Goal: Task Accomplishment & Management: Use online tool/utility

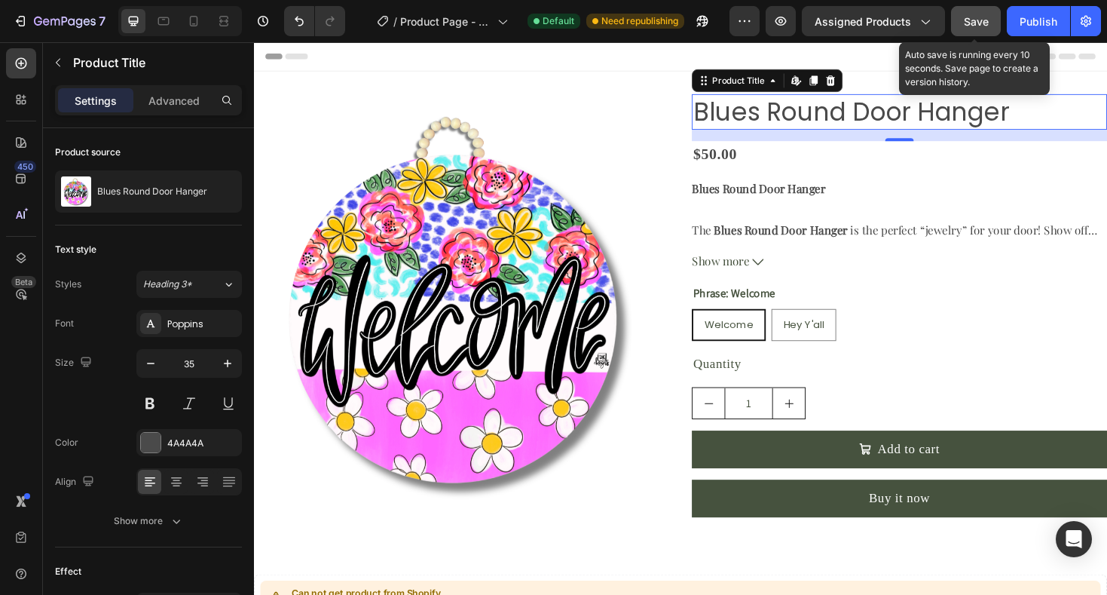
click at [966, 20] on span "Save" at bounding box center [976, 21] width 25 height 13
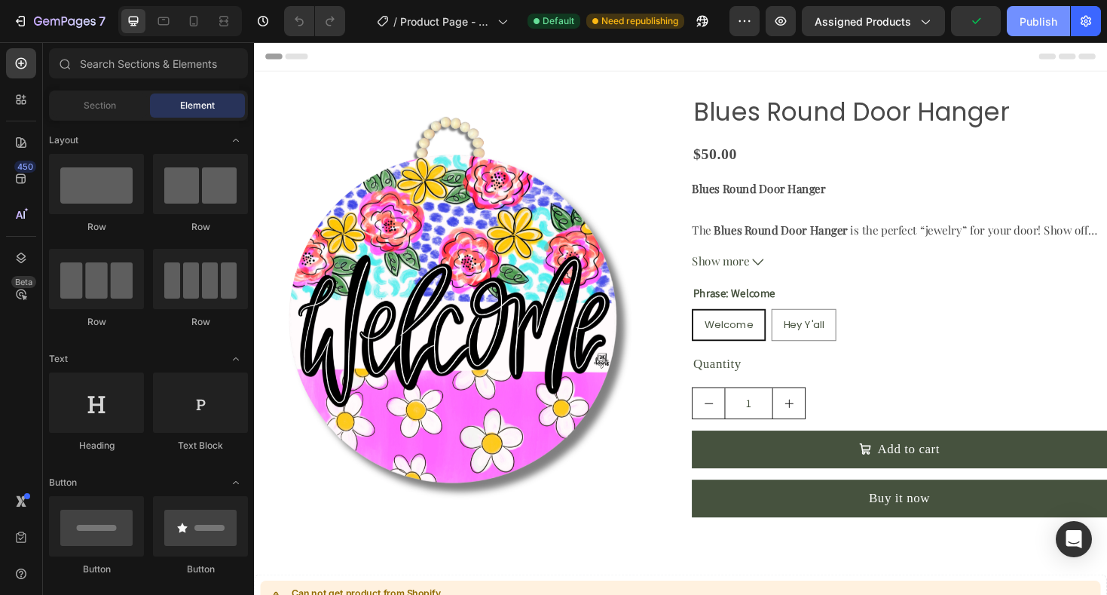
click at [1050, 21] on div "Publish" at bounding box center [1039, 22] width 38 height 16
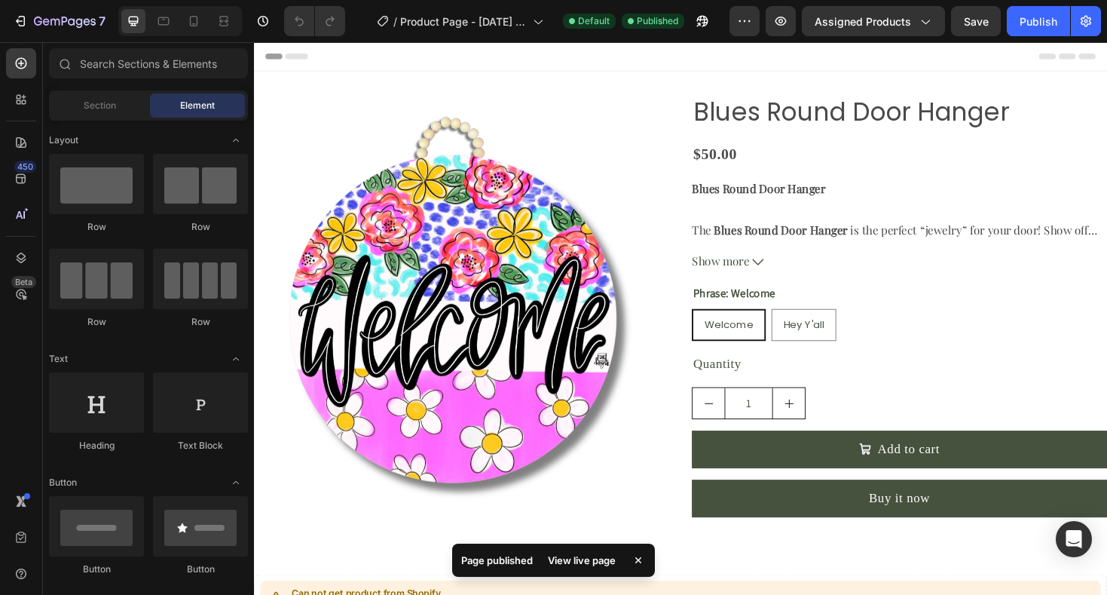
click at [582, 558] on div "View live page" at bounding box center [582, 559] width 86 height 21
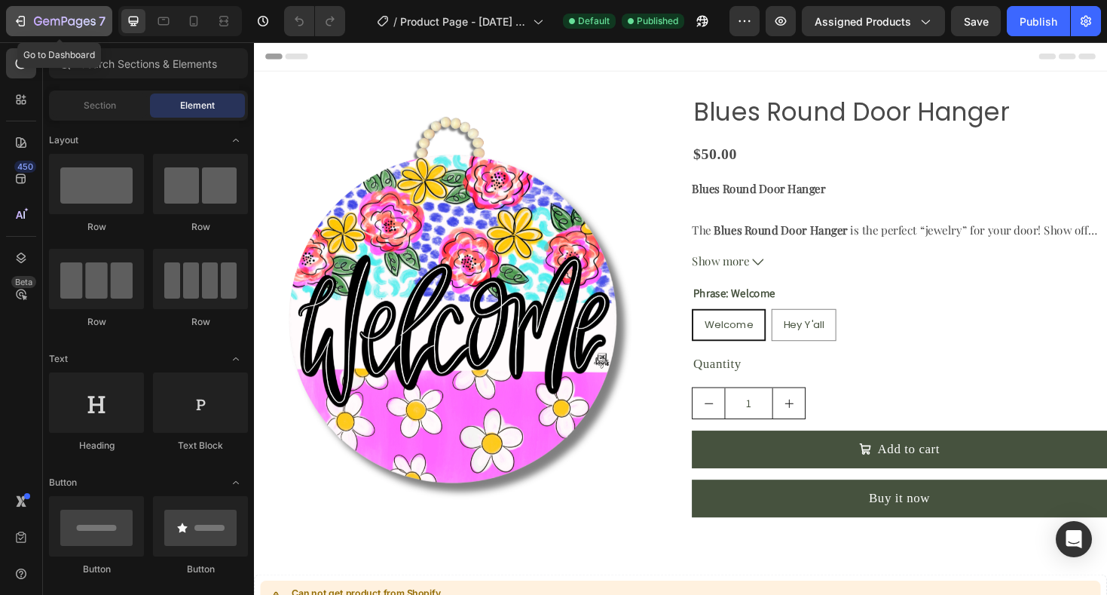
click at [63, 17] on icon "button" at bounding box center [65, 21] width 6 height 9
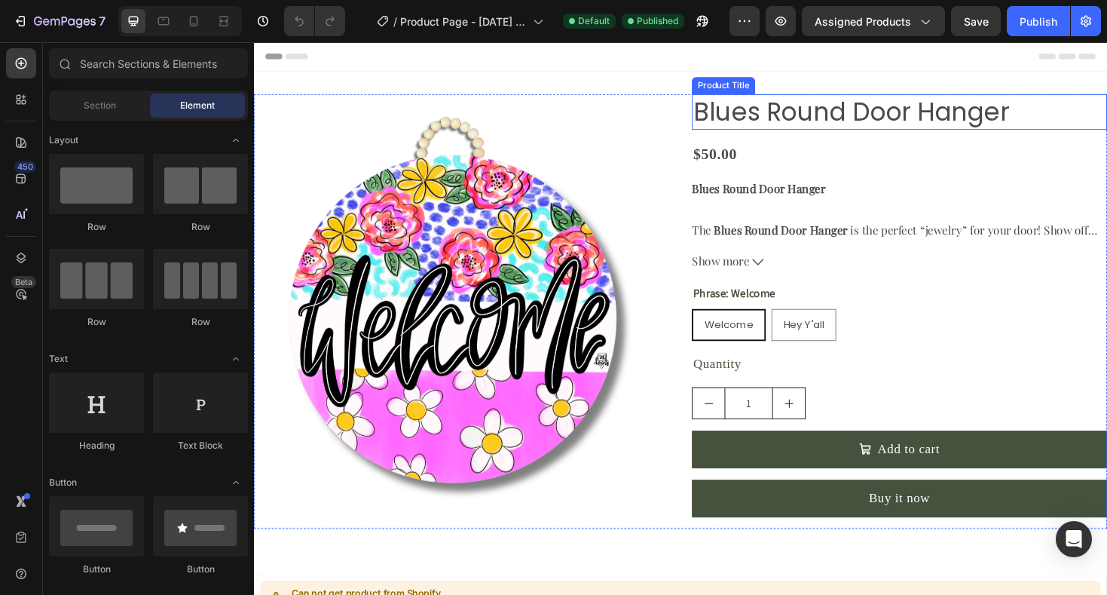
click at [809, 113] on h2 "Blues Round Door Hanger" at bounding box center [938, 116] width 440 height 38
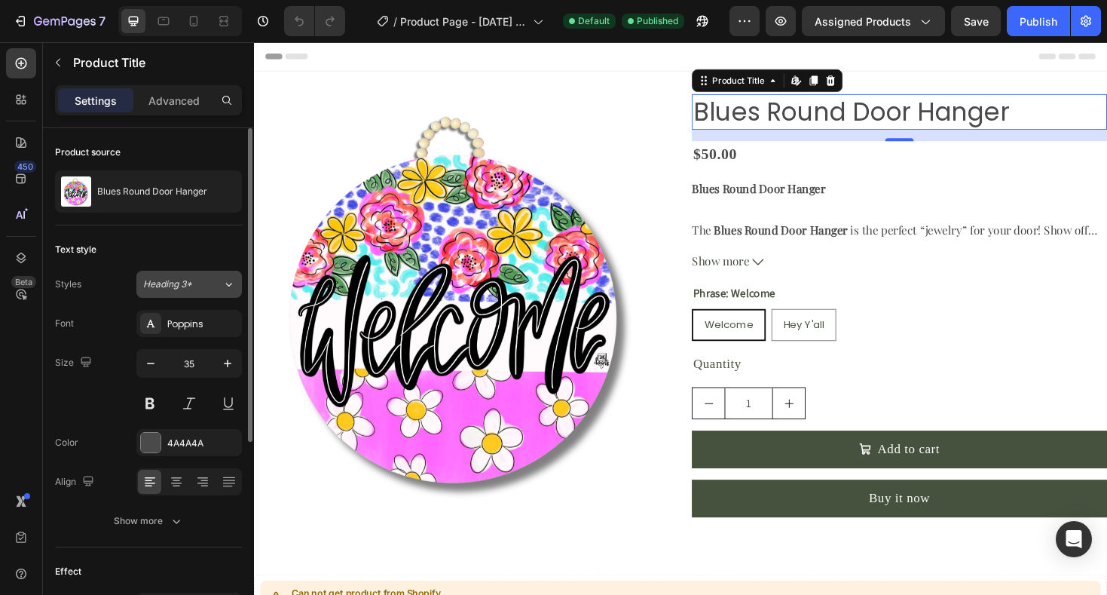
click at [218, 292] on button "Heading 3*" at bounding box center [188, 284] width 105 height 27
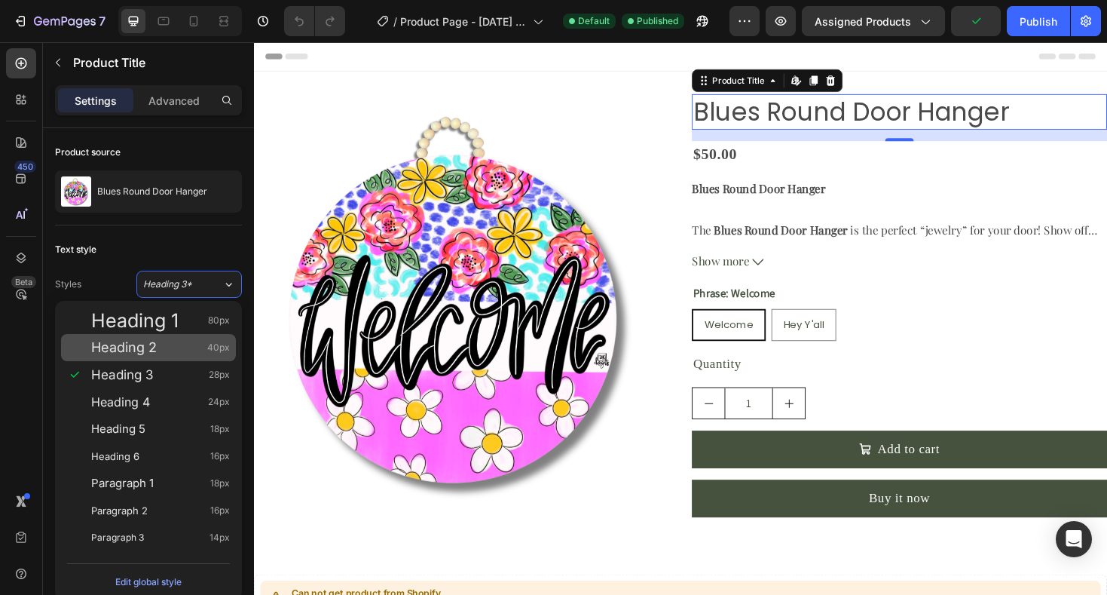
click at [172, 347] on div "Heading 2 40px" at bounding box center [160, 347] width 139 height 15
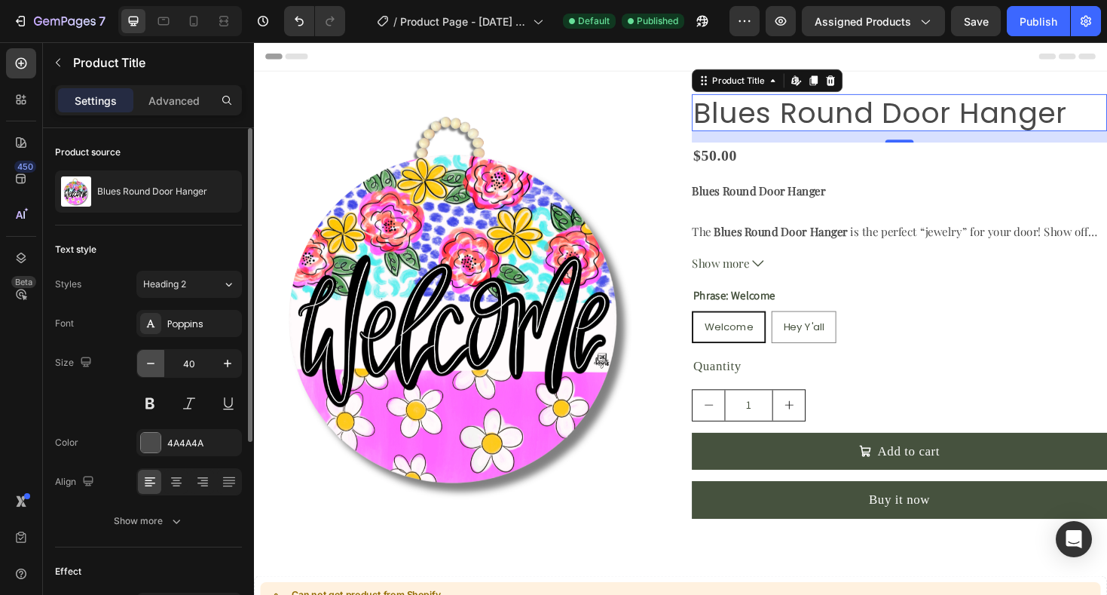
click at [147, 359] on icon "button" at bounding box center [150, 363] width 15 height 15
type input "39"
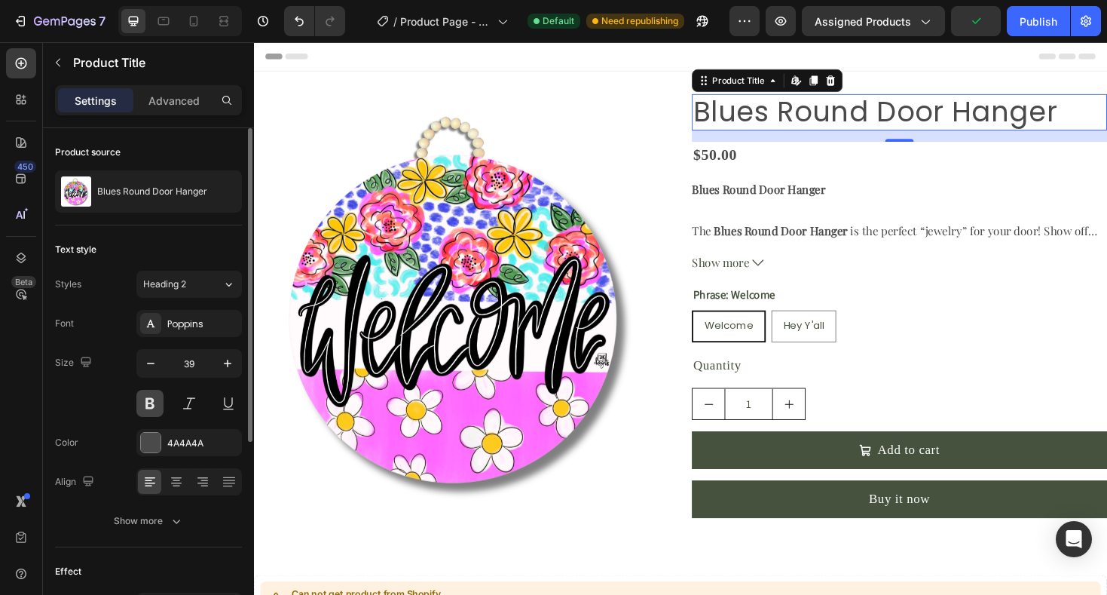
click at [151, 401] on button at bounding box center [149, 403] width 27 height 27
click at [154, 323] on icon at bounding box center [151, 323] width 12 height 12
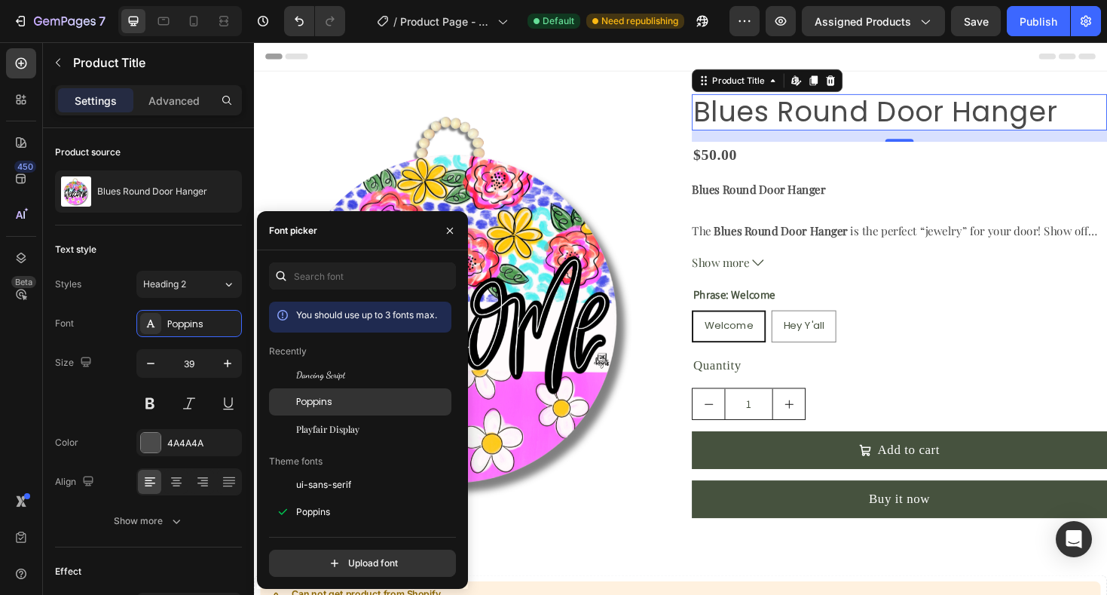
click at [320, 397] on span "Poppins" at bounding box center [314, 402] width 36 height 14
click at [328, 426] on span "Playfair Display" at bounding box center [327, 429] width 63 height 14
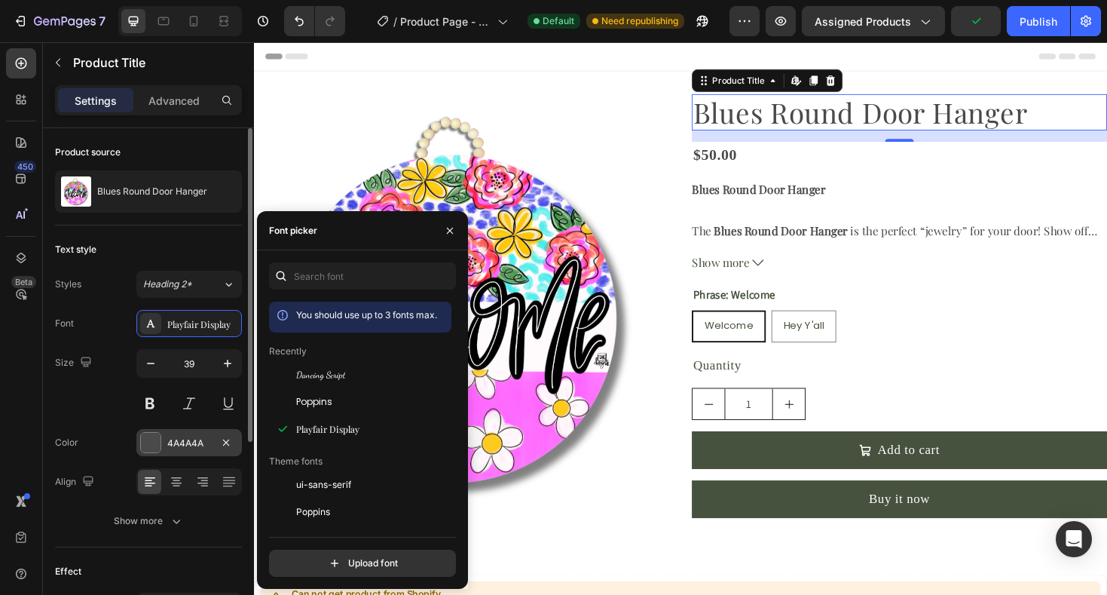
click at [154, 448] on div at bounding box center [151, 443] width 20 height 20
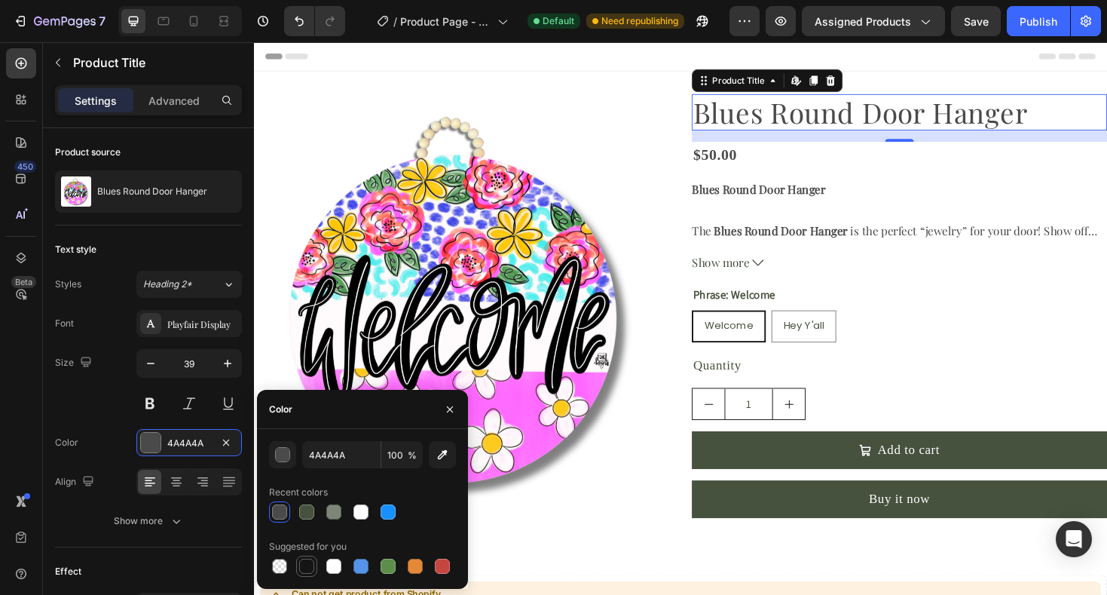
click at [305, 564] on div at bounding box center [306, 565] width 15 height 15
click at [277, 515] on div at bounding box center [279, 511] width 15 height 15
type input "4A4A4A"
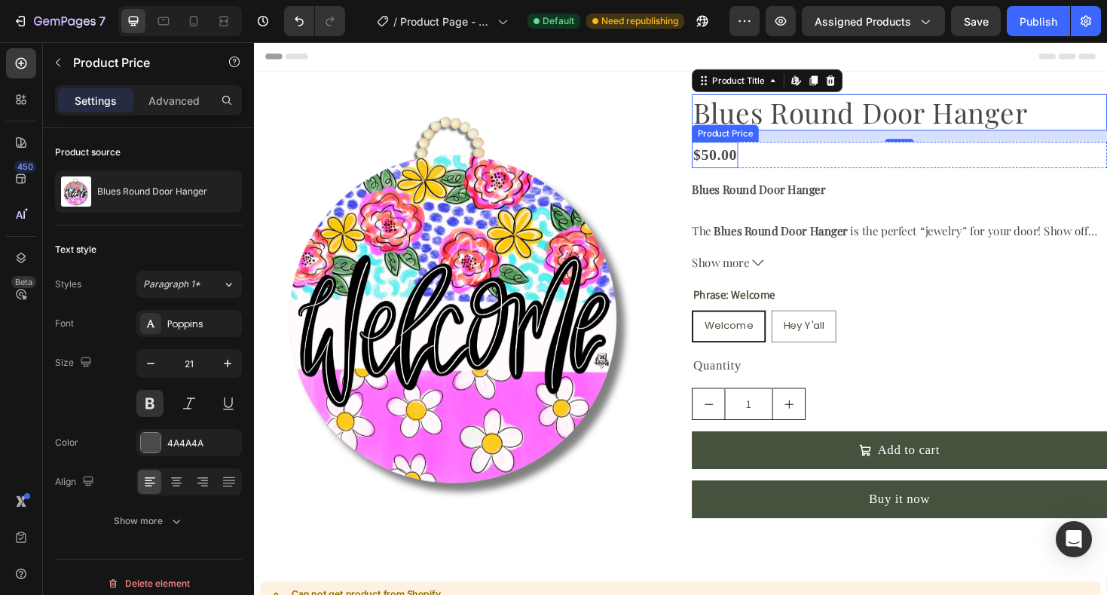
click at [744, 165] on div "$50.00" at bounding box center [742, 162] width 49 height 29
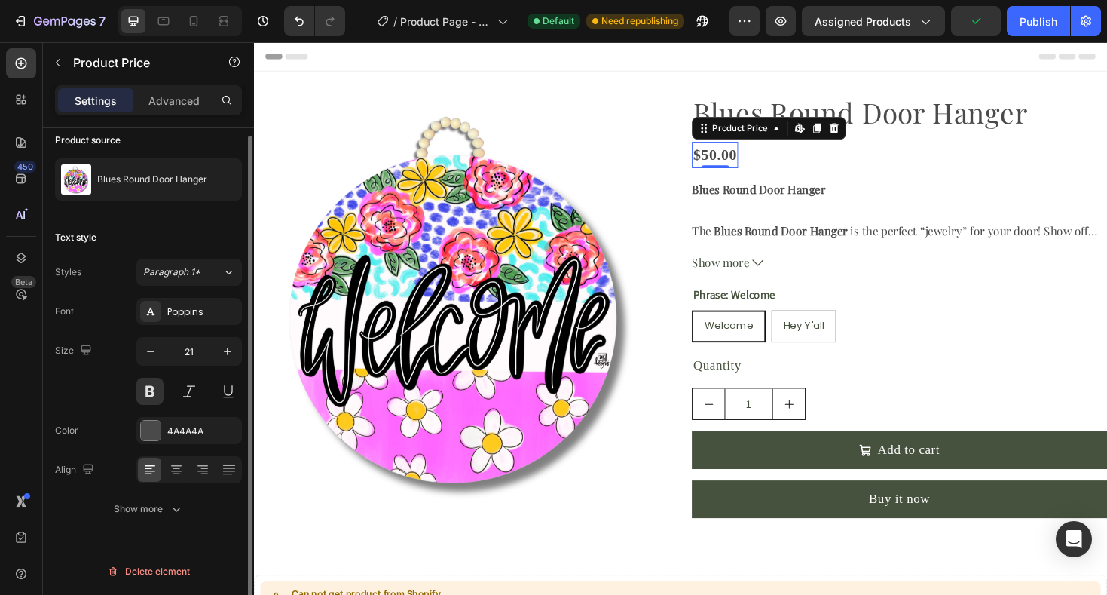
scroll to position [10, 0]
click at [227, 352] on icon "button" at bounding box center [228, 354] width 8 height 8
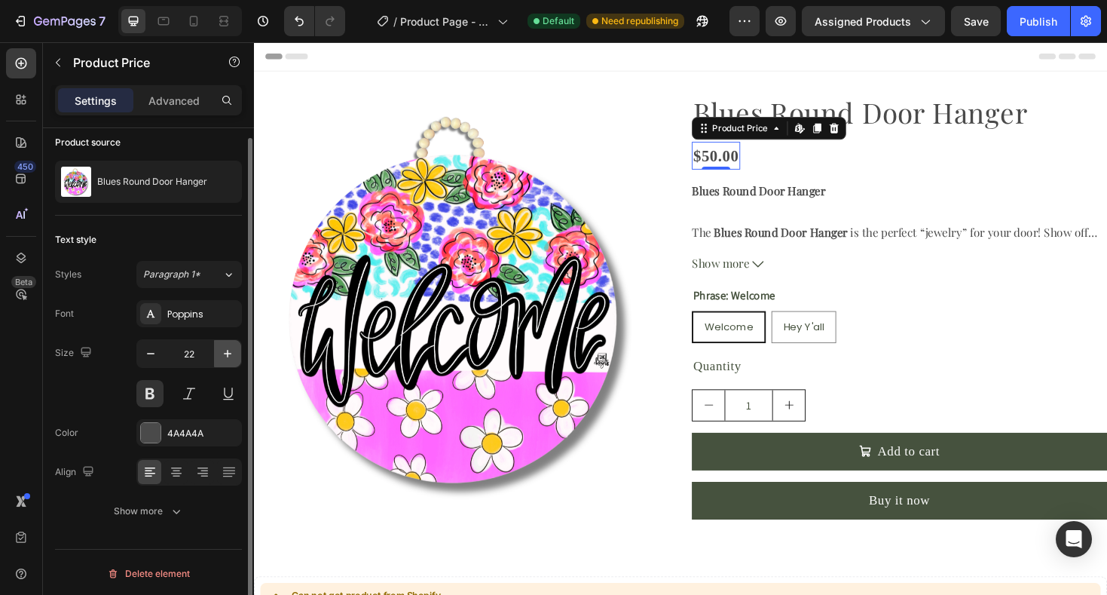
click at [227, 352] on icon "button" at bounding box center [228, 354] width 8 height 8
type input "23"
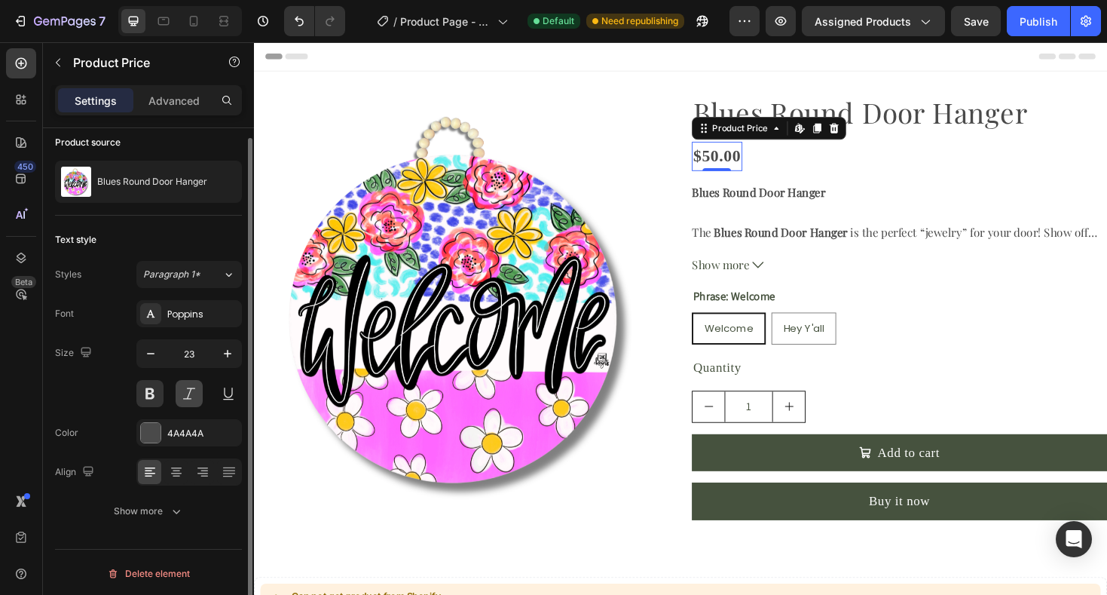
click at [182, 400] on button at bounding box center [189, 393] width 27 height 27
click at [157, 430] on div at bounding box center [151, 433] width 20 height 20
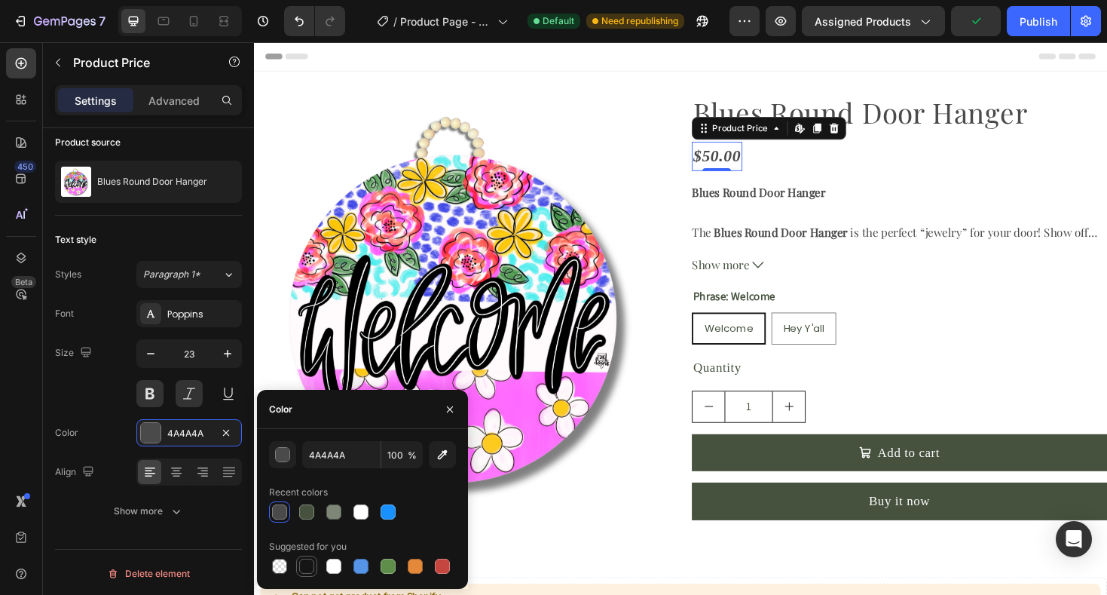
click at [304, 567] on div at bounding box center [306, 565] width 15 height 15
type input "151515"
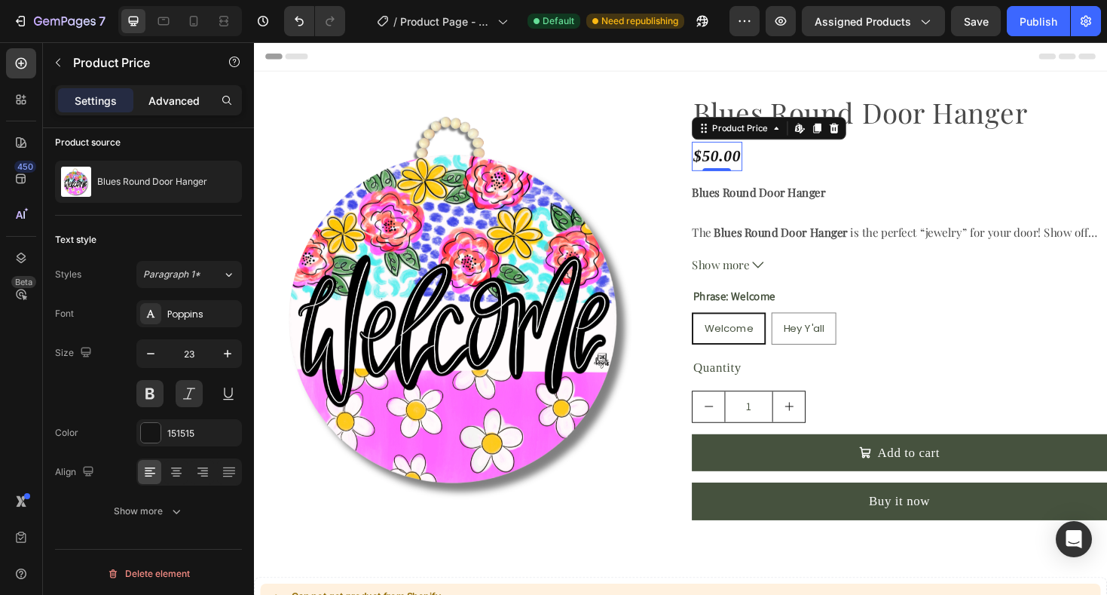
click at [170, 105] on p "Advanced" at bounding box center [173, 101] width 51 height 16
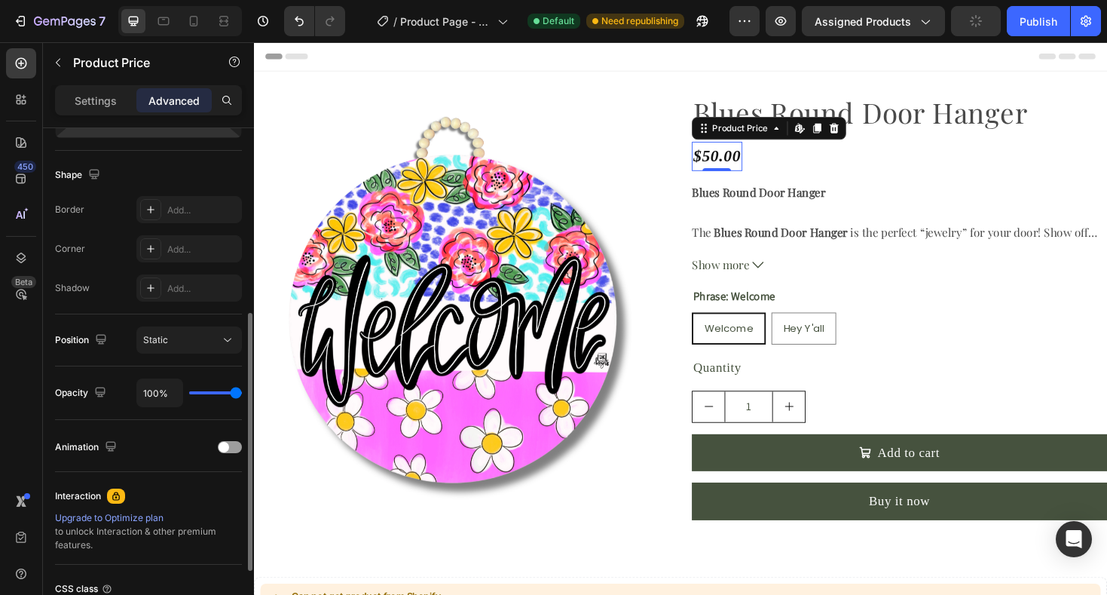
scroll to position [352, 0]
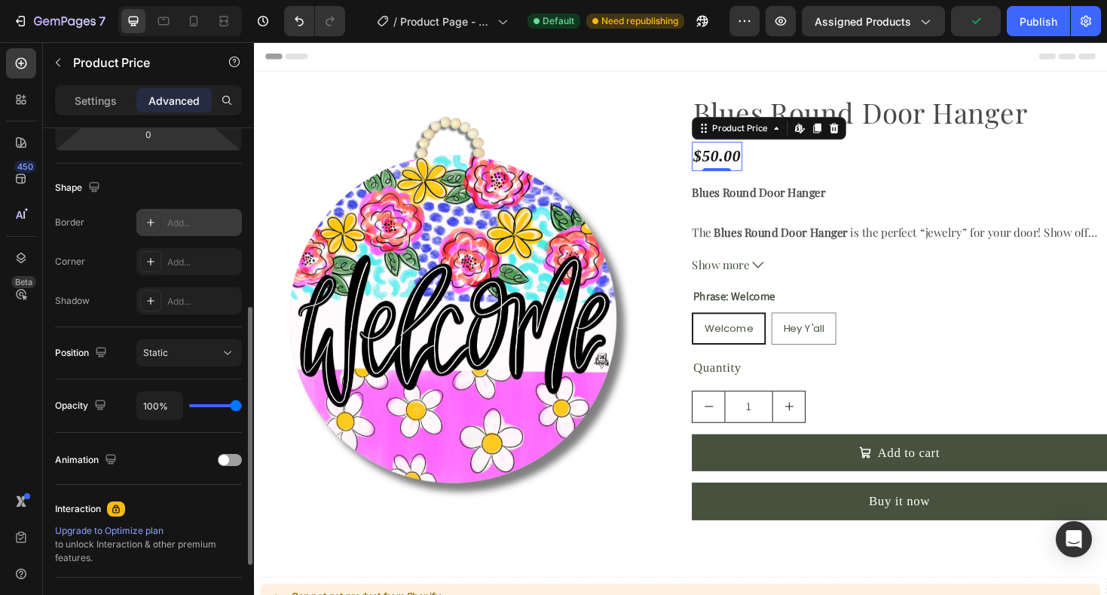
click at [156, 222] on icon at bounding box center [151, 222] width 12 height 12
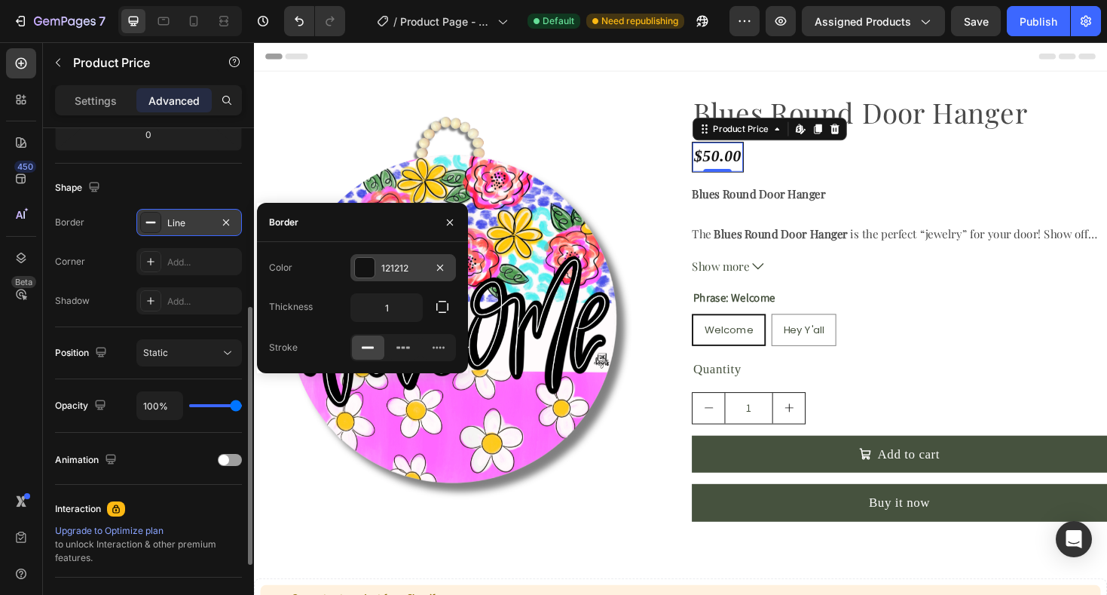
click at [387, 268] on div "121212" at bounding box center [403, 268] width 44 height 14
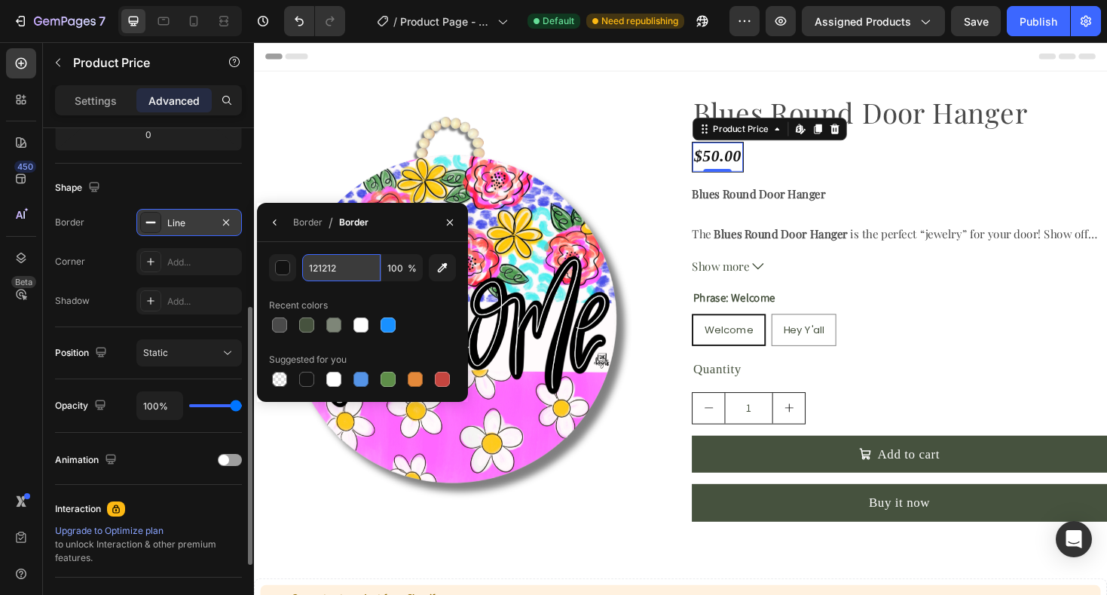
click at [363, 272] on input "121212" at bounding box center [341, 267] width 78 height 27
paste input "F7BFC7"
type input "F7BFC7"
click at [436, 315] on div at bounding box center [362, 324] width 187 height 21
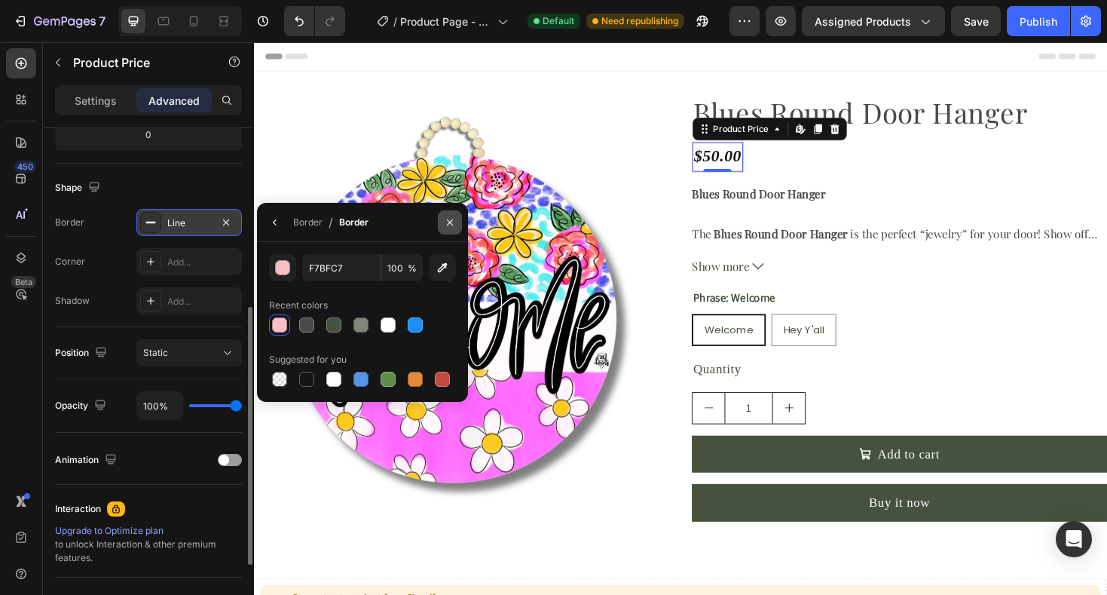
click at [450, 222] on icon "button" at bounding box center [450, 222] width 6 height 6
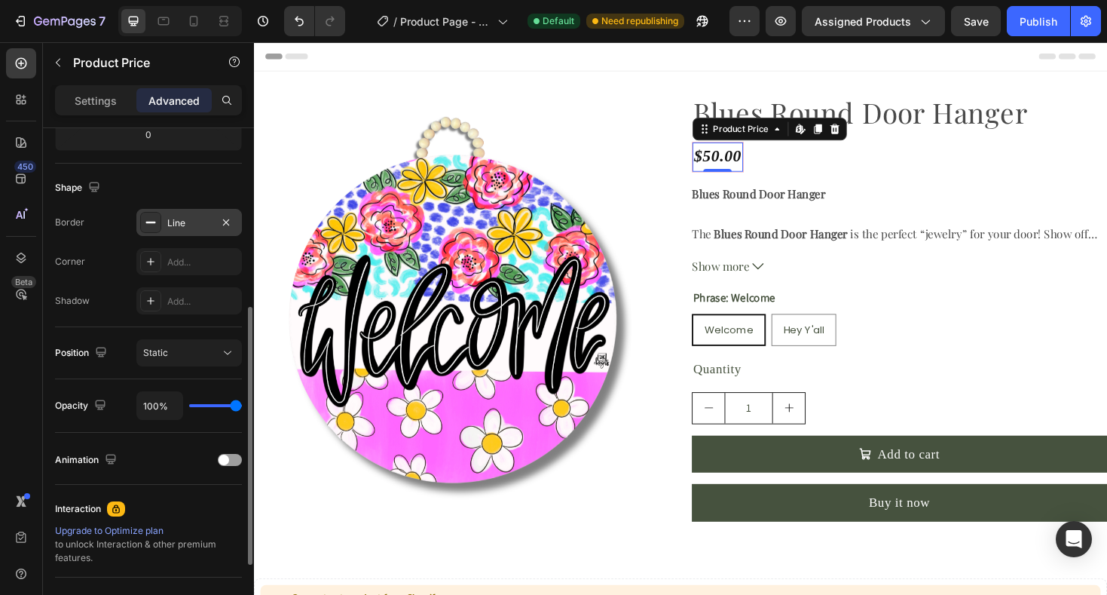
click at [170, 230] on div "Line" at bounding box center [188, 222] width 105 height 27
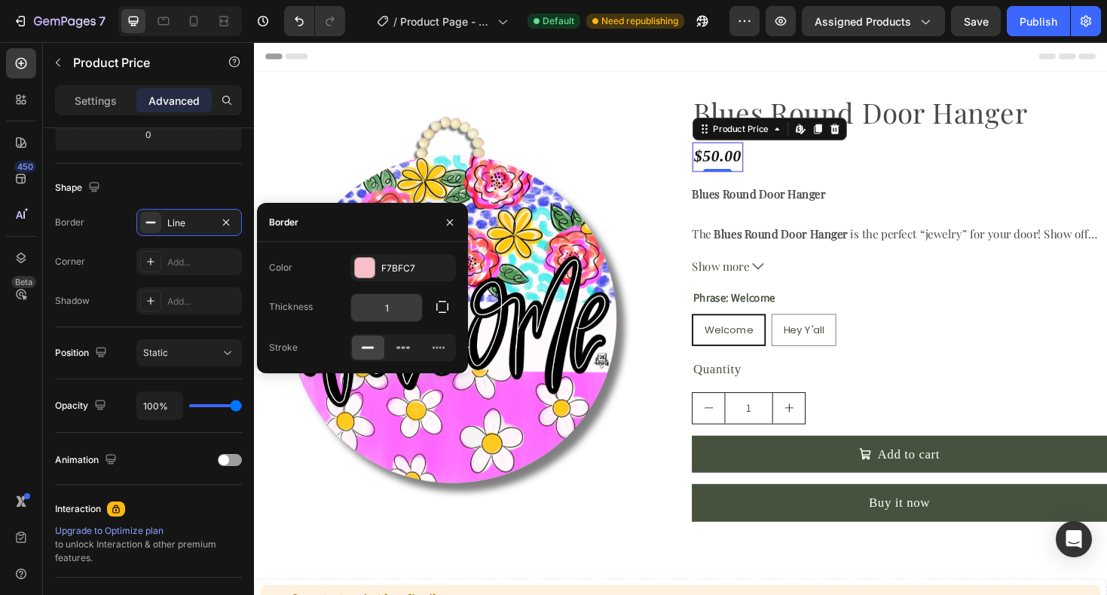
click at [387, 306] on input "1" at bounding box center [386, 307] width 71 height 27
type input "3"
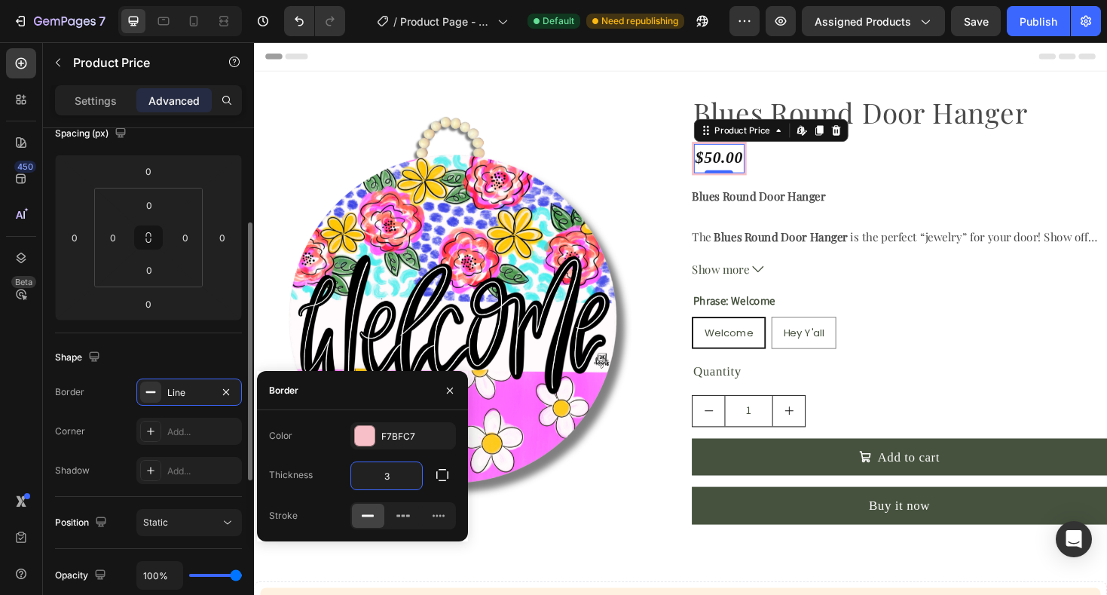
scroll to position [180, 0]
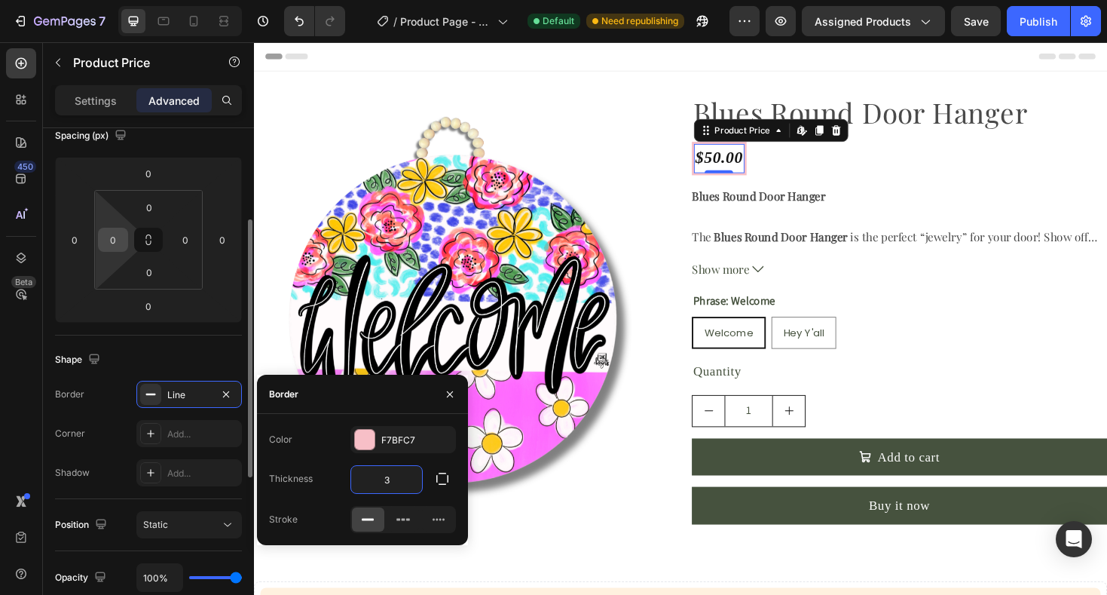
click at [118, 243] on input "0" at bounding box center [113, 239] width 23 height 23
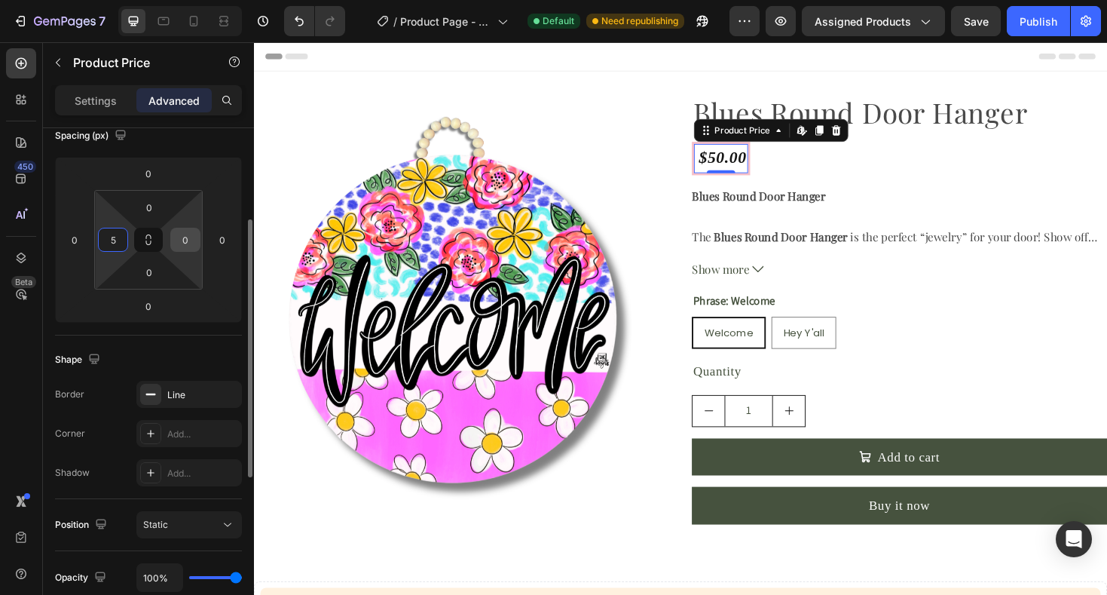
type input "5"
click at [182, 237] on input "0" at bounding box center [185, 239] width 23 height 23
type input "5"
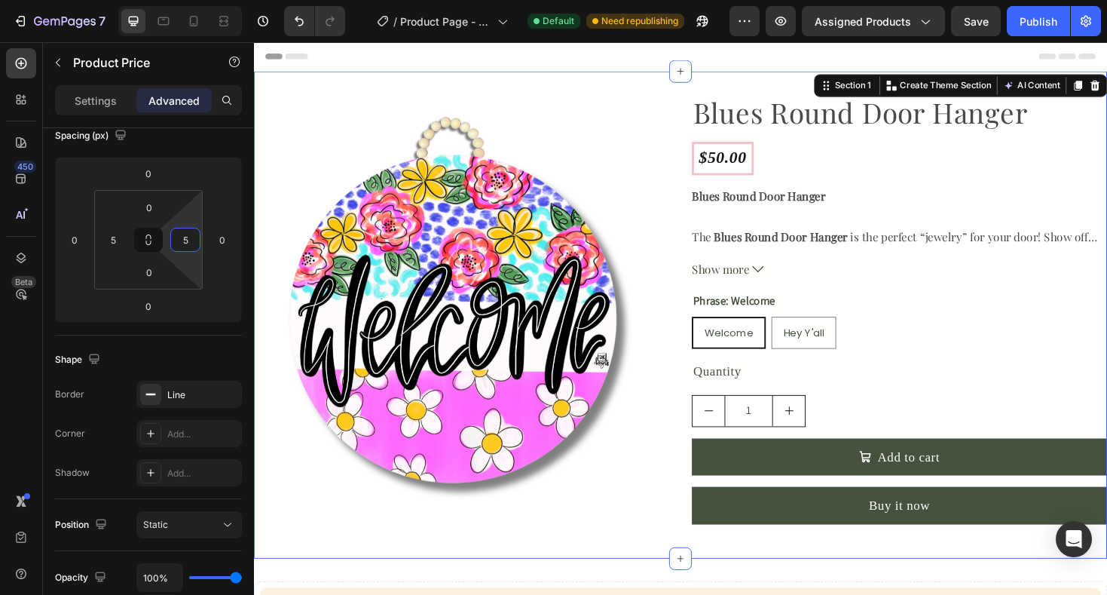
click at [941, 92] on div "Product Images Blues Round Door Hanger Product Title $50.00 Product Price Produ…" at bounding box center [706, 331] width 904 height 516
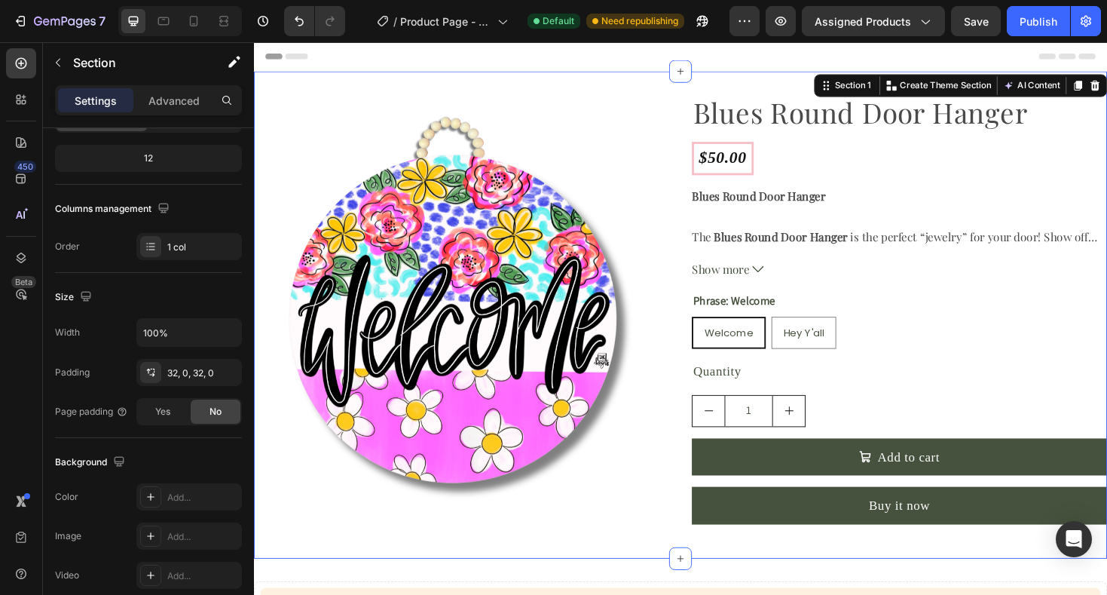
scroll to position [0, 0]
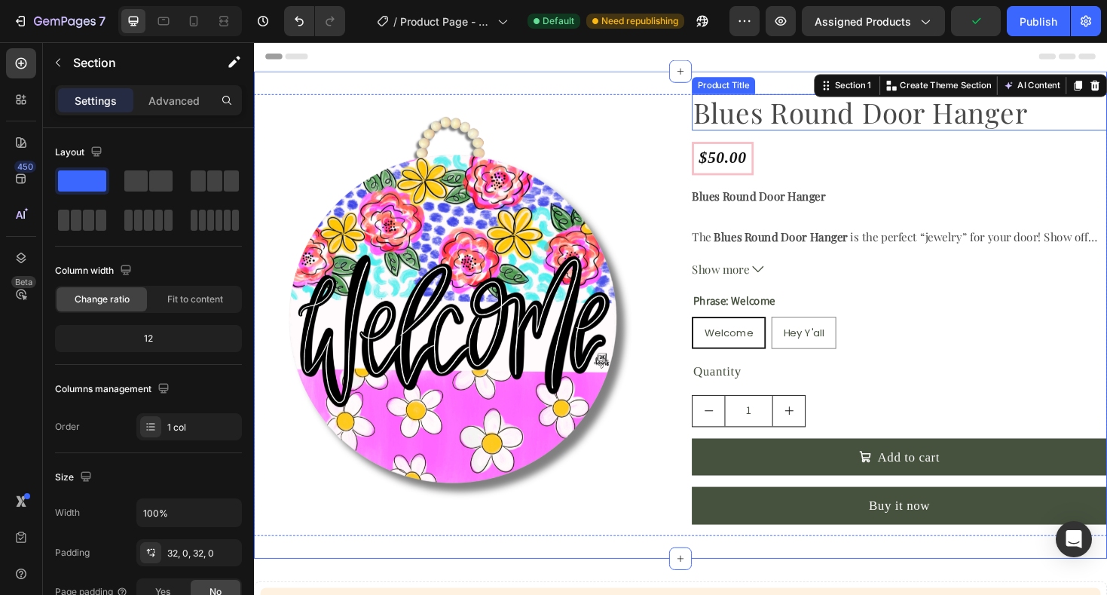
click at [818, 116] on h2 "Blues Round Door Hanger" at bounding box center [938, 116] width 440 height 38
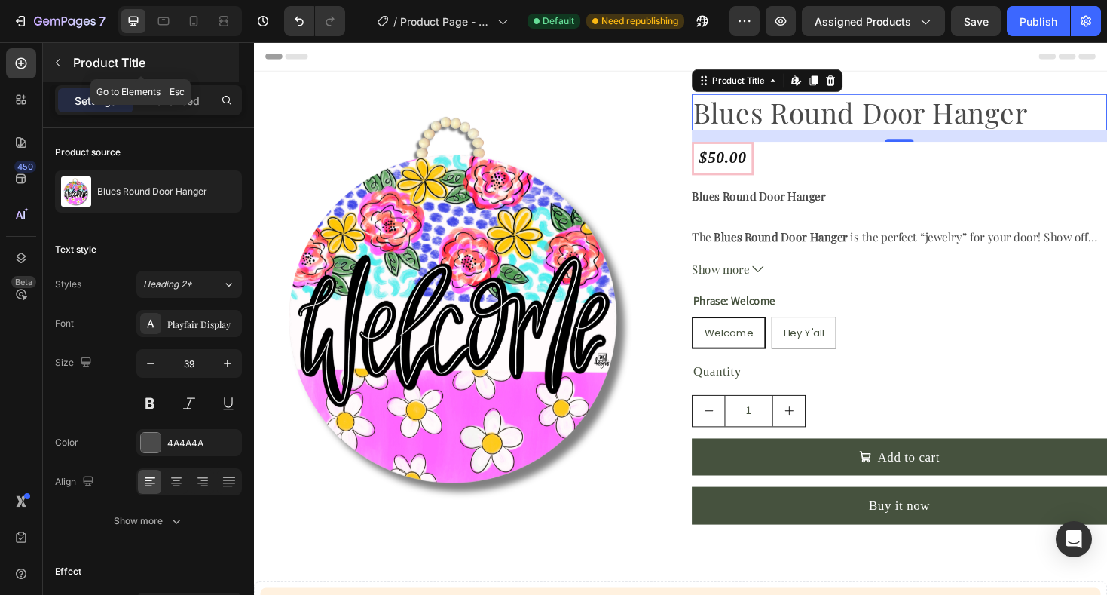
click at [62, 62] on icon "button" at bounding box center [58, 63] width 12 height 12
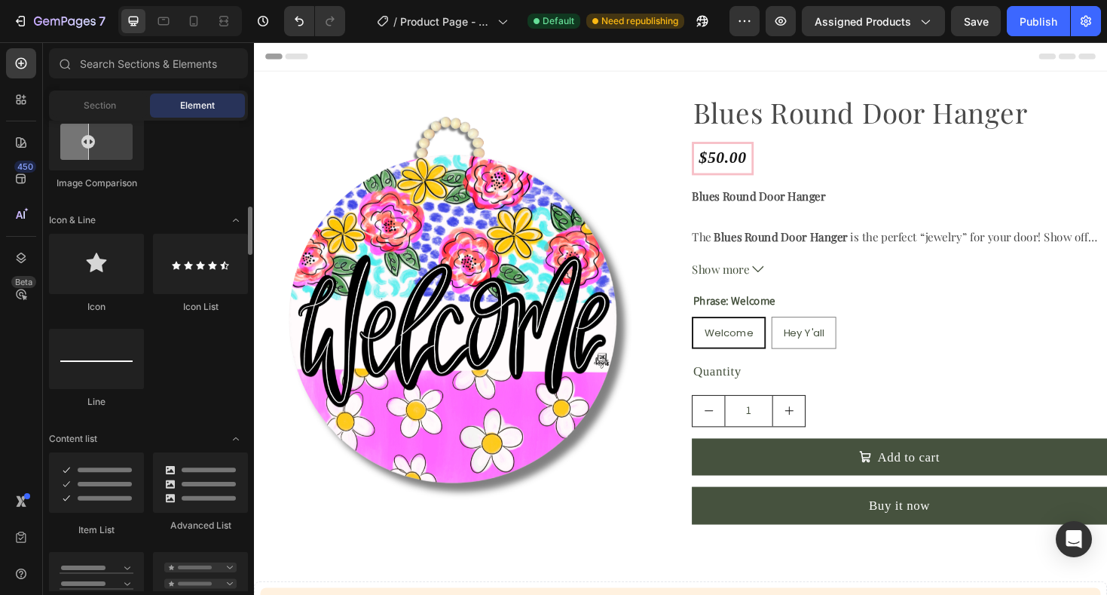
scroll to position [900, 0]
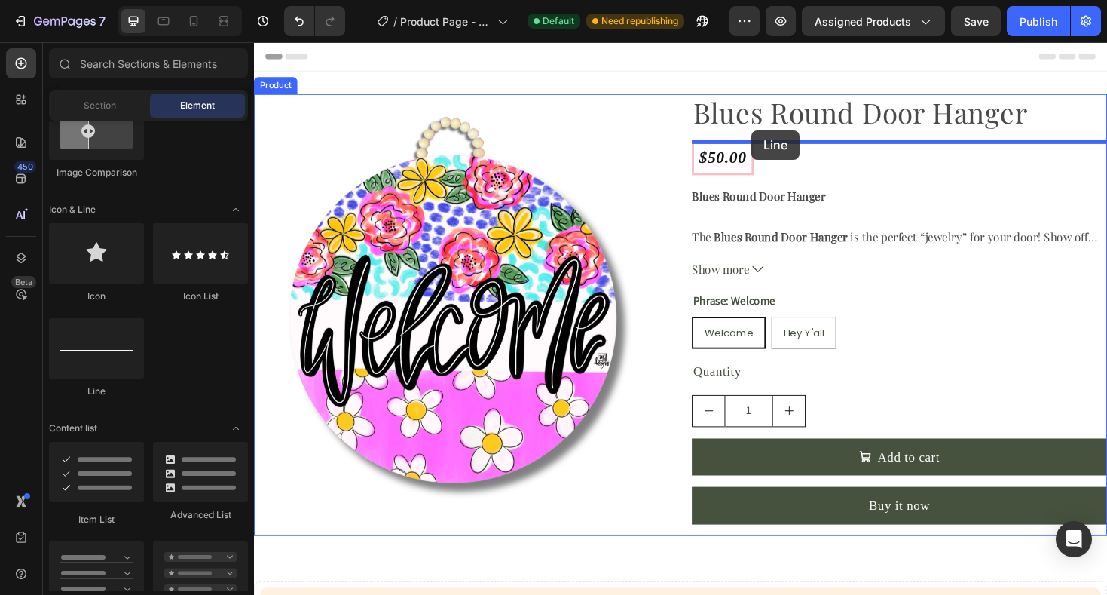
drag, startPoint x: 352, startPoint y: 399, endPoint x: 781, endPoint y: 136, distance: 503.7
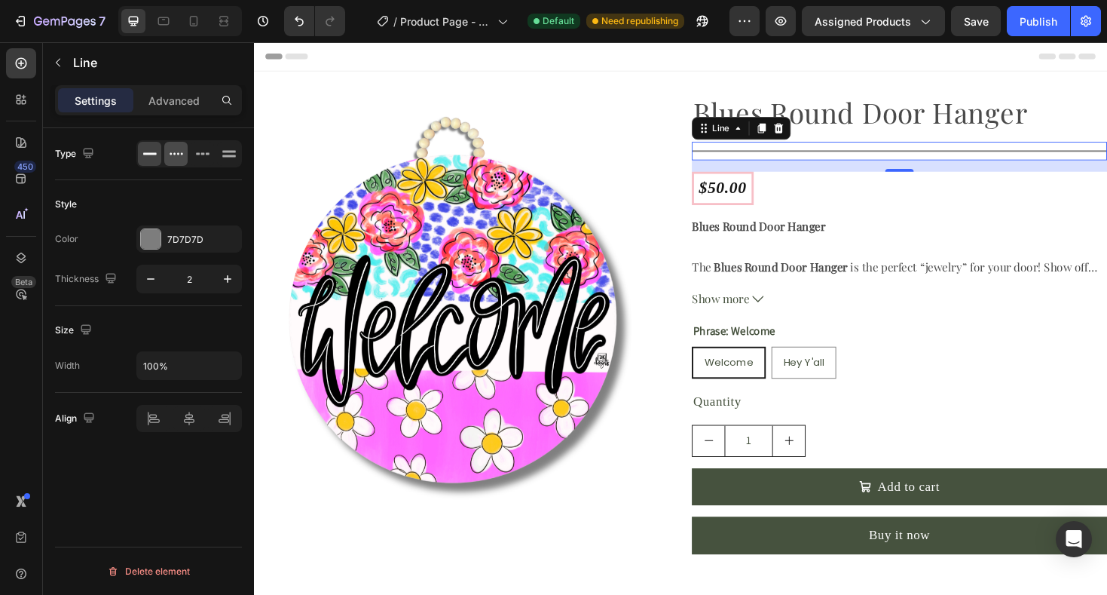
click at [180, 150] on icon at bounding box center [176, 153] width 15 height 15
click at [231, 280] on icon "button" at bounding box center [227, 278] width 15 height 15
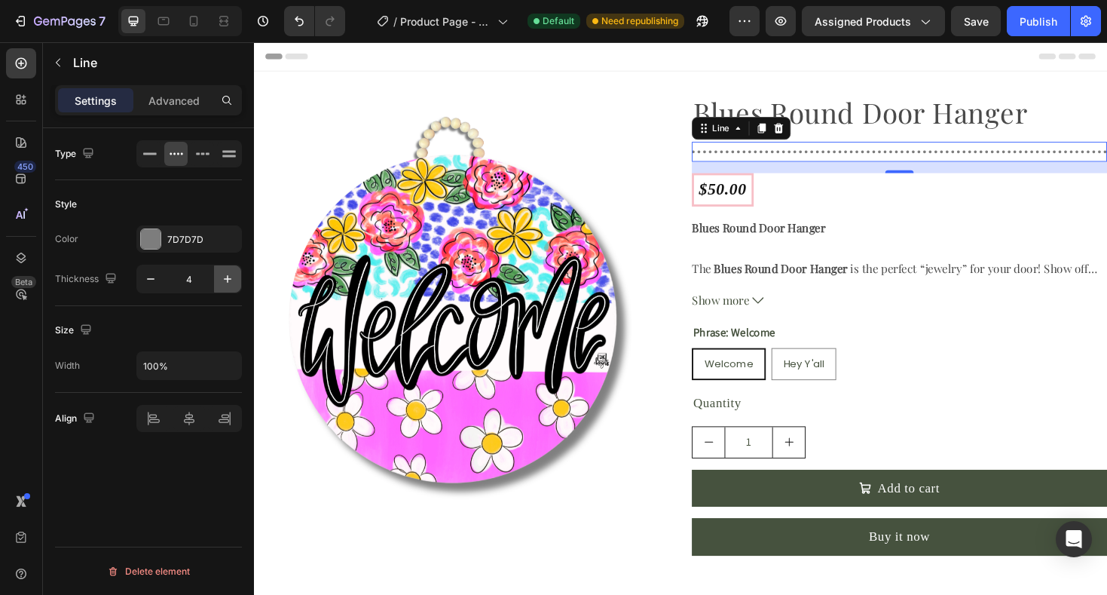
click at [231, 280] on icon "button" at bounding box center [227, 278] width 15 height 15
type input "5"
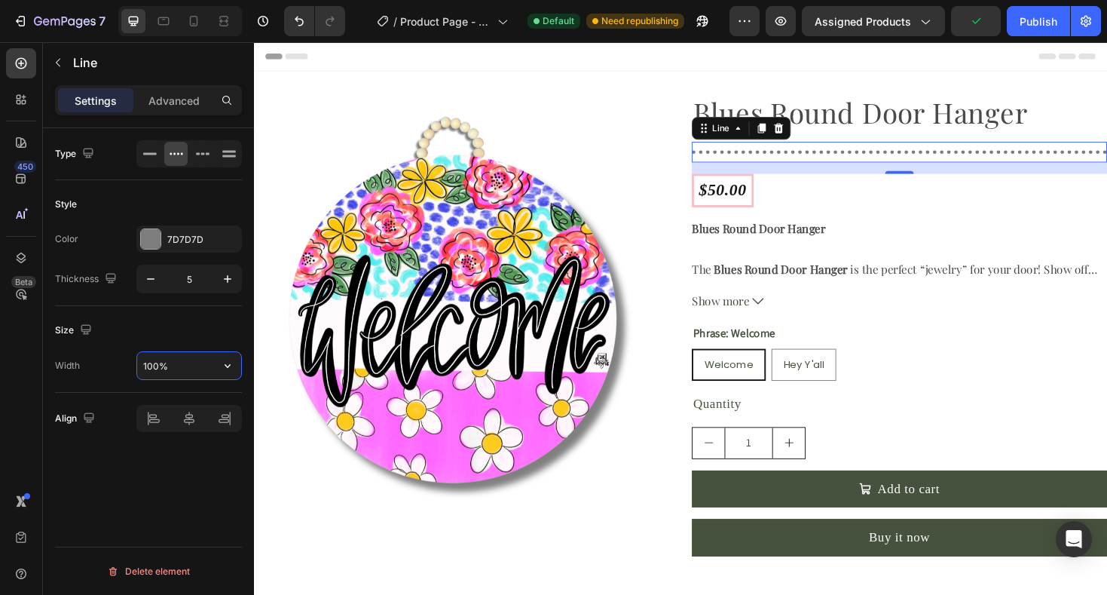
click at [183, 364] on input "100%" at bounding box center [189, 365] width 104 height 27
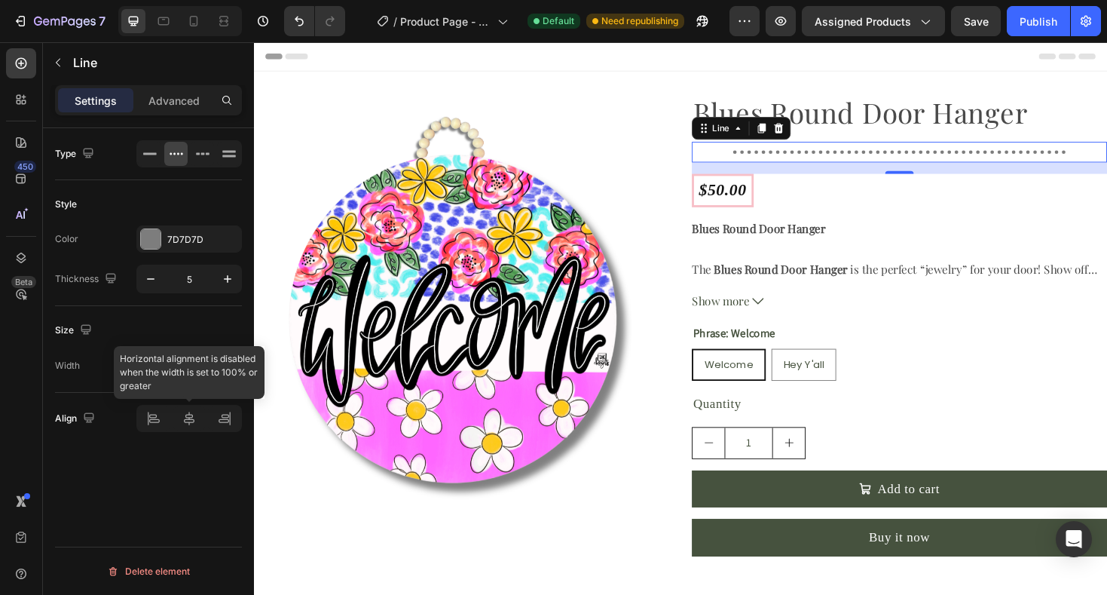
type input "80%"
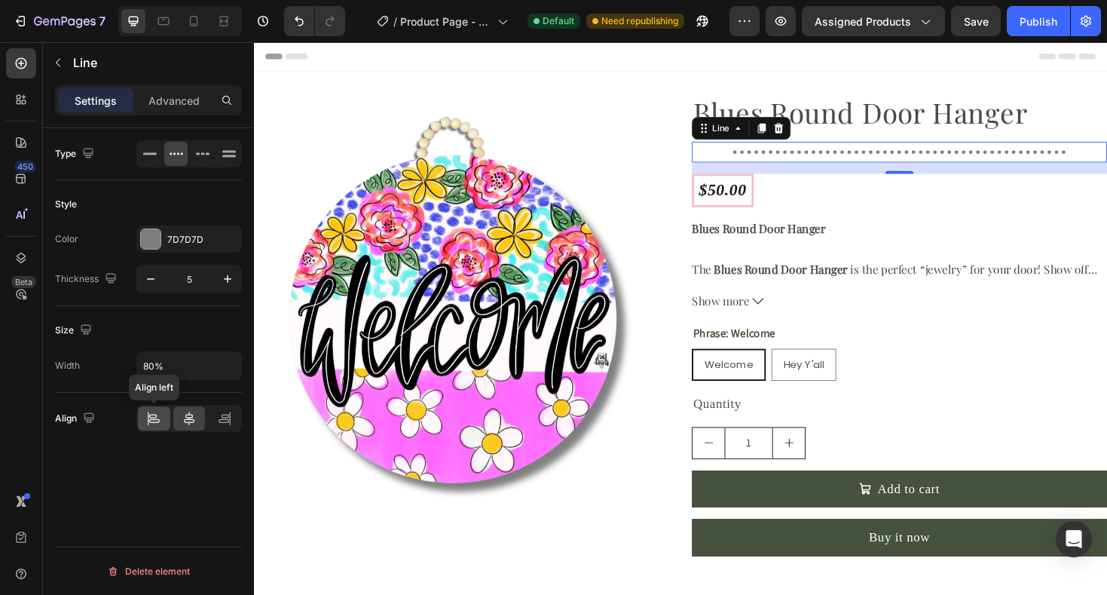
click at [153, 417] on icon at bounding box center [153, 416] width 8 height 4
click at [148, 240] on div at bounding box center [151, 239] width 20 height 20
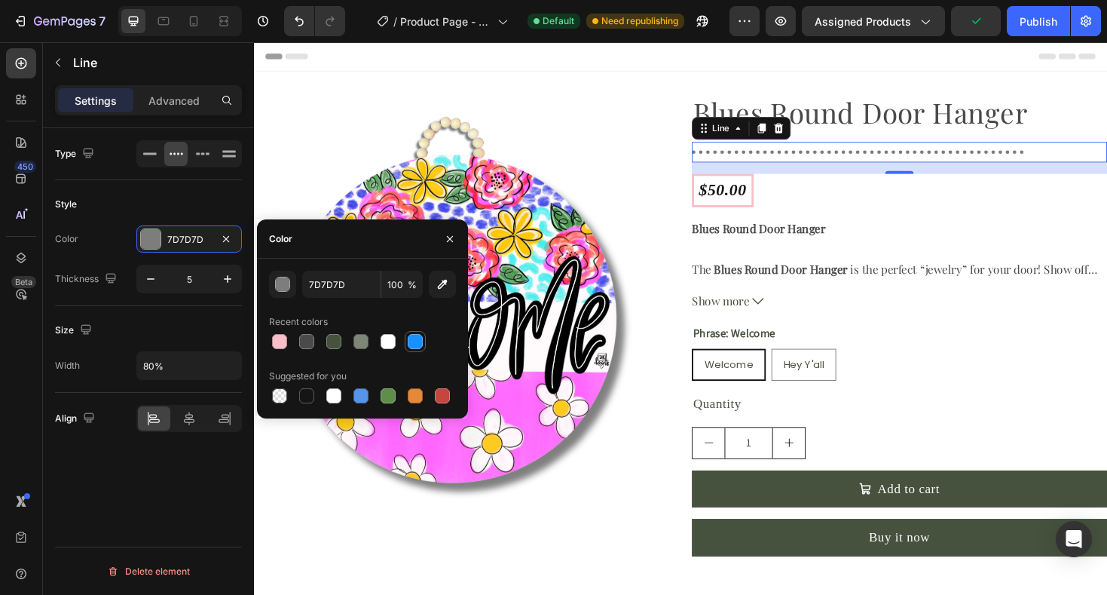
click at [410, 341] on div at bounding box center [415, 341] width 15 height 15
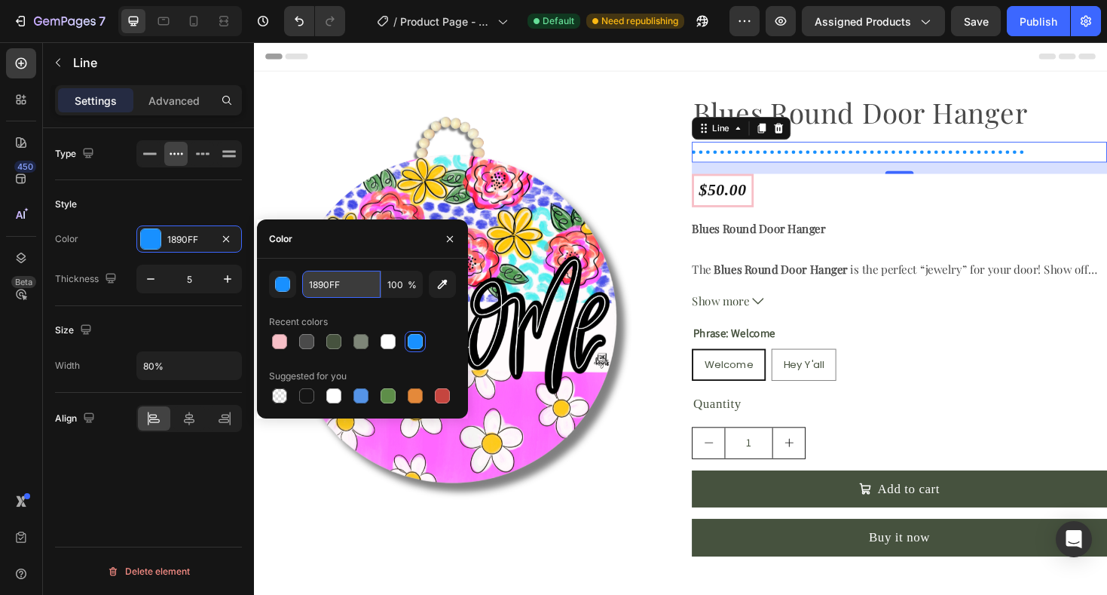
click at [350, 284] on input "1890FF" at bounding box center [341, 284] width 78 height 27
paste input "F76B6B"
type input "F76B6B"
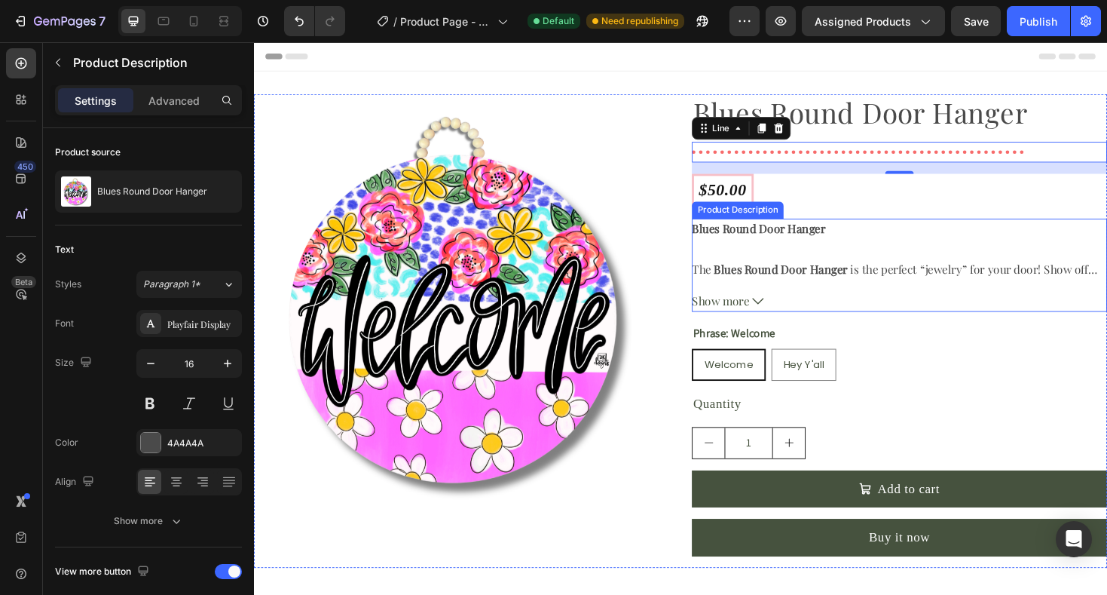
click at [827, 294] on div "Blues Round Door Hanger The Blues Round Door Hanger is the perfect “jewelry” fo…" at bounding box center [938, 278] width 440 height 99
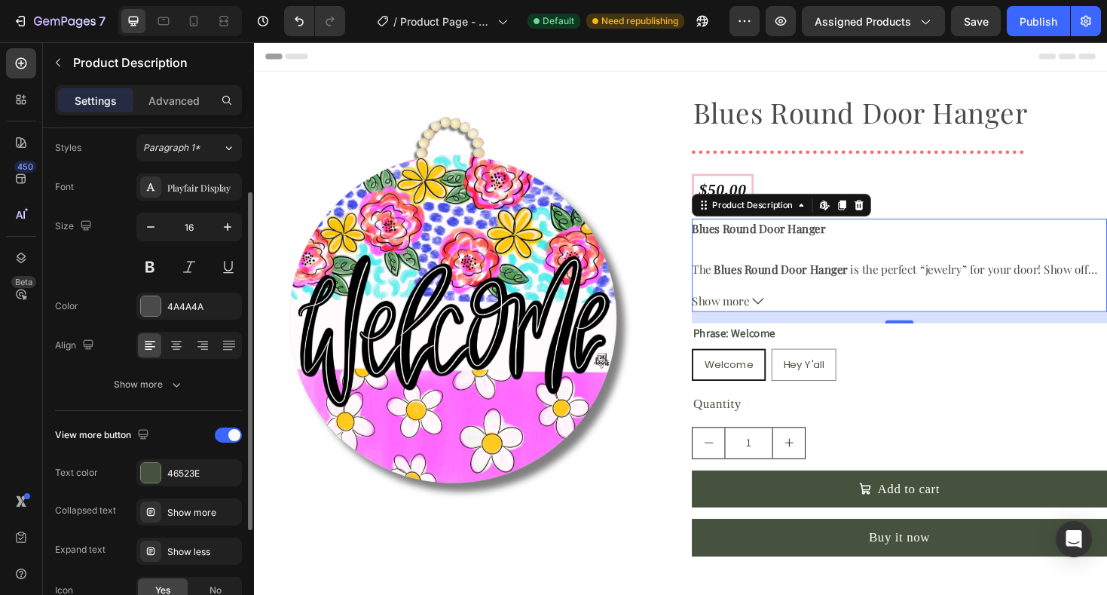
scroll to position [142, 0]
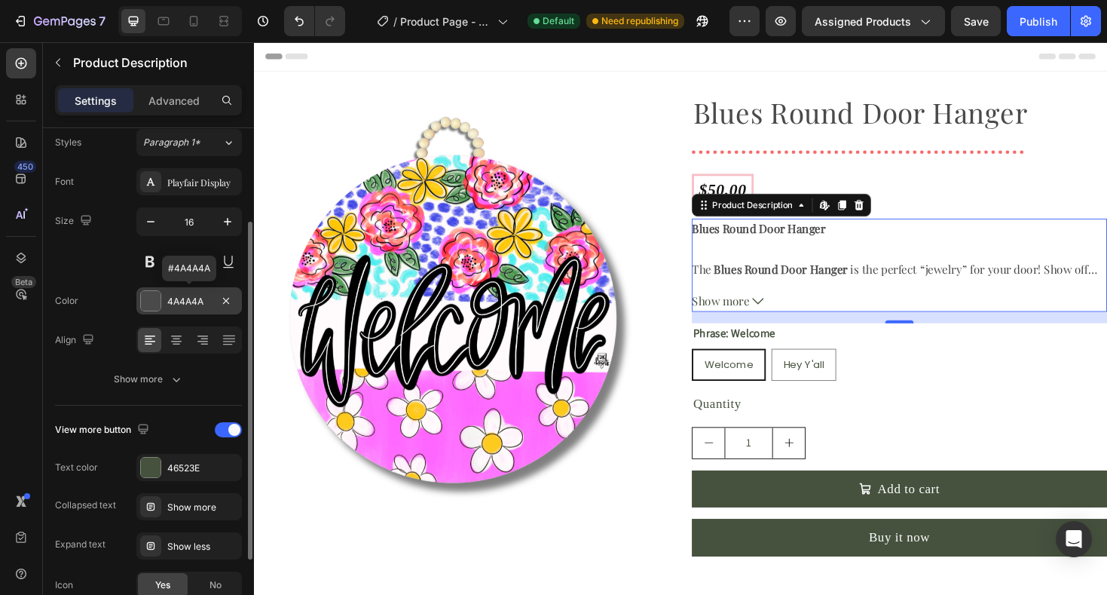
click at [154, 295] on div at bounding box center [151, 301] width 20 height 20
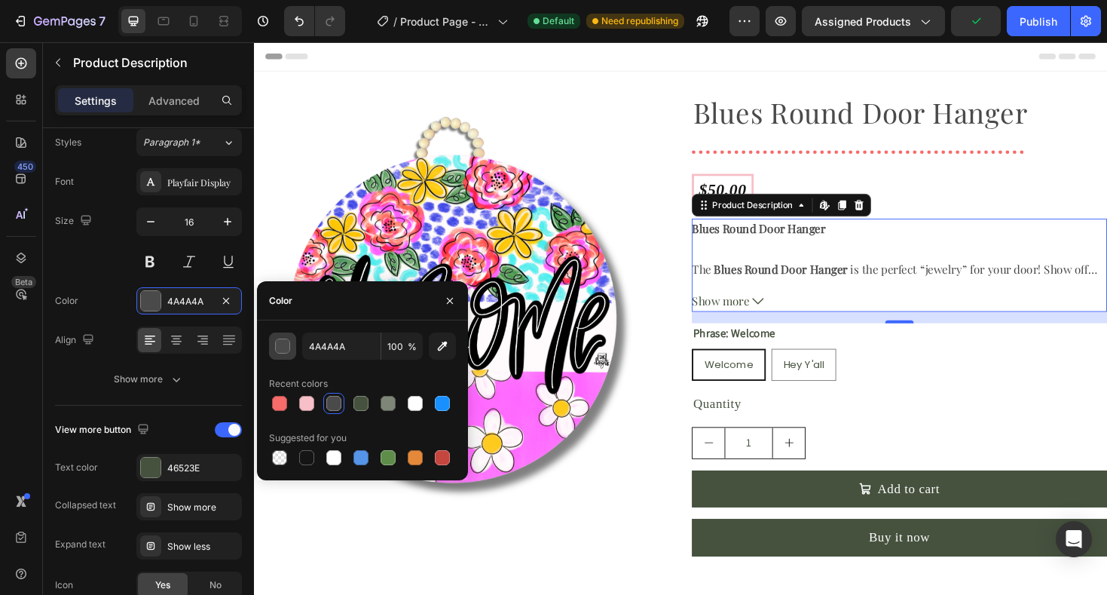
click at [283, 350] on div "button" at bounding box center [283, 346] width 15 height 15
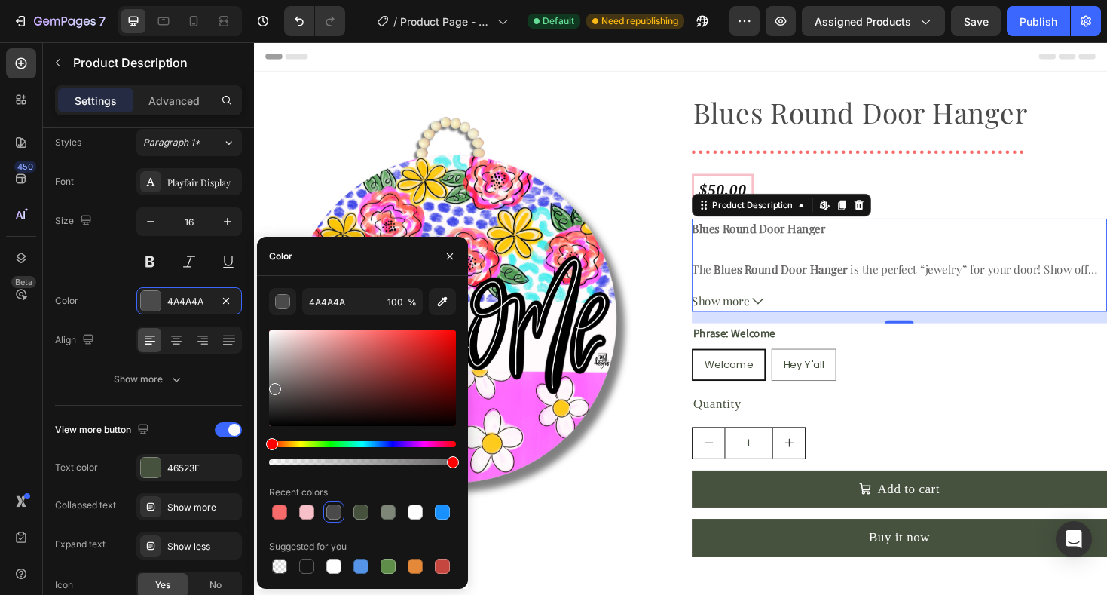
drag, startPoint x: 275, startPoint y: 400, endPoint x: 274, endPoint y: 386, distance: 14.3
click at [274, 386] on div at bounding box center [275, 389] width 12 height 12
drag, startPoint x: 274, startPoint y: 387, endPoint x: 276, endPoint y: 365, distance: 21.9
click at [275, 365] on div at bounding box center [275, 369] width 12 height 12
drag, startPoint x: 276, startPoint y: 365, endPoint x: 271, endPoint y: 380, distance: 15.0
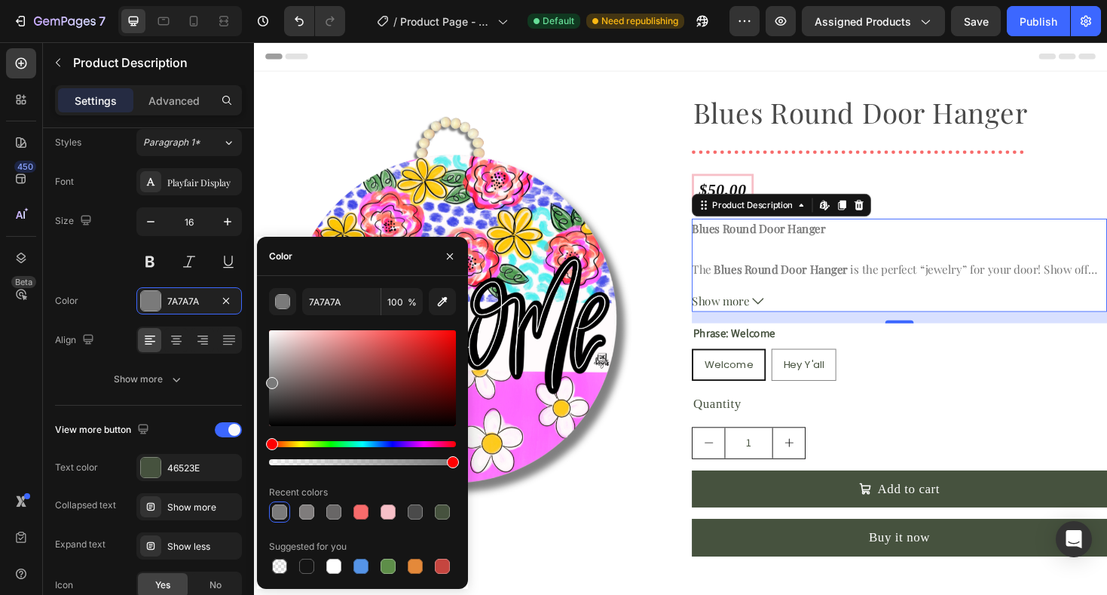
click at [271, 380] on div at bounding box center [272, 383] width 12 height 12
type input "7A7979"
click at [454, 261] on icon "button" at bounding box center [450, 256] width 12 height 12
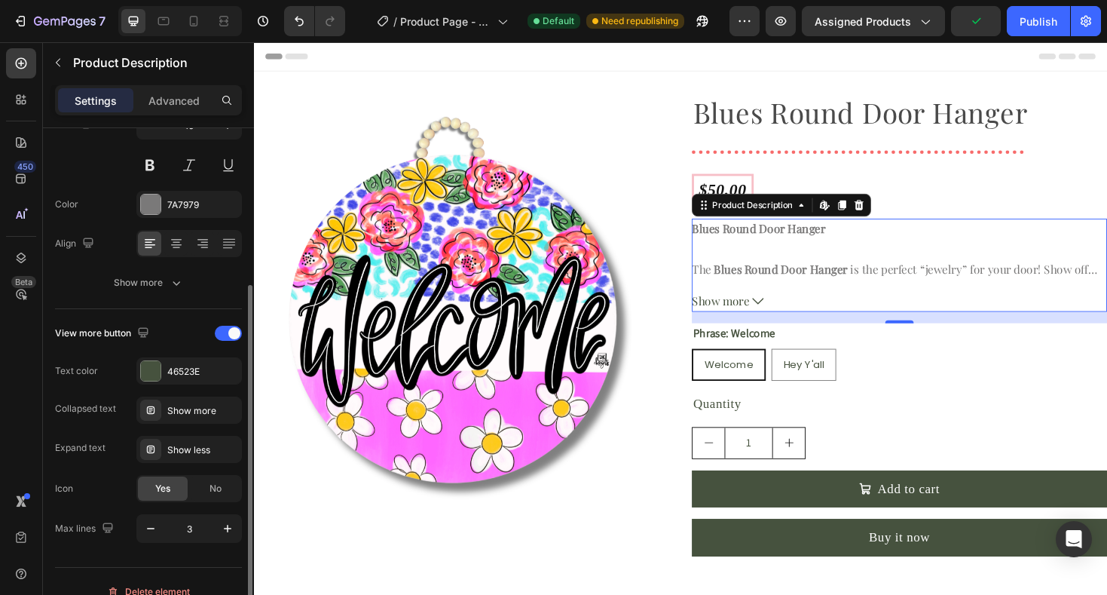
scroll to position [247, 0]
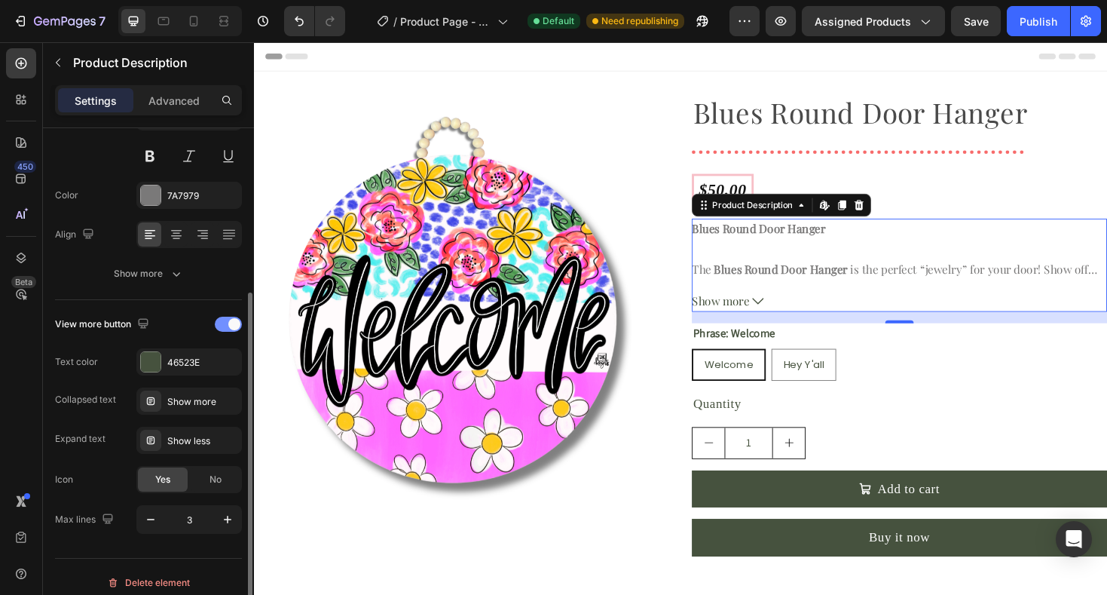
click at [231, 327] on span at bounding box center [234, 324] width 12 height 12
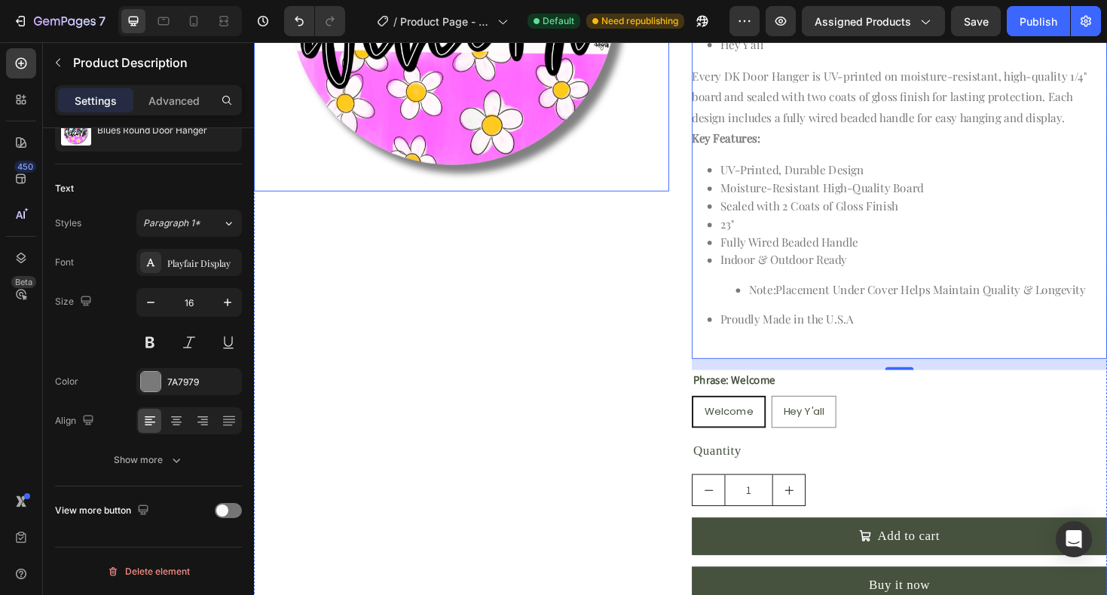
scroll to position [363, 0]
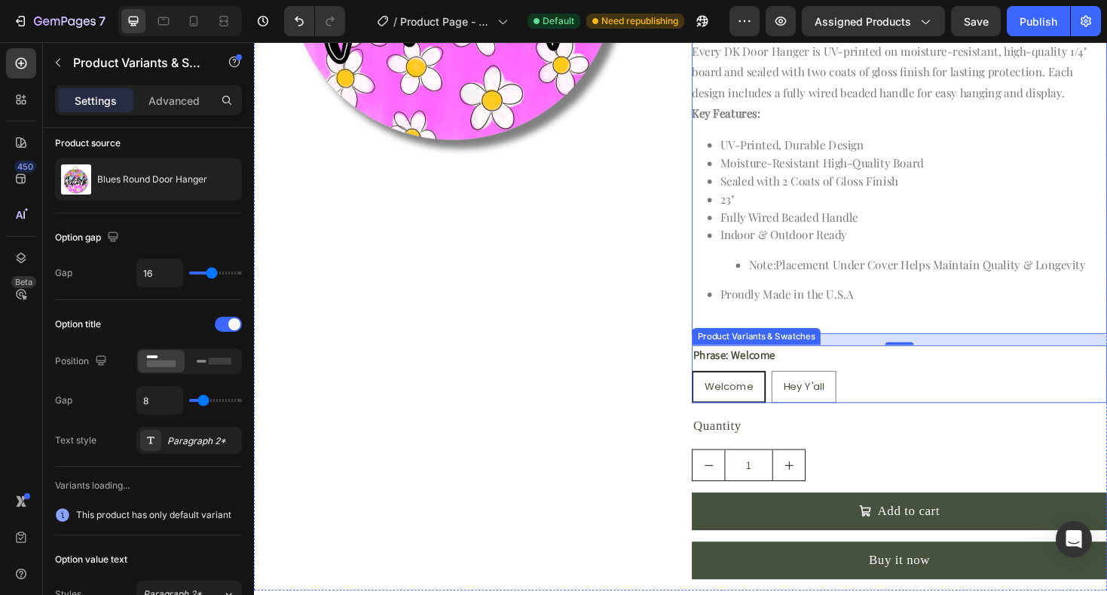
click at [884, 384] on div "Phrase: Welcome Welcome Welcome Welcome Hey Y'all Hey Y'all Hey Y'all" at bounding box center [938, 393] width 440 height 61
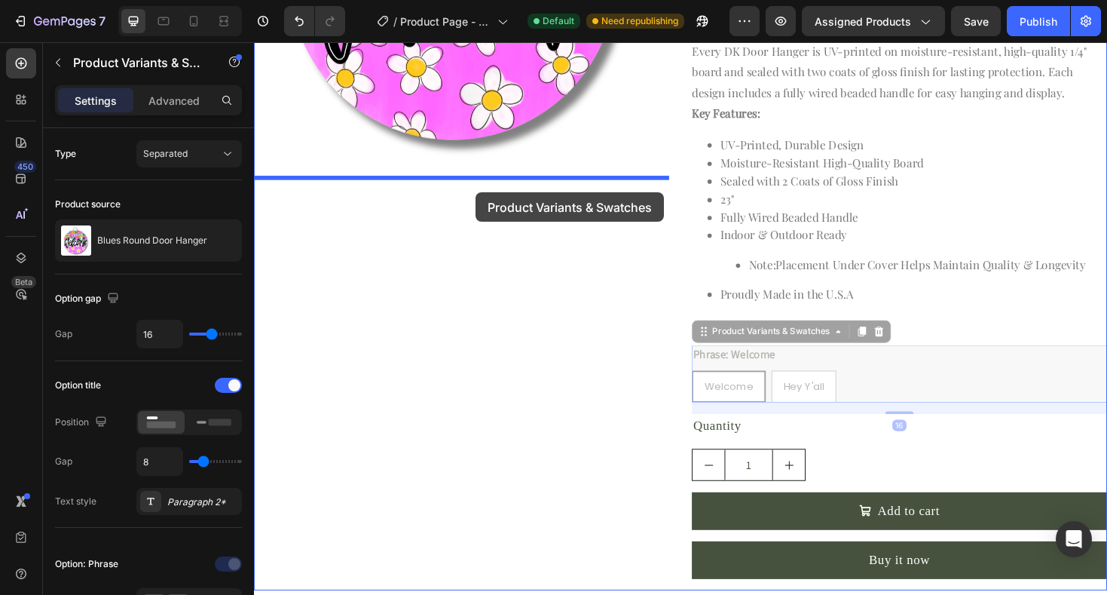
drag, startPoint x: 732, startPoint y: 356, endPoint x: 489, endPoint y: 201, distance: 288.3
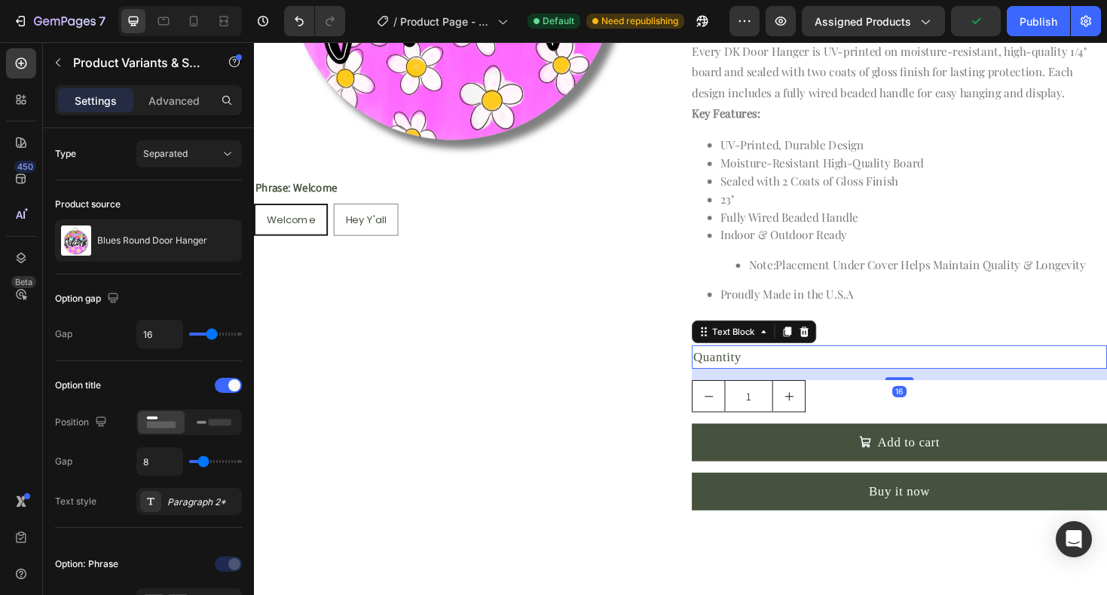
click at [749, 380] on div "Quantity" at bounding box center [938, 375] width 440 height 25
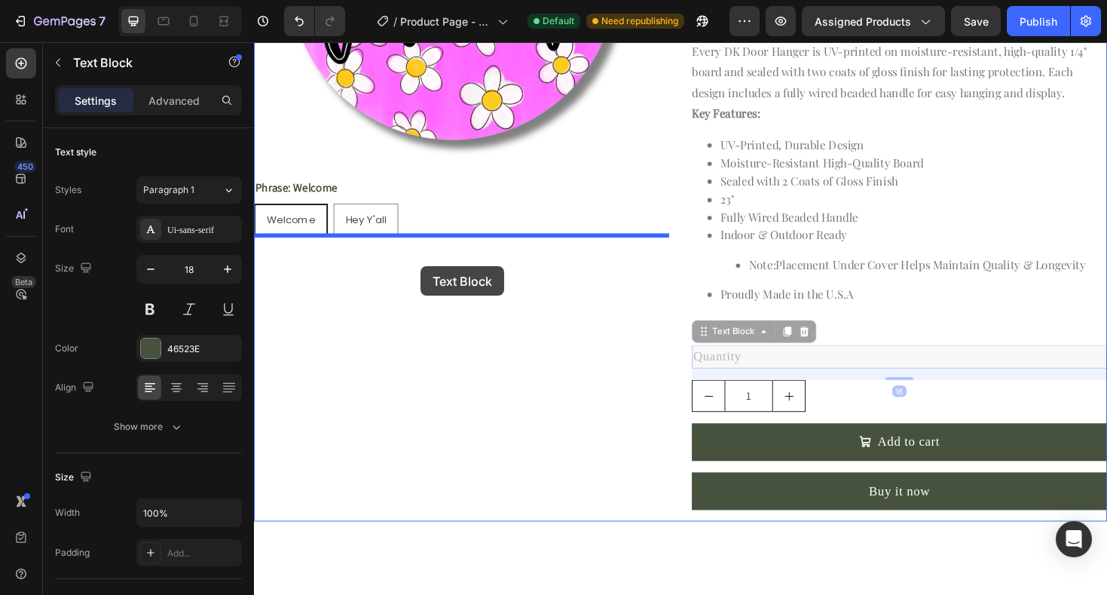
drag, startPoint x: 732, startPoint y: 357, endPoint x: 430, endPoint y: 280, distance: 311.3
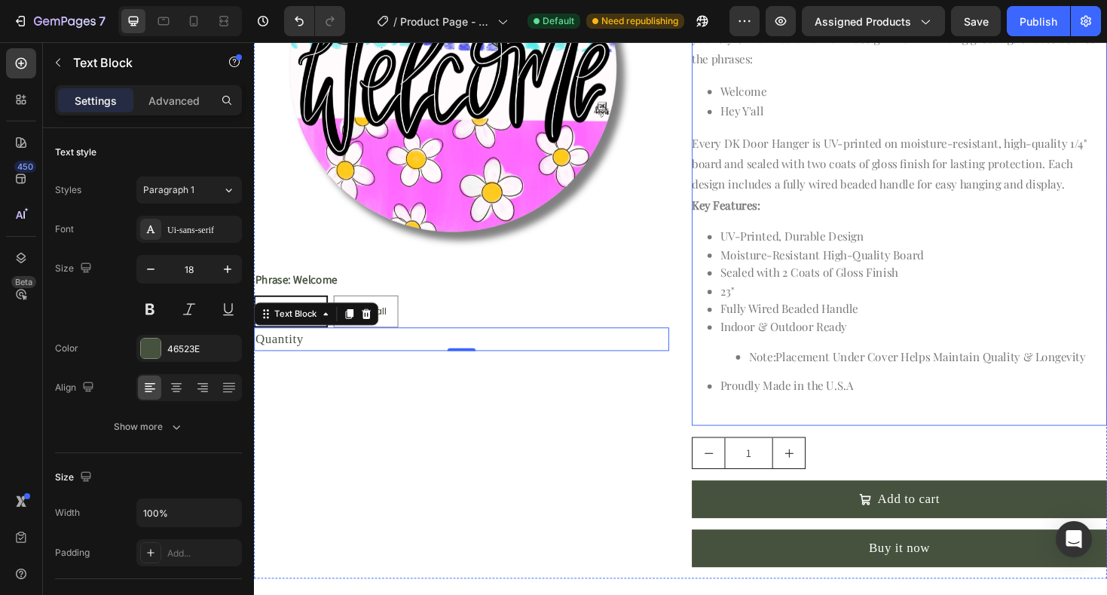
scroll to position [269, 0]
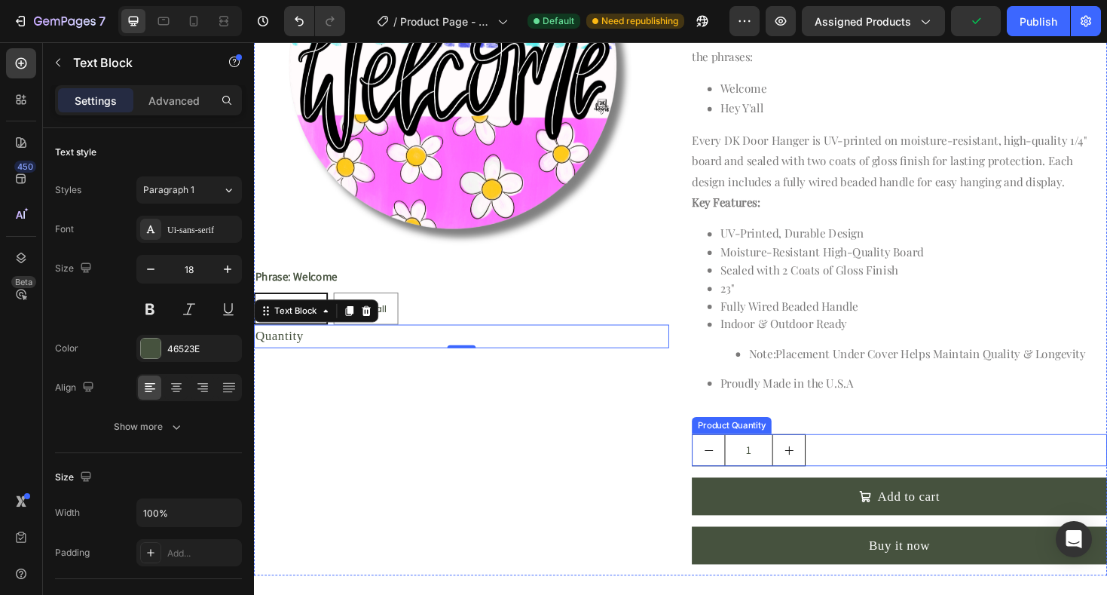
click at [754, 474] on input "1" at bounding box center [778, 474] width 51 height 32
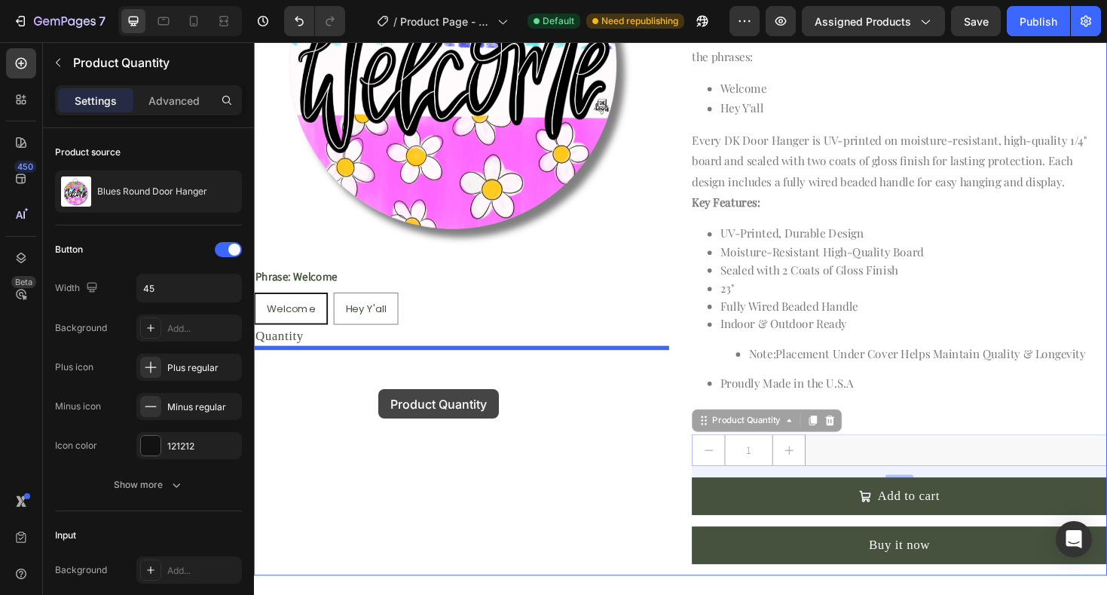
drag, startPoint x: 729, startPoint y: 448, endPoint x: 386, endPoint y: 409, distance: 345.9
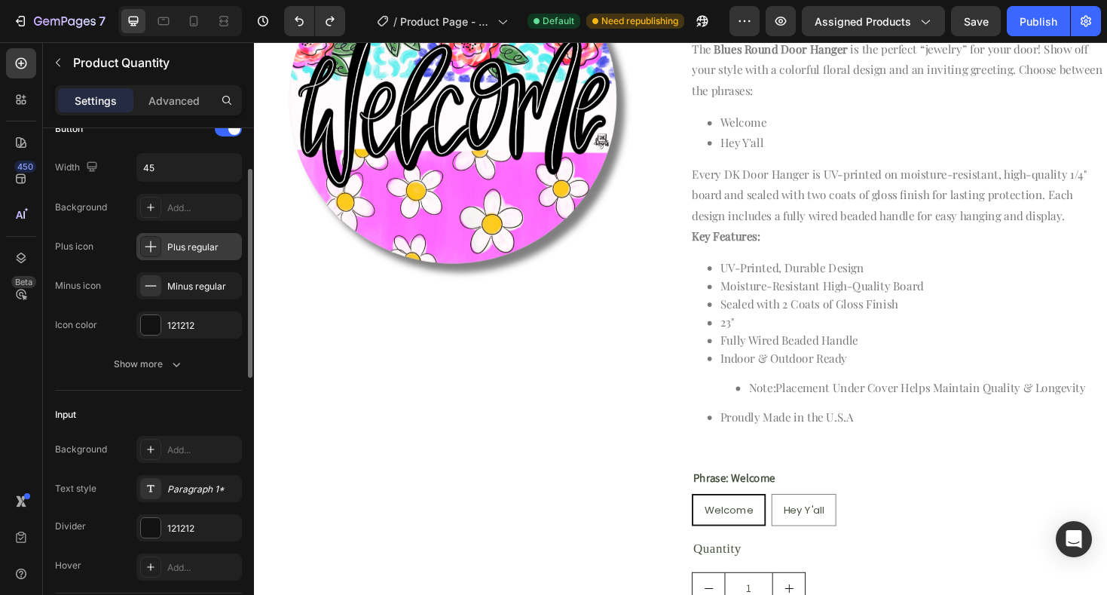
scroll to position [135, 0]
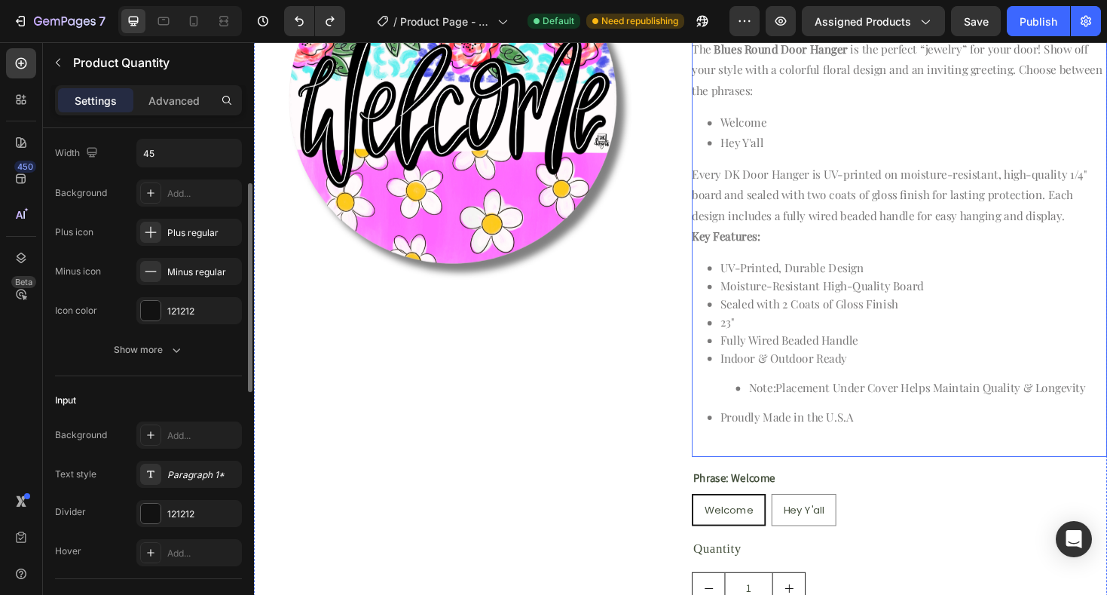
click at [828, 320] on span "Sealed with 2 Coats of Gloss Finish" at bounding box center [842, 319] width 188 height 16
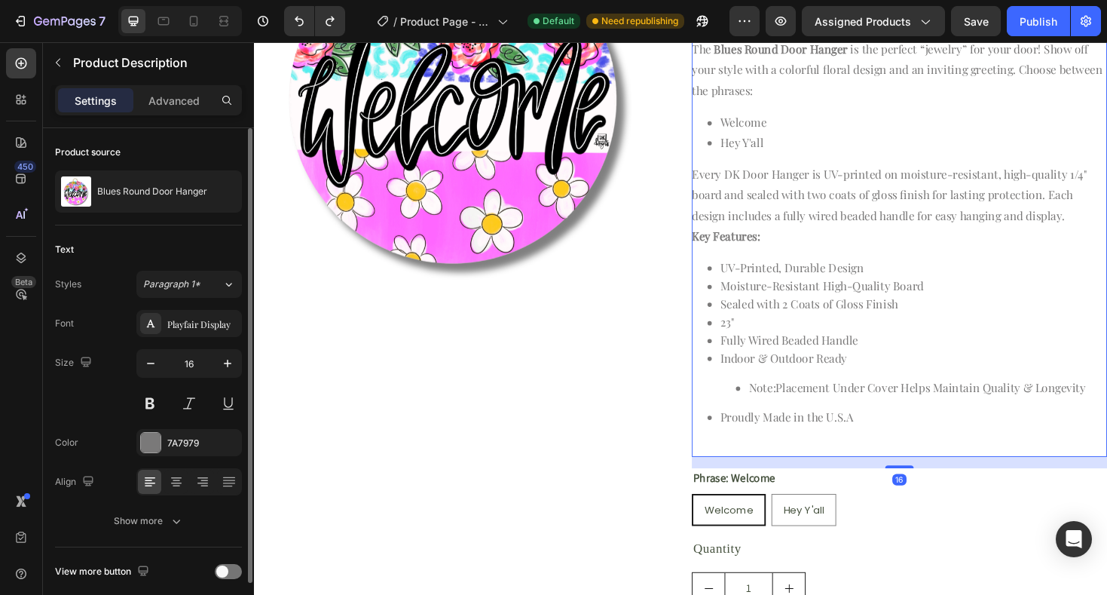
scroll to position [61, 0]
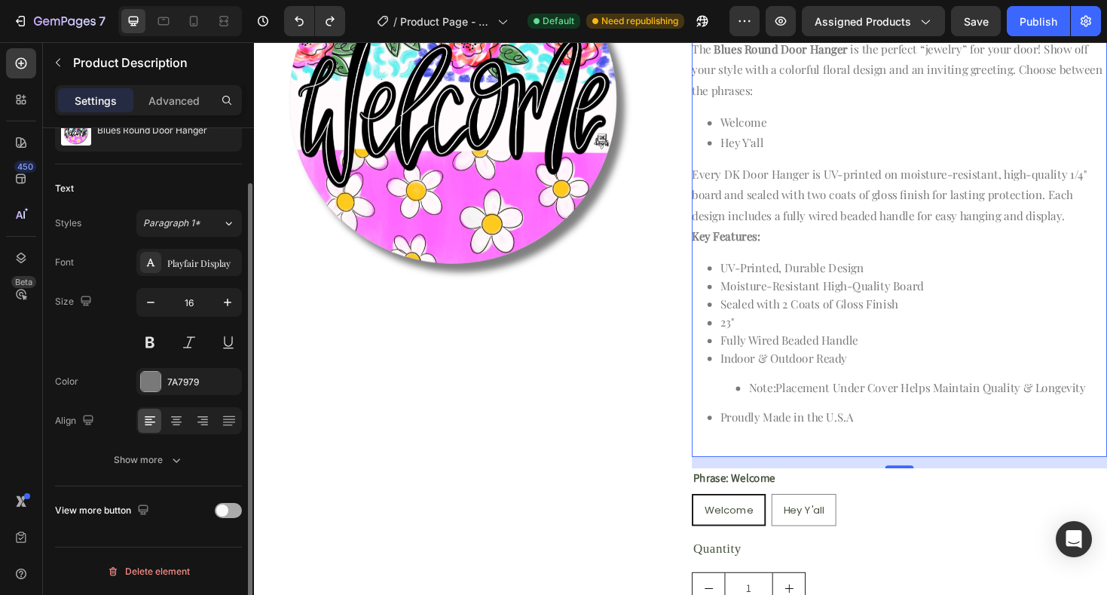
click at [223, 512] on span at bounding box center [222, 510] width 12 height 12
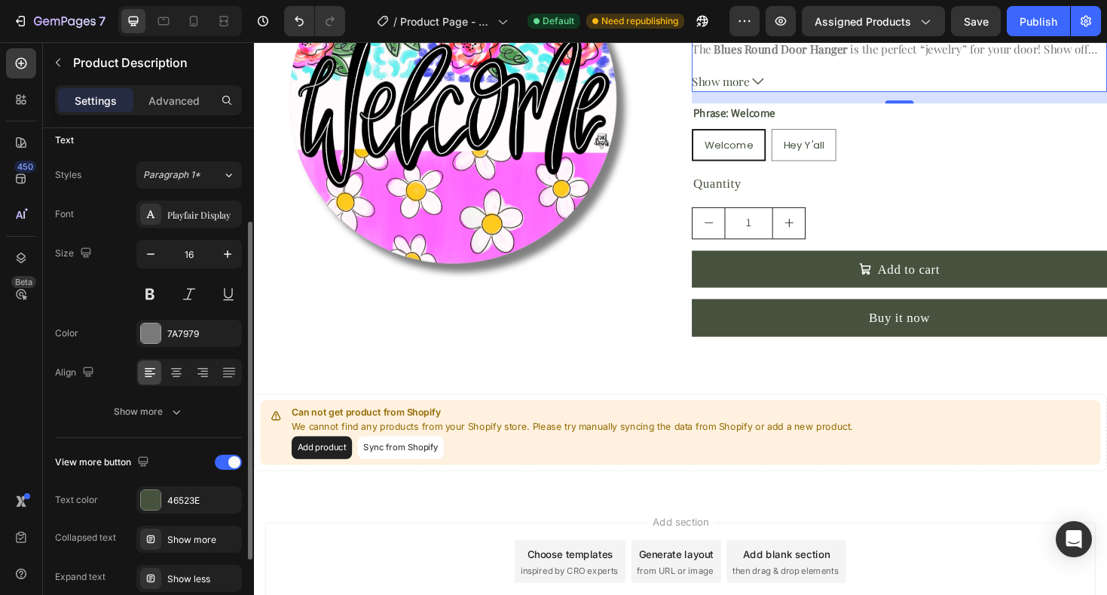
scroll to position [137, 0]
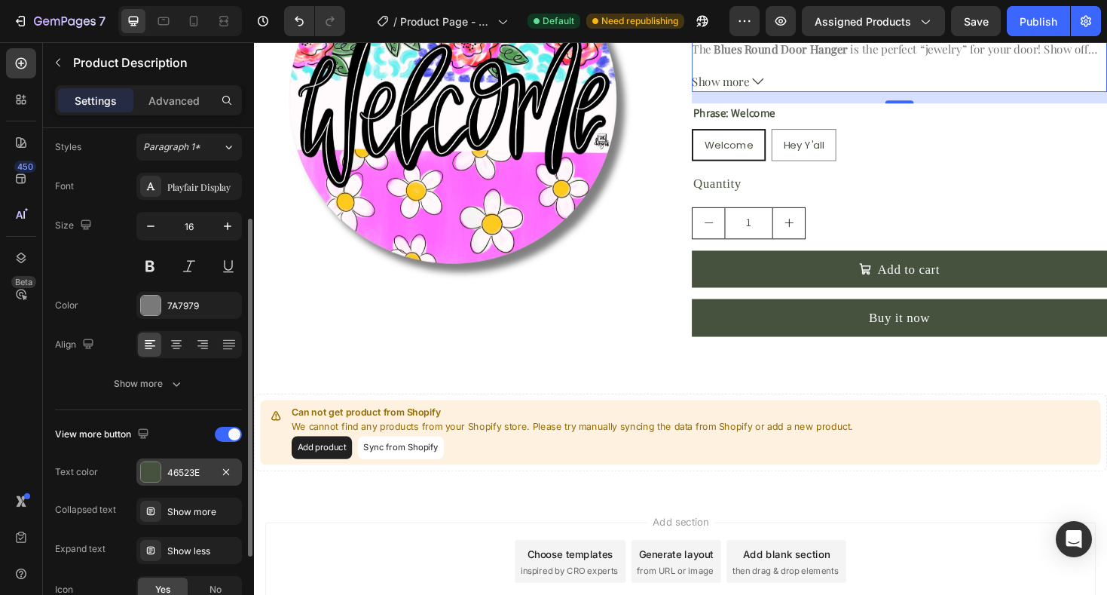
click at [156, 465] on div at bounding box center [151, 472] width 20 height 20
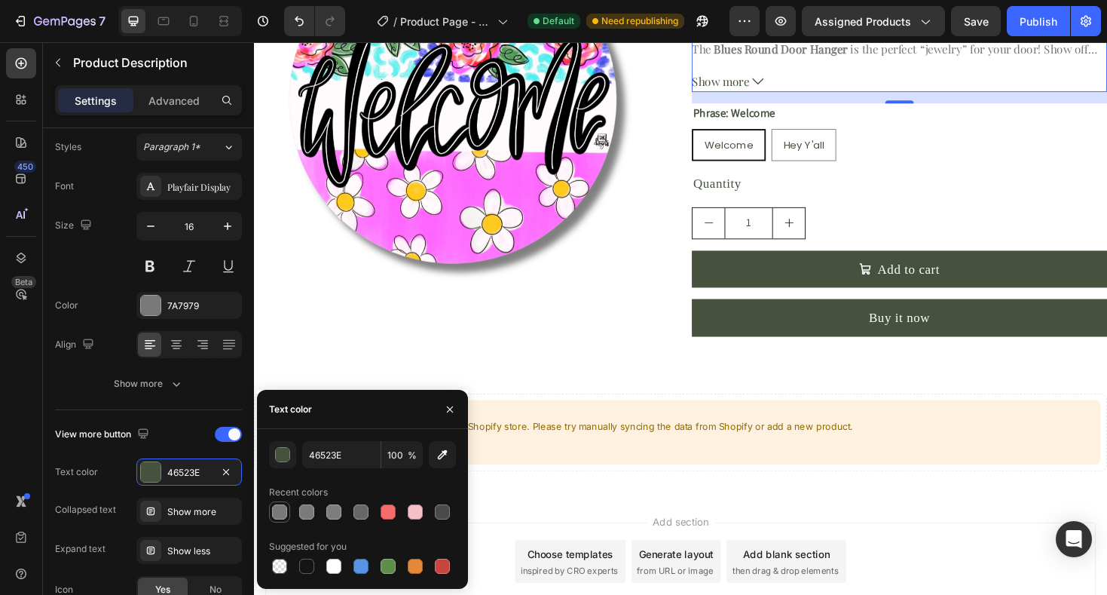
click at [277, 511] on div at bounding box center [279, 511] width 15 height 15
type input "7A7979"
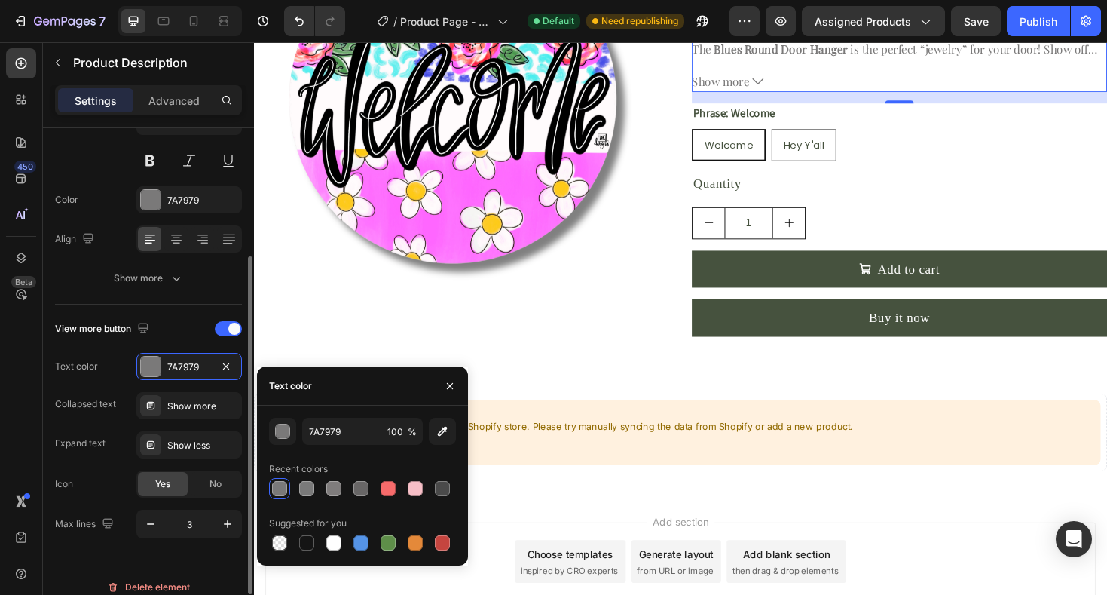
scroll to position [258, 0]
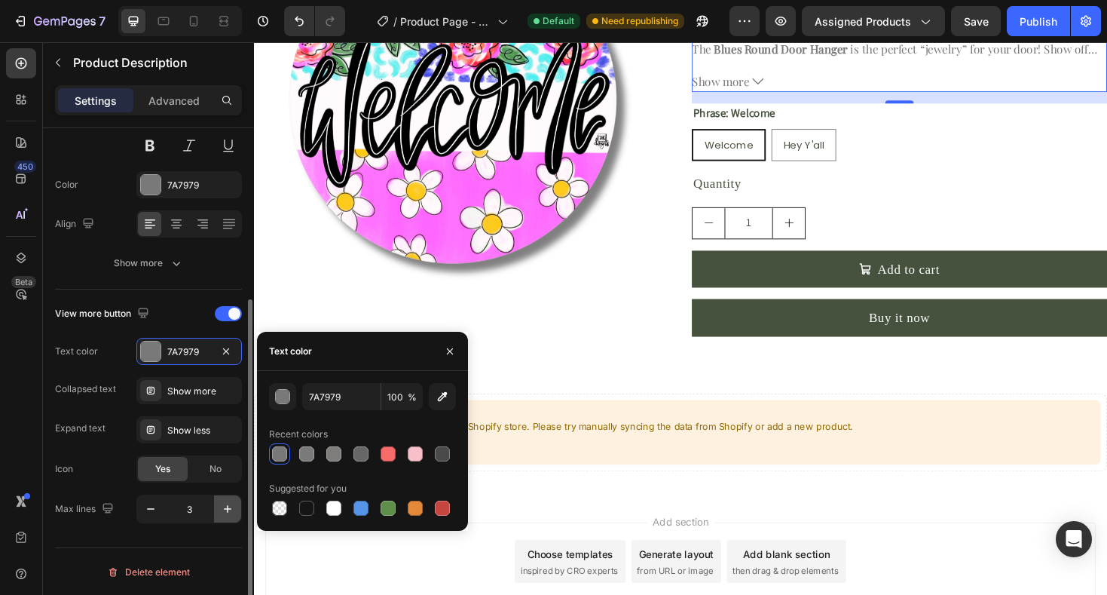
click at [229, 515] on icon "button" at bounding box center [227, 508] width 15 height 15
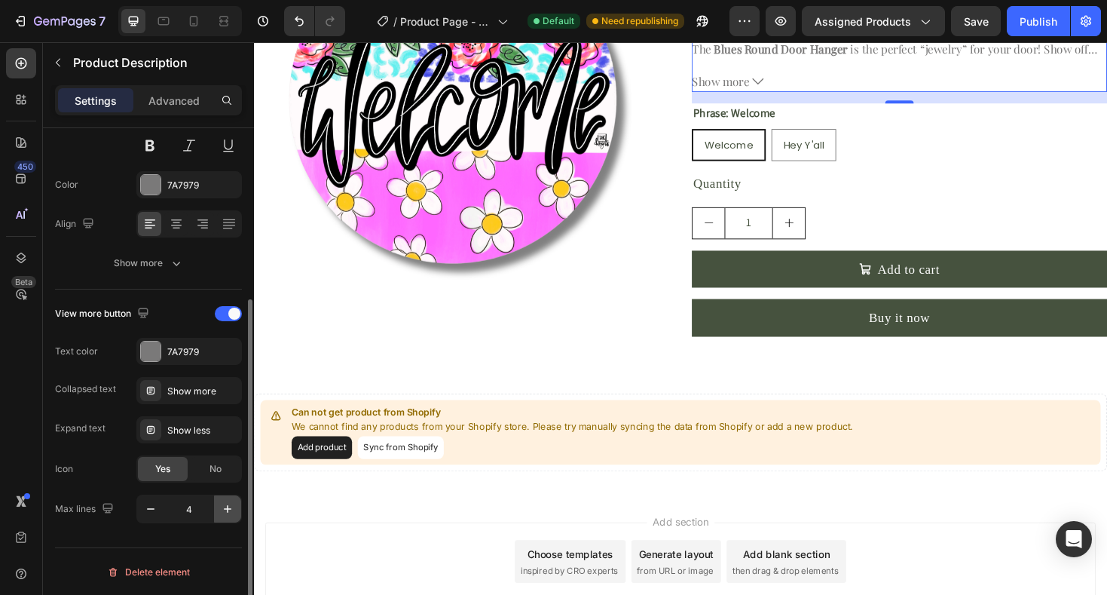
click at [229, 515] on icon "button" at bounding box center [227, 508] width 15 height 15
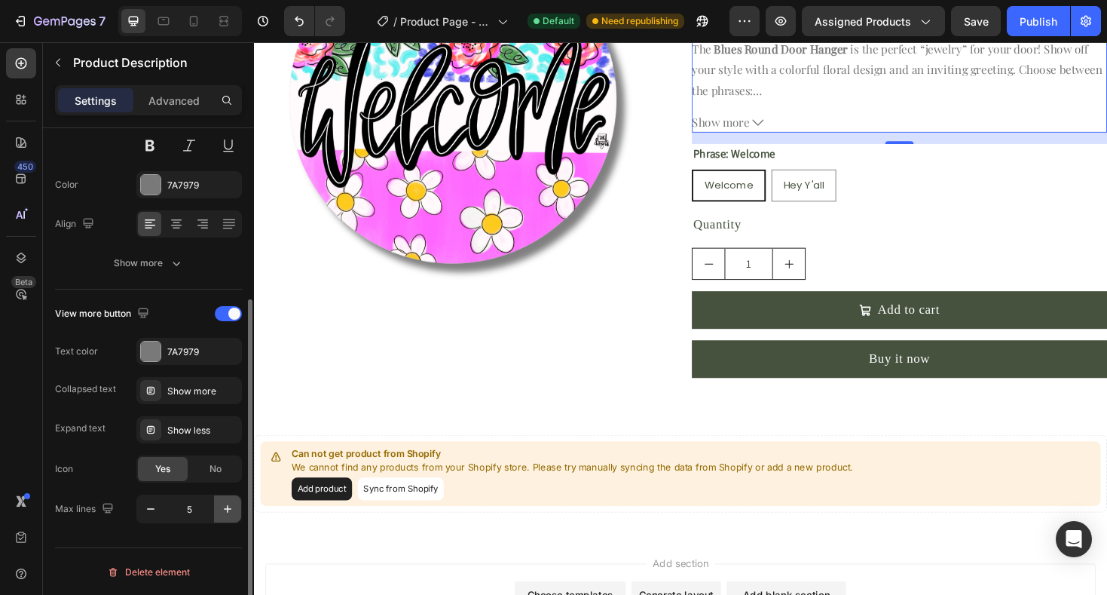
click at [229, 515] on icon "button" at bounding box center [227, 508] width 15 height 15
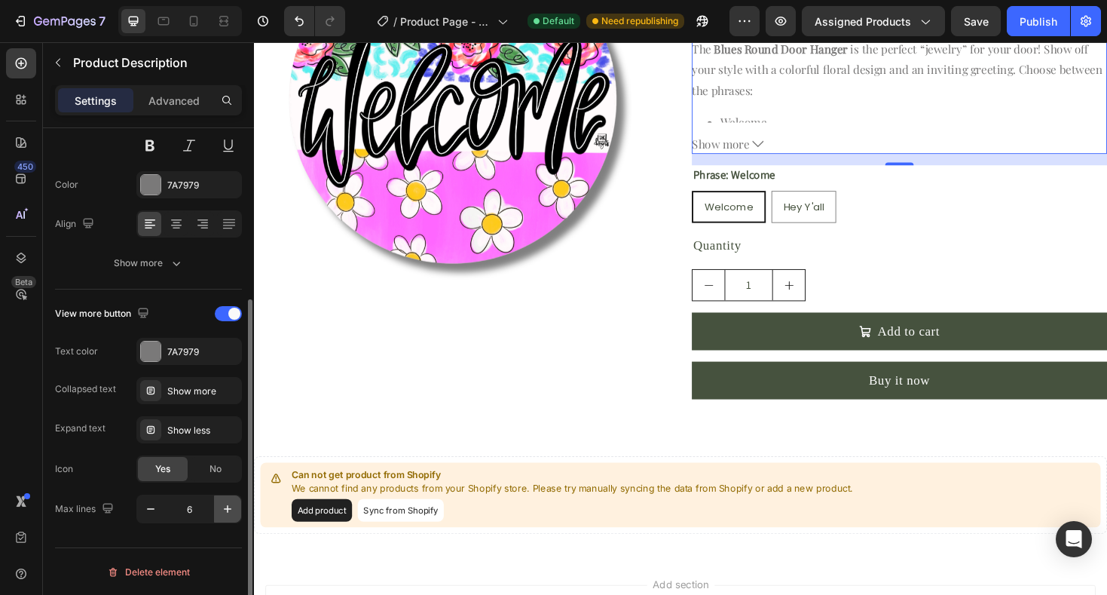
click at [229, 515] on icon "button" at bounding box center [227, 508] width 15 height 15
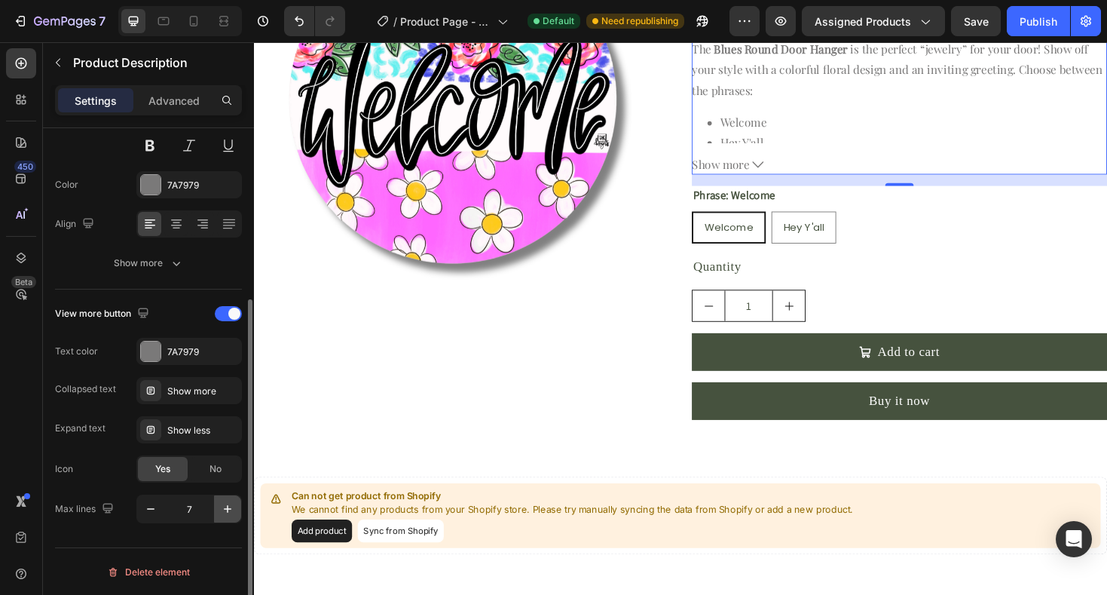
click at [229, 515] on icon "button" at bounding box center [227, 508] width 15 height 15
type input "8"
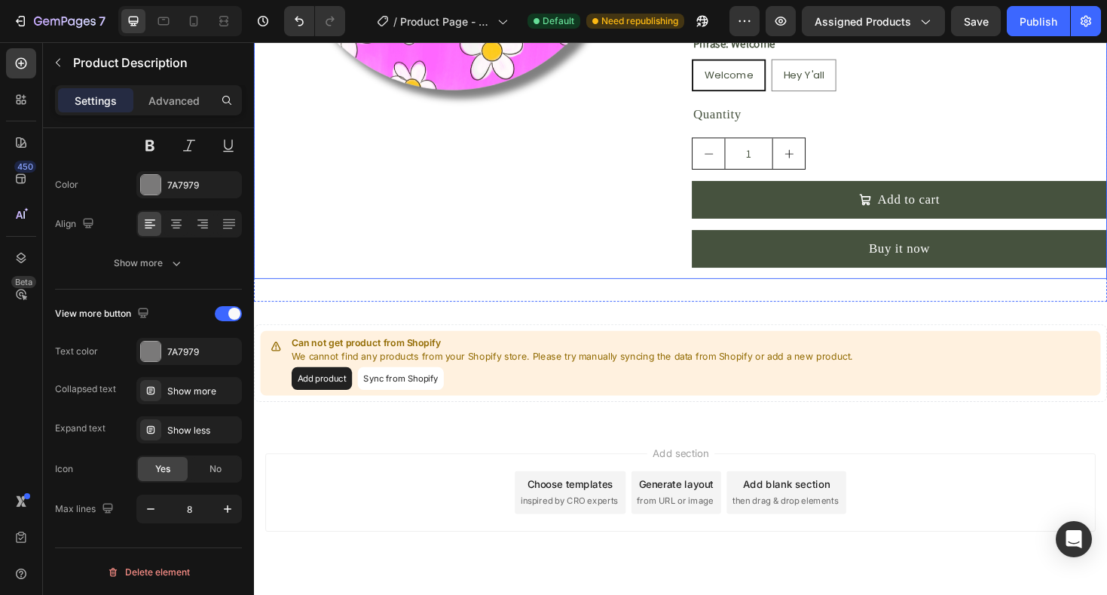
scroll to position [420, 0]
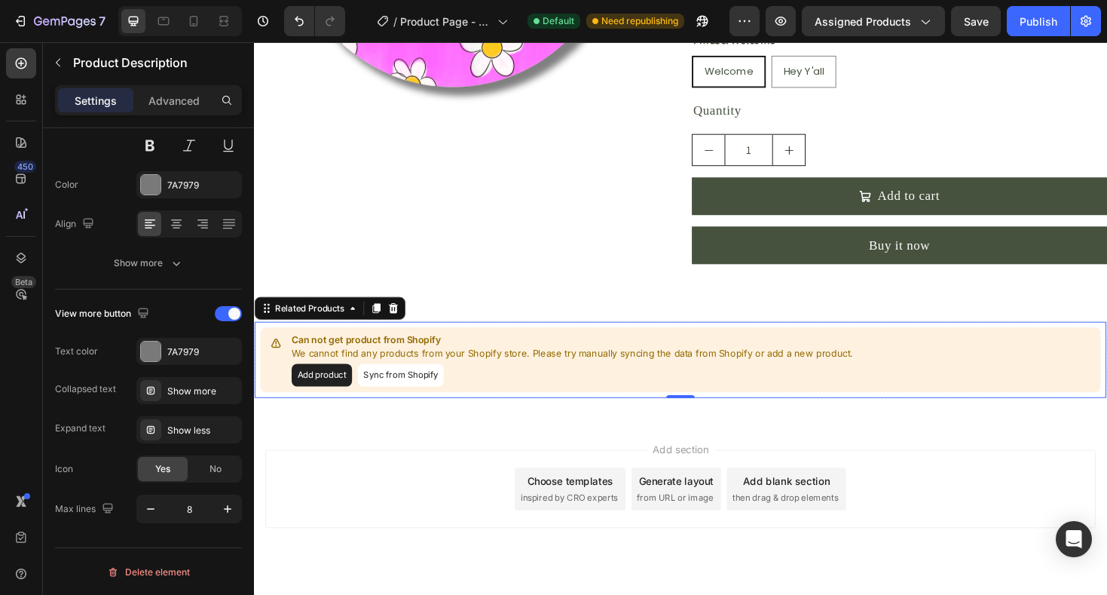
click at [436, 390] on button "Sync from Shopify" at bounding box center [409, 395] width 91 height 24
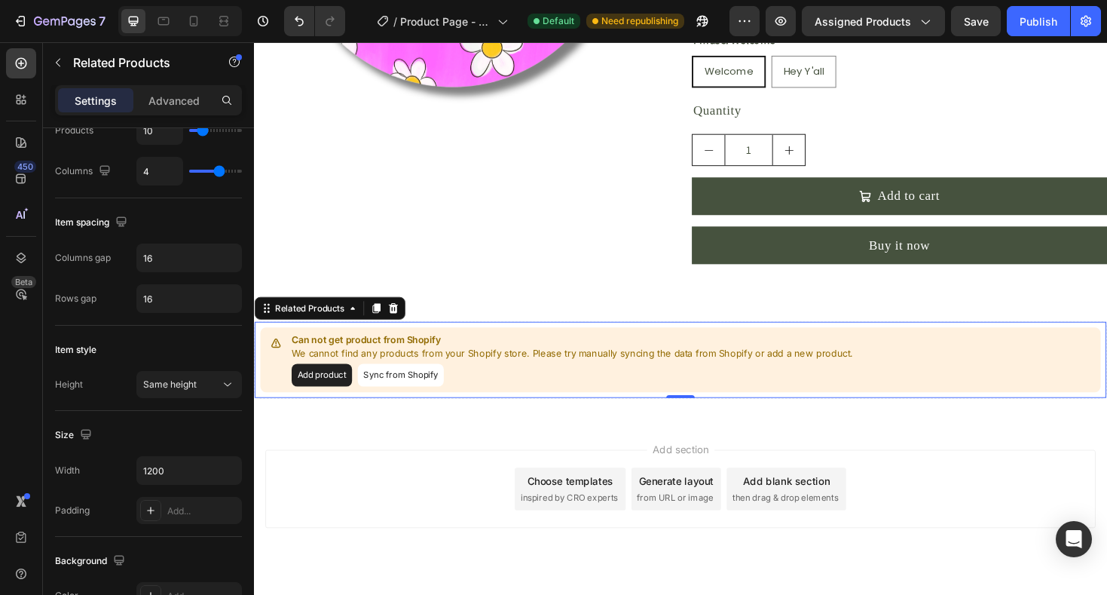
scroll to position [0, 0]
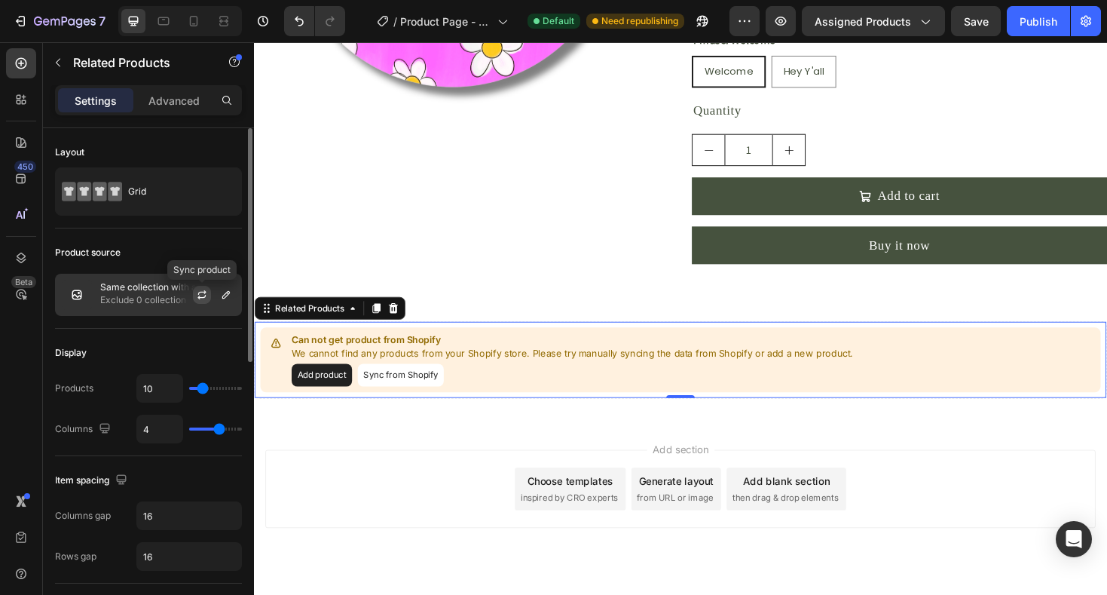
click at [201, 296] on icon "button" at bounding box center [202, 295] width 12 height 12
click at [97, 295] on div "Same collection with assigned product Exclude 0 collection" at bounding box center [148, 295] width 187 height 42
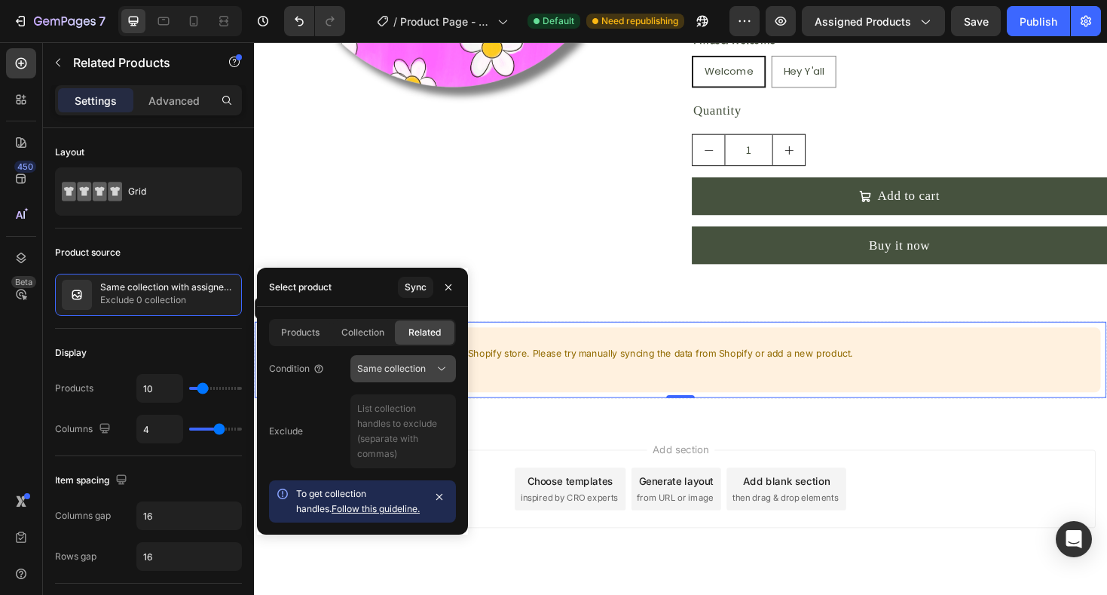
click at [425, 375] on div "Same collection" at bounding box center [403, 368] width 92 height 15
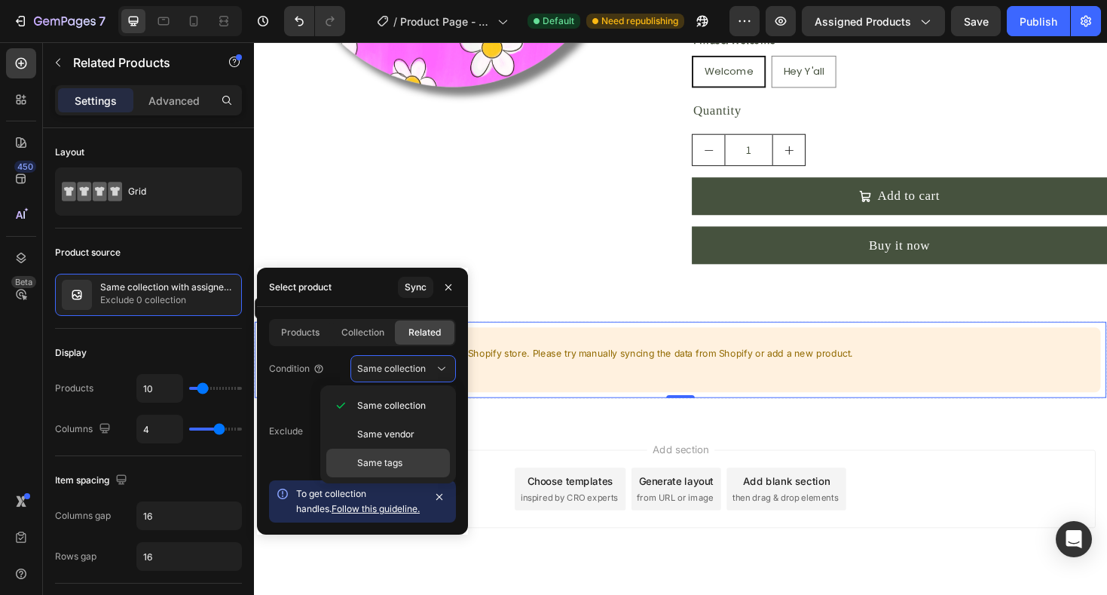
click at [412, 461] on p "Same tags" at bounding box center [400, 463] width 86 height 14
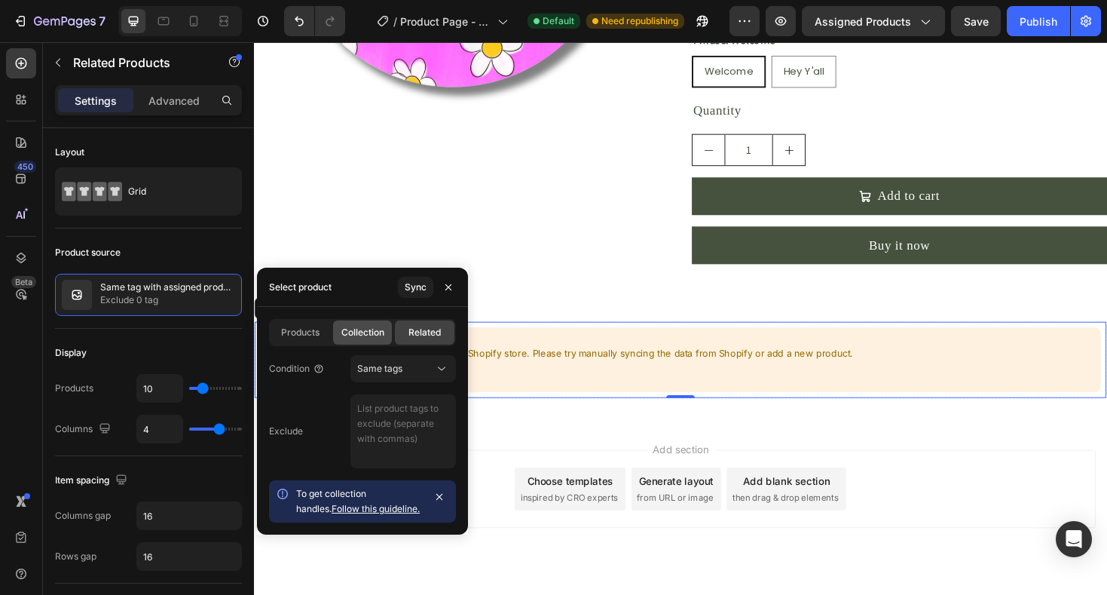
click at [365, 333] on span "Collection" at bounding box center [362, 333] width 43 height 14
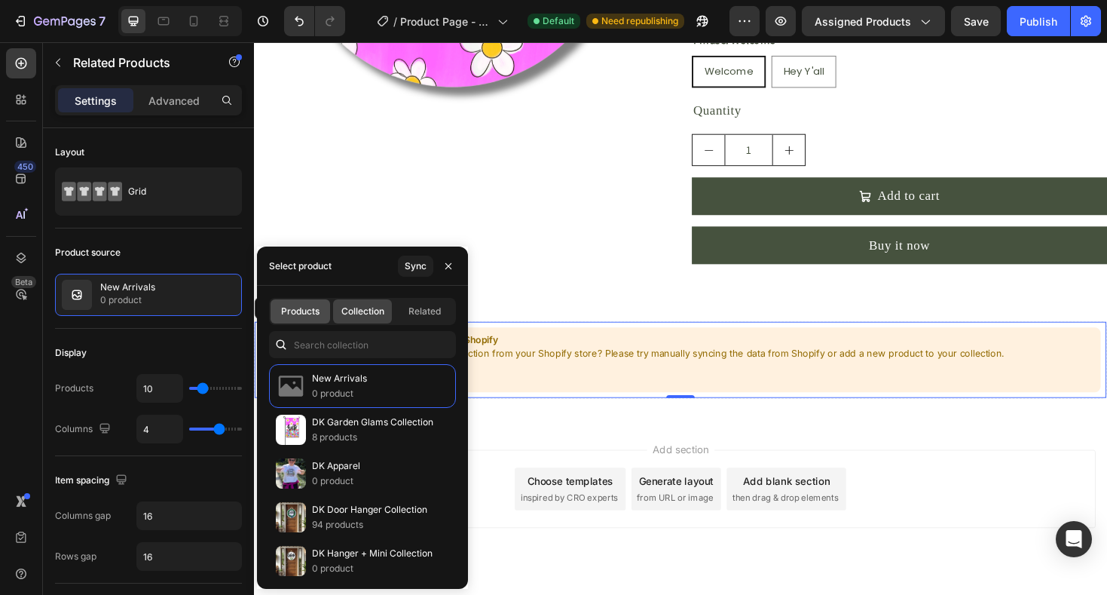
click at [303, 313] on span "Products" at bounding box center [300, 311] width 38 height 14
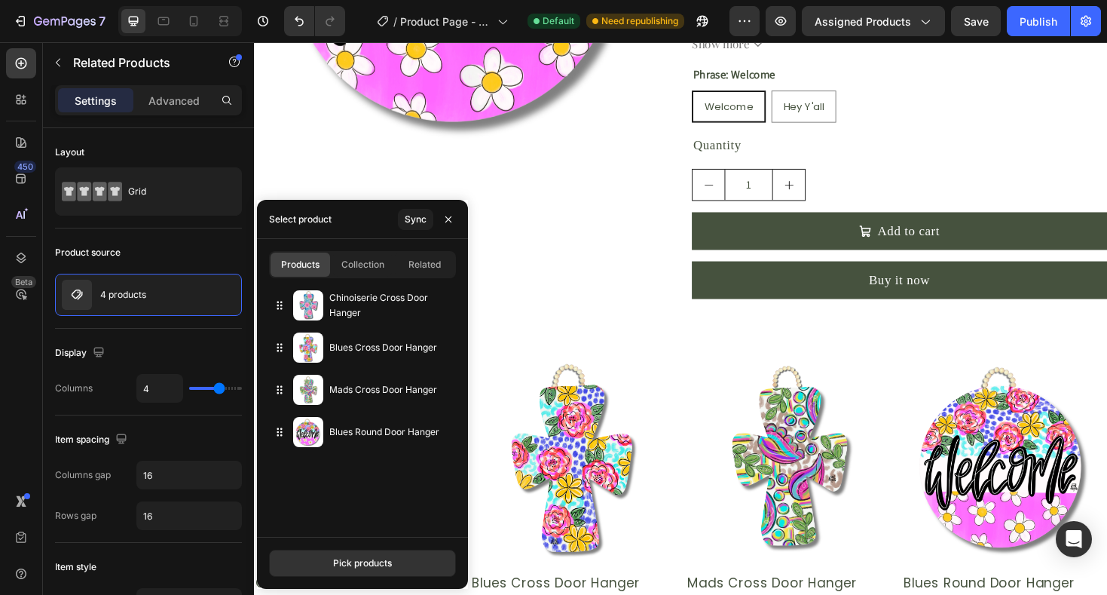
scroll to position [420, 0]
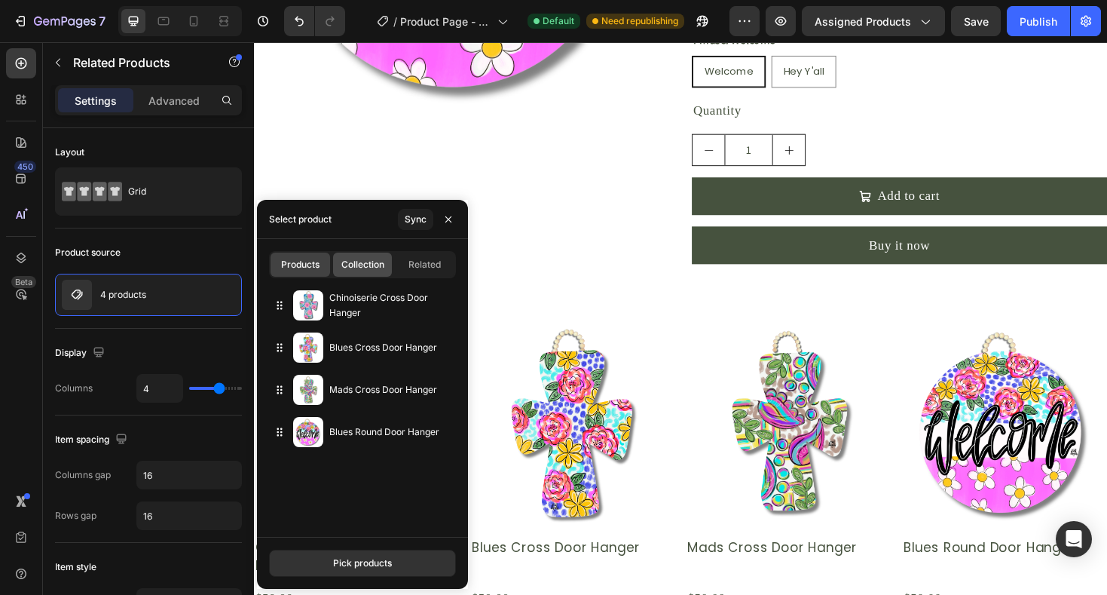
click at [379, 266] on span "Collection" at bounding box center [362, 265] width 43 height 14
type input "10"
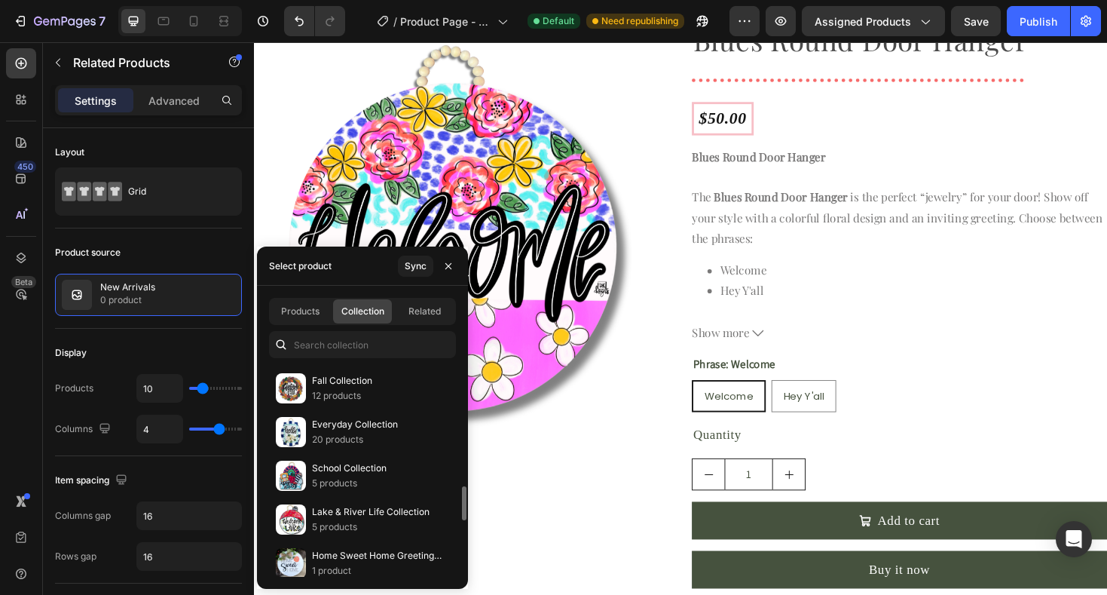
scroll to position [742, 0]
click at [421, 320] on div "Related" at bounding box center [425, 311] width 60 height 24
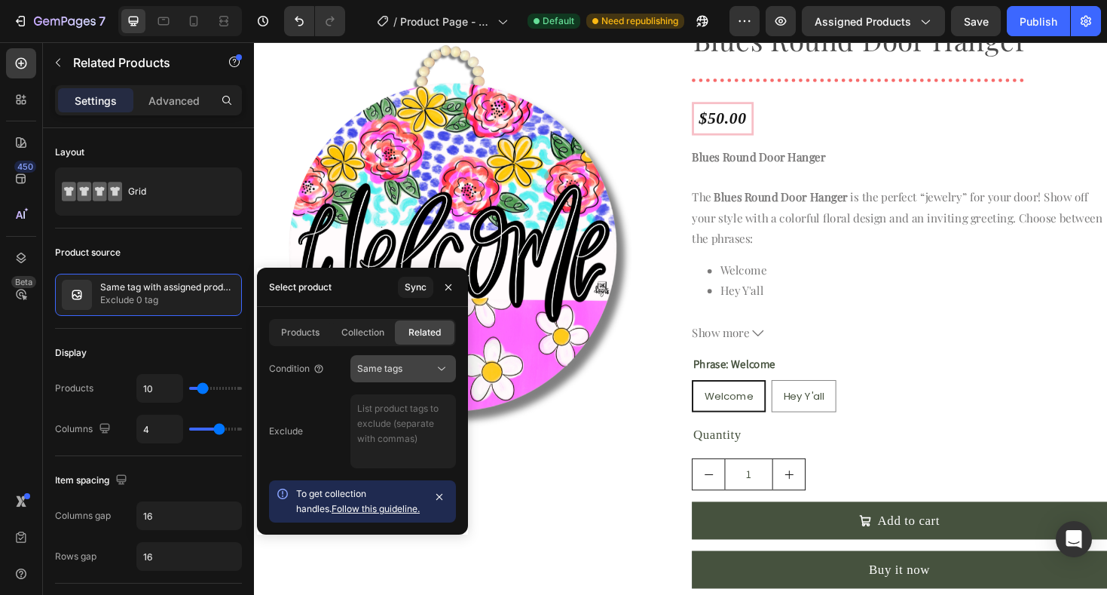
click at [396, 372] on span "Same tags" at bounding box center [379, 367] width 45 height 11
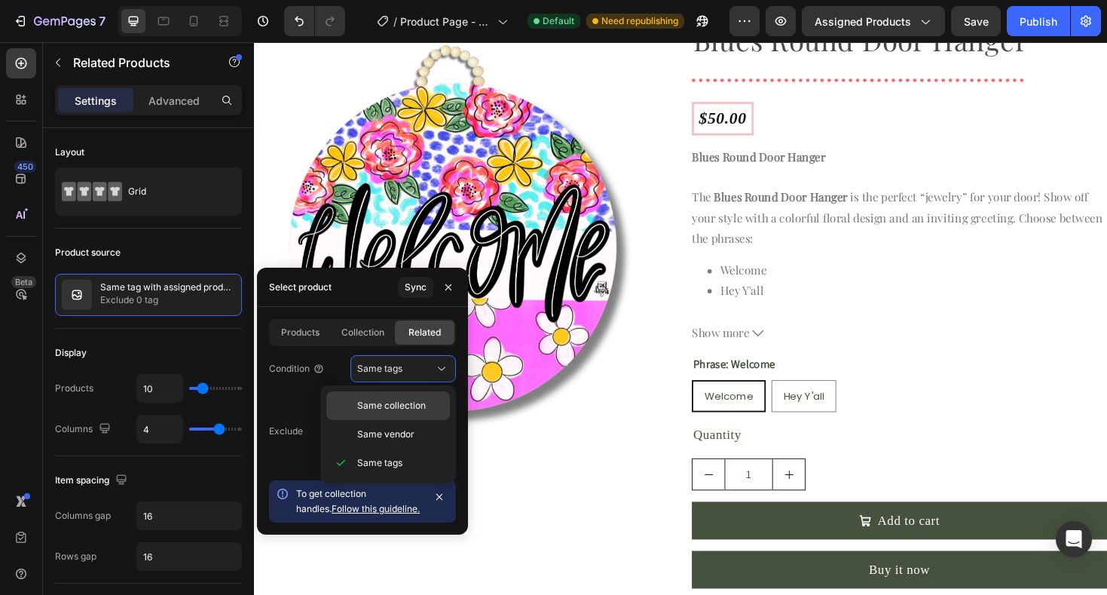
click at [400, 408] on span "Same collection" at bounding box center [391, 406] width 69 height 14
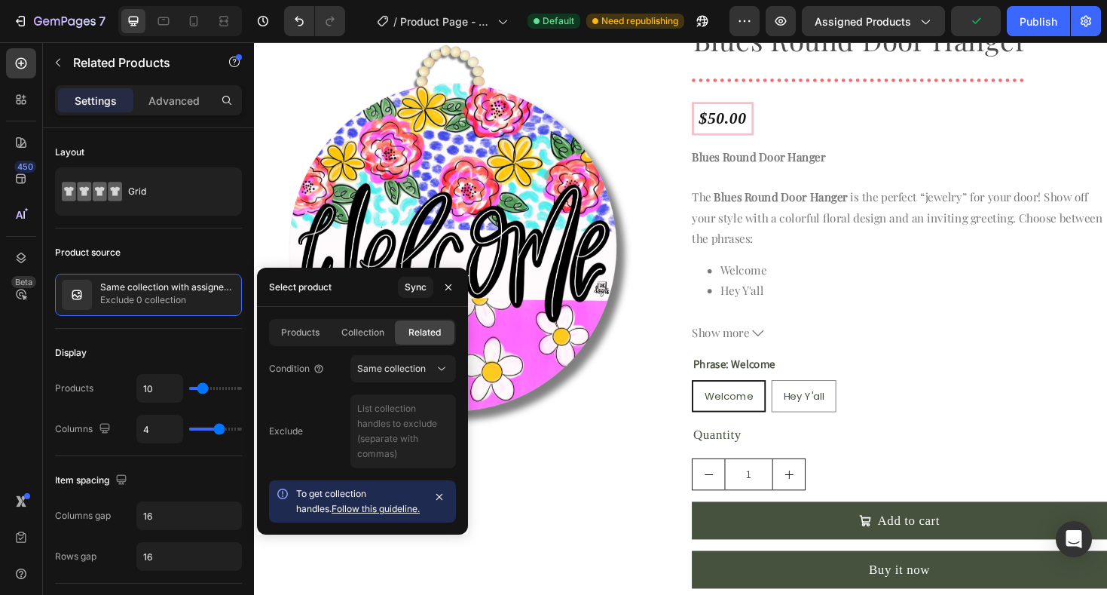
click at [356, 509] on link "Follow this guideline." at bounding box center [376, 508] width 88 height 11
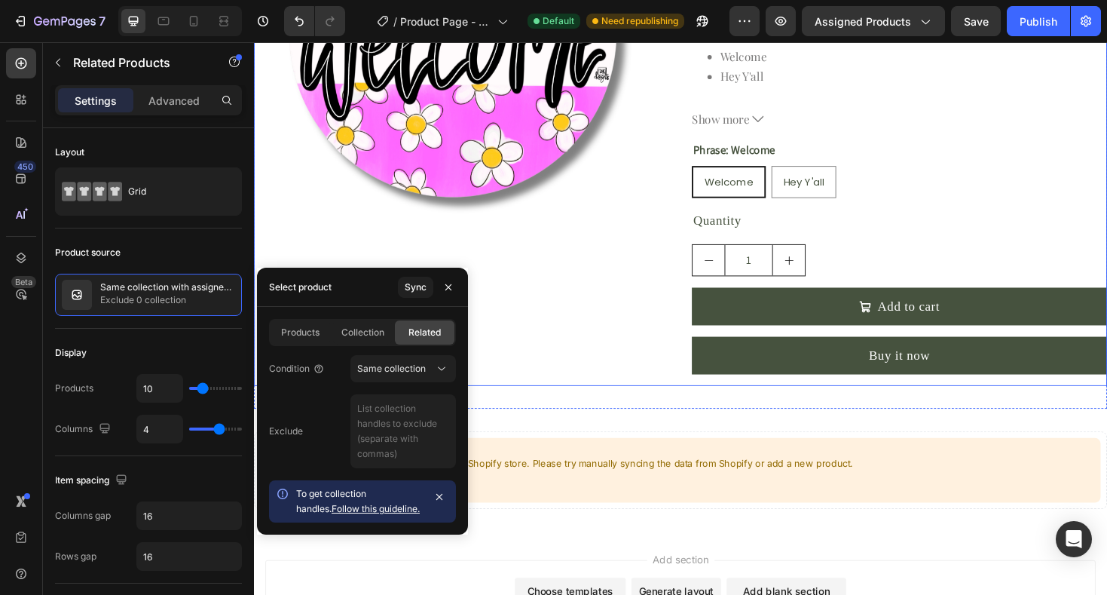
scroll to position [359, 0]
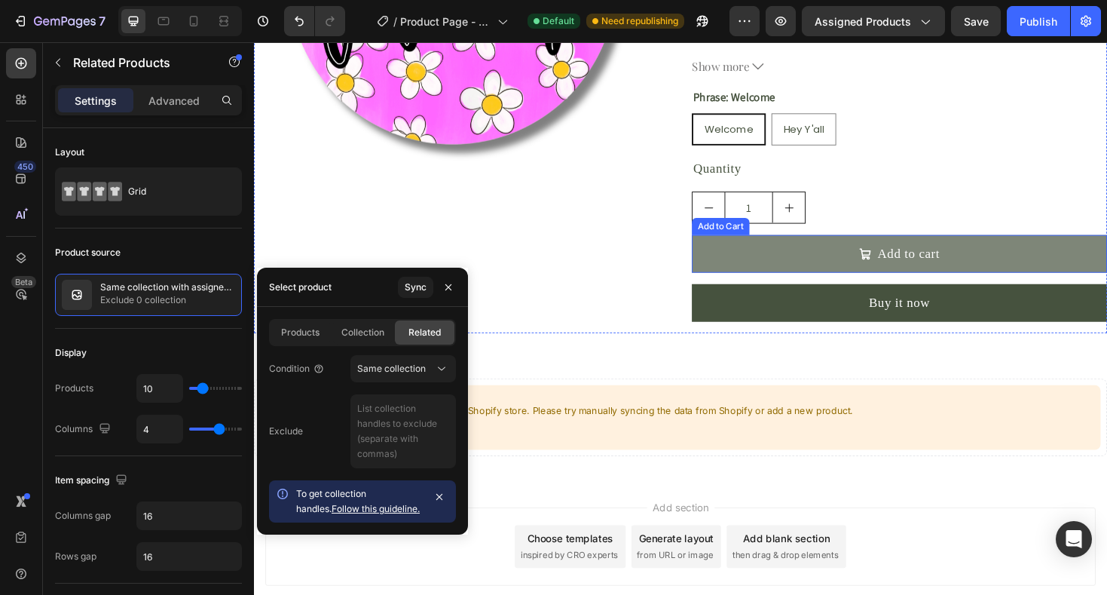
click at [824, 265] on button "Add to cart" at bounding box center [938, 266] width 440 height 40
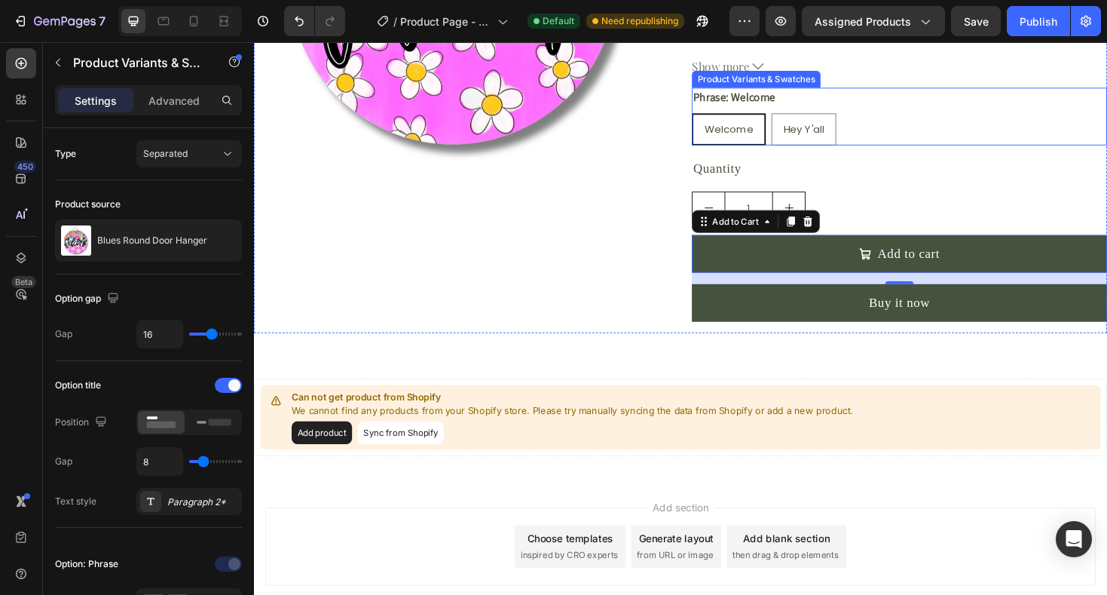
click at [754, 105] on div "Phrase: Welcome Welcome Welcome Welcome Hey Y'all Hey Y'all Hey Y'all Product V…" at bounding box center [938, 120] width 440 height 61
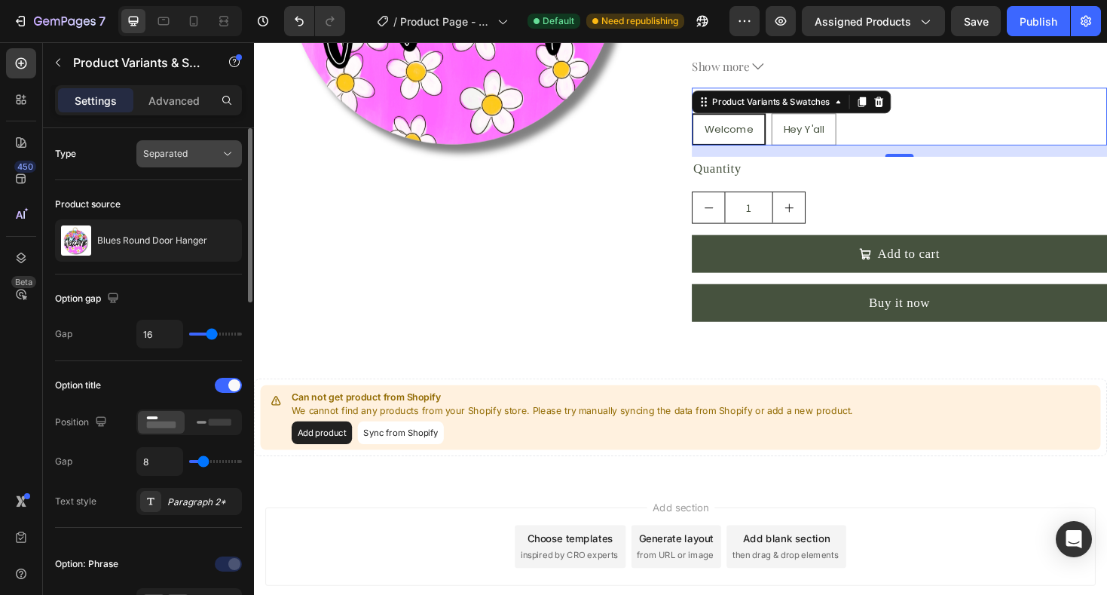
click at [231, 152] on icon at bounding box center [228, 154] width 8 height 4
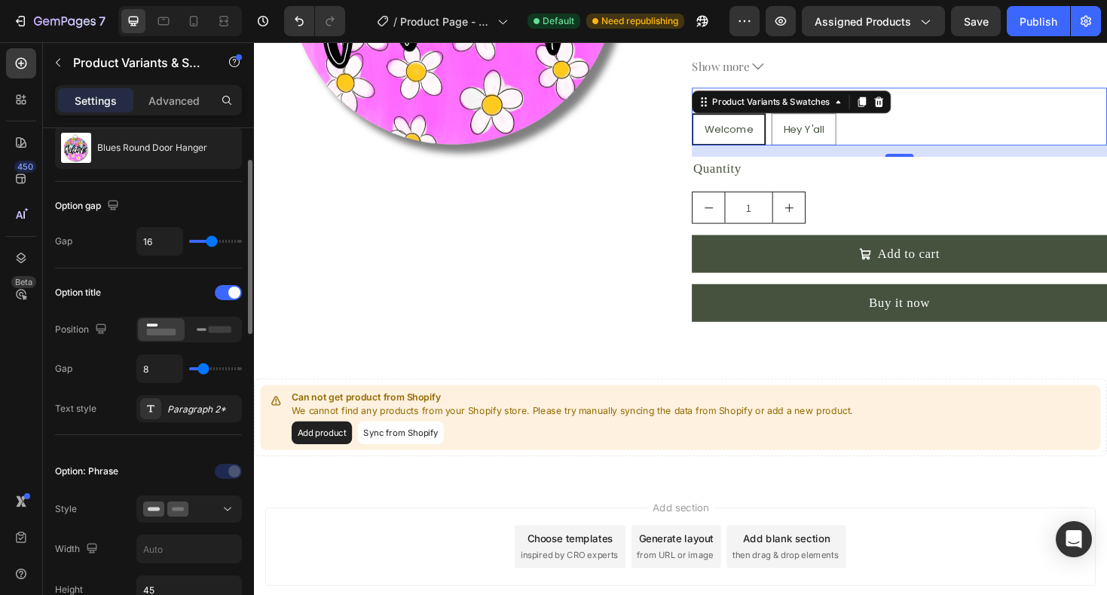
scroll to position [93, 0]
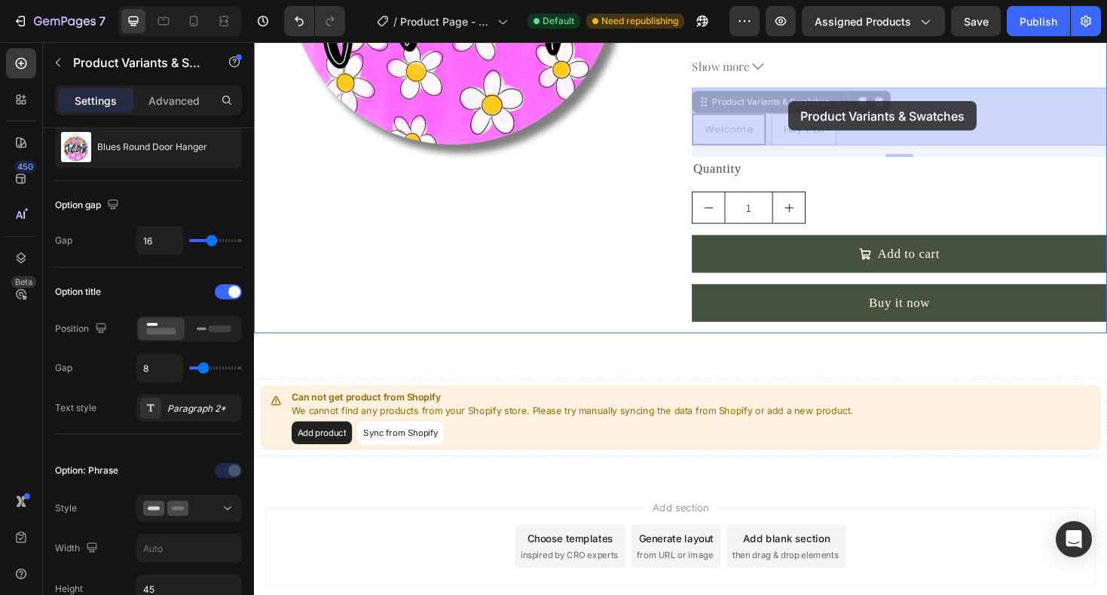
drag, startPoint x: 818, startPoint y: 108, endPoint x: 806, endPoint y: 99, distance: 14.0
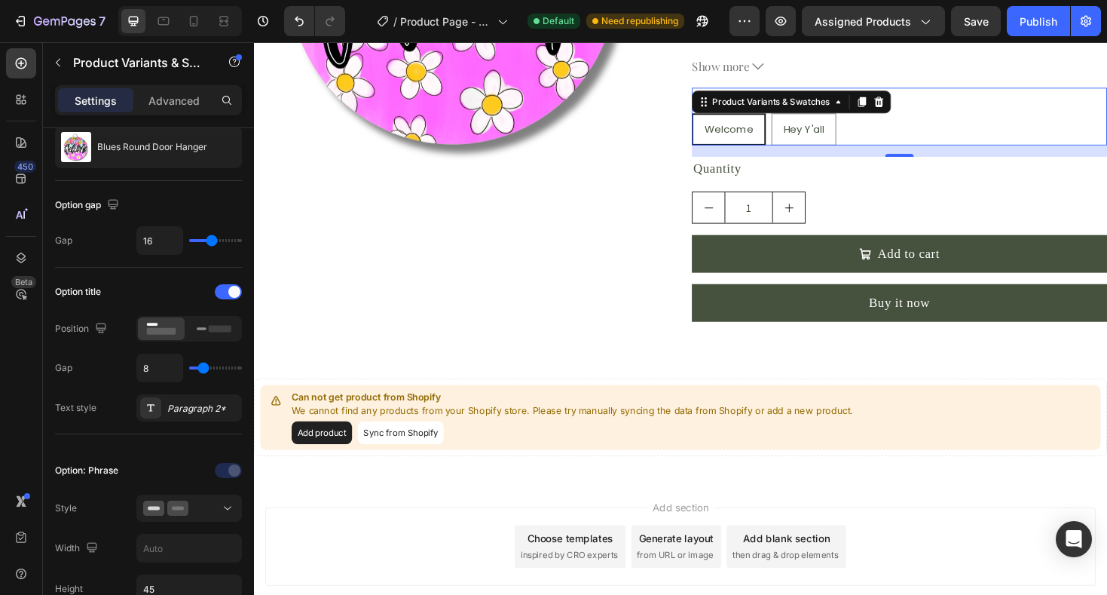
click at [951, 106] on div "Phrase: Welcome Welcome Welcome Welcome Hey Y'all Hey Y'all Hey Y'all" at bounding box center [938, 120] width 440 height 61
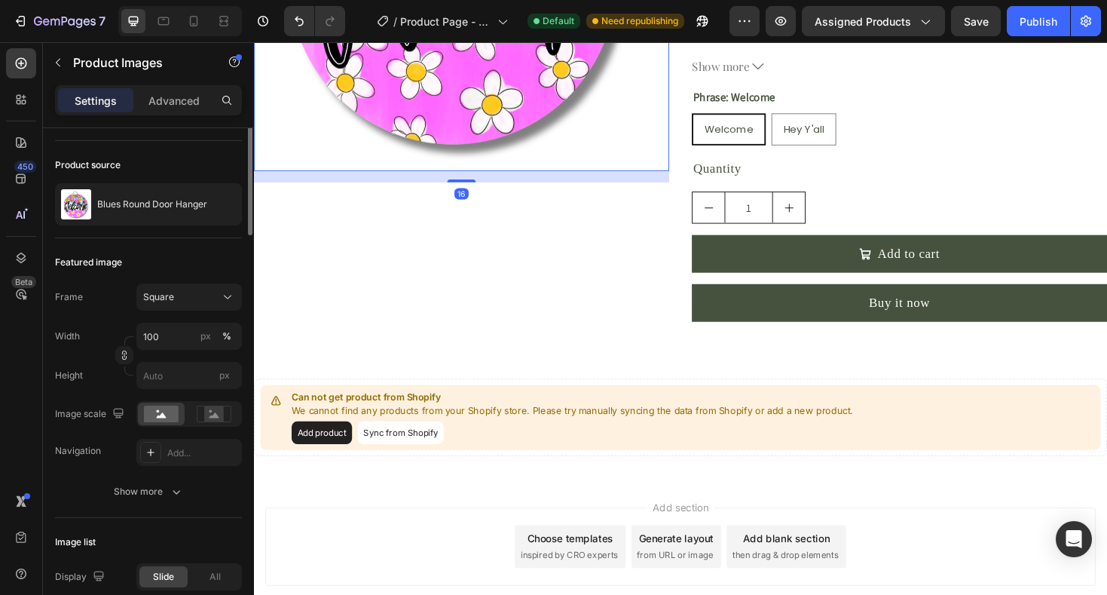
scroll to position [0, 0]
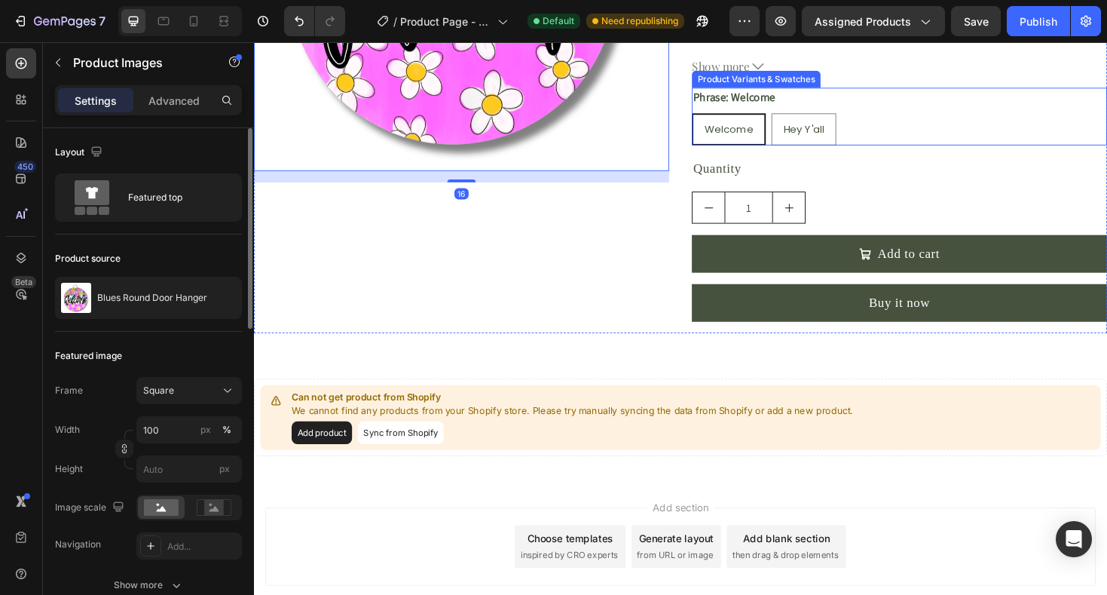
click at [747, 102] on div "Phrase: Welcome Welcome Welcome Welcome Hey Y'all Hey Y'all Hey Y'all Product V…" at bounding box center [938, 120] width 440 height 61
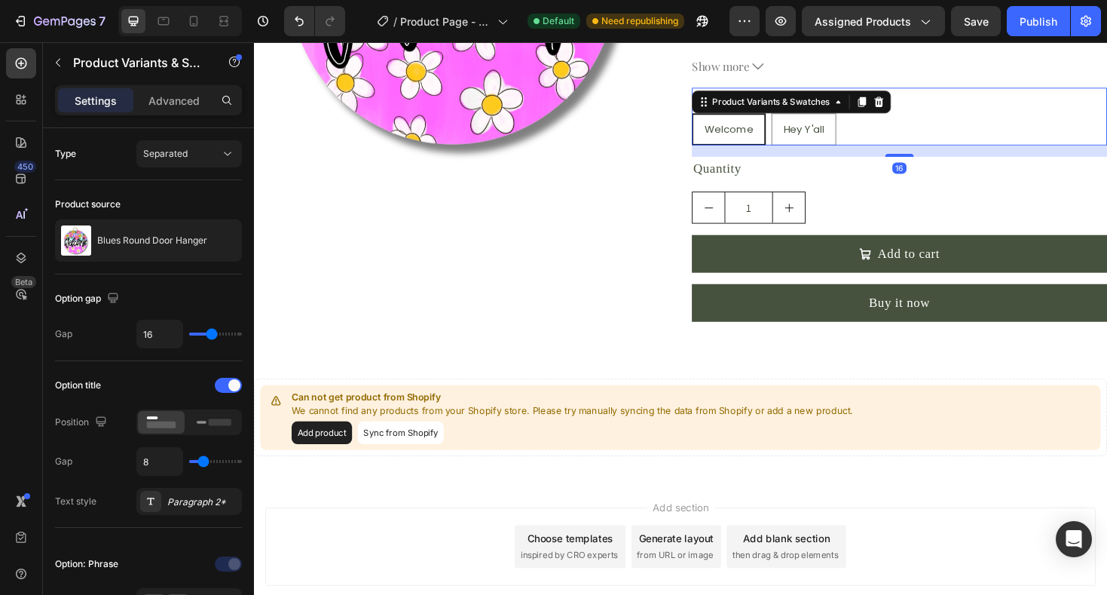
click at [747, 102] on div "Product Variants & Swatches" at bounding box center [802, 106] width 130 height 14
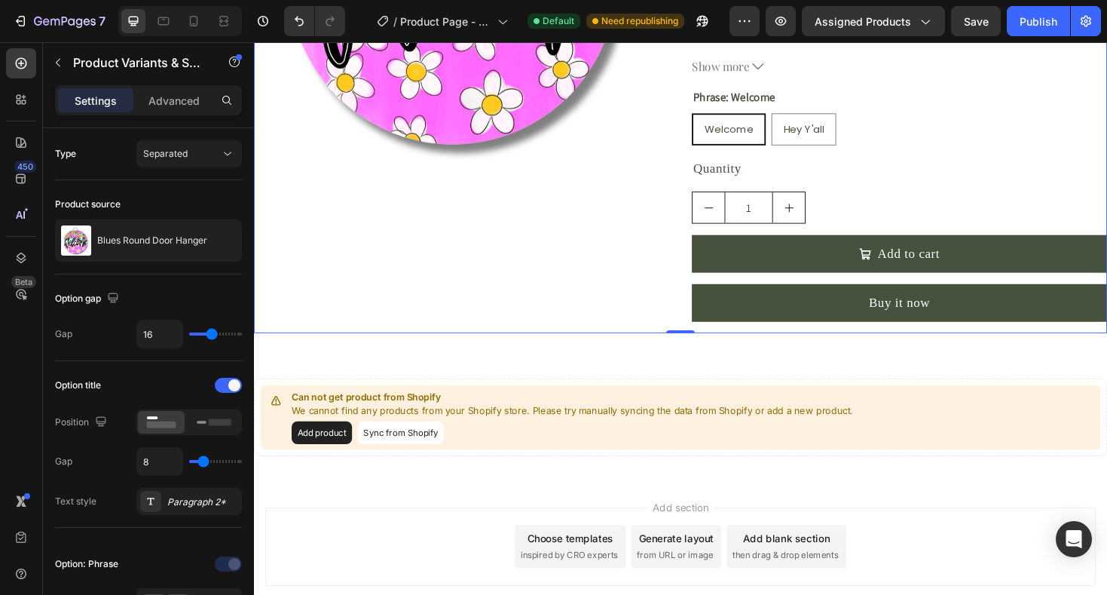
click at [655, 208] on div "Product Images" at bounding box center [474, 45] width 440 height 612
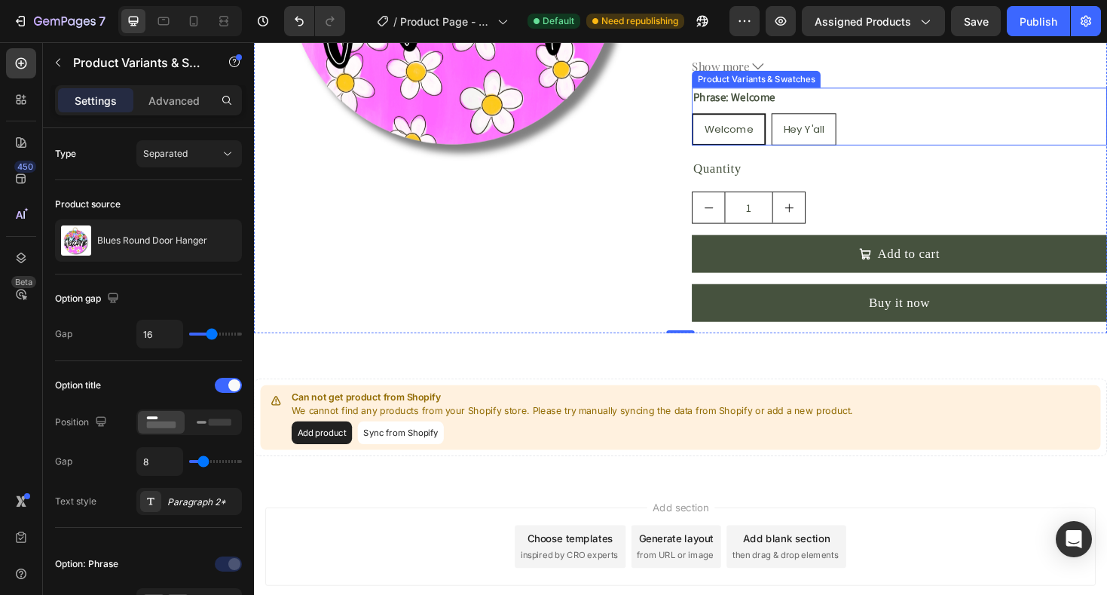
click at [821, 134] on span "Hey Y'all" at bounding box center [836, 134] width 43 height 15
click at [803, 118] on input "Hey Y'all Hey Y'all Hey Y'all" at bounding box center [802, 117] width 1 height 1
radio input "true"
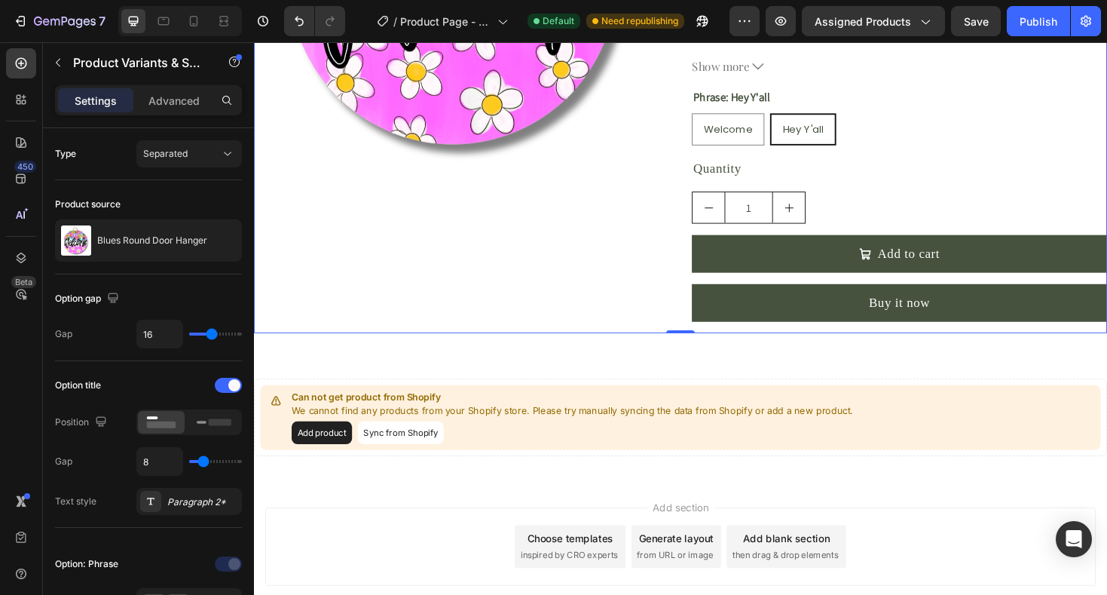
click at [651, 234] on div "Product Images" at bounding box center [474, 45] width 440 height 612
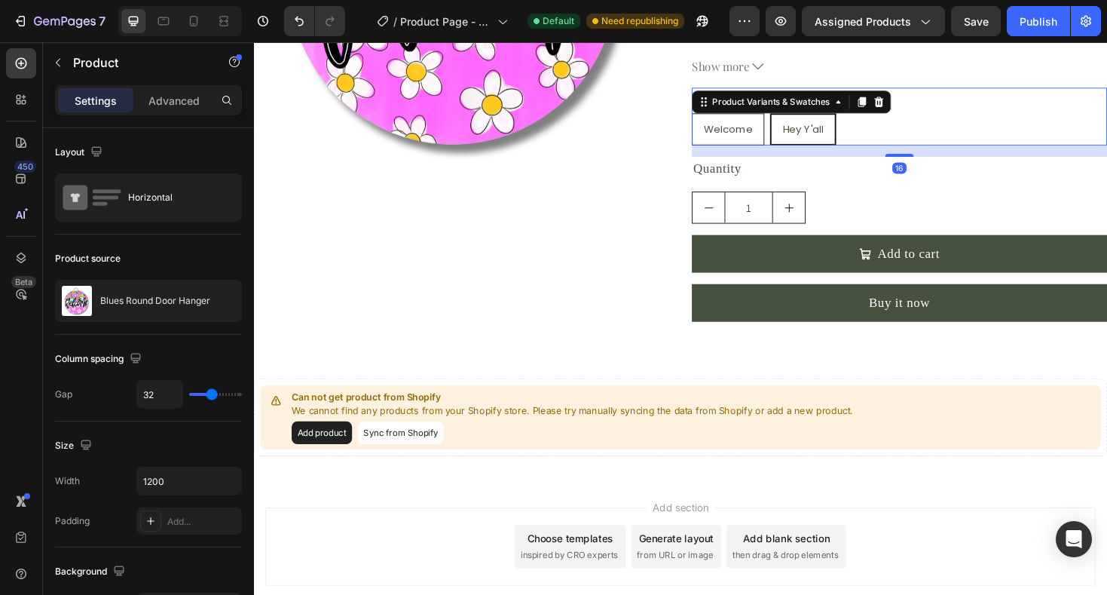
click at [739, 148] on div "Welcome" at bounding box center [756, 134] width 75 height 31
click at [718, 118] on input "Welcome Welcome Welcome" at bounding box center [717, 117] width 1 height 1
radio input "true"
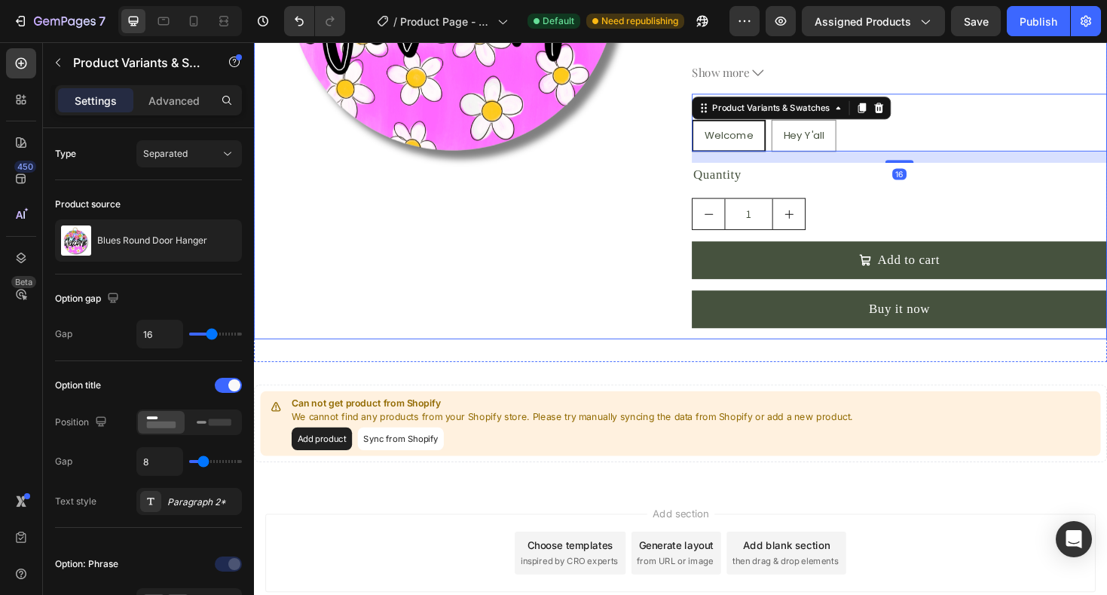
scroll to position [368, 0]
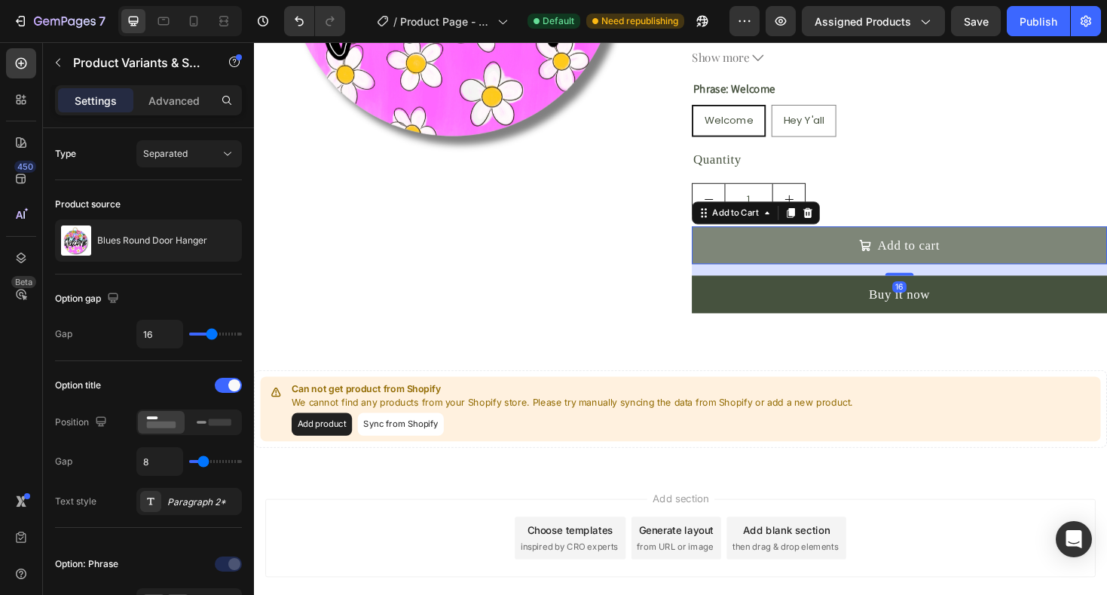
click at [769, 258] on button "Add to cart" at bounding box center [938, 257] width 440 height 40
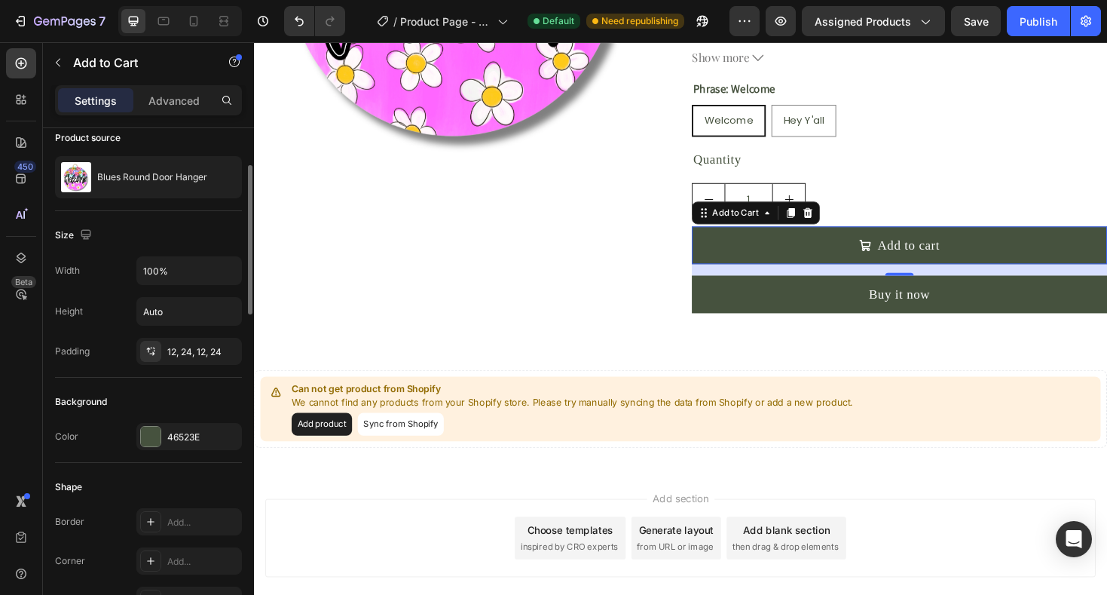
scroll to position [140, 0]
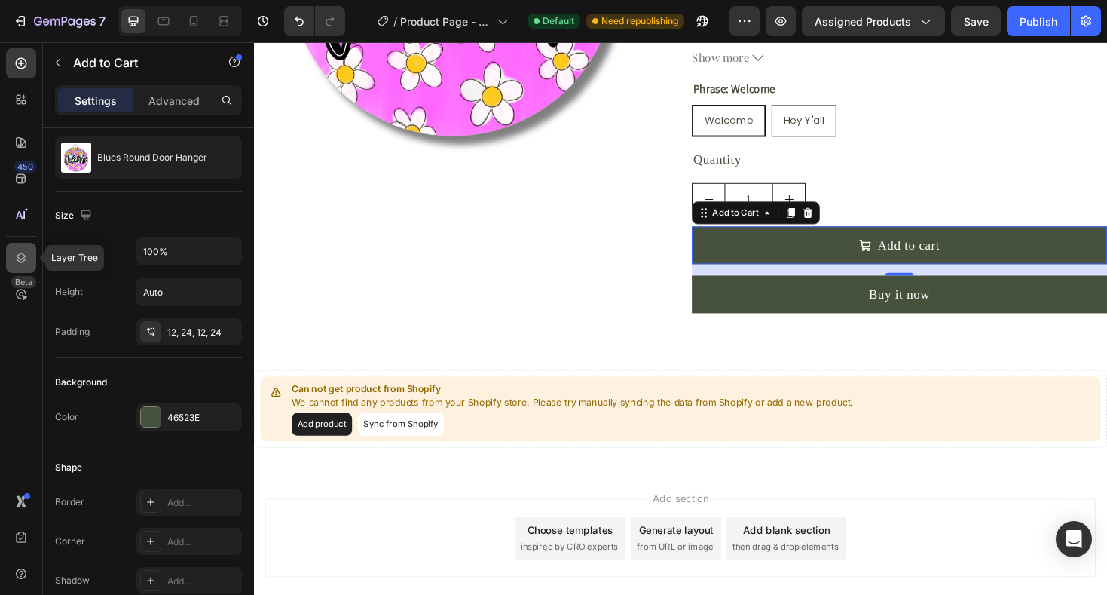
click at [28, 257] on icon at bounding box center [21, 257] width 15 height 15
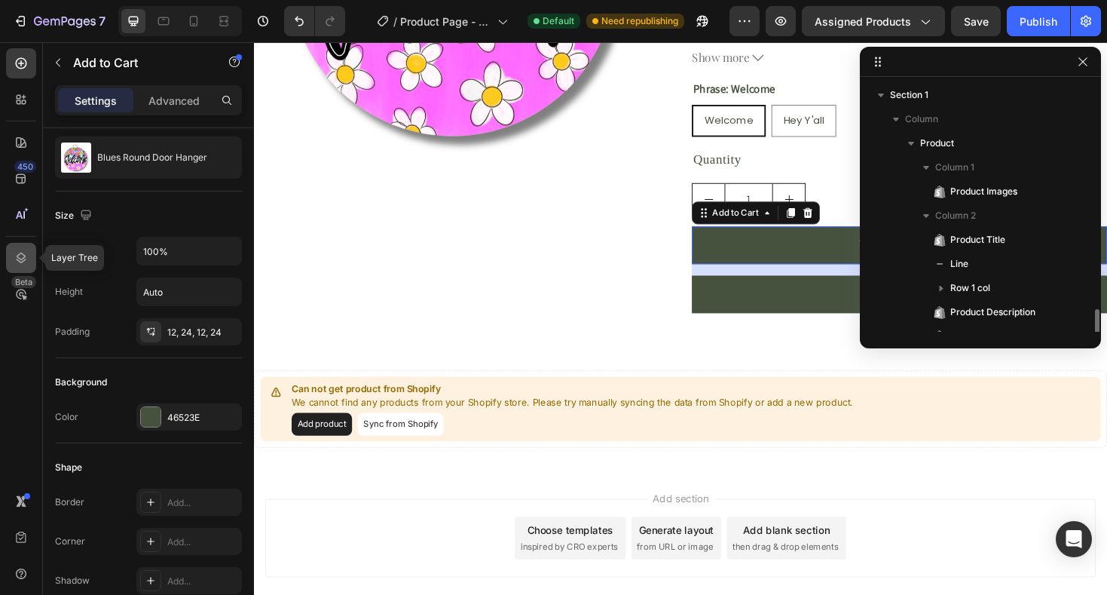
scroll to position [137, 0]
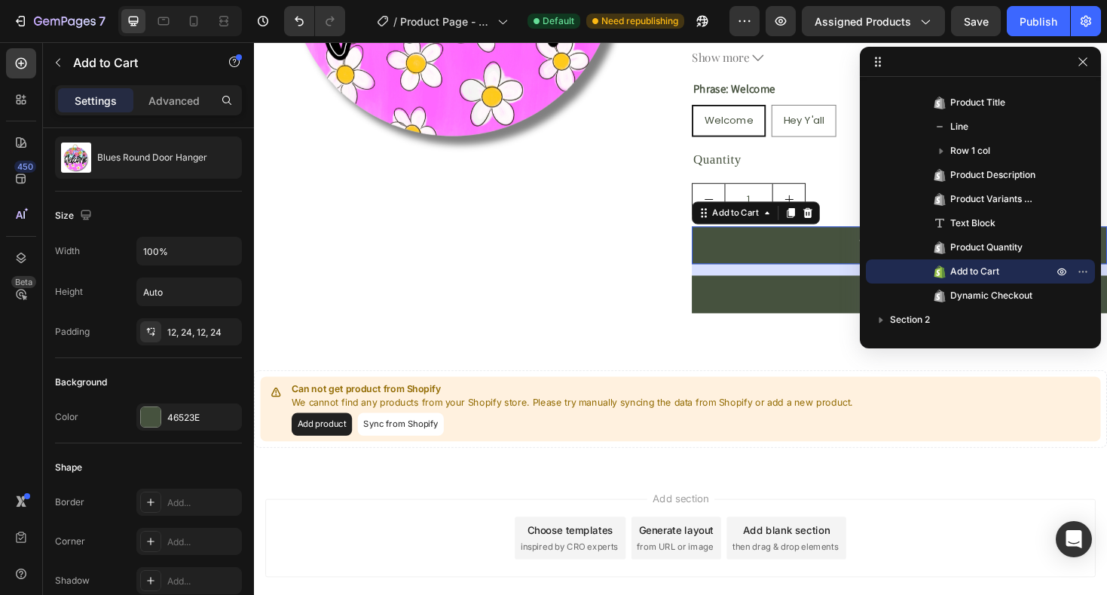
click at [1086, 72] on div at bounding box center [980, 62] width 241 height 30
click at [1084, 65] on icon "button" at bounding box center [1083, 62] width 12 height 12
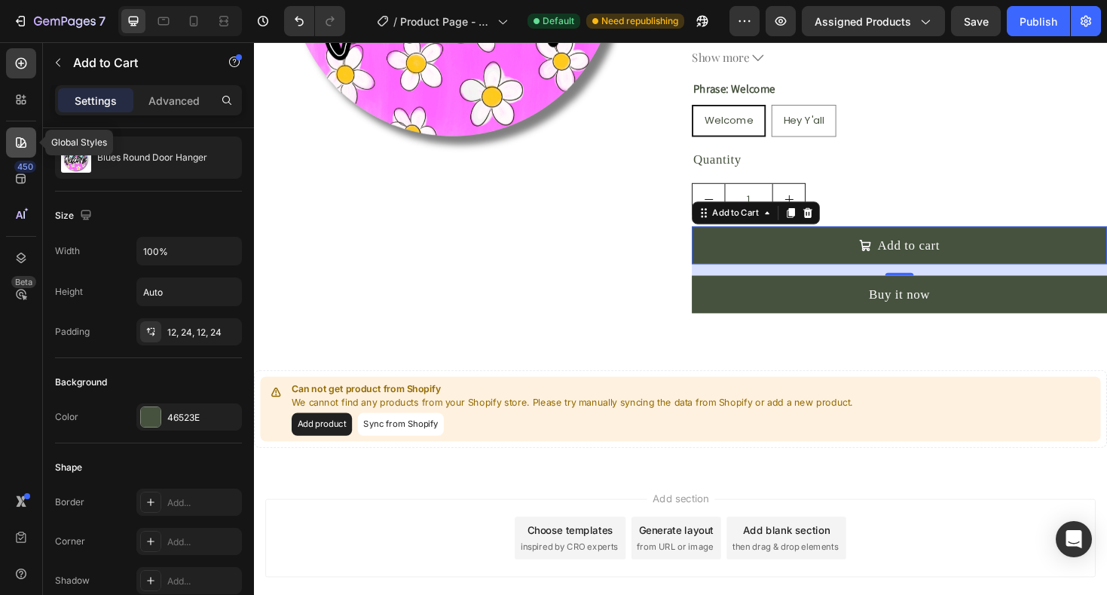
click at [23, 145] on icon at bounding box center [21, 142] width 15 height 15
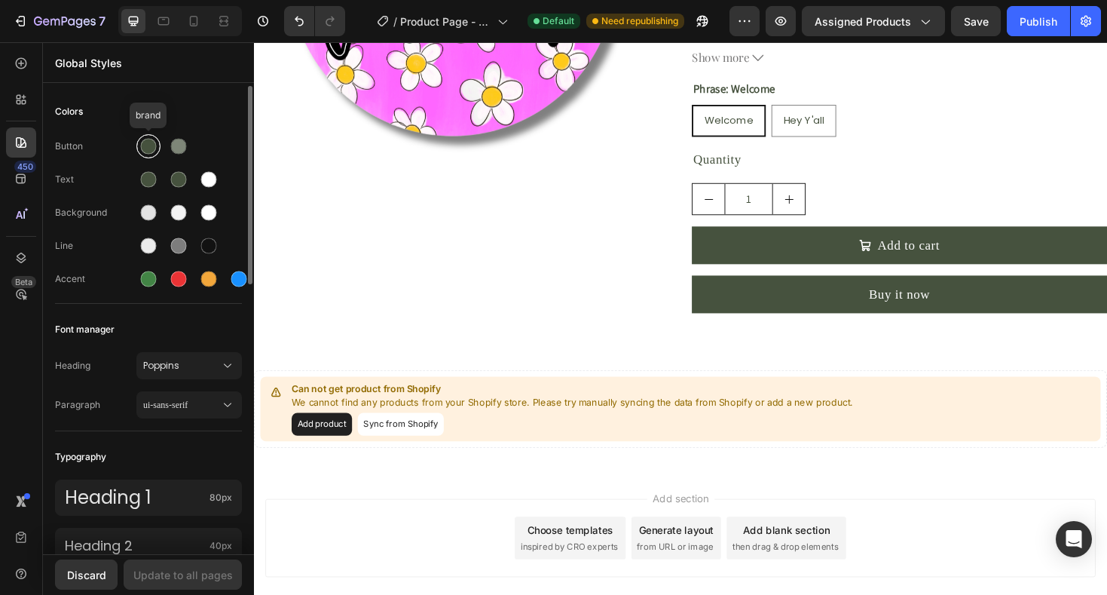
click at [148, 145] on div at bounding box center [149, 147] width 16 height 16
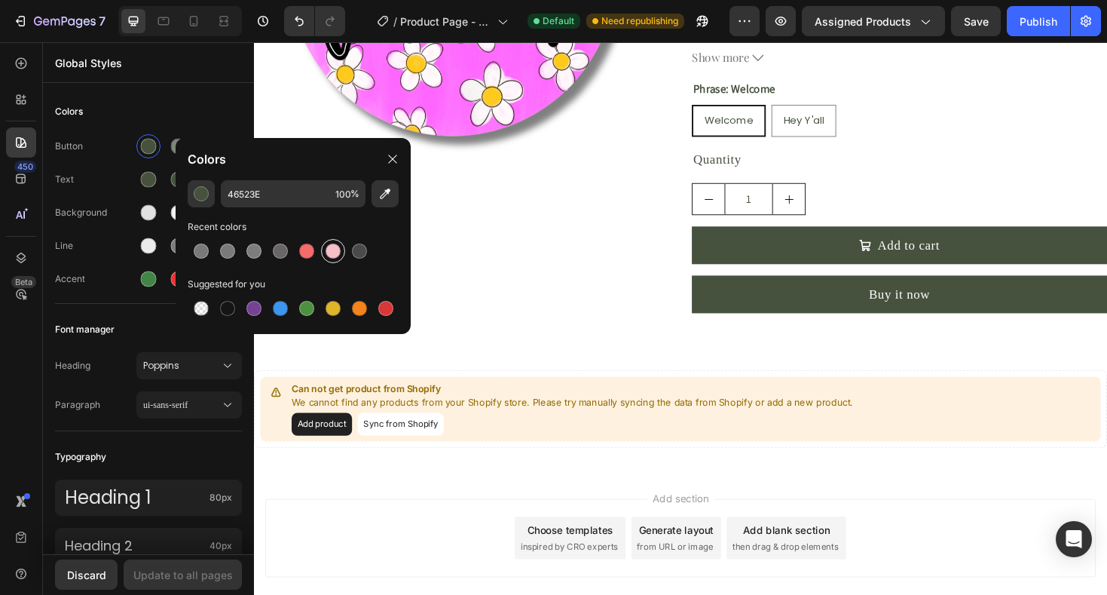
click at [326, 250] on div at bounding box center [333, 250] width 15 height 15
type input "F7BFC7"
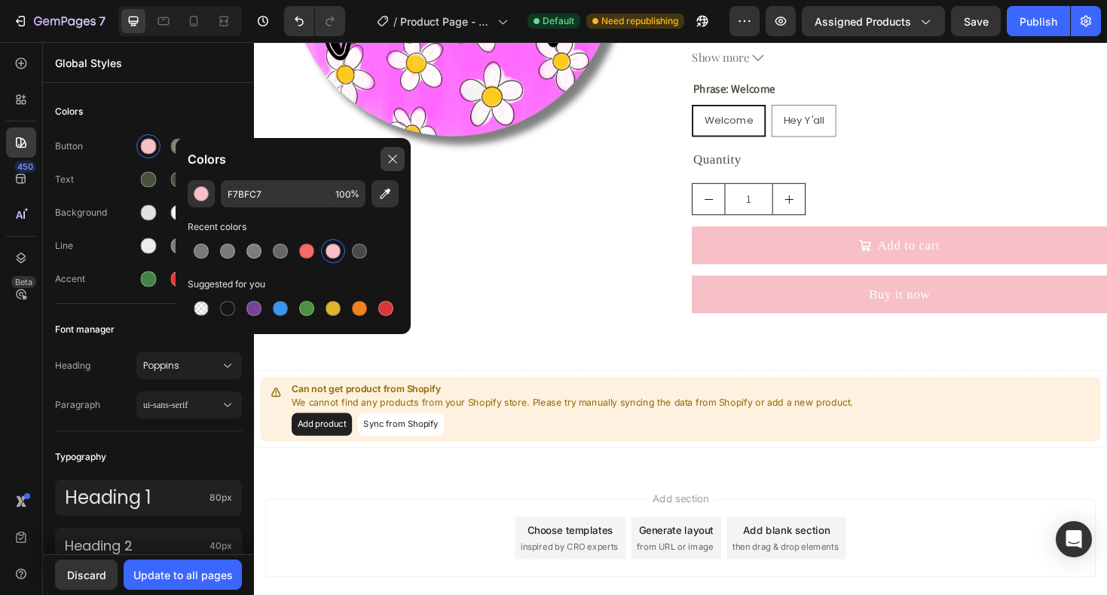
click at [392, 165] on div at bounding box center [393, 159] width 24 height 24
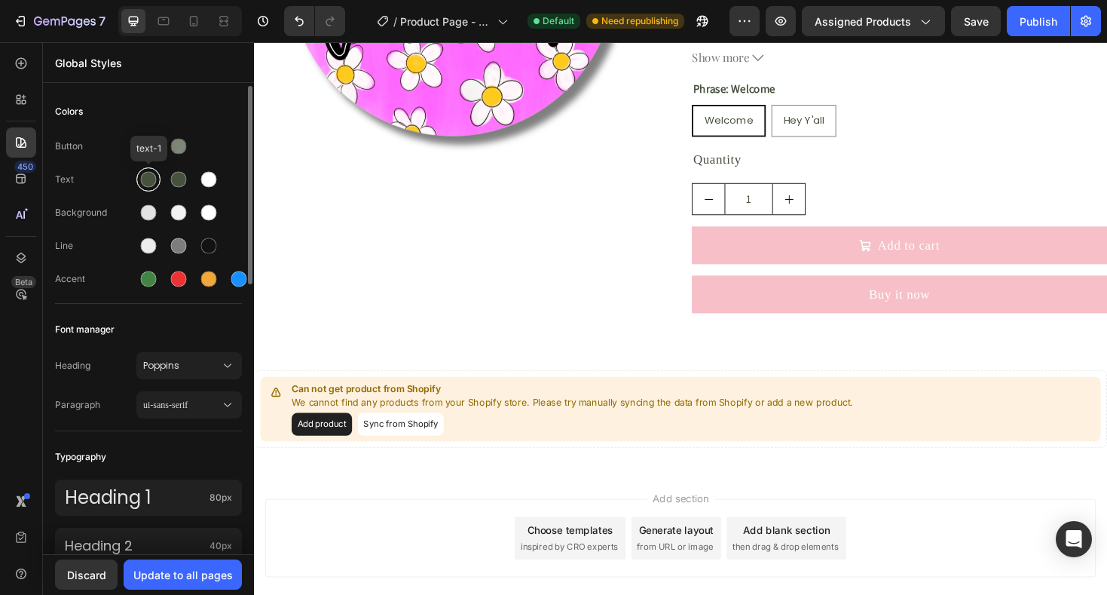
click at [145, 183] on div at bounding box center [149, 180] width 16 height 16
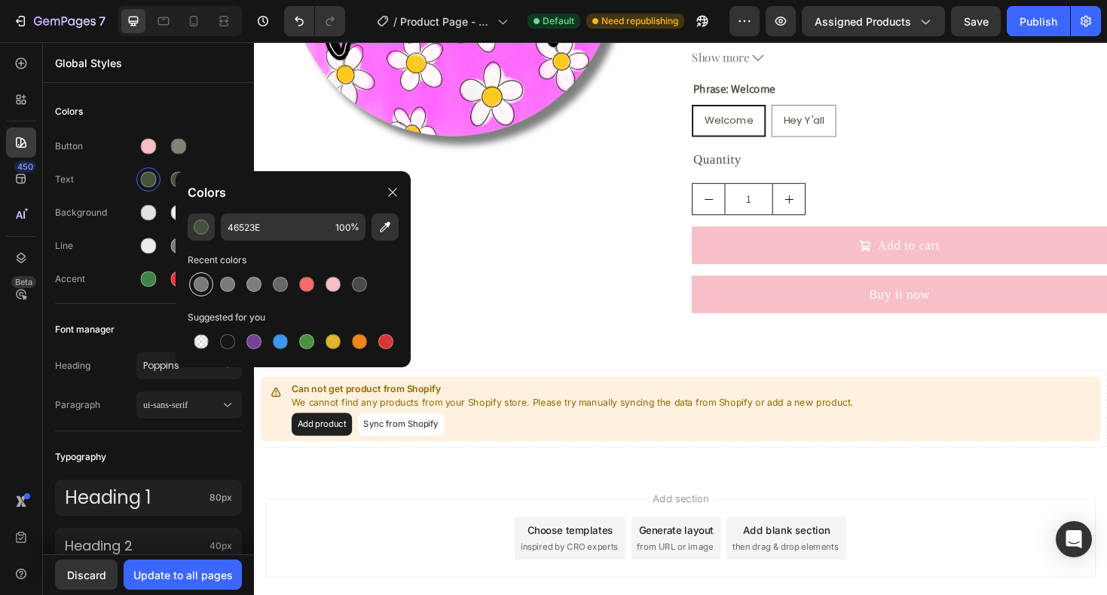
click at [205, 289] on div at bounding box center [201, 284] width 15 height 15
type input "7A7979"
click at [173, 184] on div at bounding box center [179, 180] width 16 height 16
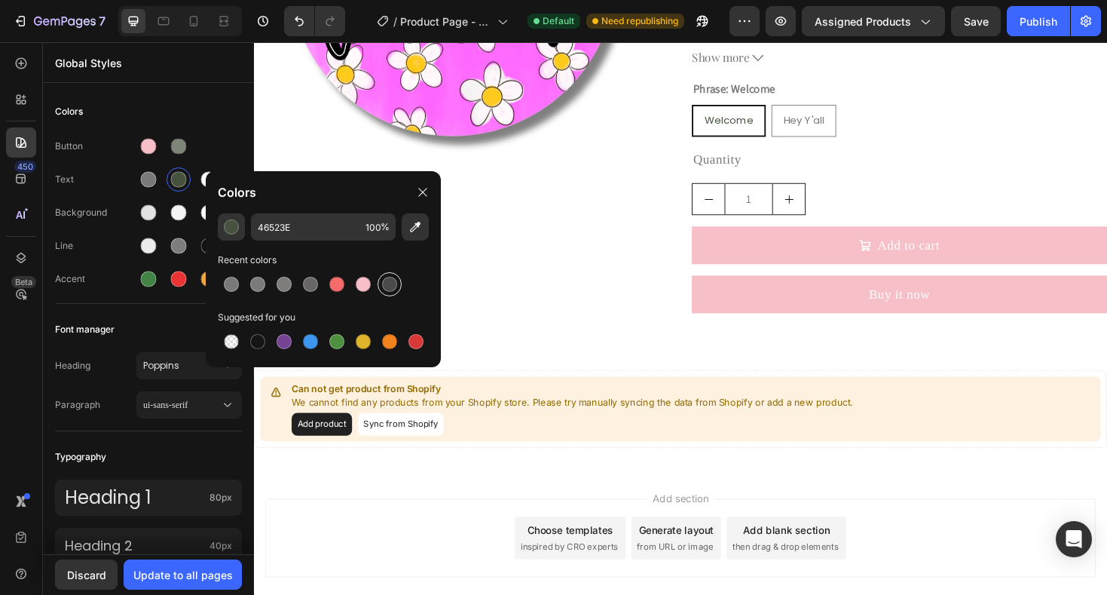
click at [392, 289] on div at bounding box center [389, 284] width 15 height 15
type input "4A4A4A"
click at [203, 181] on div at bounding box center [209, 180] width 16 height 16
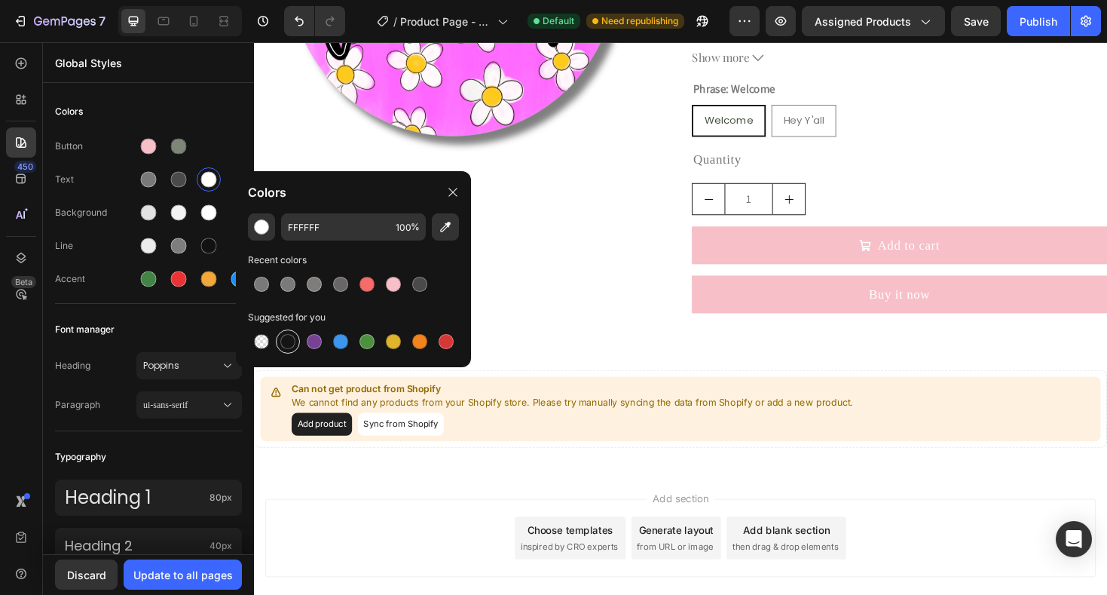
click at [289, 343] on div at bounding box center [287, 341] width 15 height 15
type input "151515"
click at [148, 210] on div at bounding box center [149, 213] width 16 height 16
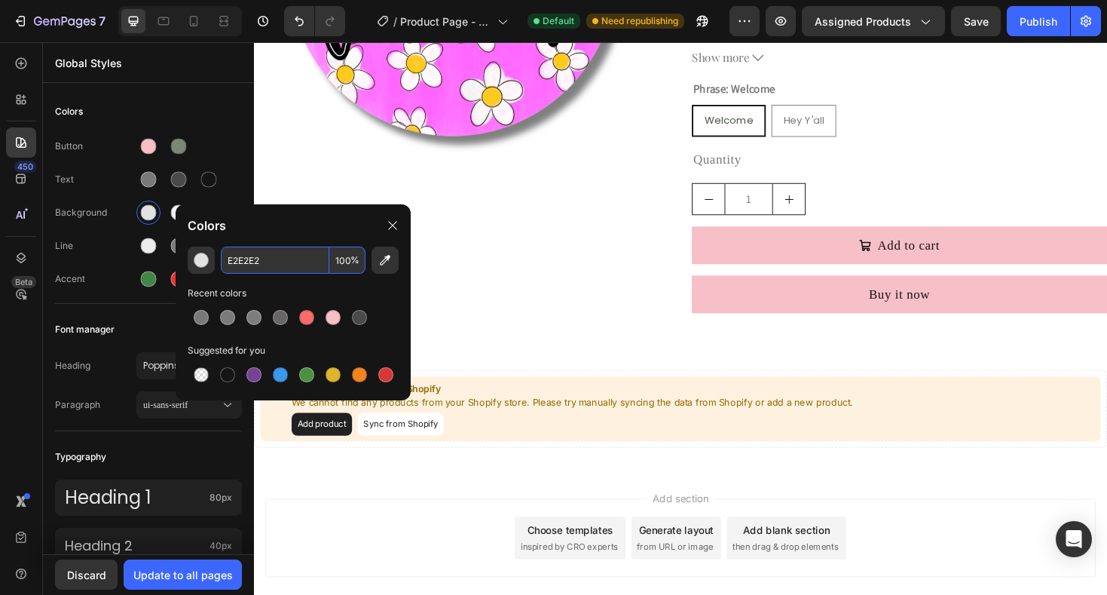
click at [271, 264] on input "E2E2E2" at bounding box center [275, 259] width 109 height 27
type input "FFFFFF"
click at [390, 225] on icon at bounding box center [393, 225] width 12 height 12
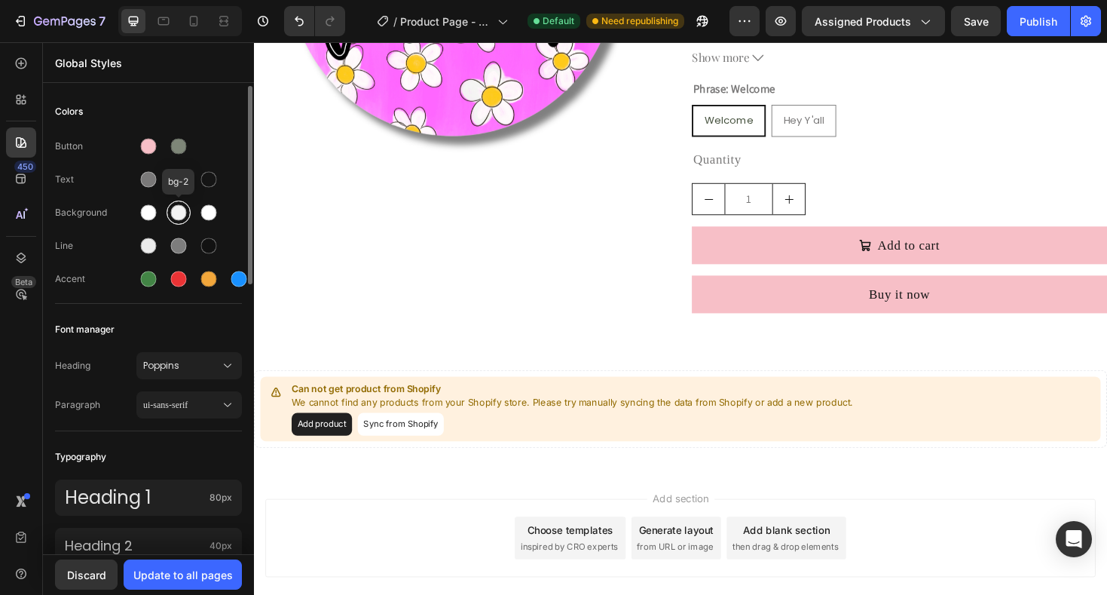
click at [176, 213] on div at bounding box center [179, 213] width 16 height 16
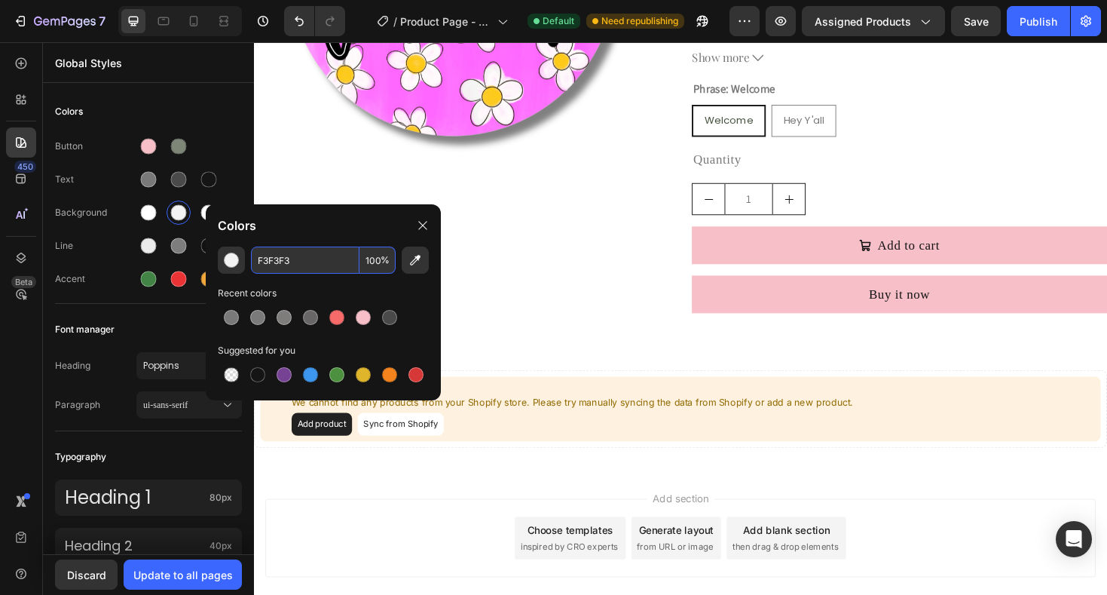
click at [287, 261] on input "F3F3F3" at bounding box center [305, 259] width 109 height 27
paste input "AF8F4"
type input "FAF8F4"
click at [422, 231] on icon at bounding box center [423, 225] width 12 height 12
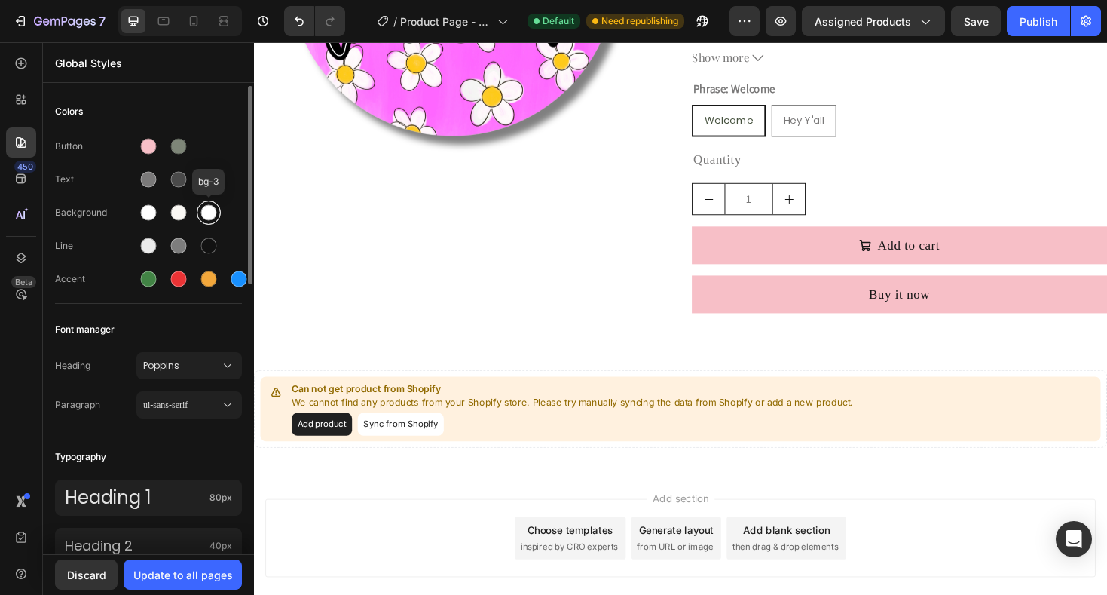
click at [216, 217] on div at bounding box center [209, 212] width 18 height 18
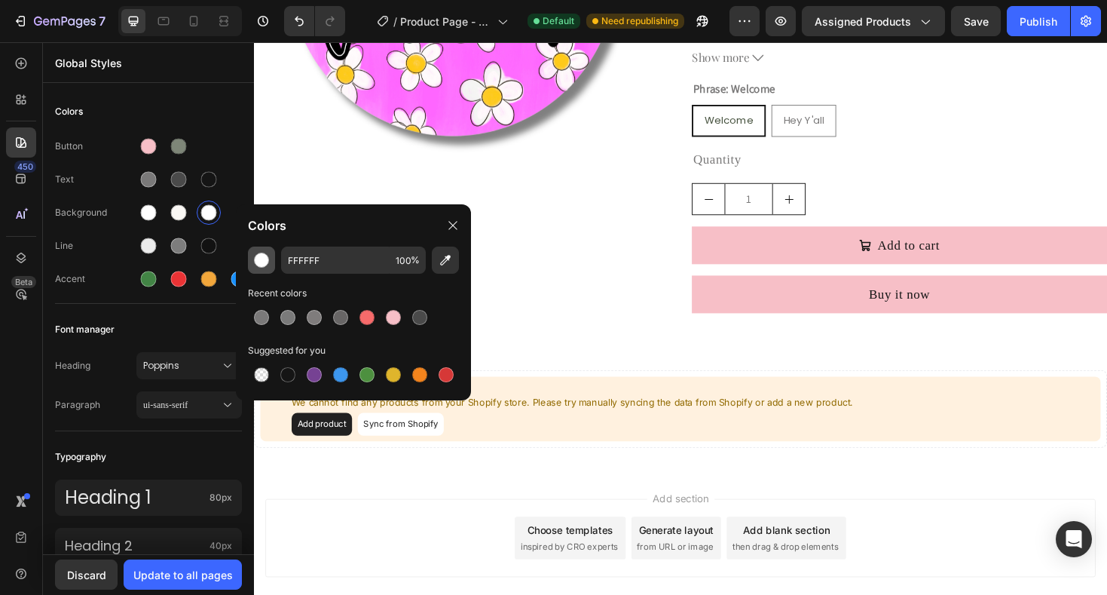
click at [259, 256] on div "button" at bounding box center [261, 259] width 15 height 15
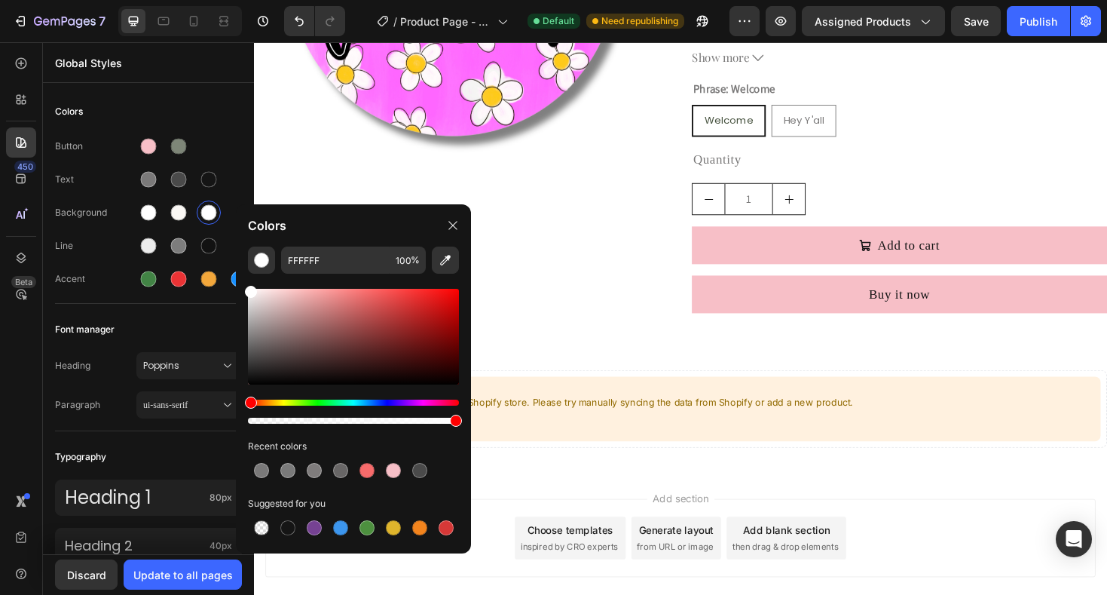
click at [250, 311] on div at bounding box center [353, 337] width 211 height 96
click at [254, 310] on div at bounding box center [255, 313] width 12 height 12
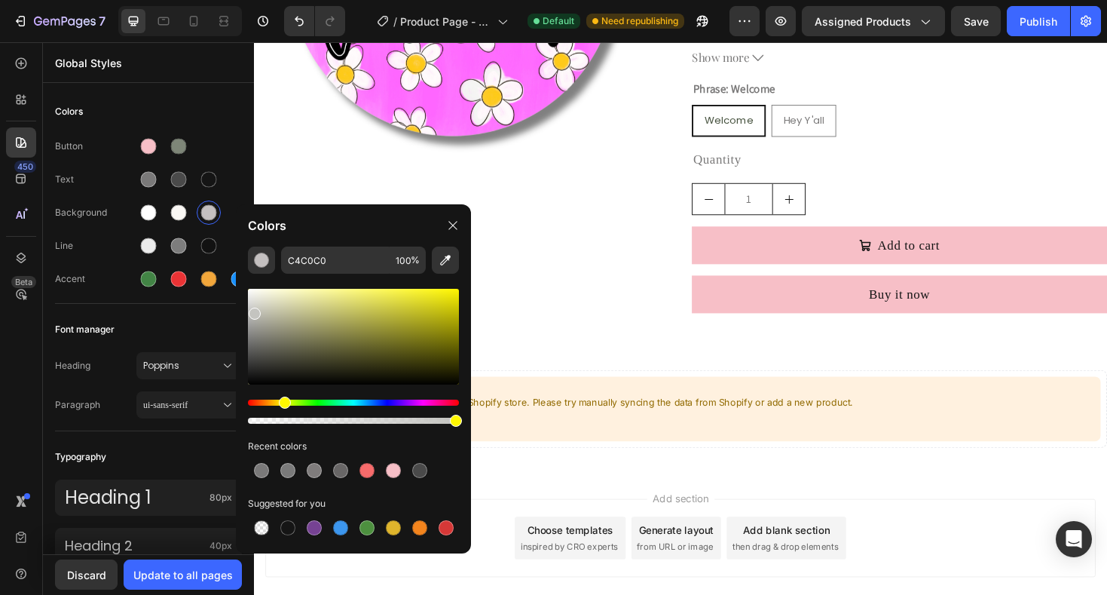
click at [283, 403] on div "Hue" at bounding box center [353, 402] width 211 height 6
drag, startPoint x: 254, startPoint y: 312, endPoint x: 253, endPoint y: 299, distance: 12.8
click at [253, 299] on div at bounding box center [255, 303] width 12 height 12
click at [253, 298] on div at bounding box center [255, 301] width 12 height 12
type input "E2E2DE"
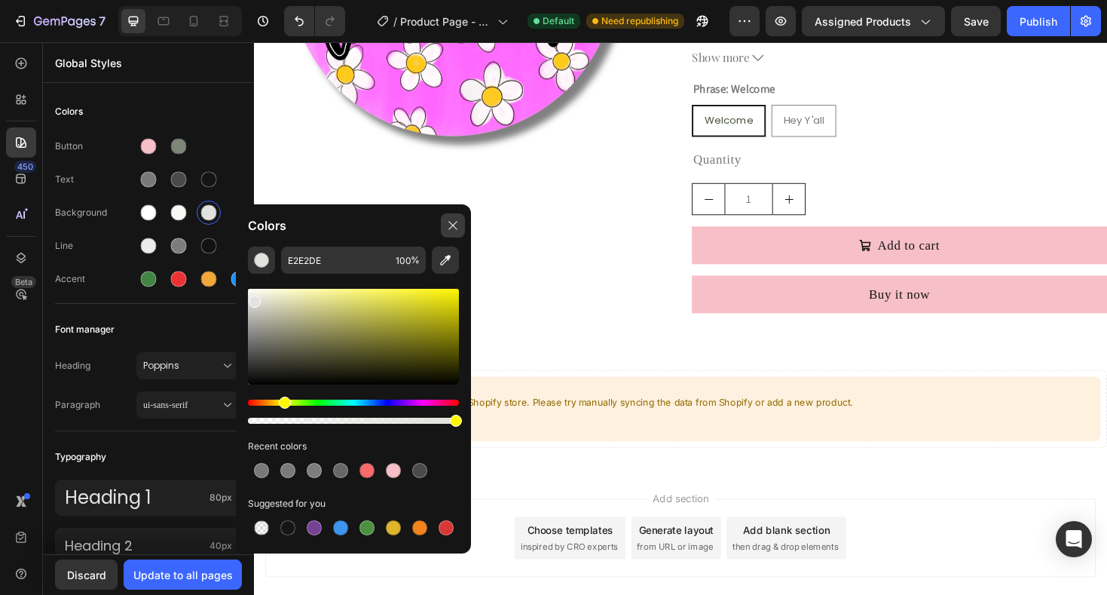
click at [450, 225] on icon at bounding box center [453, 225] width 12 height 12
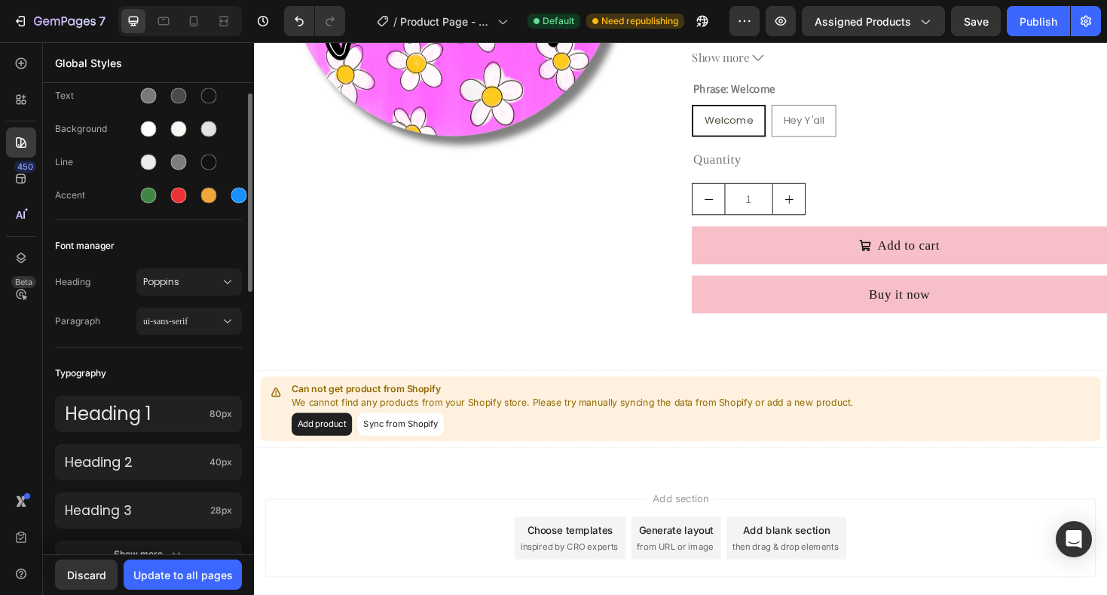
scroll to position [96, 0]
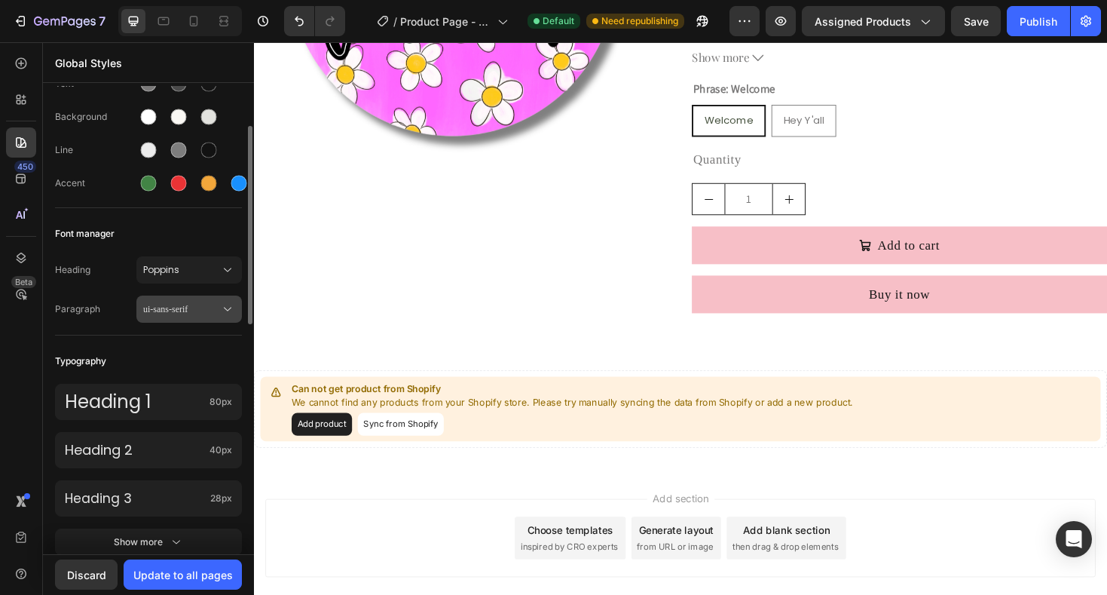
click at [187, 315] on span "ui-sans-serif" at bounding box center [181, 309] width 77 height 14
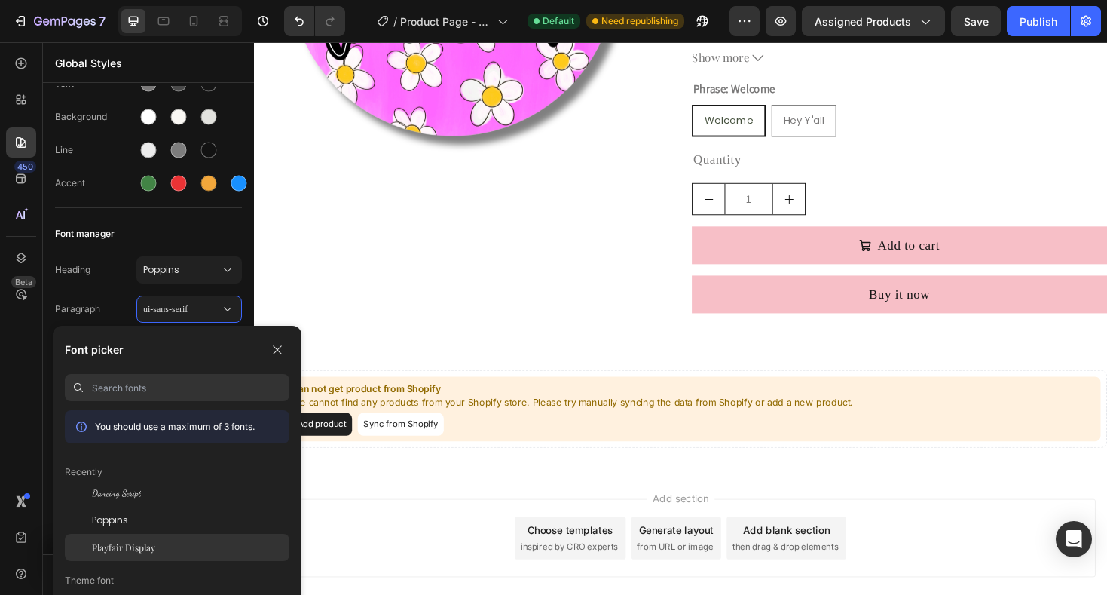
click at [145, 544] on span "Playfair Display" at bounding box center [123, 547] width 63 height 14
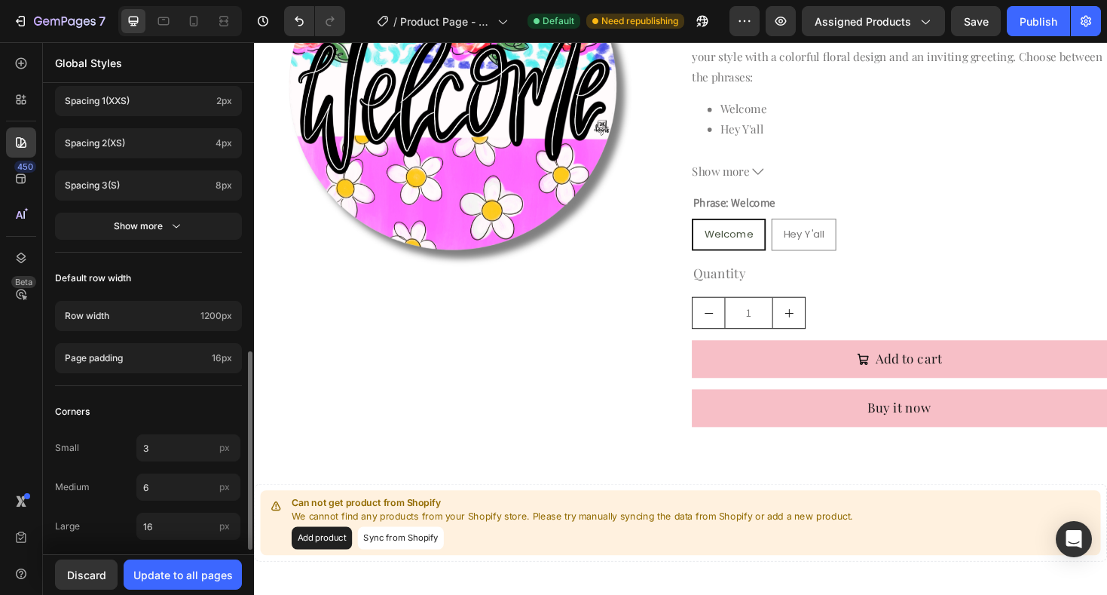
scroll to position [636, 0]
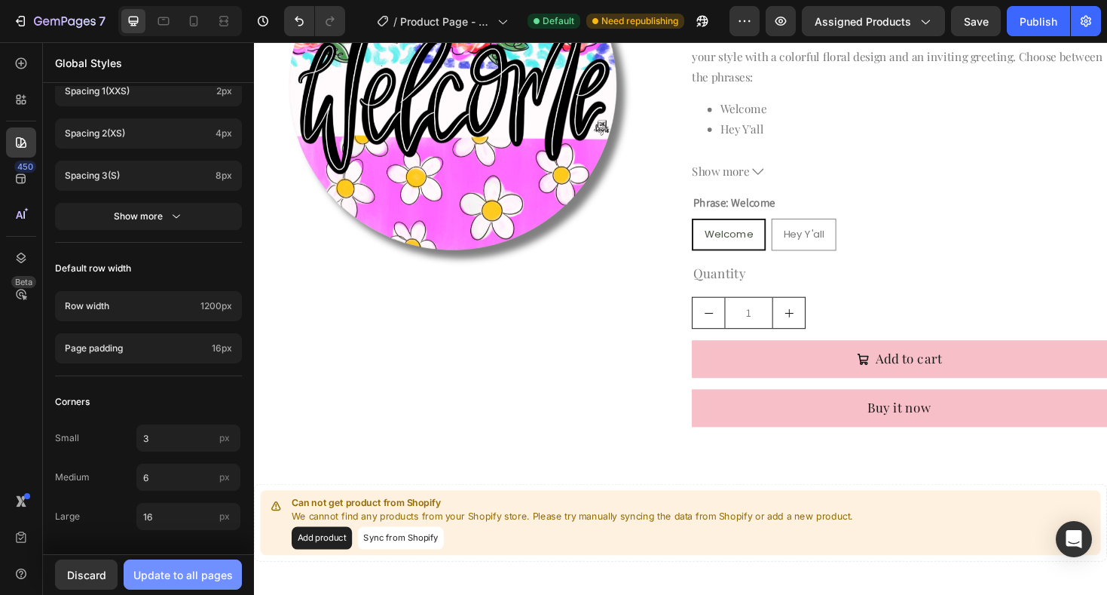
click at [172, 571] on div "Update to all pages" at bounding box center [182, 575] width 99 height 16
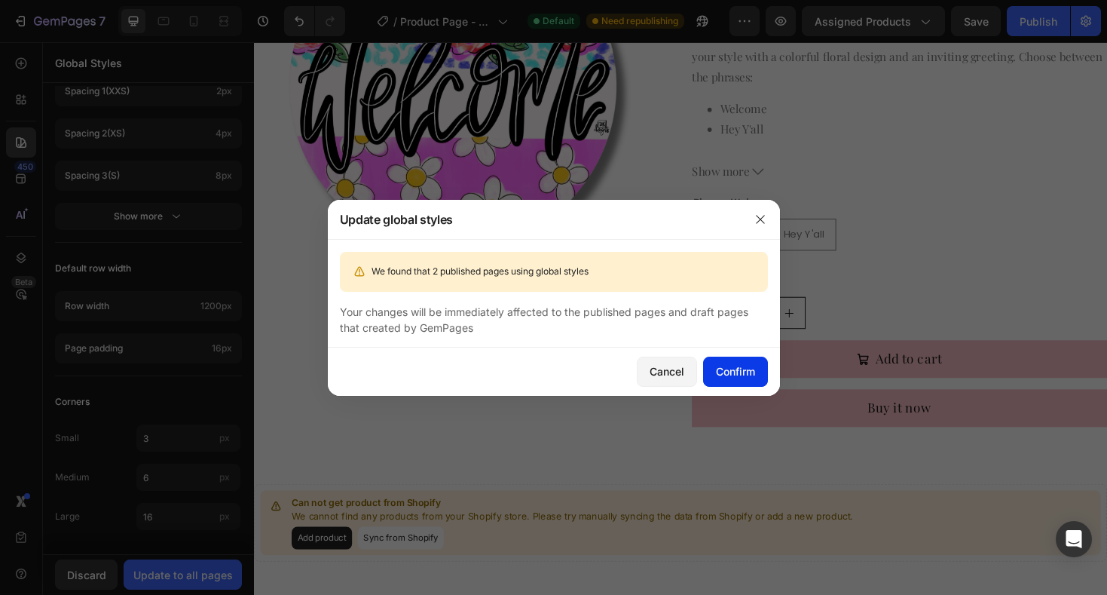
click at [742, 368] on div "Confirm" at bounding box center [735, 371] width 39 height 16
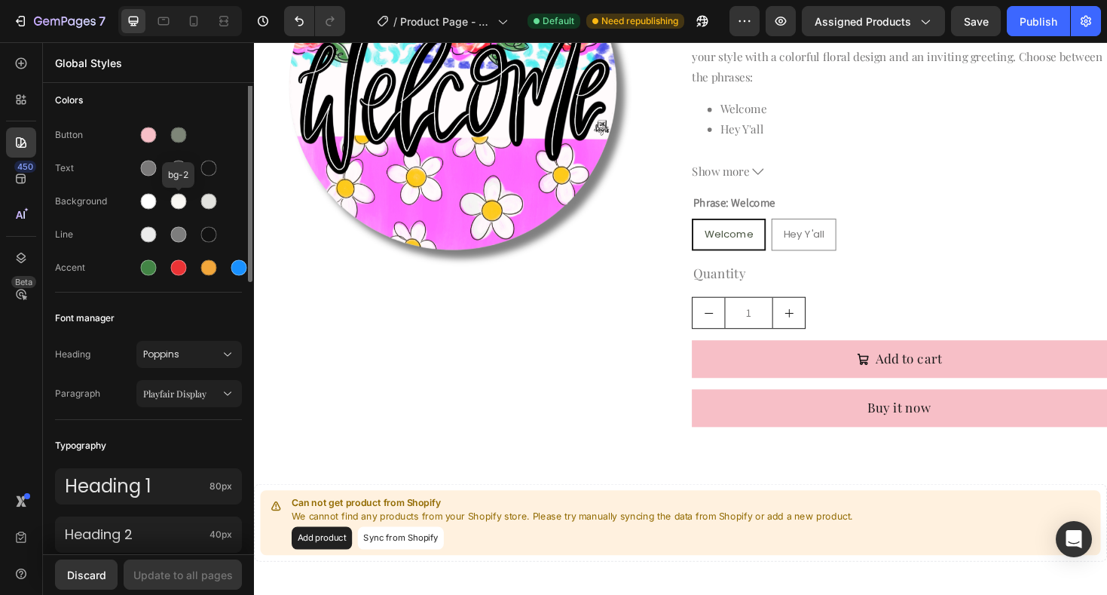
scroll to position [0, 0]
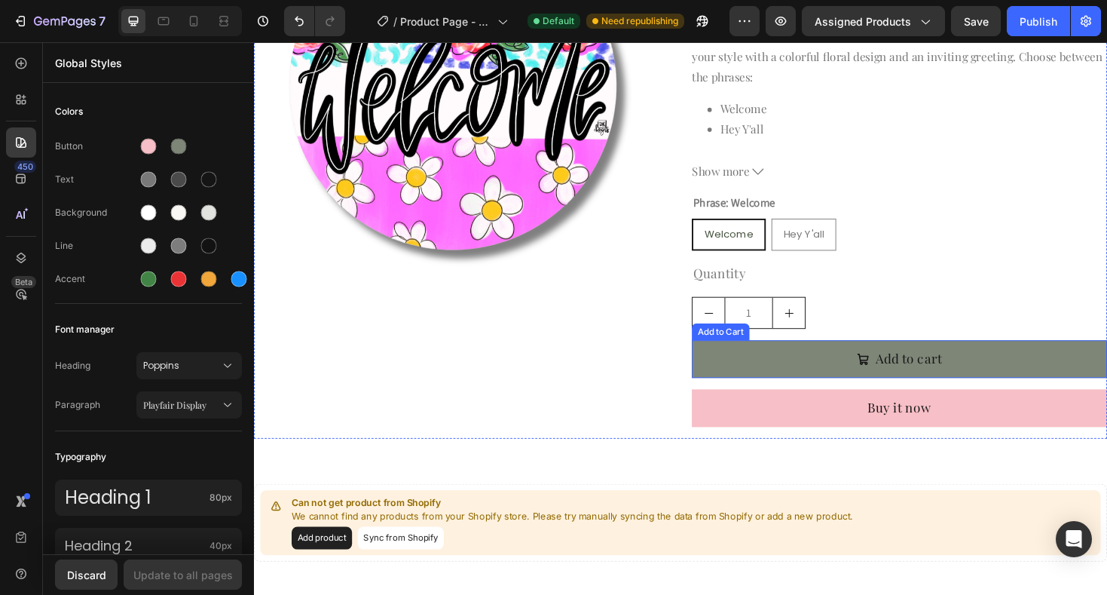
click at [787, 378] on button "Add to cart" at bounding box center [938, 378] width 440 height 40
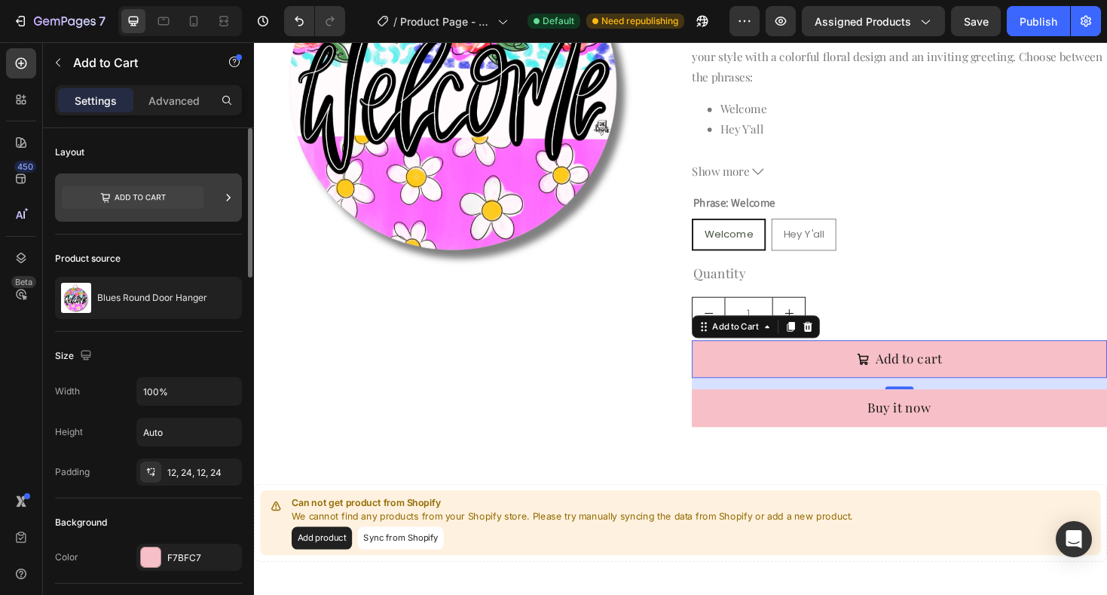
click at [143, 202] on icon at bounding box center [133, 197] width 142 height 23
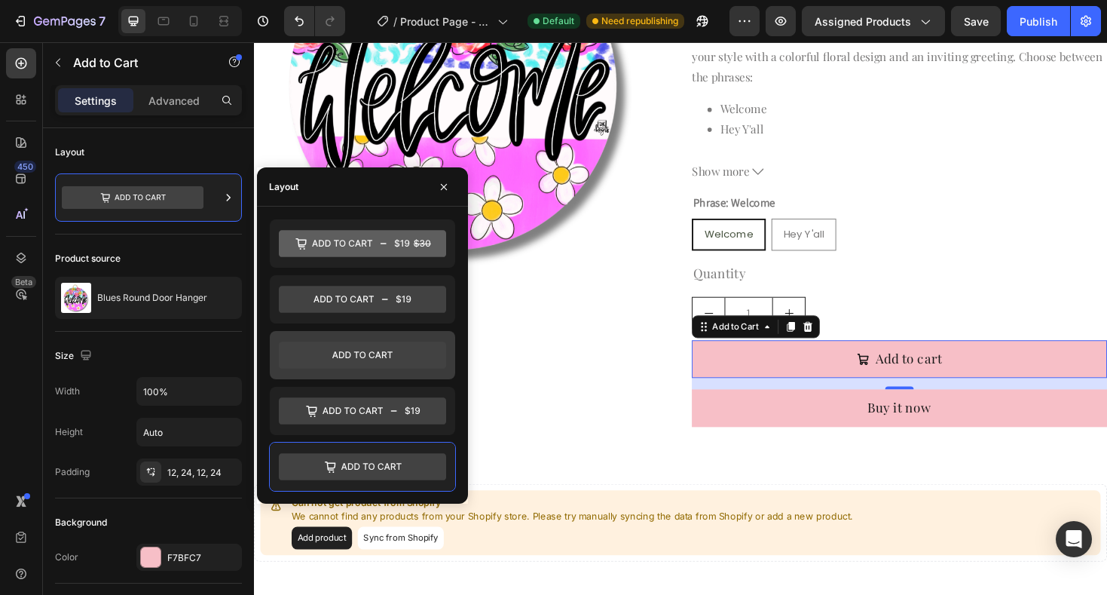
click at [359, 349] on icon at bounding box center [362, 354] width 167 height 27
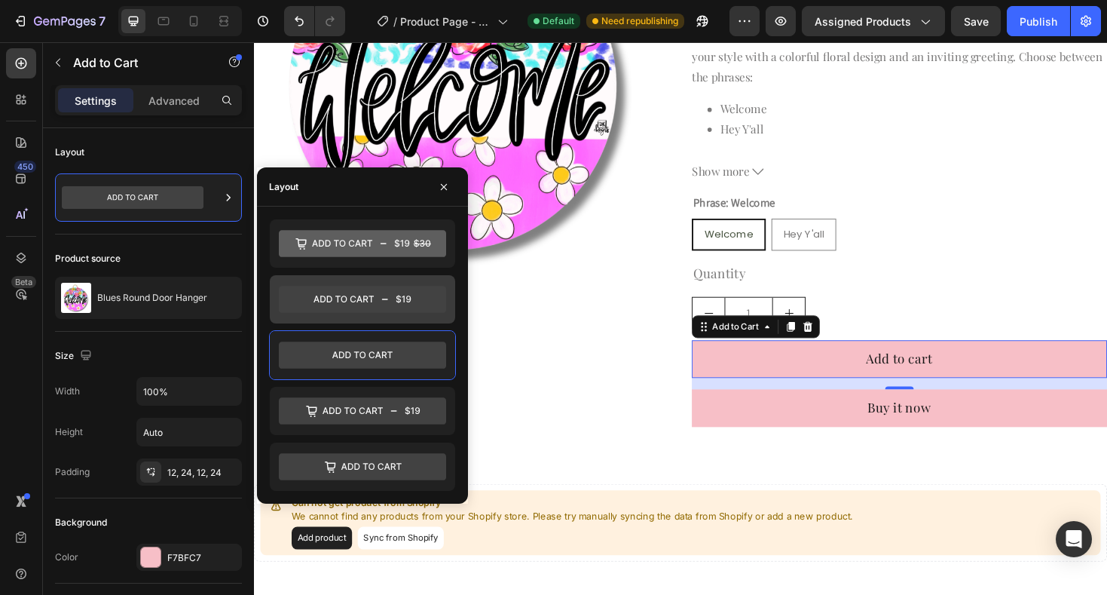
click at [369, 296] on icon at bounding box center [362, 299] width 167 height 27
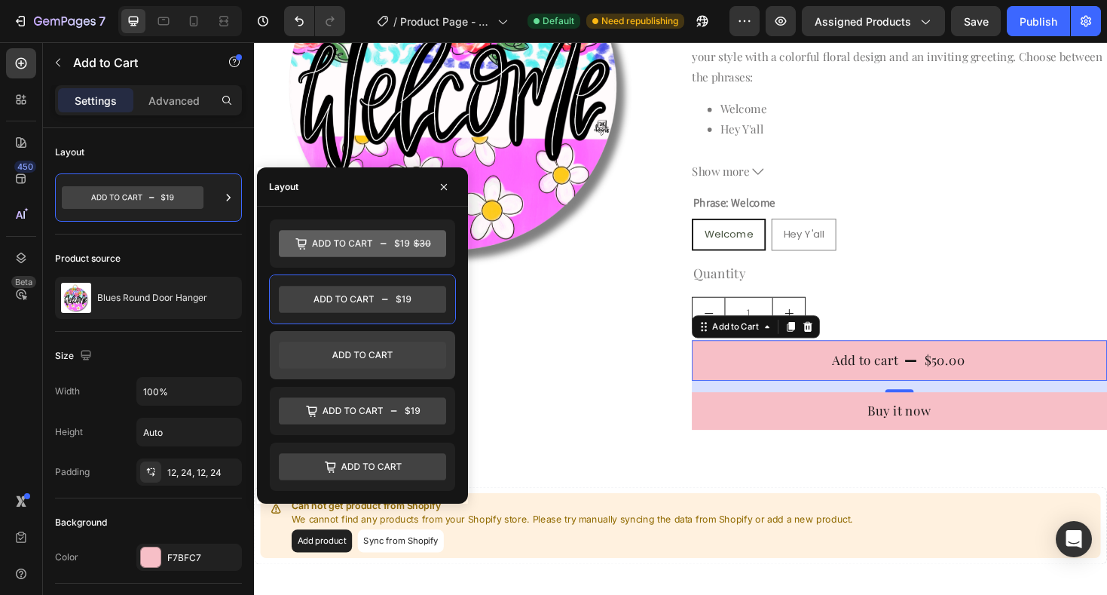
click at [362, 350] on icon at bounding box center [362, 354] width 167 height 27
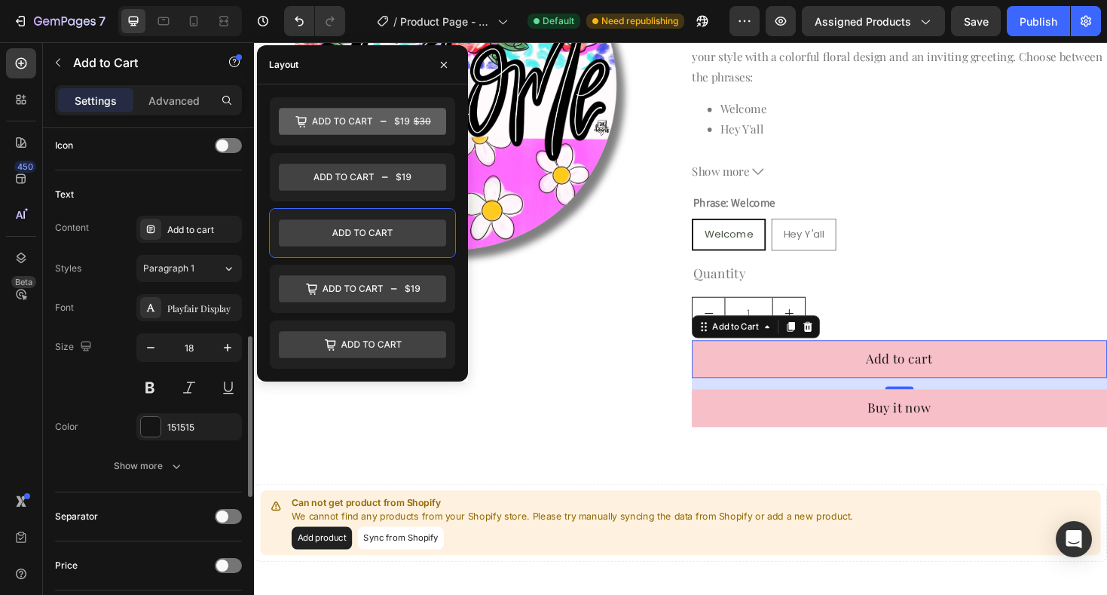
scroll to position [641, 0]
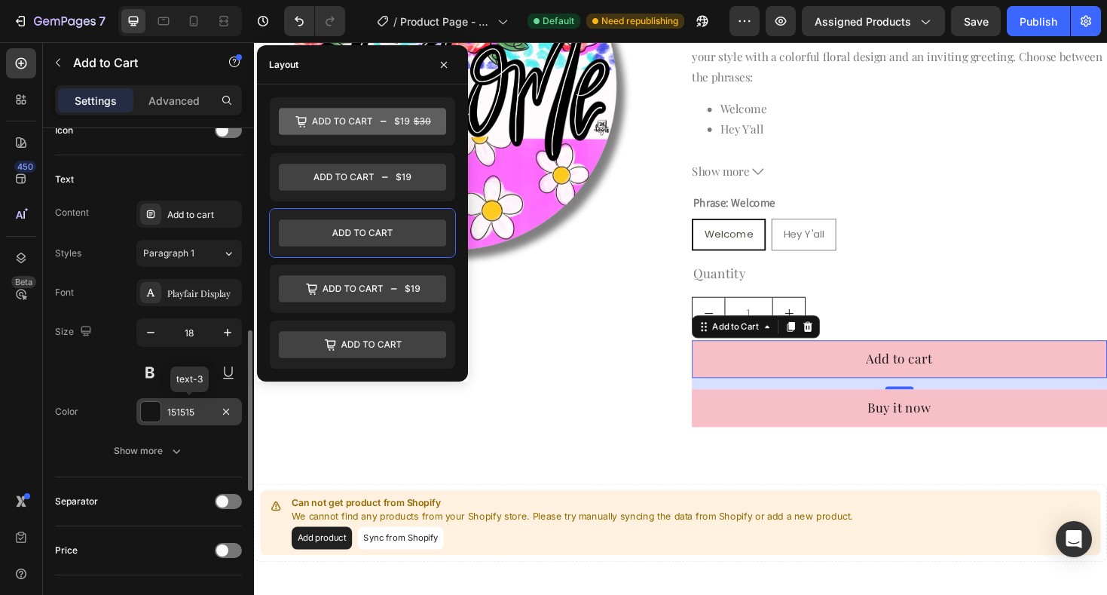
click at [154, 416] on div at bounding box center [151, 412] width 20 height 20
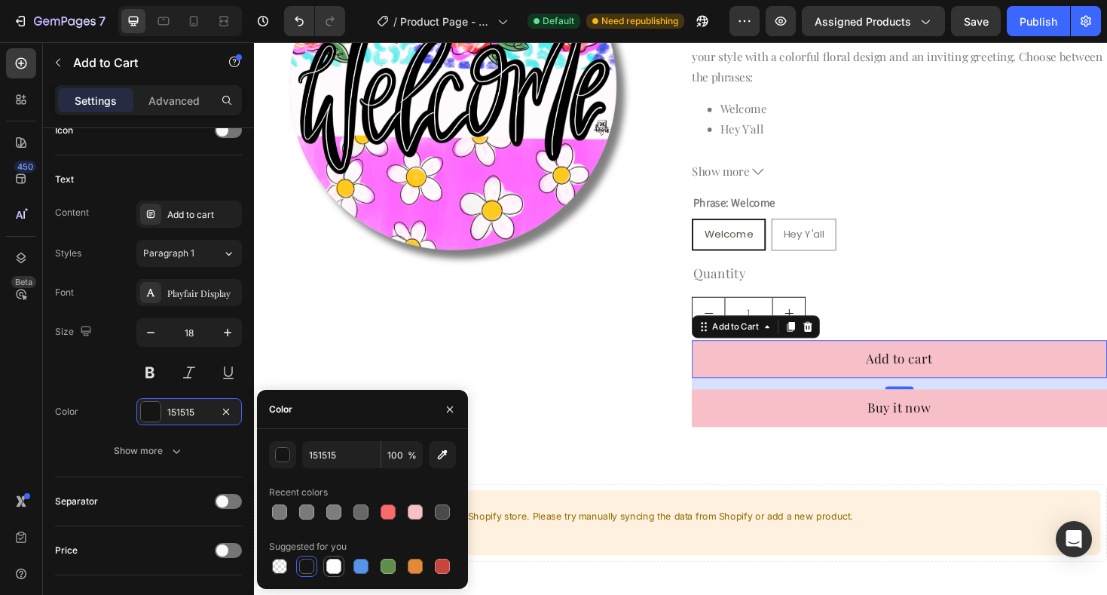
click at [332, 564] on div at bounding box center [333, 565] width 15 height 15
click at [274, 510] on div at bounding box center [279, 511] width 15 height 15
type input "151515"
click at [452, 405] on icon "button" at bounding box center [450, 408] width 6 height 6
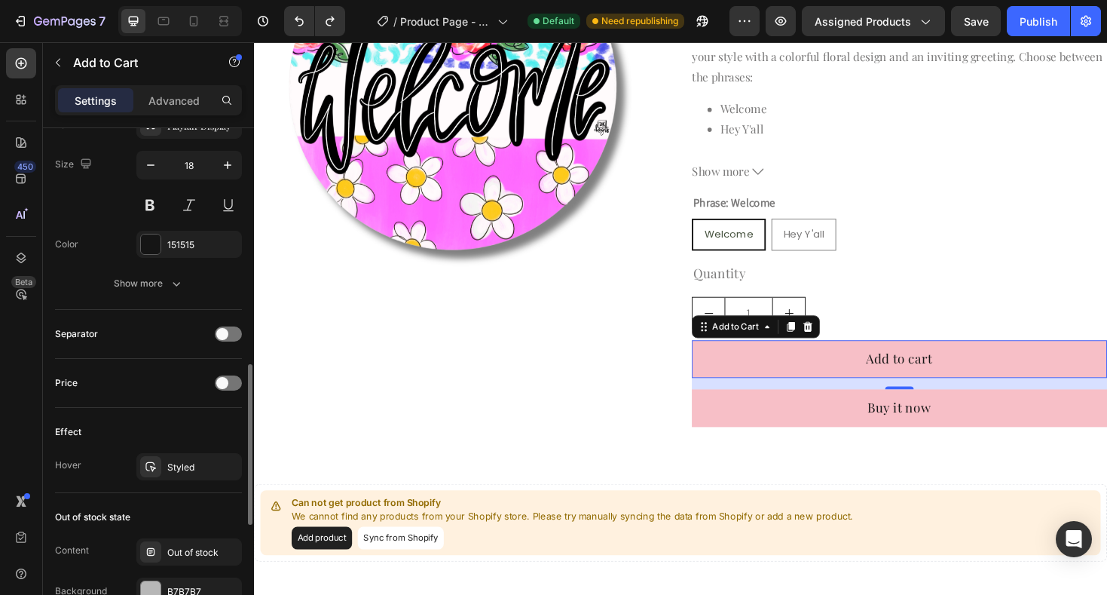
scroll to position [818, 0]
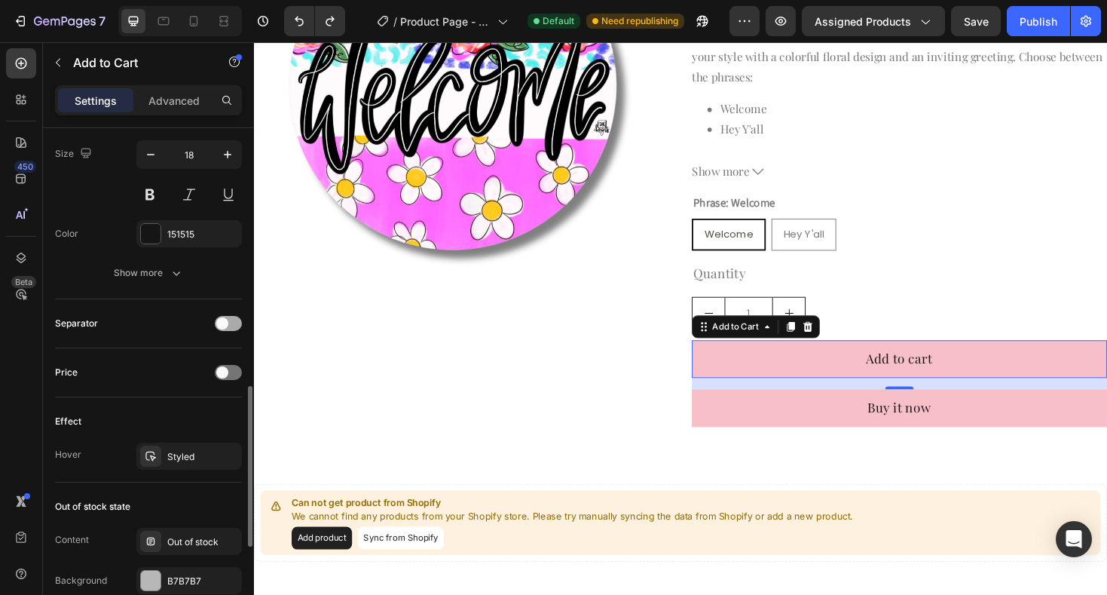
click at [234, 316] on div at bounding box center [228, 323] width 27 height 15
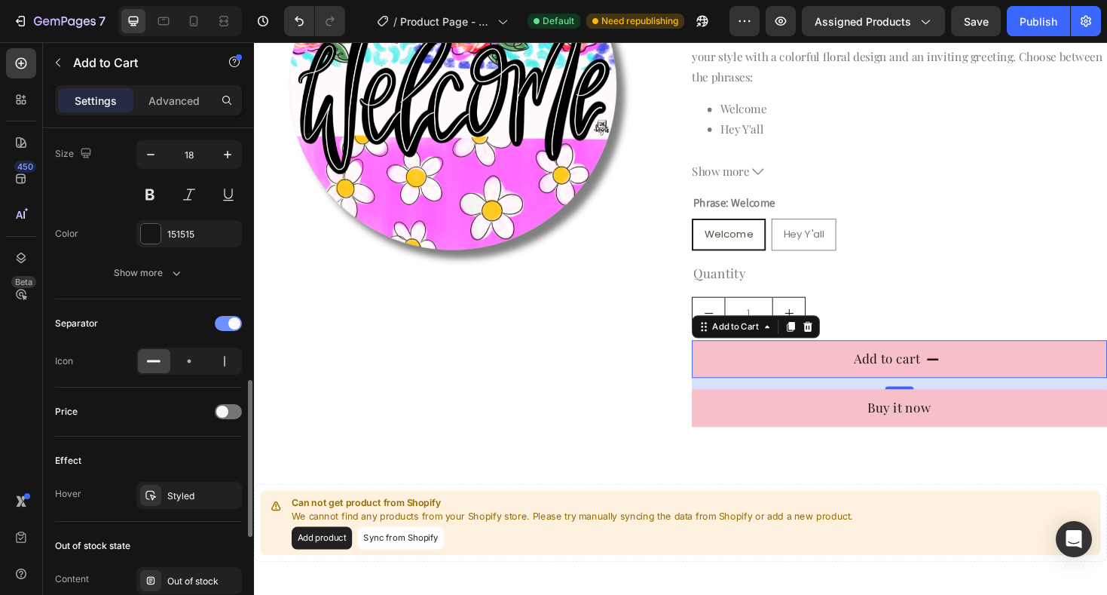
click at [234, 316] on div at bounding box center [228, 323] width 27 height 15
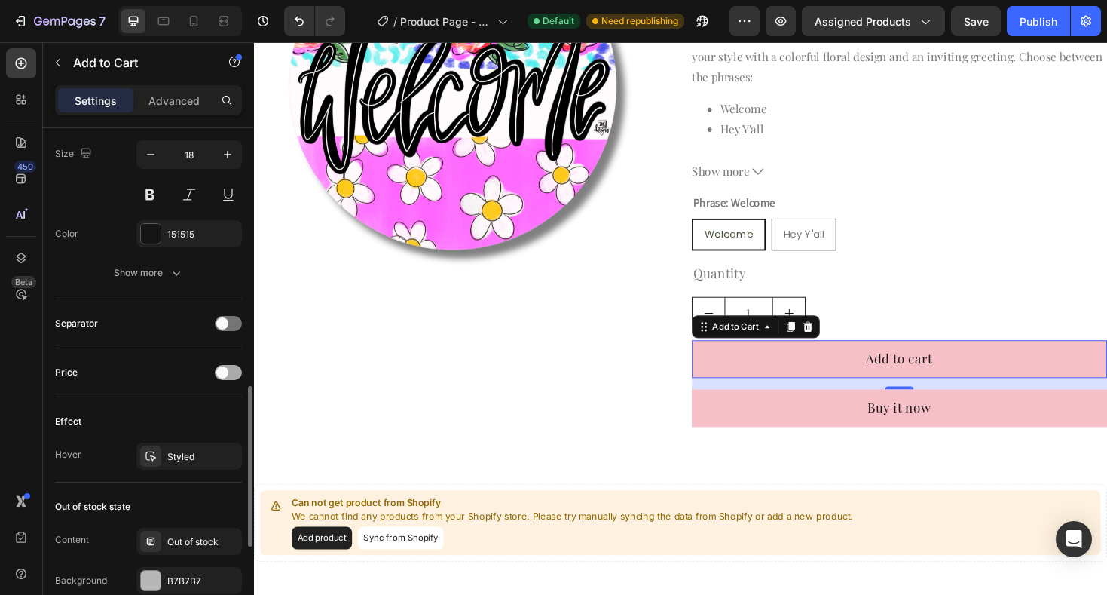
click at [225, 377] on span at bounding box center [222, 372] width 12 height 12
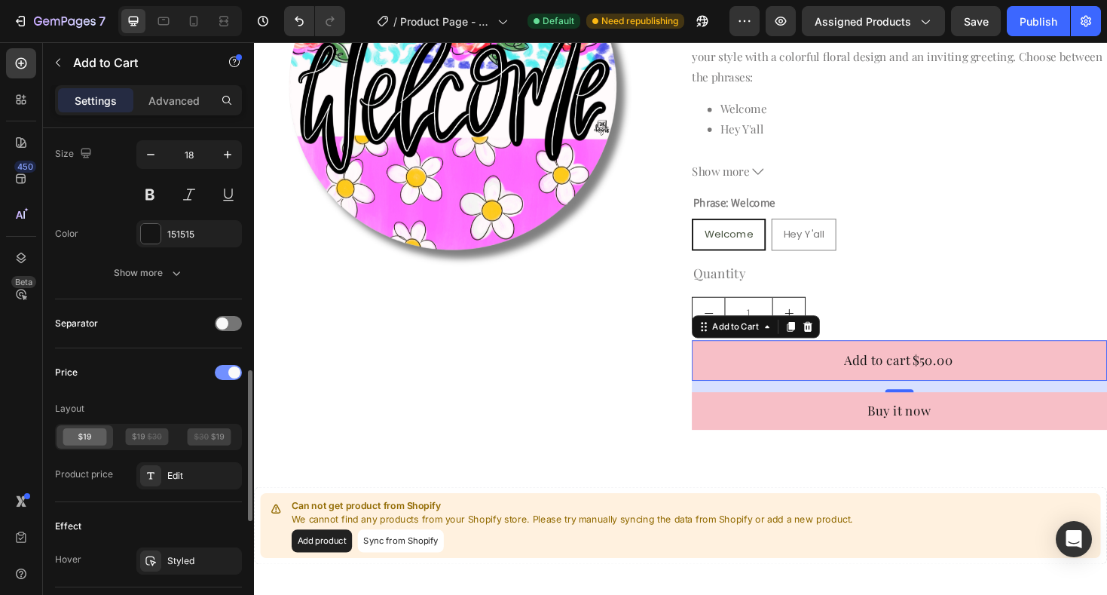
click at [225, 377] on div at bounding box center [228, 372] width 27 height 15
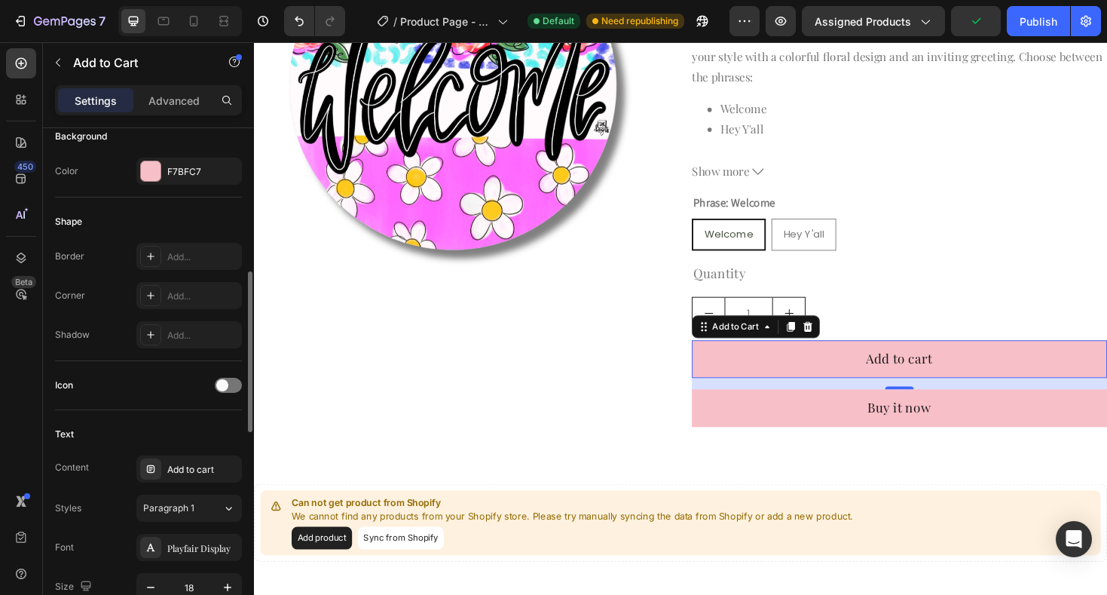
scroll to position [381, 0]
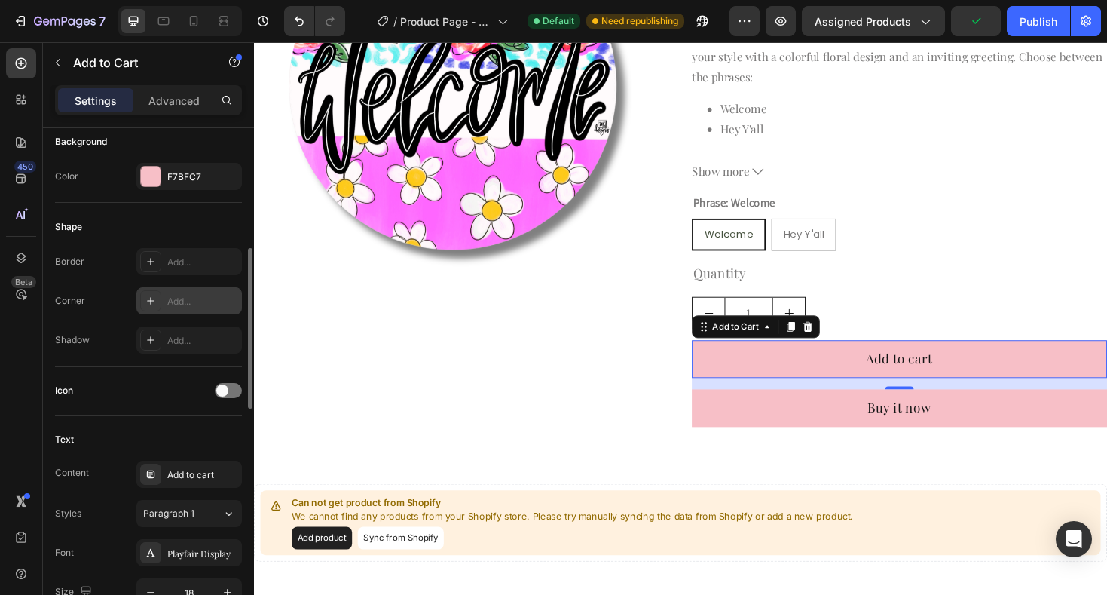
click at [165, 298] on div "Add..." at bounding box center [188, 300] width 105 height 27
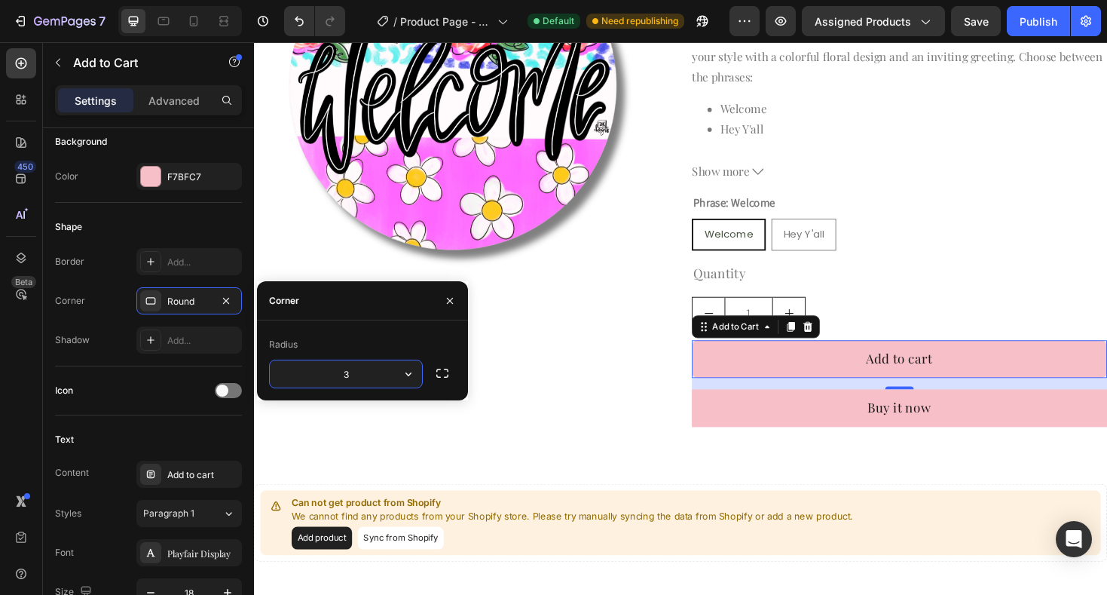
type input "30"
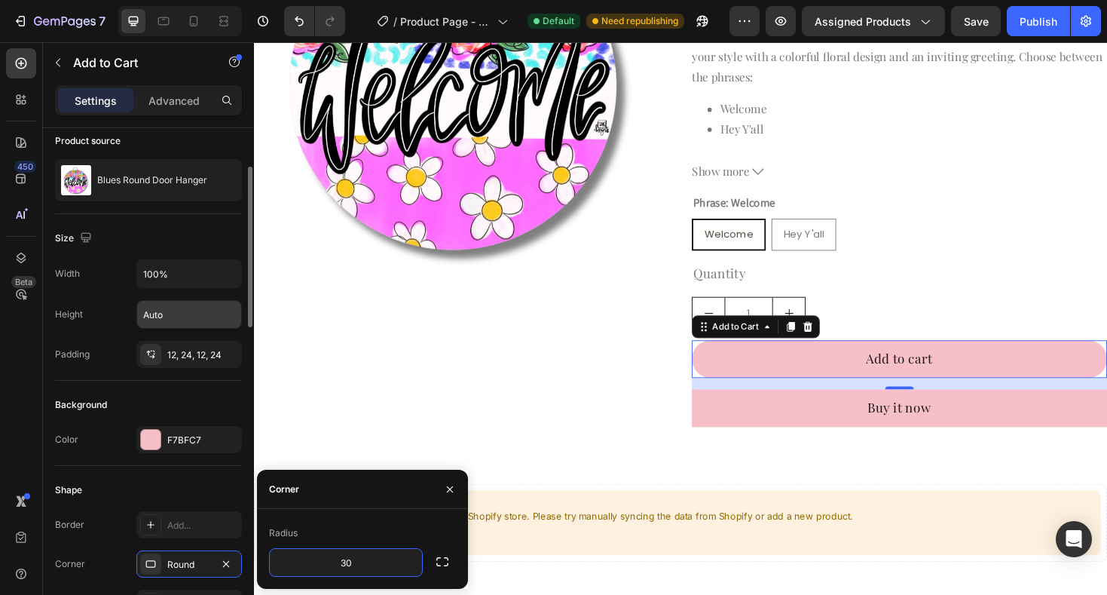
scroll to position [112, 0]
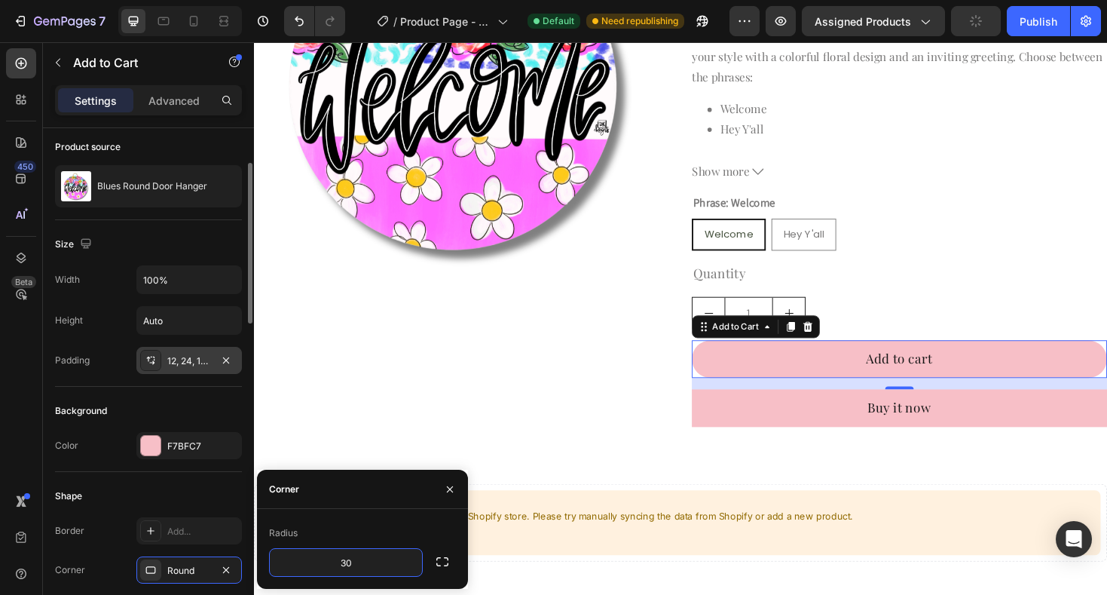
click at [184, 356] on div "12, 24, 12, 24" at bounding box center [189, 361] width 44 height 14
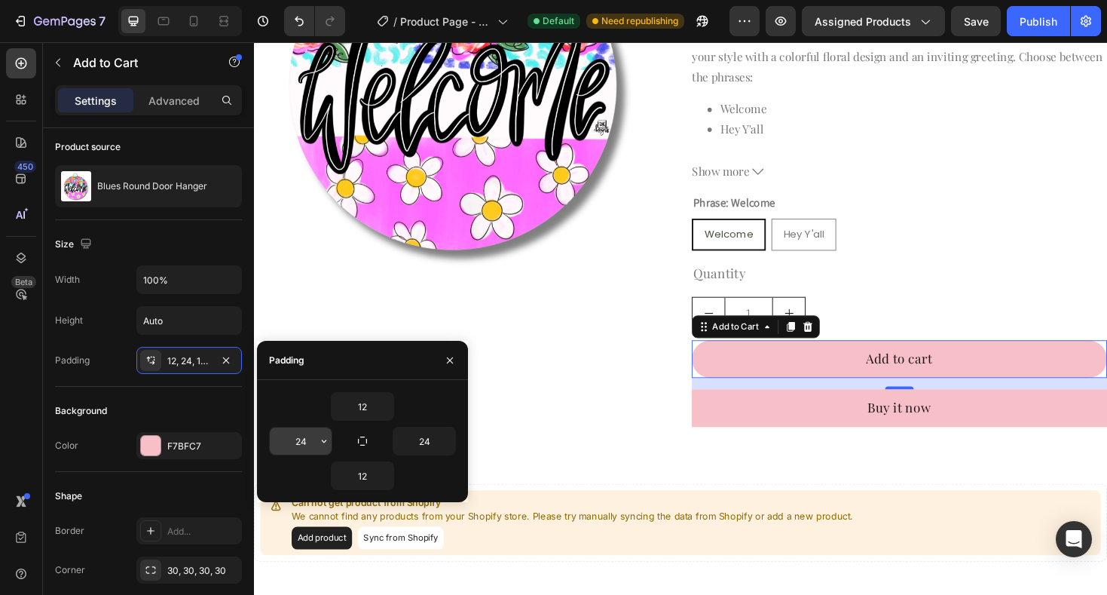
click at [311, 444] on input "24" at bounding box center [301, 440] width 62 height 27
type input "5"
click at [362, 413] on input "12" at bounding box center [363, 406] width 62 height 27
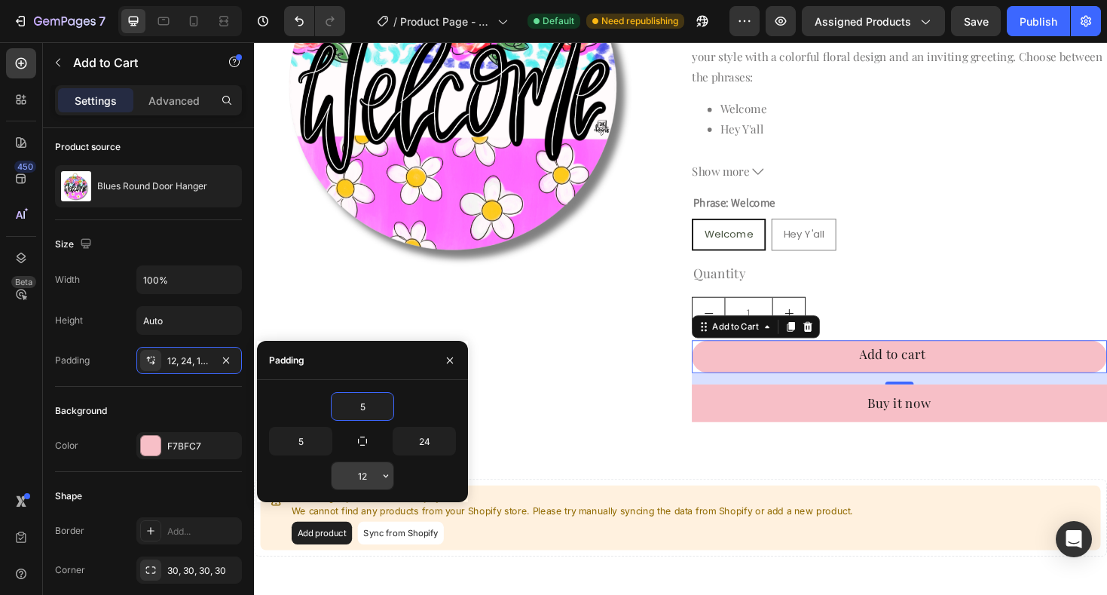
type input "5"
click at [372, 473] on input "12" at bounding box center [363, 475] width 62 height 27
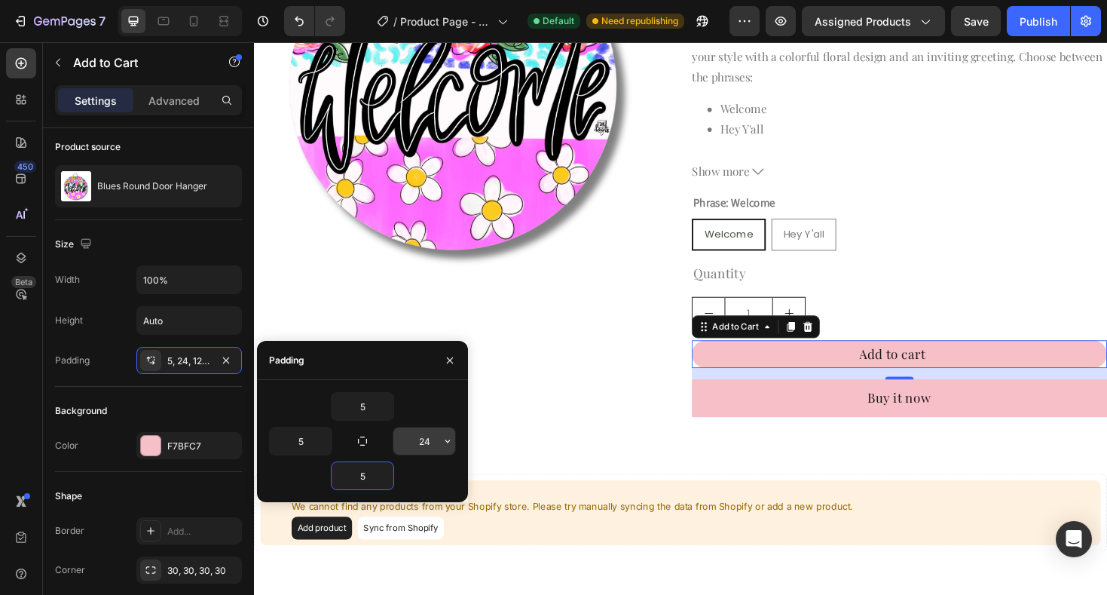
type input "5"
click at [427, 439] on input "24" at bounding box center [424, 440] width 62 height 27
type input "5"
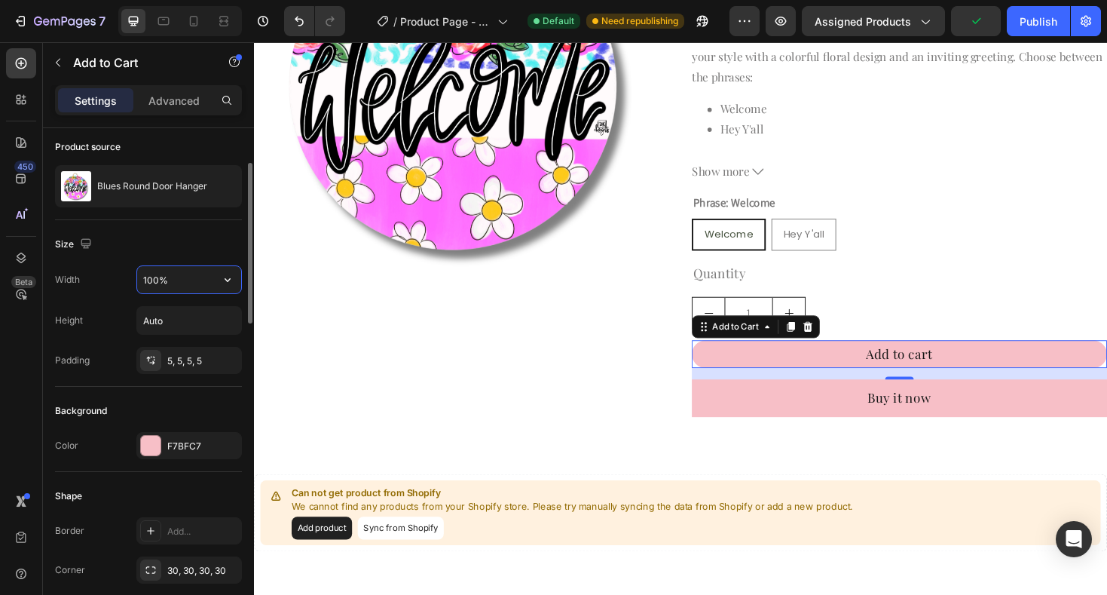
click at [186, 288] on input "100%" at bounding box center [189, 279] width 104 height 27
click at [225, 283] on icon "button" at bounding box center [227, 279] width 15 height 15
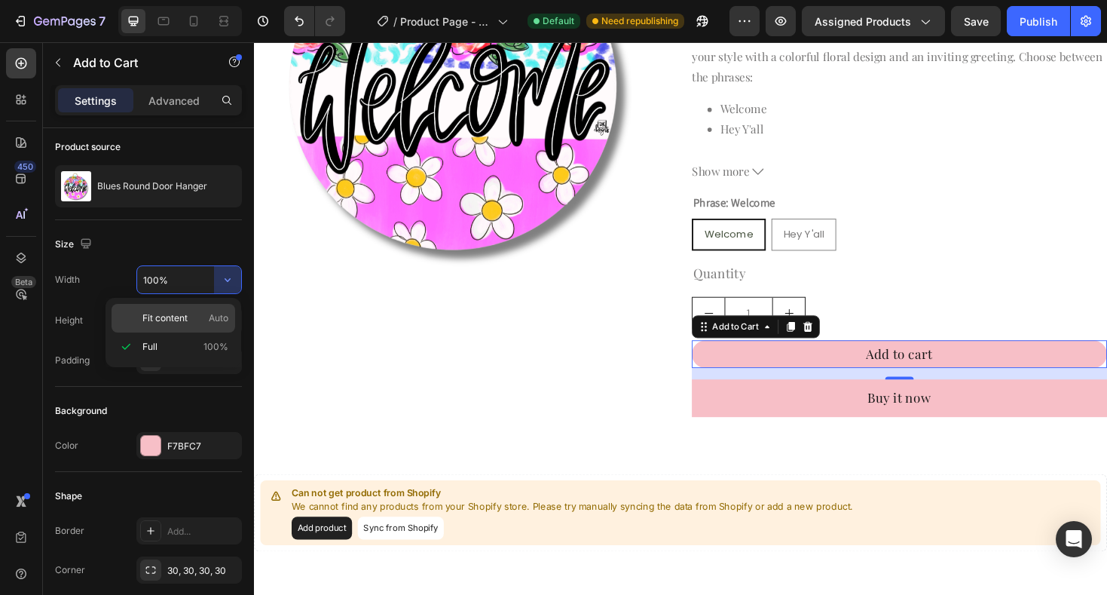
click at [191, 316] on p "Fit content Auto" at bounding box center [185, 318] width 86 height 14
type input "Auto"
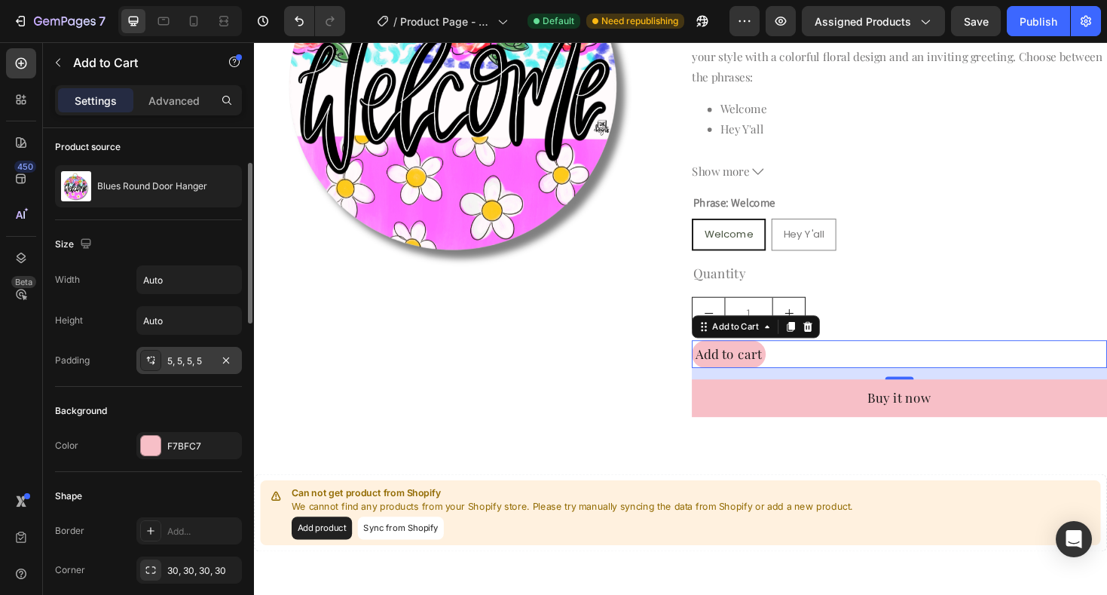
click at [179, 361] on div "5, 5, 5, 5" at bounding box center [189, 361] width 44 height 14
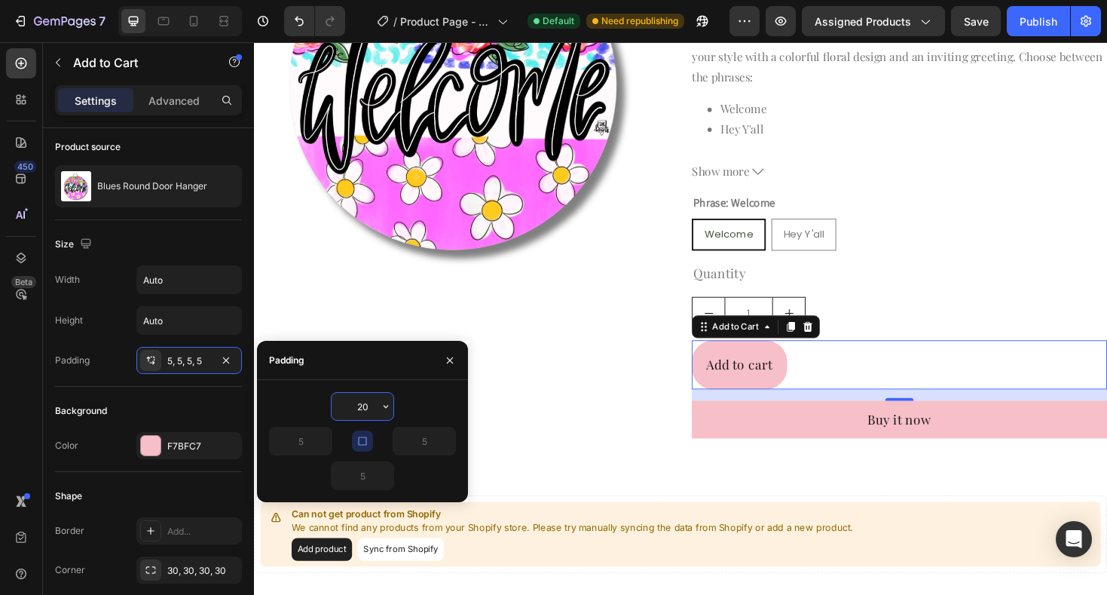
type input "2"
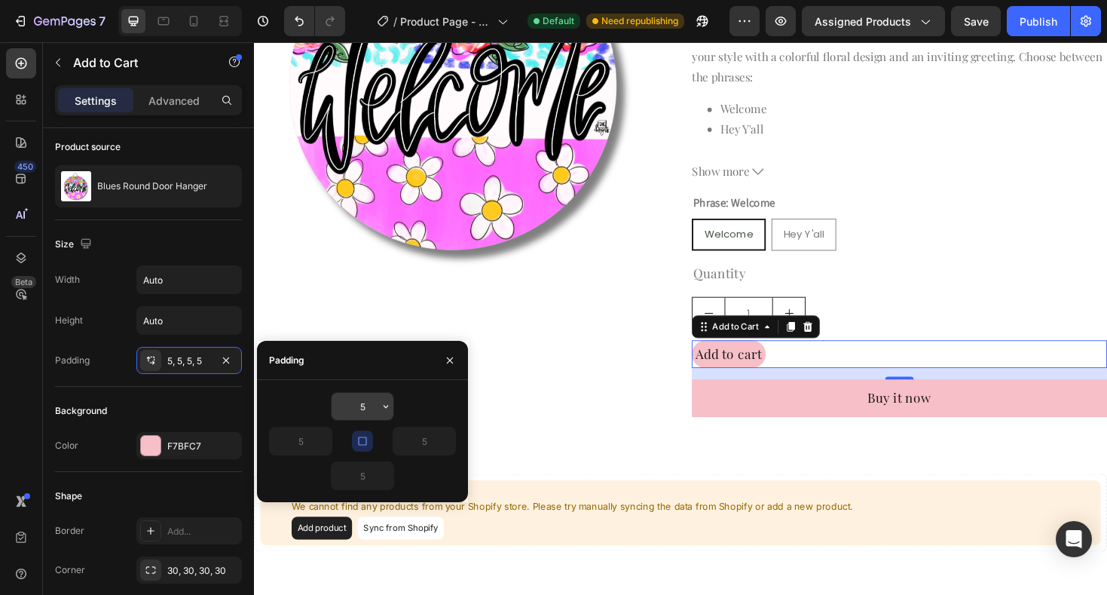
click at [368, 408] on input "5" at bounding box center [363, 406] width 62 height 27
type input "10"
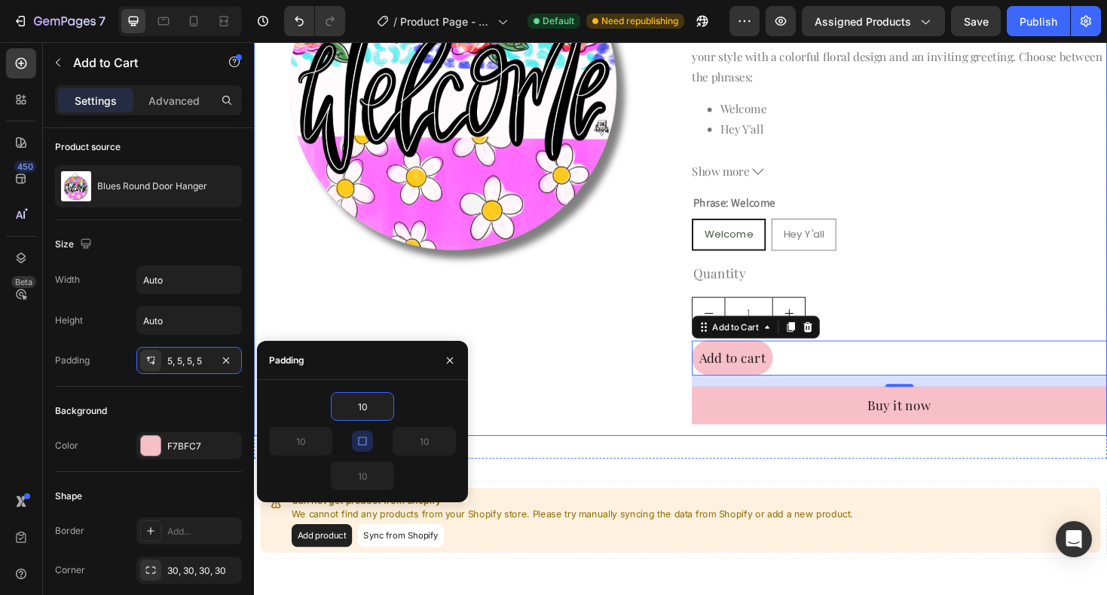
click at [601, 375] on div "Product Images" at bounding box center [474, 154] width 440 height 609
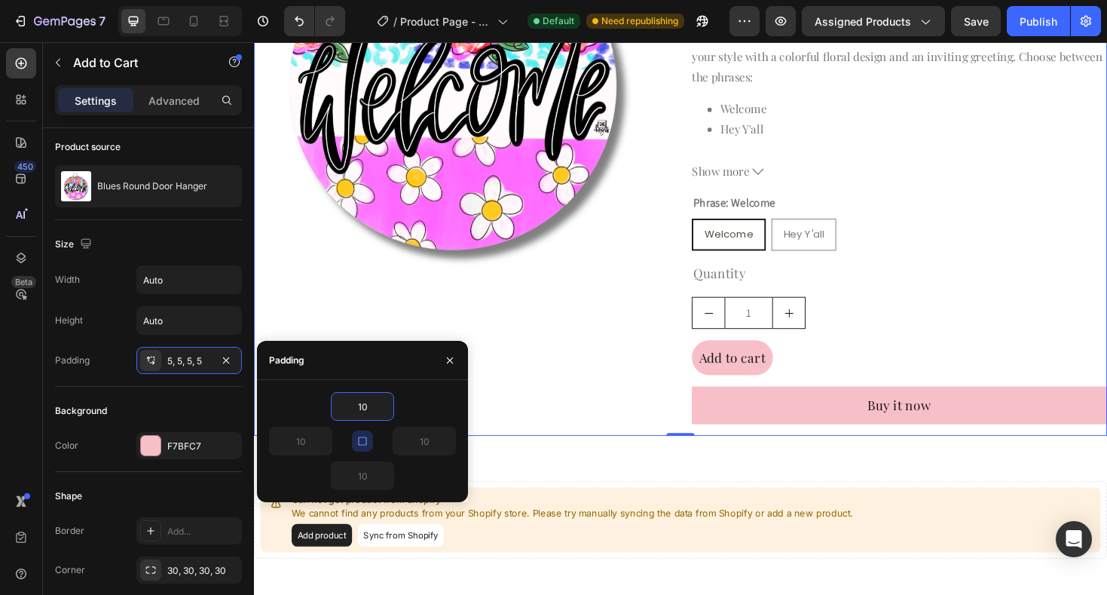
scroll to position [0, 0]
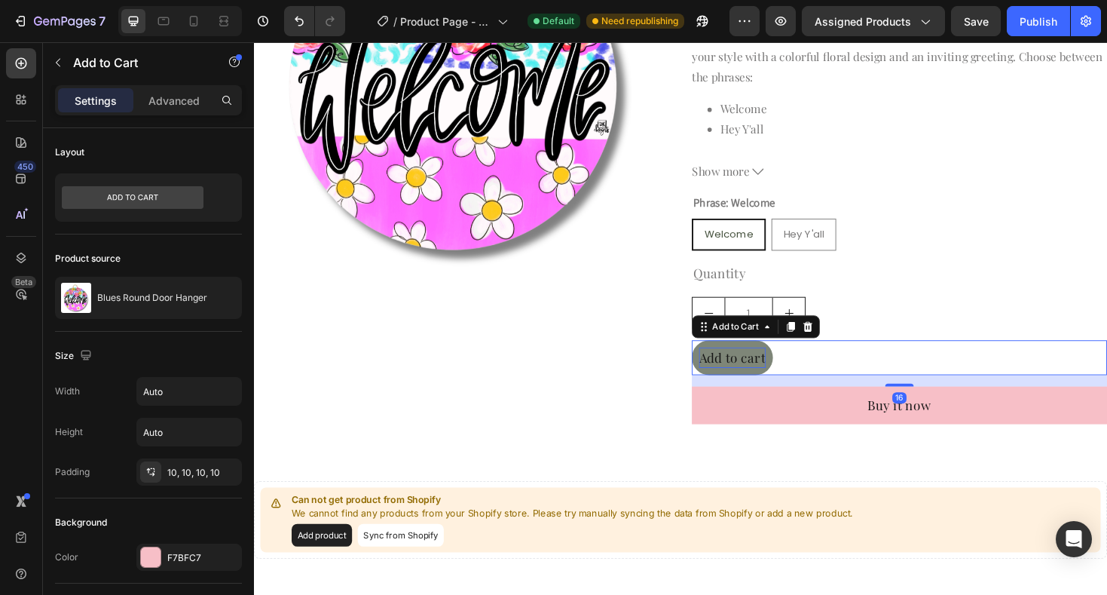
click at [753, 382] on div "Add to cart" at bounding box center [761, 376] width 71 height 22
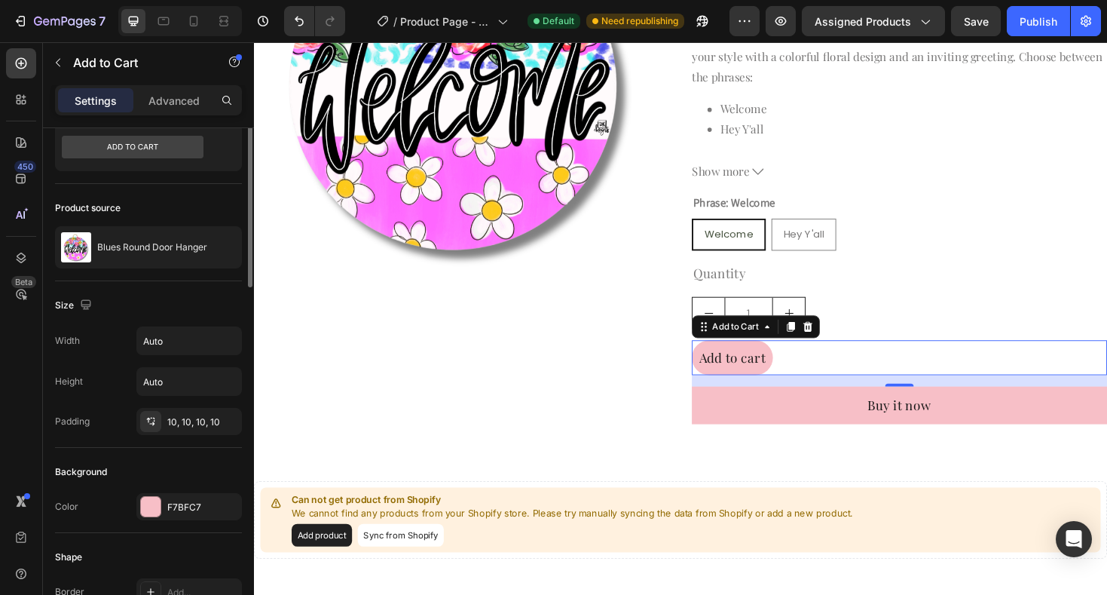
scroll to position [72, 0]
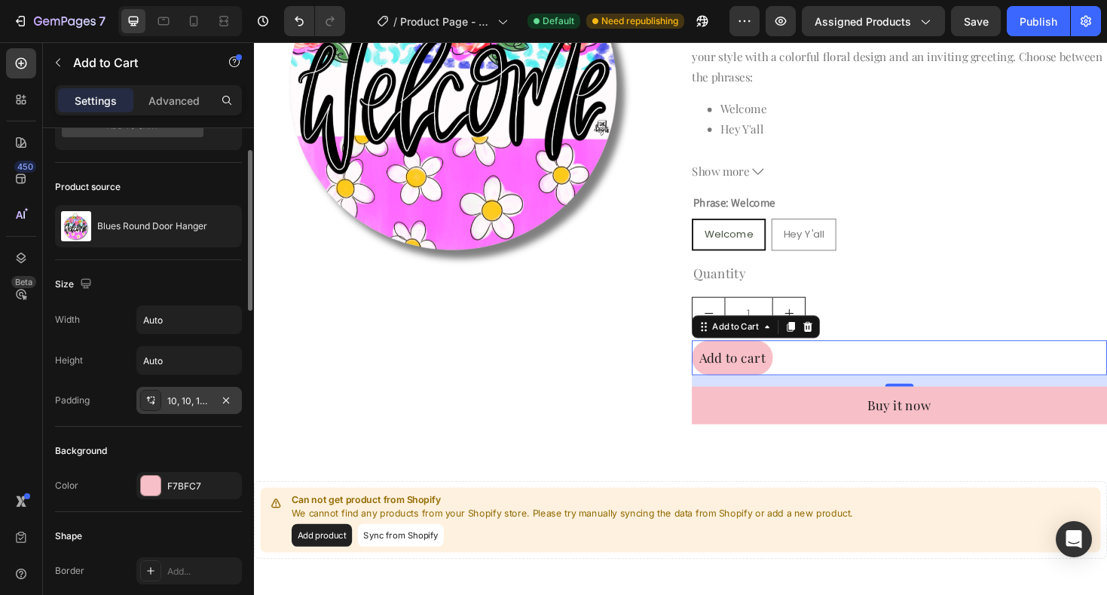
click at [197, 404] on div "10, 10, 10, 10" at bounding box center [189, 401] width 44 height 14
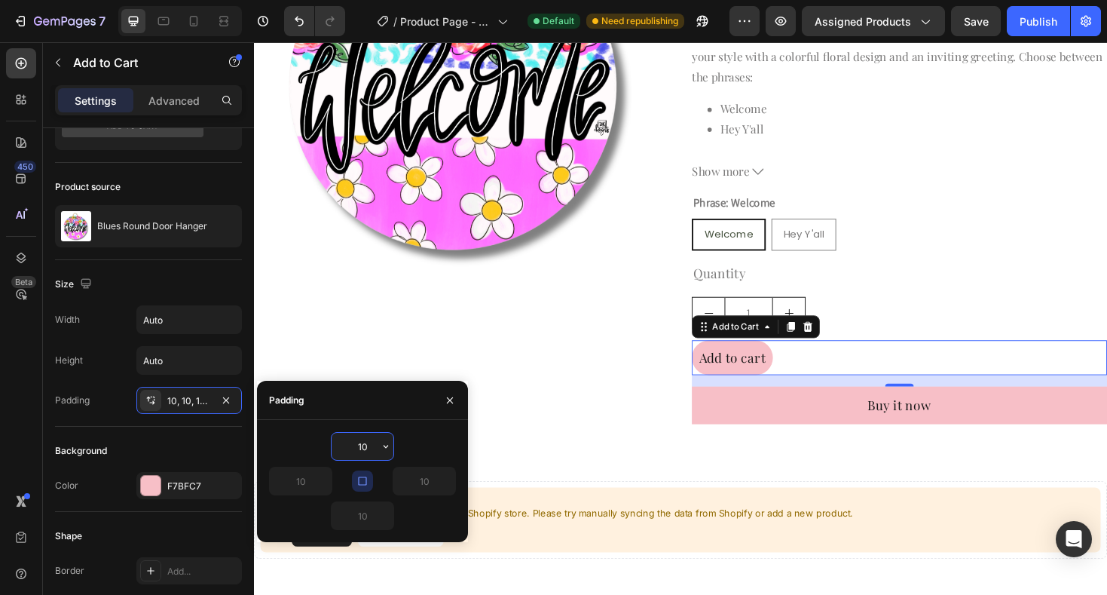
click at [370, 448] on input "10" at bounding box center [363, 446] width 62 height 27
click at [362, 483] on icon "button" at bounding box center [362, 481] width 12 height 12
click at [308, 482] on input "10" at bounding box center [301, 480] width 62 height 27
type input "15"
click at [417, 483] on input "10" at bounding box center [424, 480] width 62 height 27
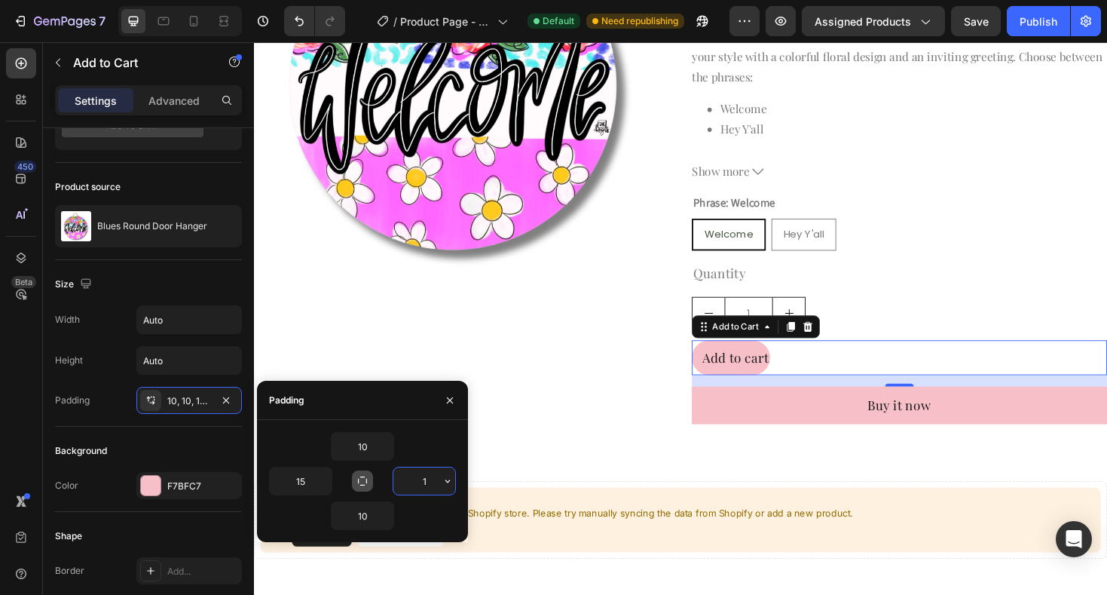
type input "15"
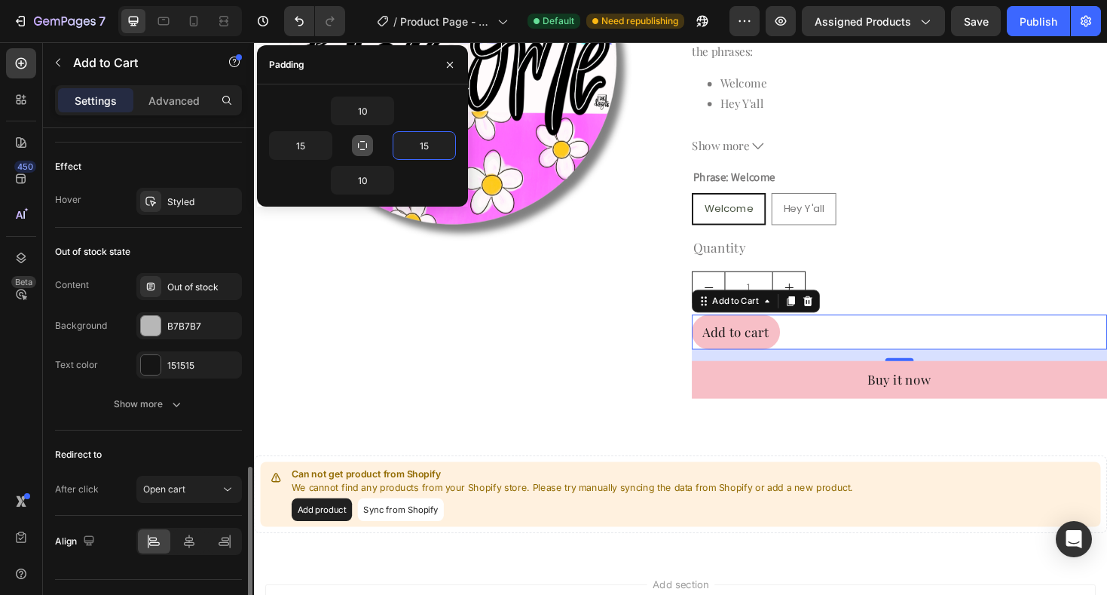
scroll to position [1105, 0]
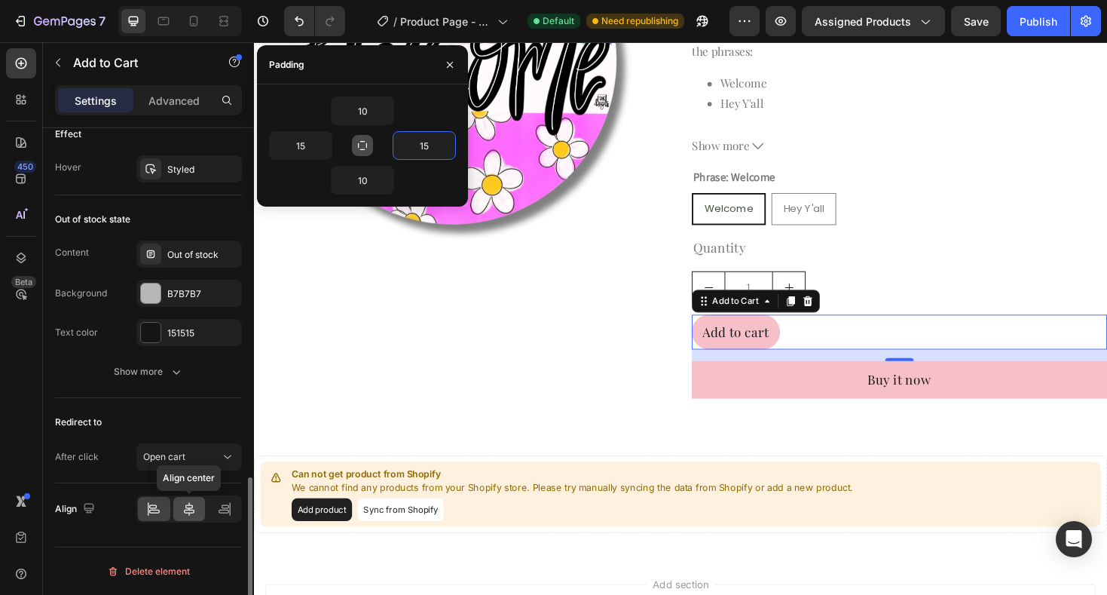
click at [190, 513] on icon at bounding box center [189, 508] width 15 height 15
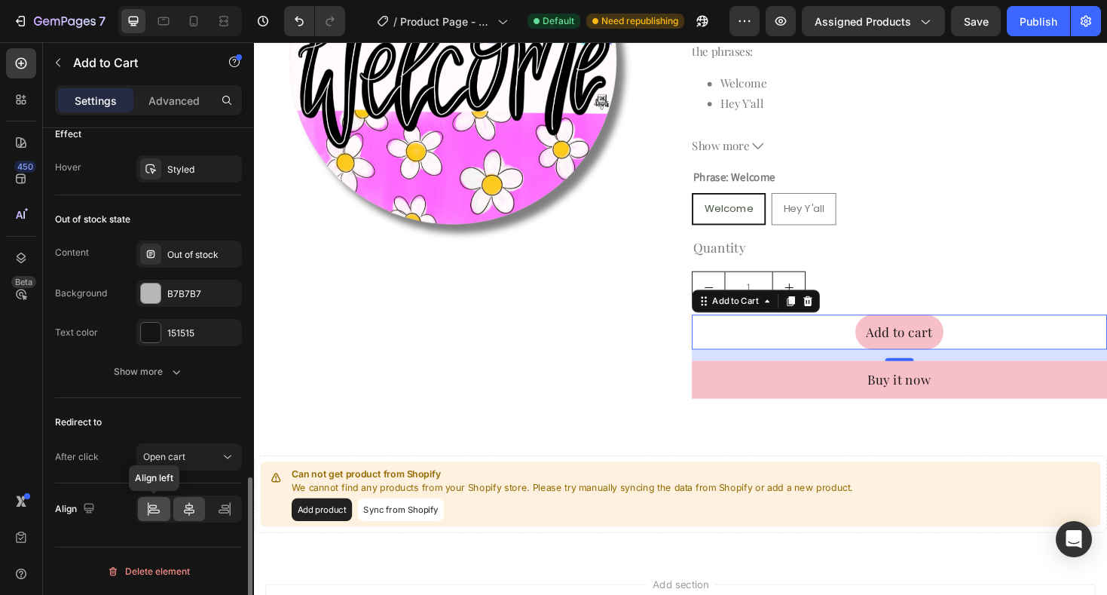
click at [157, 511] on icon at bounding box center [153, 508] width 15 height 15
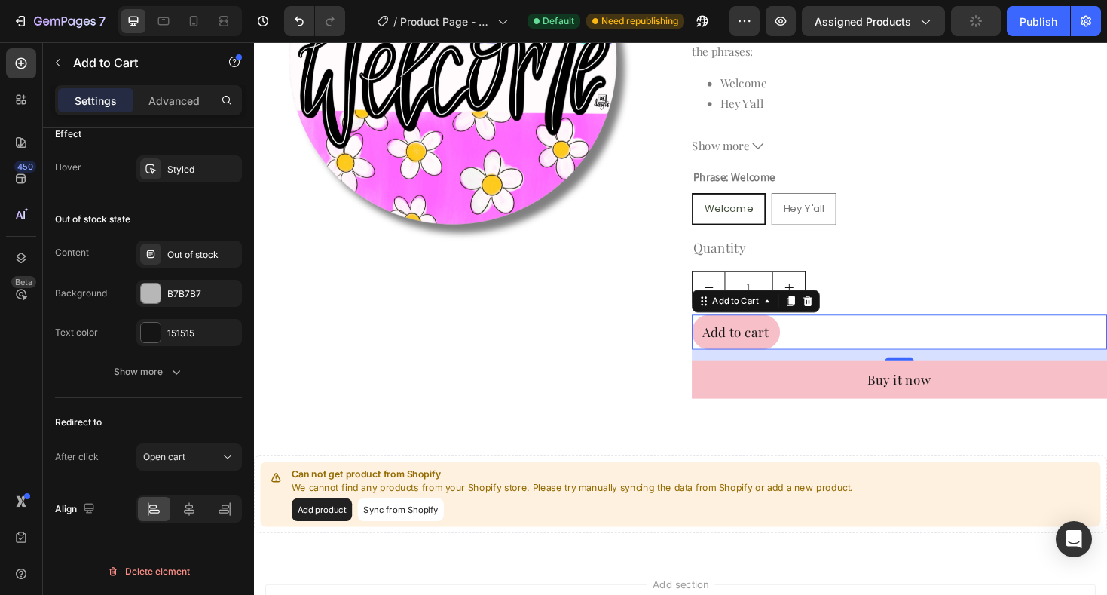
click at [858, 347] on div "Add to cart Add to Cart 16" at bounding box center [938, 349] width 440 height 37
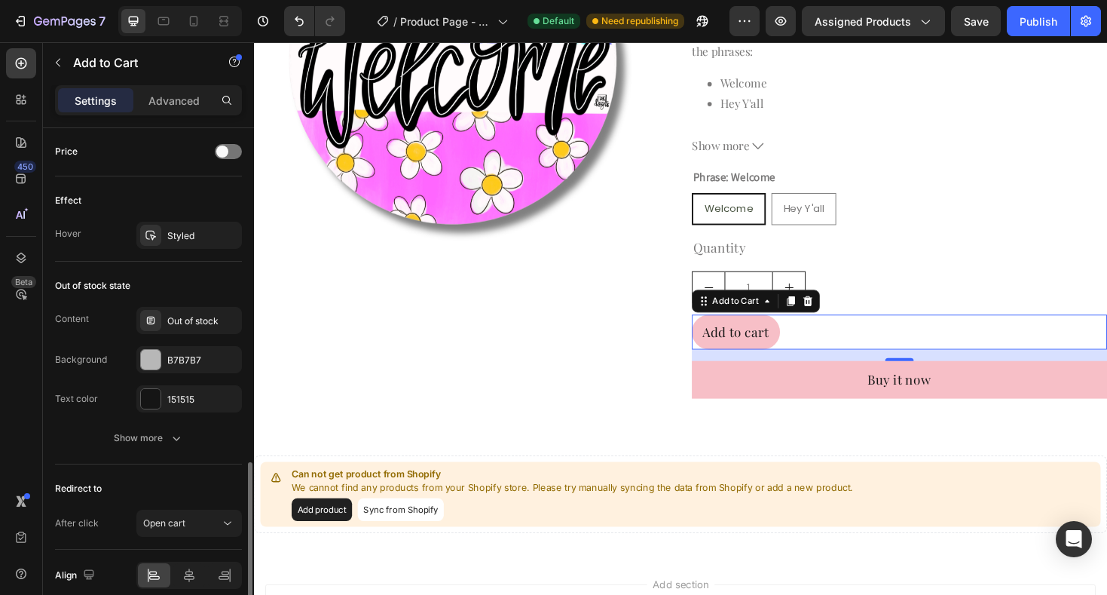
scroll to position [1034, 0]
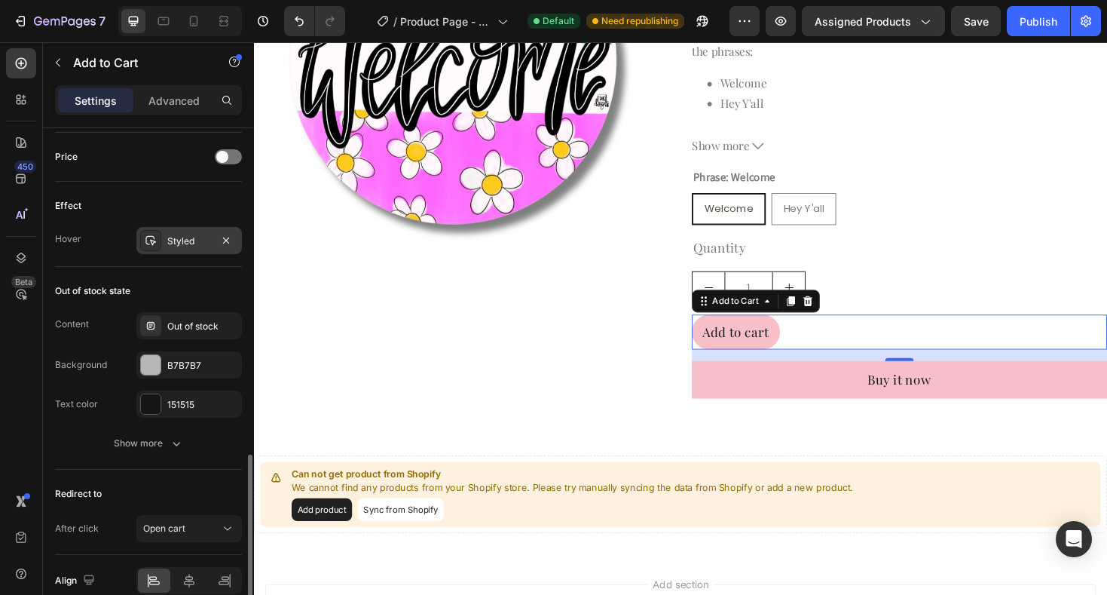
click at [147, 247] on div at bounding box center [150, 240] width 21 height 21
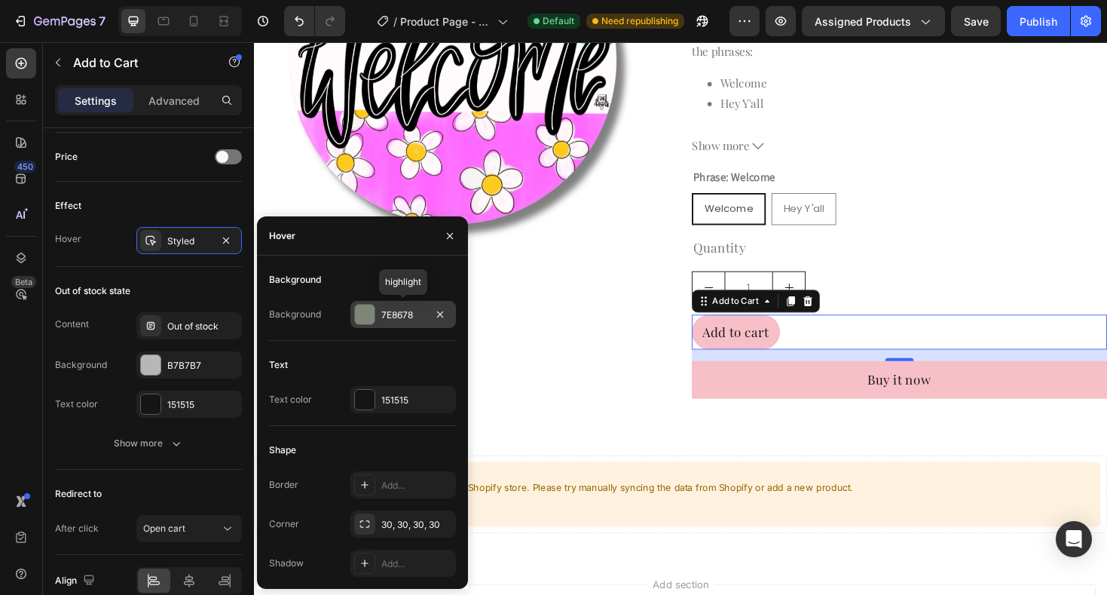
click at [359, 314] on div at bounding box center [365, 314] width 20 height 20
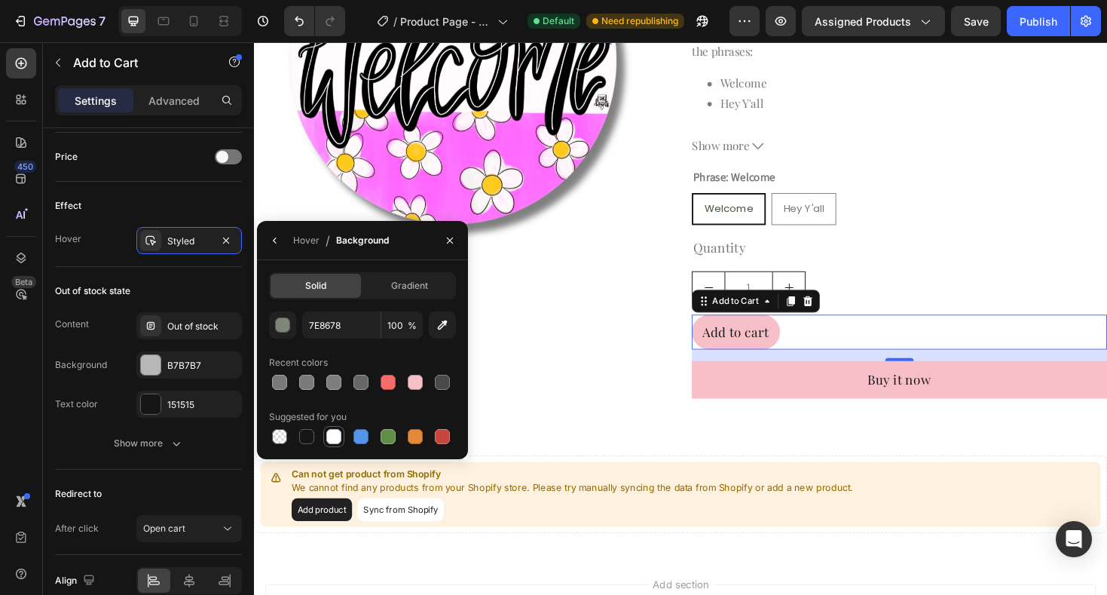
click at [332, 435] on div at bounding box center [333, 436] width 15 height 15
click at [393, 384] on div at bounding box center [388, 382] width 15 height 15
type input "F76B6B"
click at [453, 240] on icon "button" at bounding box center [450, 240] width 12 height 12
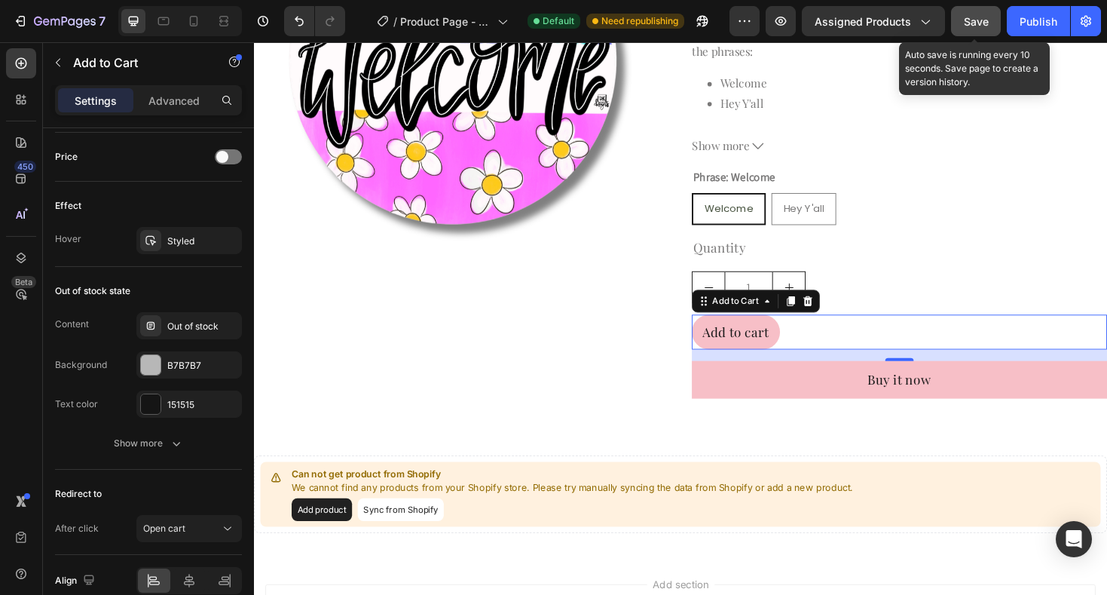
click at [969, 21] on span "Save" at bounding box center [976, 21] width 25 height 13
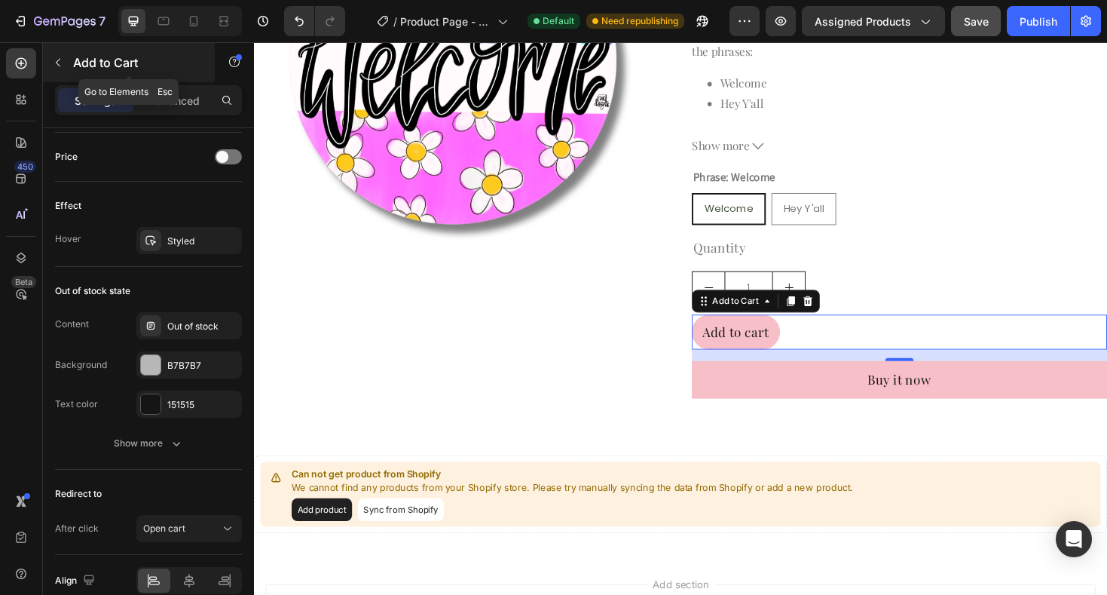
click at [56, 59] on icon "button" at bounding box center [58, 63] width 12 height 12
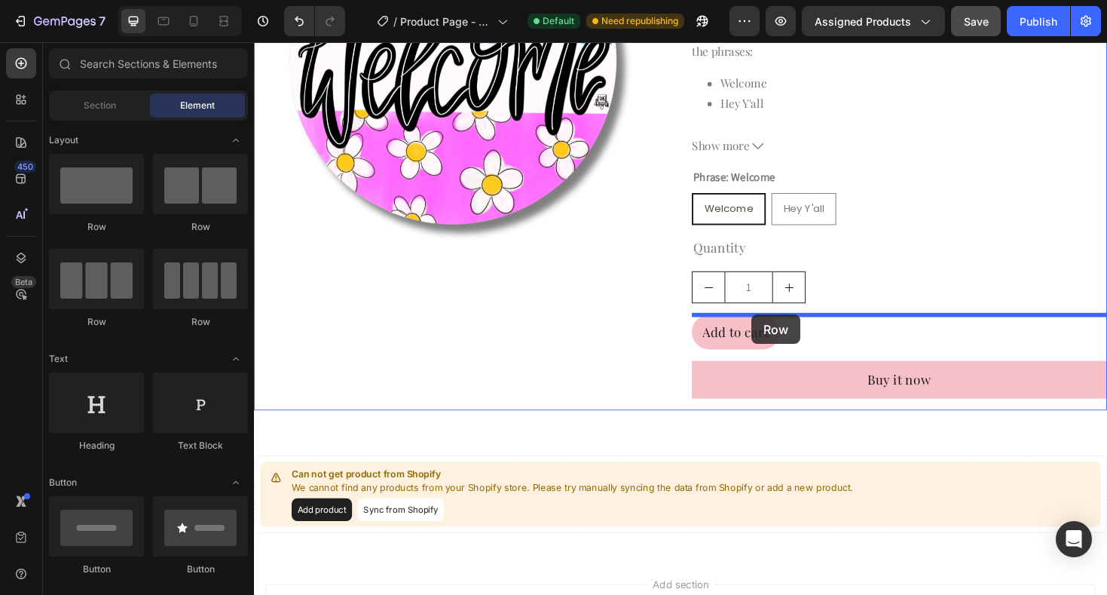
drag, startPoint x: 459, startPoint y: 234, endPoint x: 781, endPoint y: 331, distance: 336.9
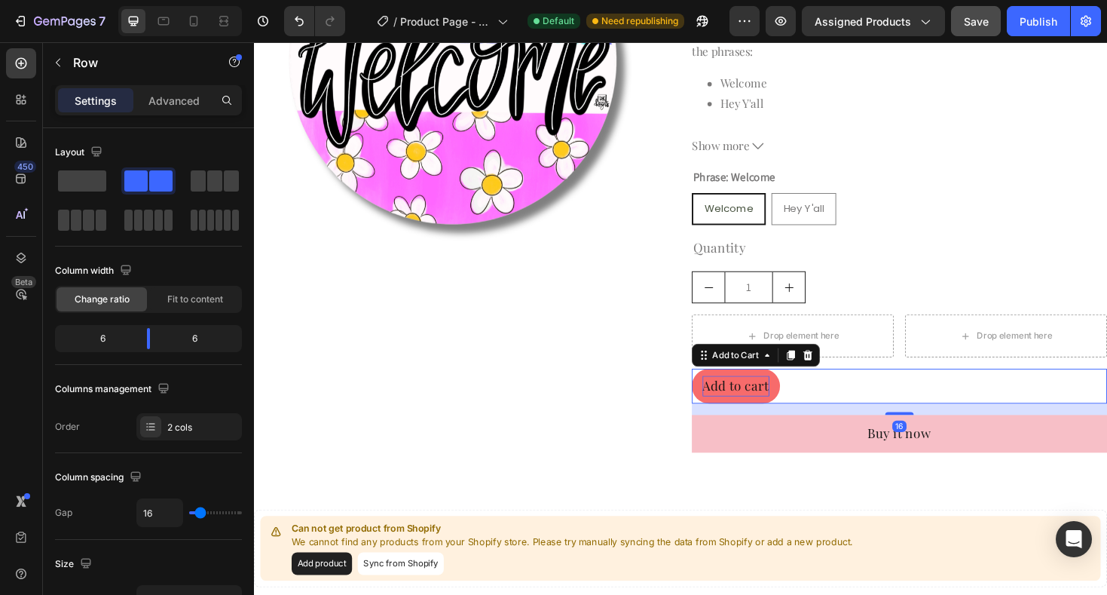
click at [785, 404] on div "Add to cart" at bounding box center [764, 407] width 71 height 22
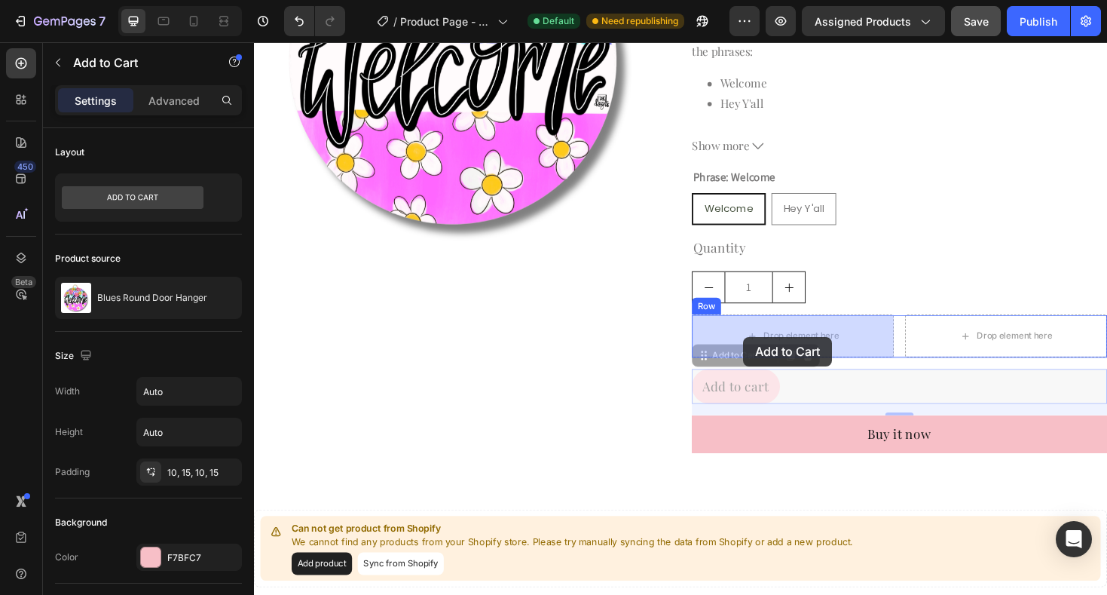
drag, startPoint x: 730, startPoint y: 375, endPoint x: 773, endPoint y: 354, distance: 47.5
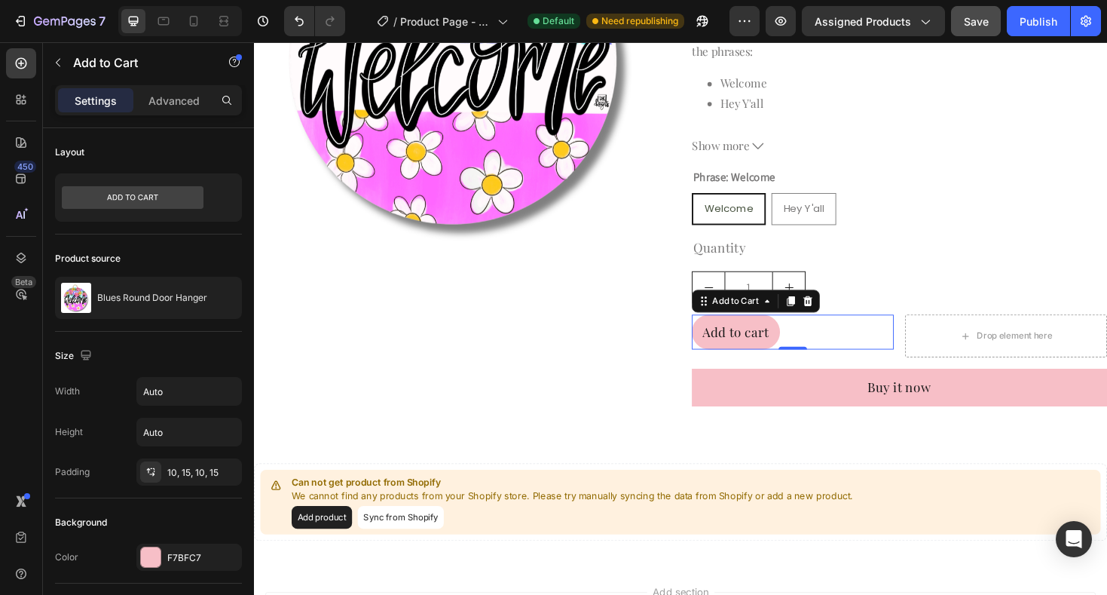
click at [922, 355] on div "Add to cart Add to Cart 0" at bounding box center [825, 349] width 214 height 37
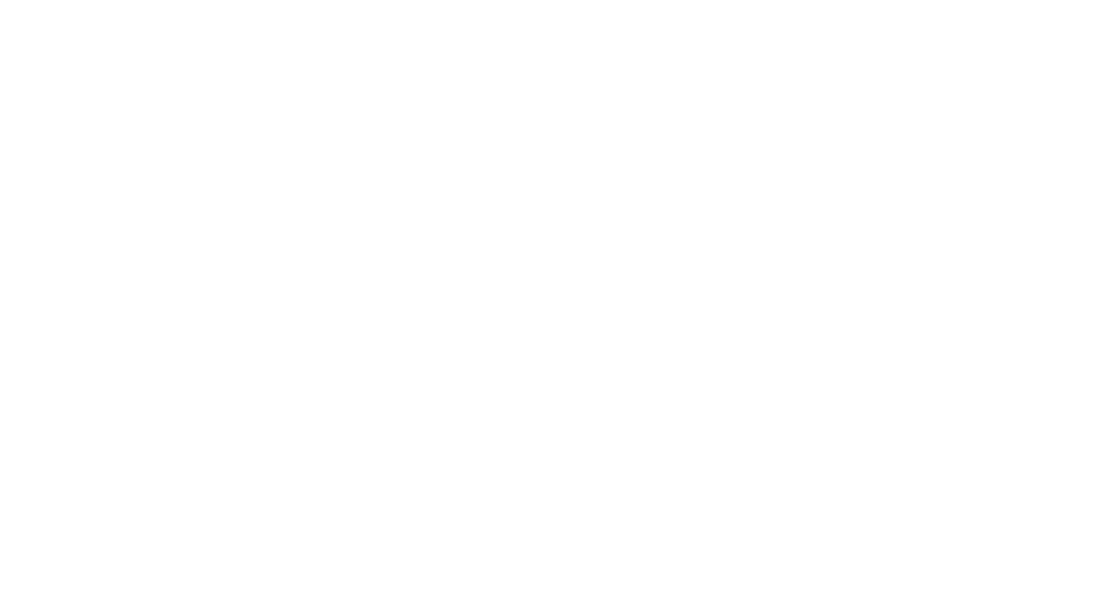
drag, startPoint x: 832, startPoint y: 415, endPoint x: 983, endPoint y: 352, distance: 163.5
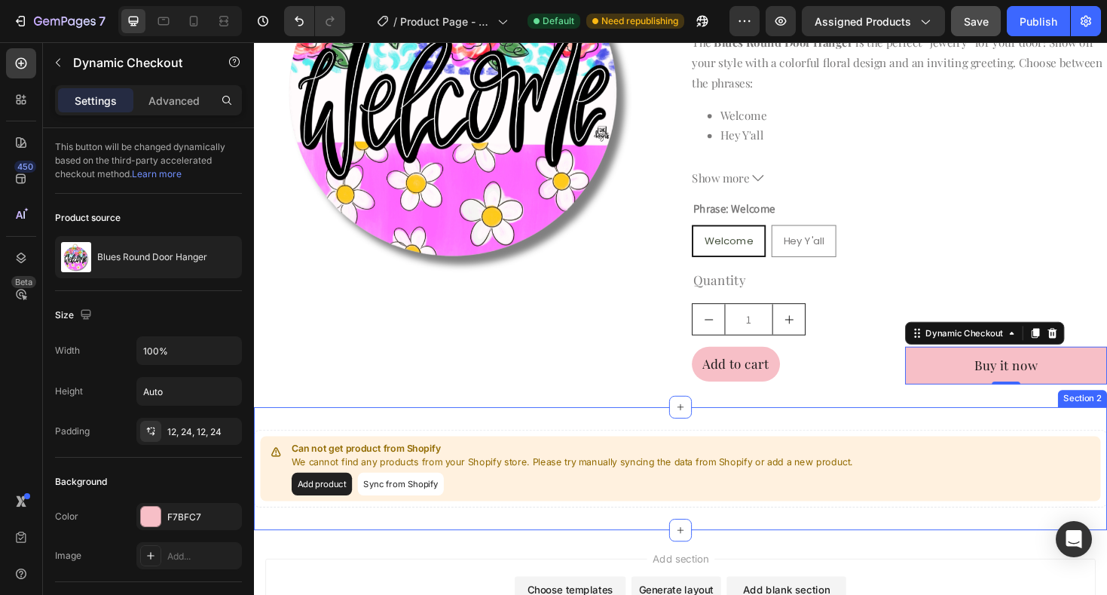
scroll to position [225, 0]
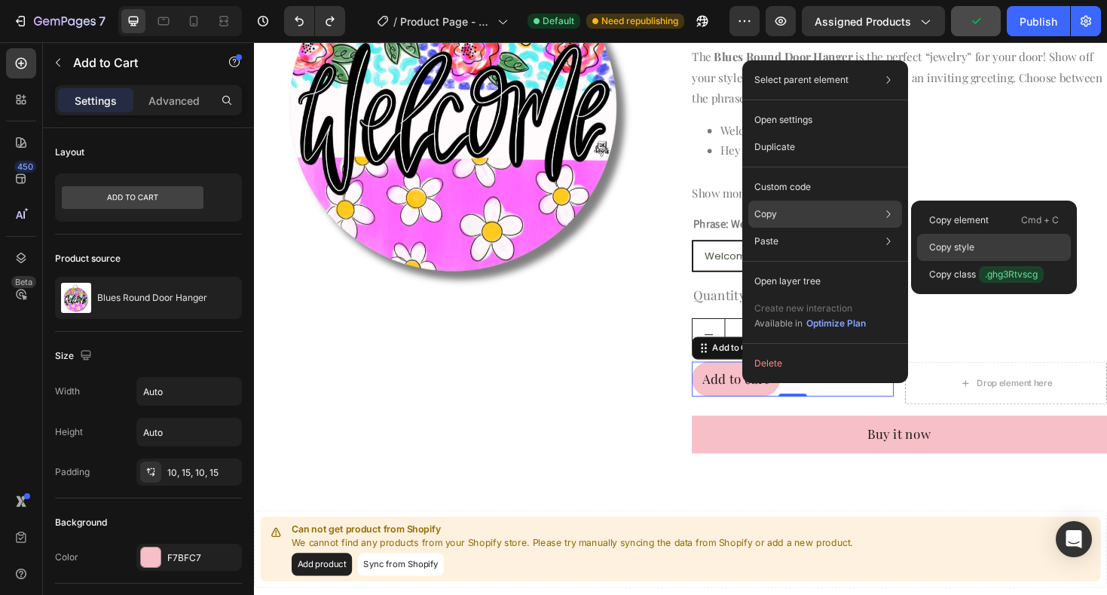
click at [946, 246] on p "Copy style" at bounding box center [951, 247] width 45 height 14
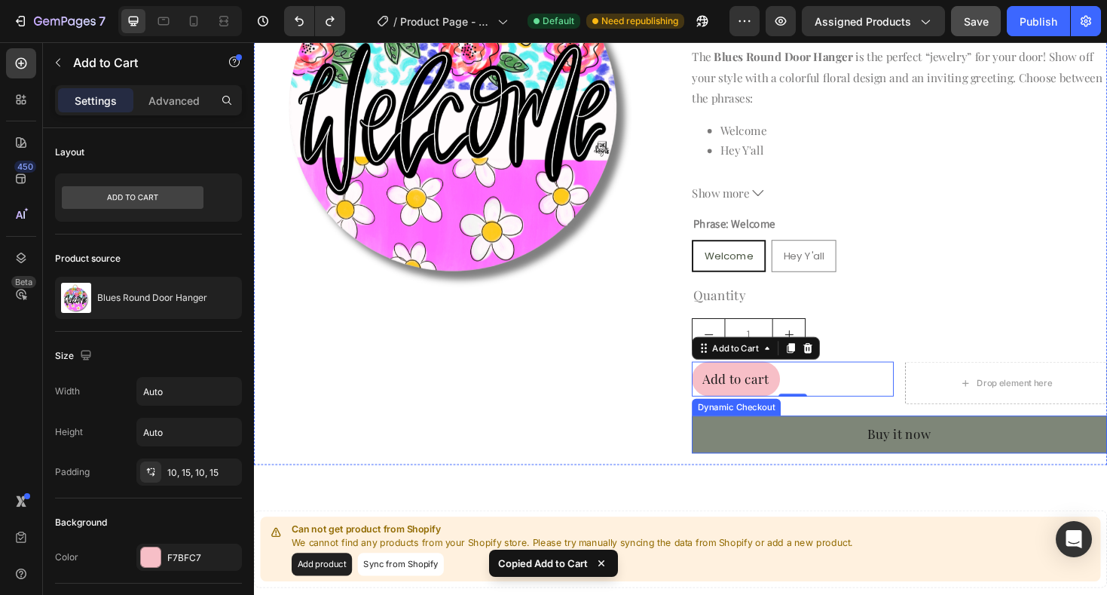
click at [789, 454] on button "Buy it now" at bounding box center [938, 458] width 440 height 40
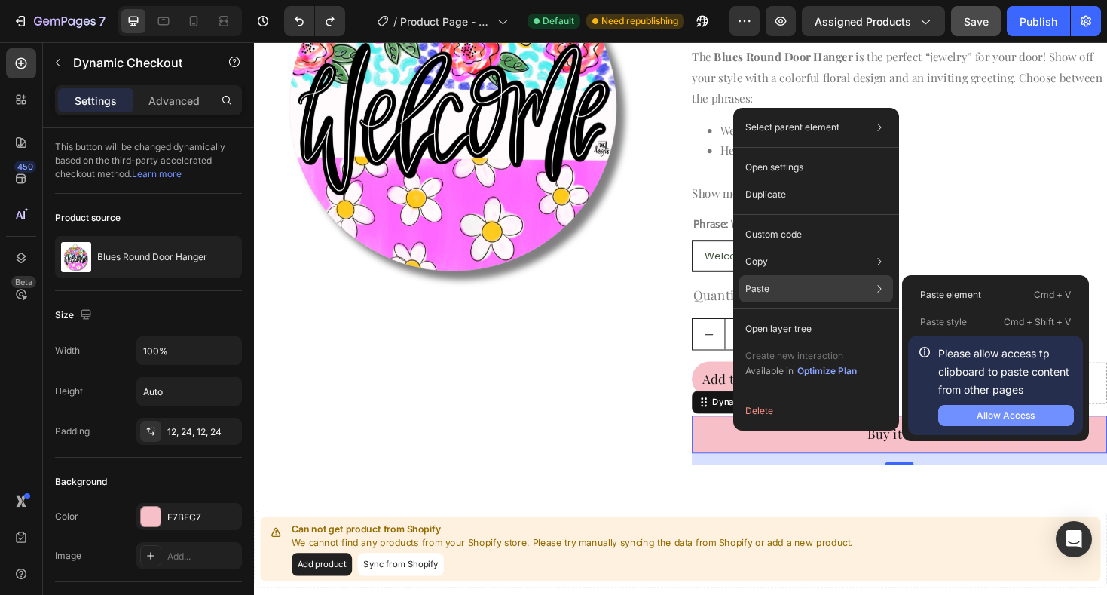
click at [1009, 415] on div "Allow Access" at bounding box center [1006, 415] width 58 height 14
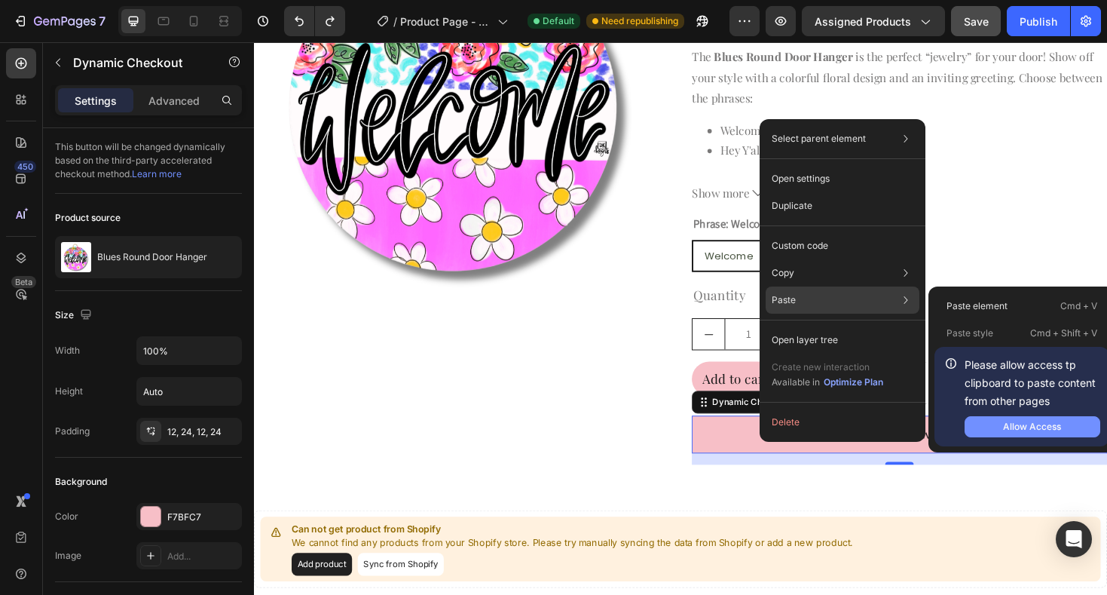
click at [994, 426] on button "Allow Access" at bounding box center [1033, 426] width 136 height 21
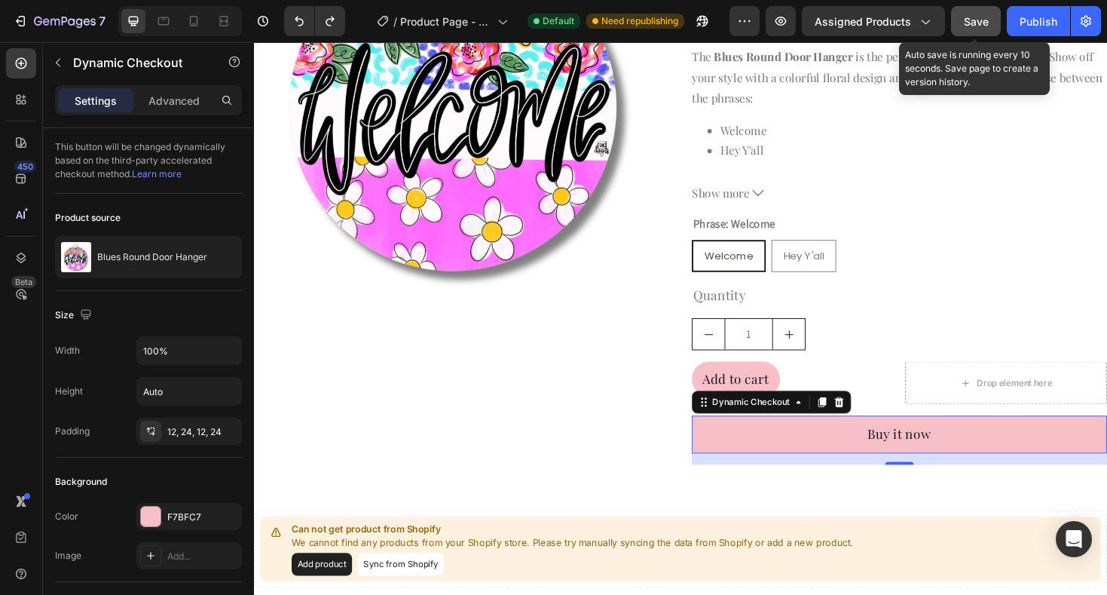
click at [971, 26] on span "Save" at bounding box center [976, 21] width 25 height 13
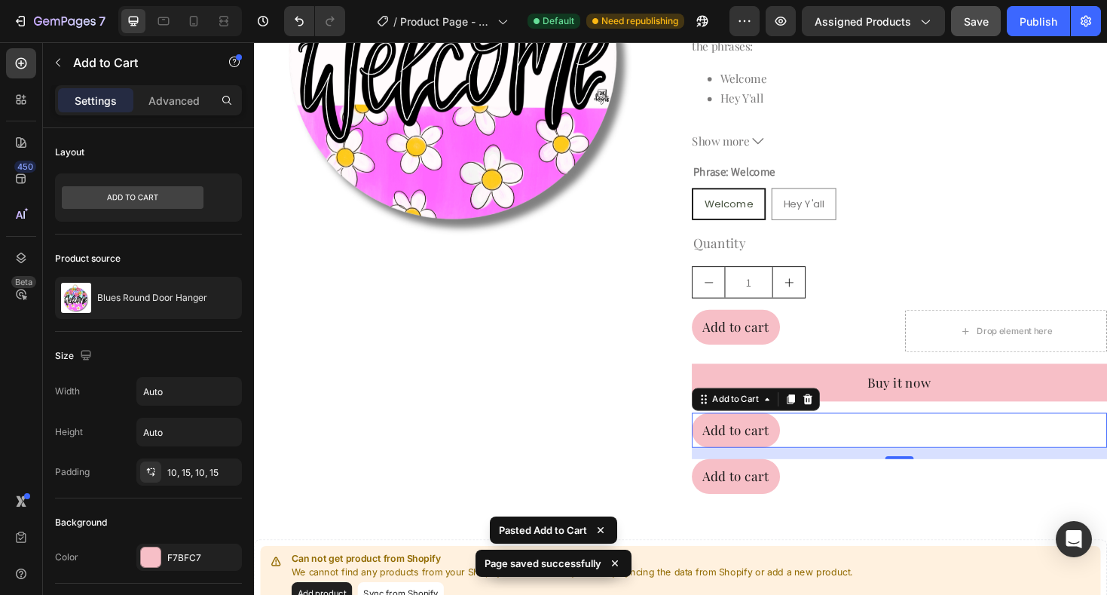
scroll to position [282, 0]
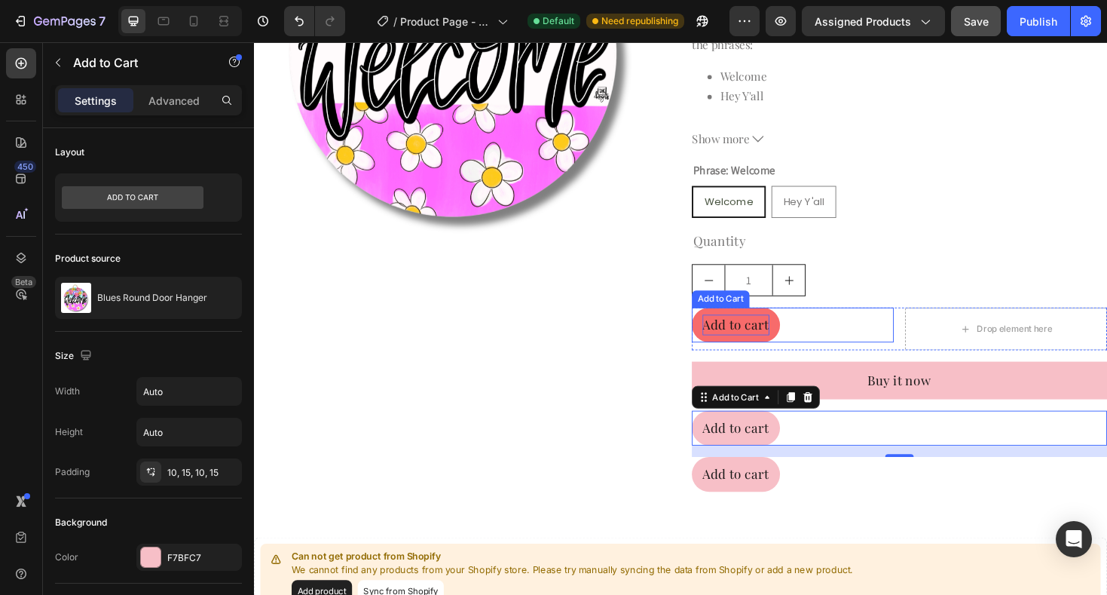
click at [758, 350] on div "Add to cart" at bounding box center [764, 342] width 71 height 22
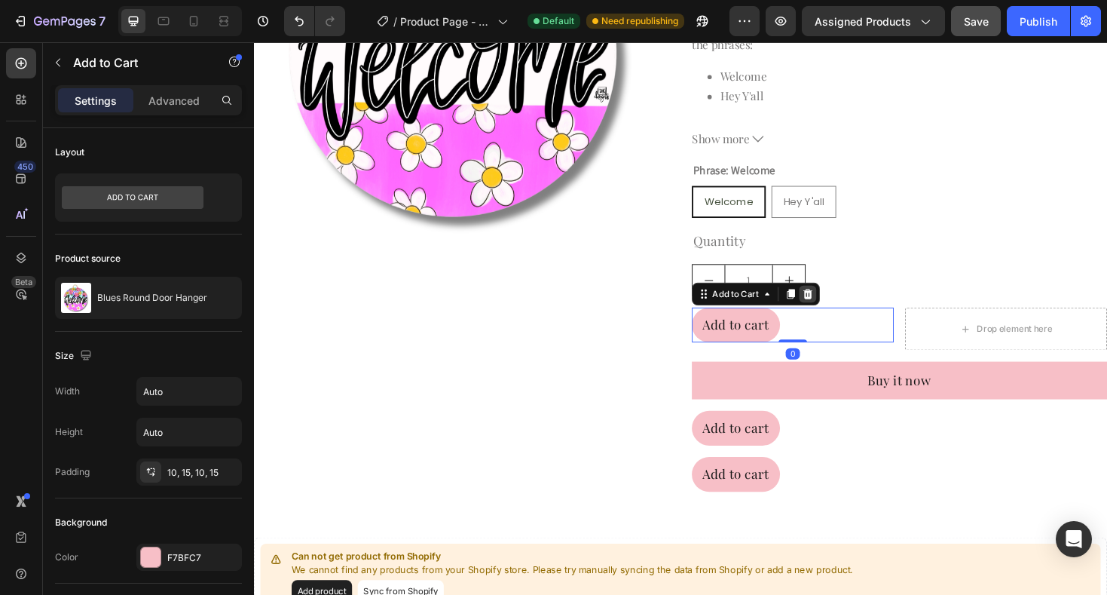
click at [846, 308] on icon at bounding box center [841, 309] width 12 height 12
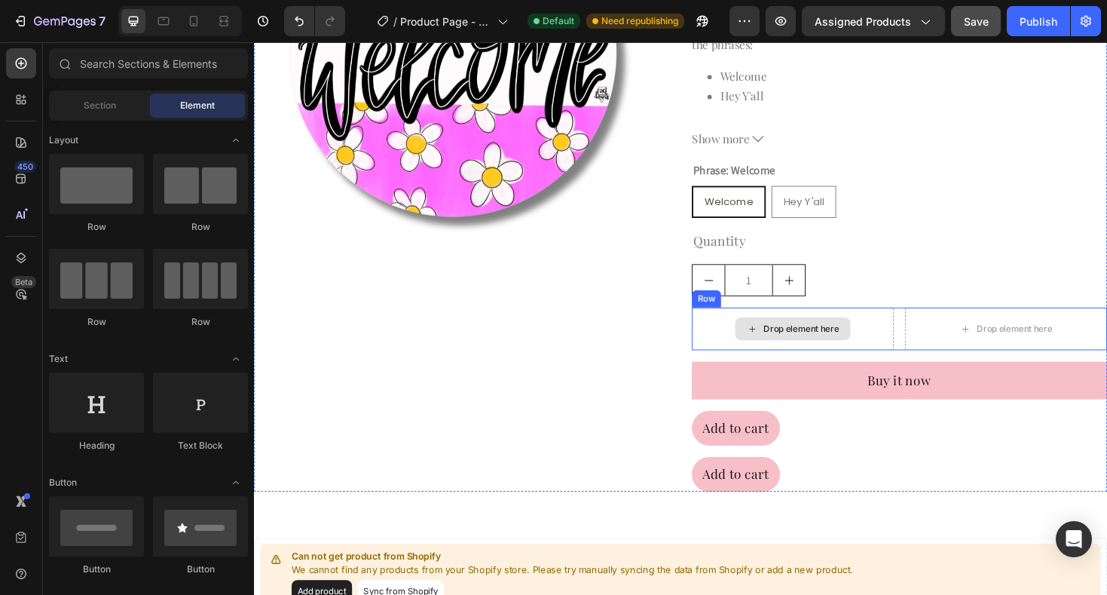
click at [892, 331] on div "Drop element here" at bounding box center [825, 345] width 214 height 45
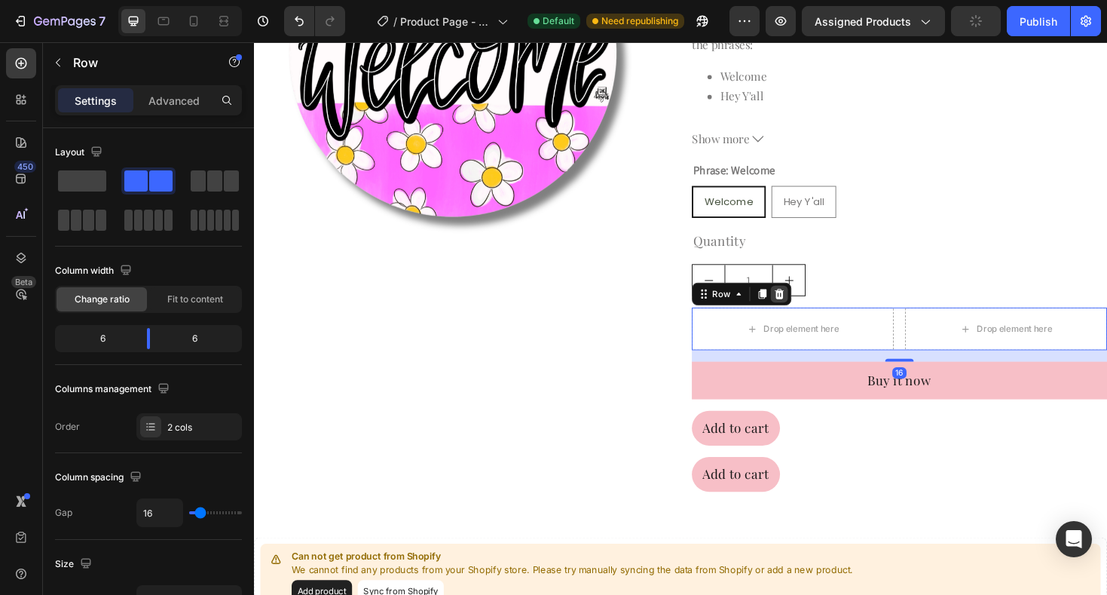
click at [809, 308] on icon at bounding box center [811, 309] width 10 height 11
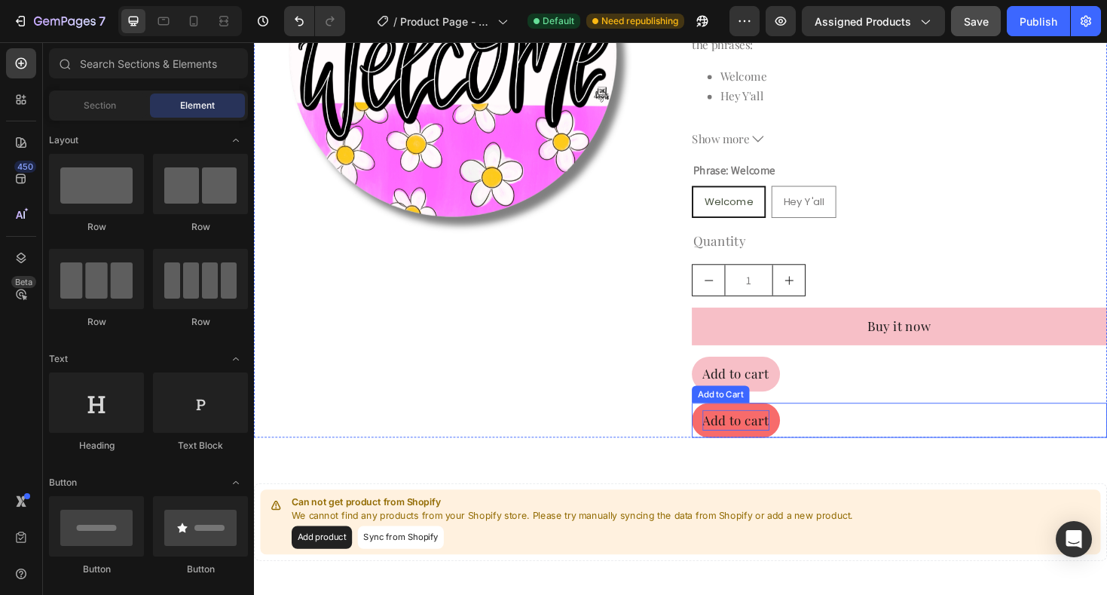
click at [778, 444] on div "Add to cart" at bounding box center [764, 443] width 71 height 22
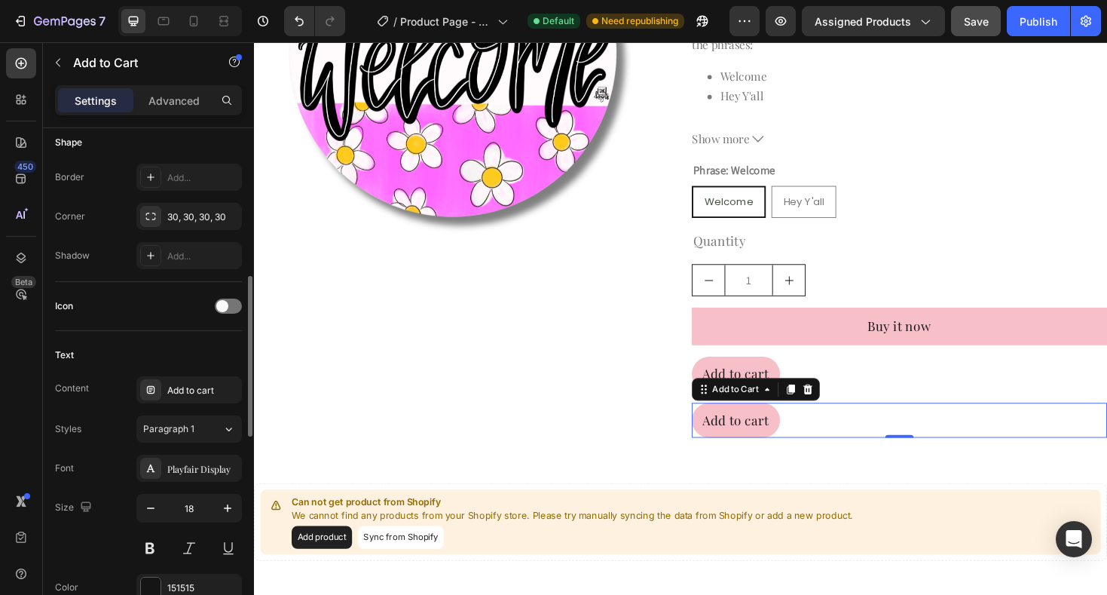
scroll to position [469, 0]
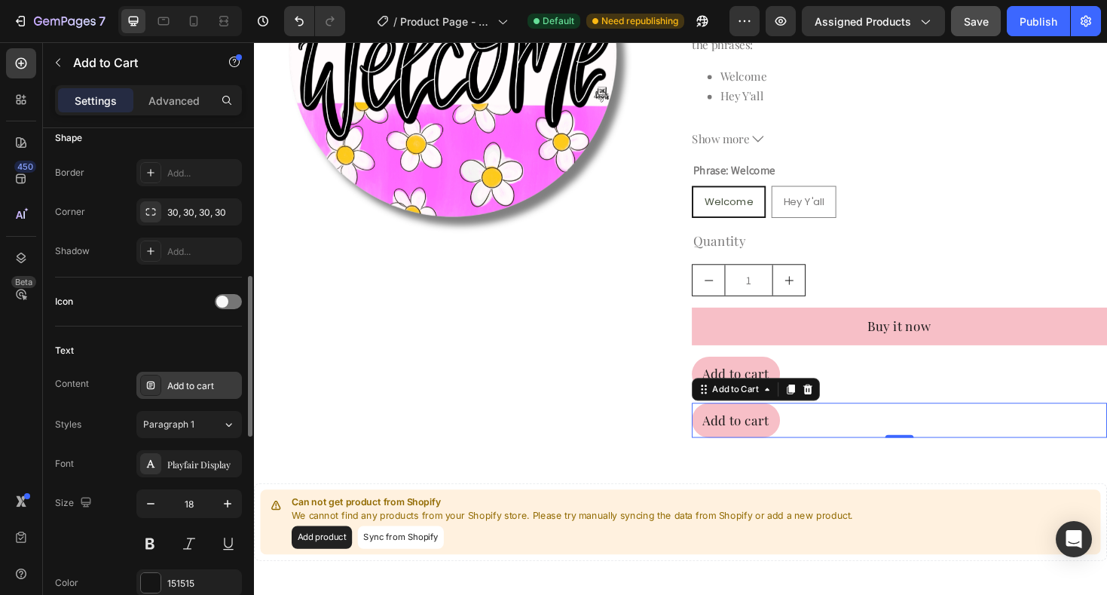
click at [208, 386] on div "Add to cart" at bounding box center [202, 386] width 71 height 14
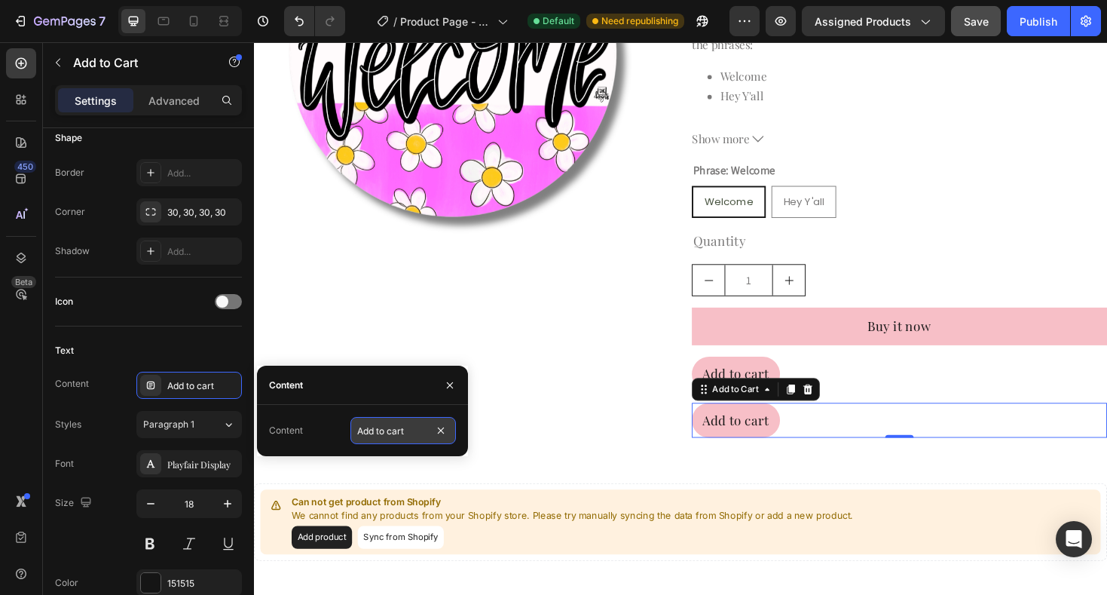
click at [378, 432] on input "Add to cart" at bounding box center [402, 430] width 105 height 27
type input "Buy it now"
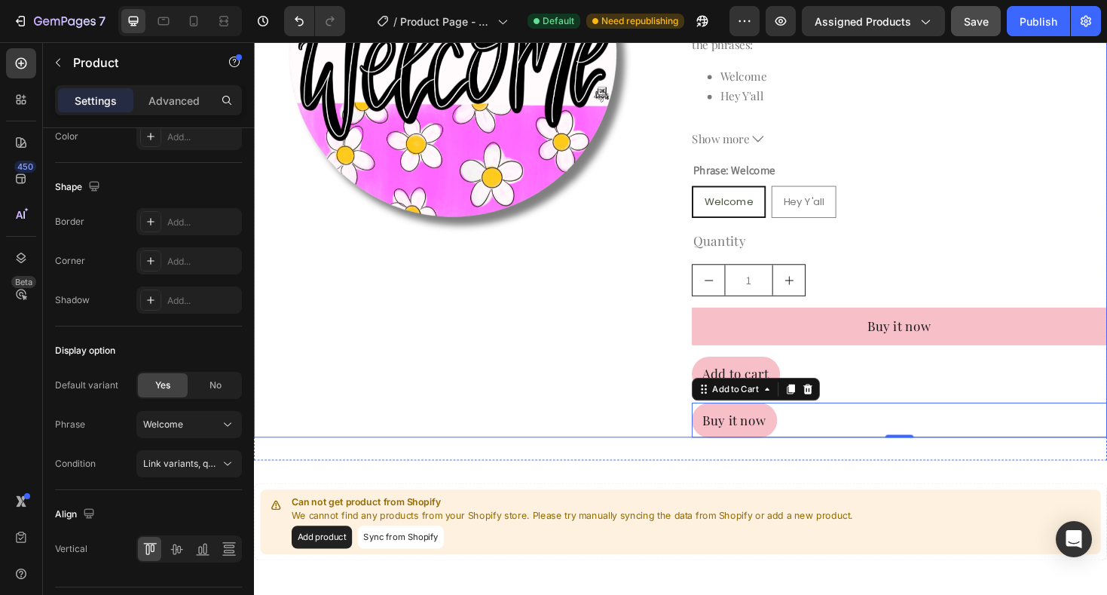
click at [598, 441] on div "Product Images" at bounding box center [474, 138] width 440 height 646
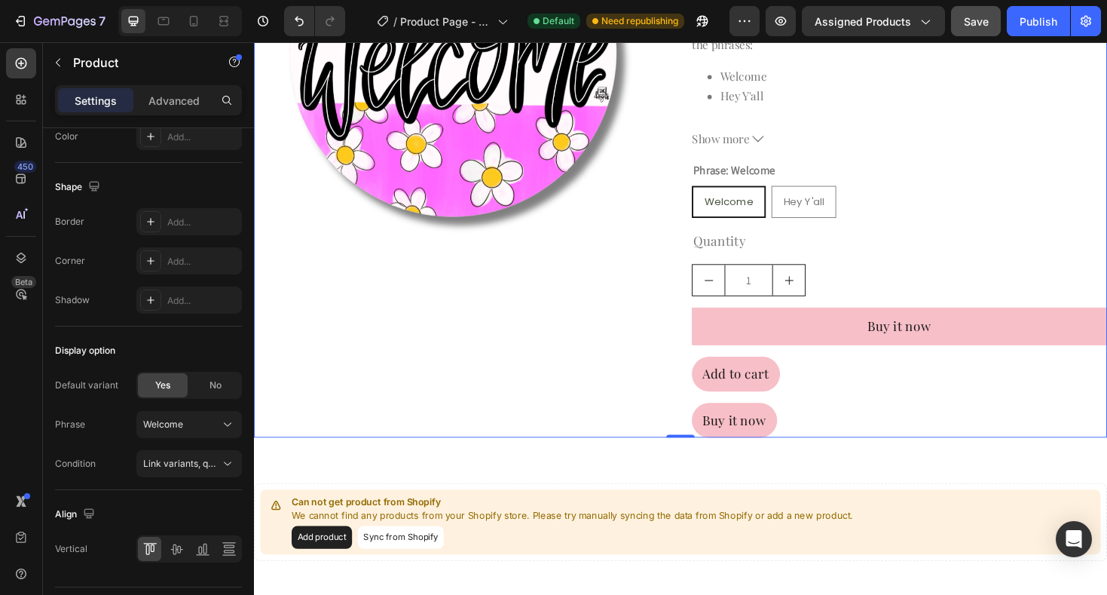
scroll to position [0, 0]
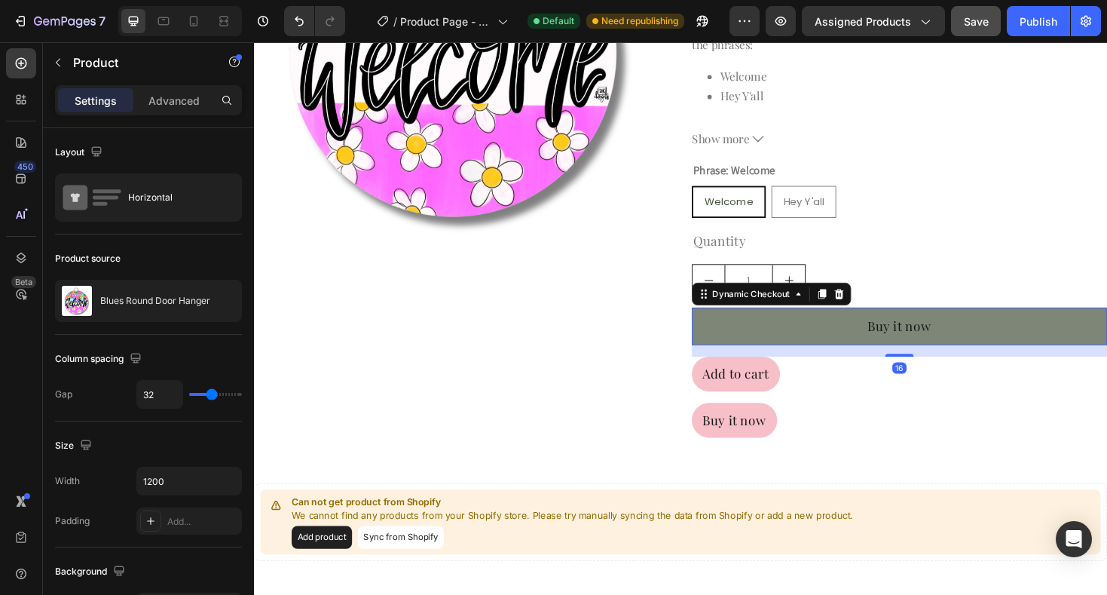
click at [834, 343] on button "Buy it now" at bounding box center [938, 343] width 440 height 40
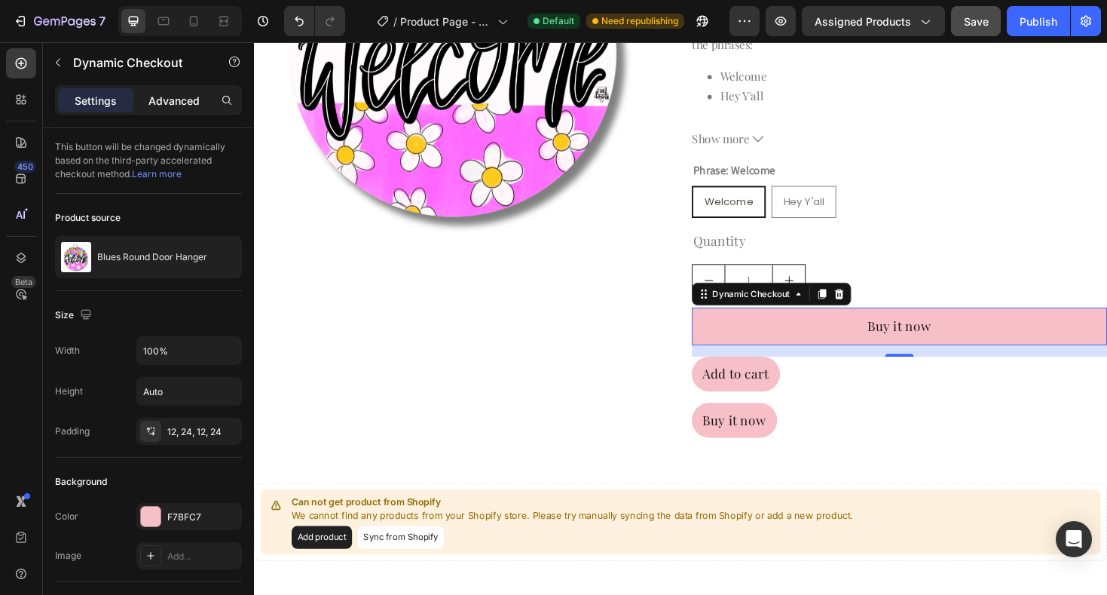
click at [179, 100] on p "Advanced" at bounding box center [173, 101] width 51 height 16
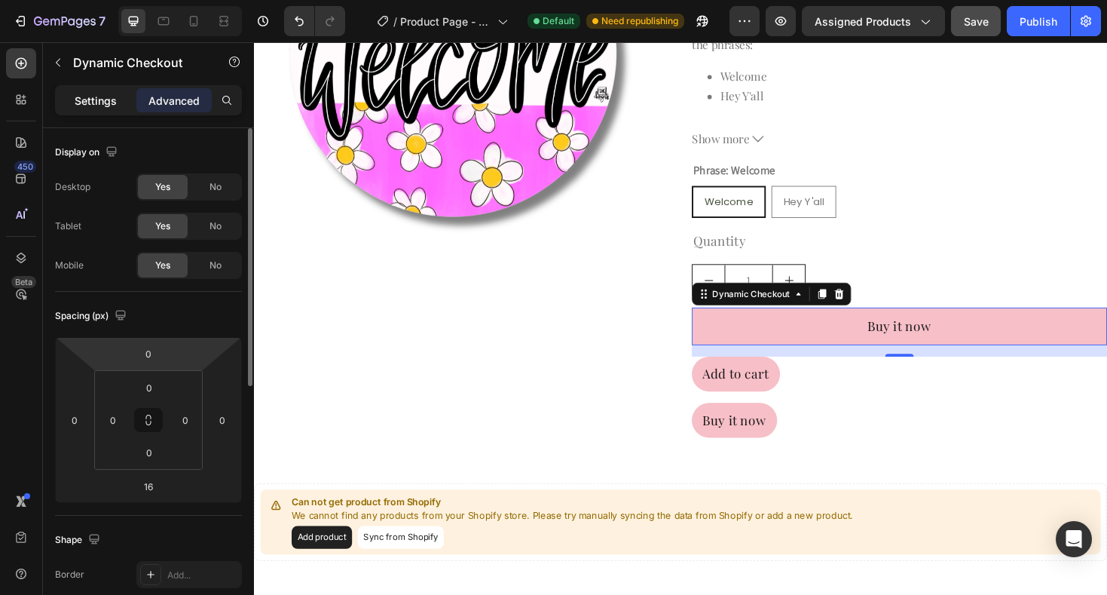
click at [100, 95] on p "Settings" at bounding box center [96, 101] width 42 height 16
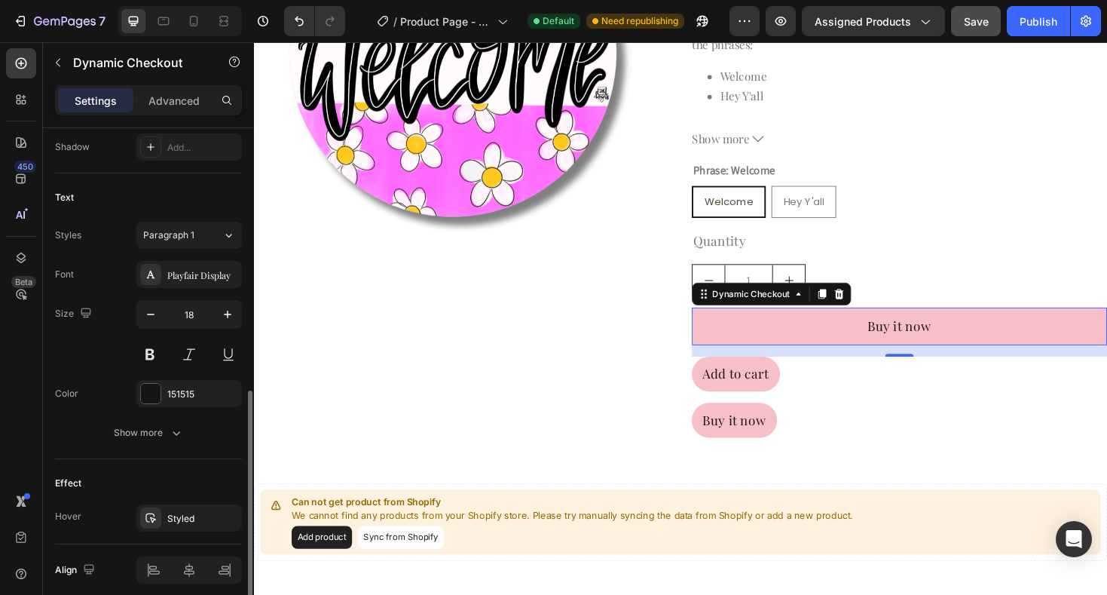
scroll to position [633, 0]
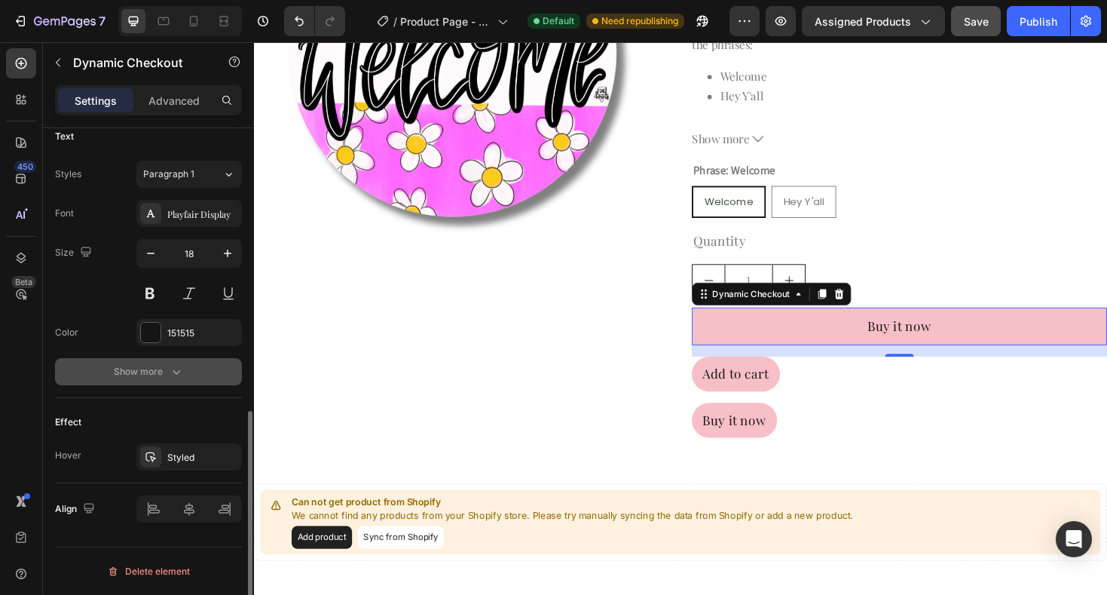
click at [142, 377] on div "Show more" at bounding box center [149, 371] width 70 height 15
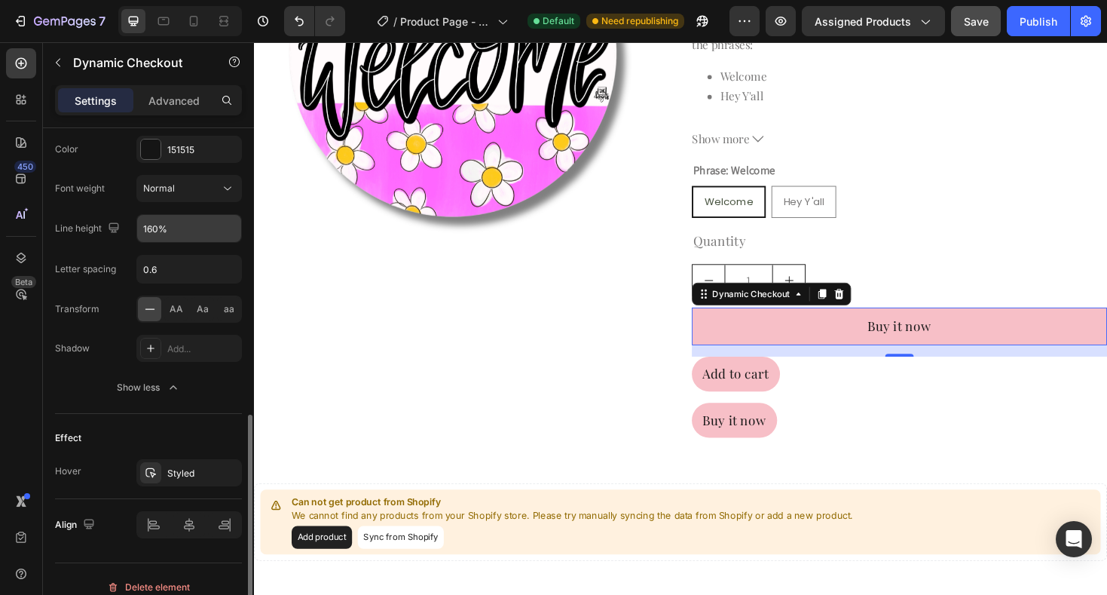
scroll to position [832, 0]
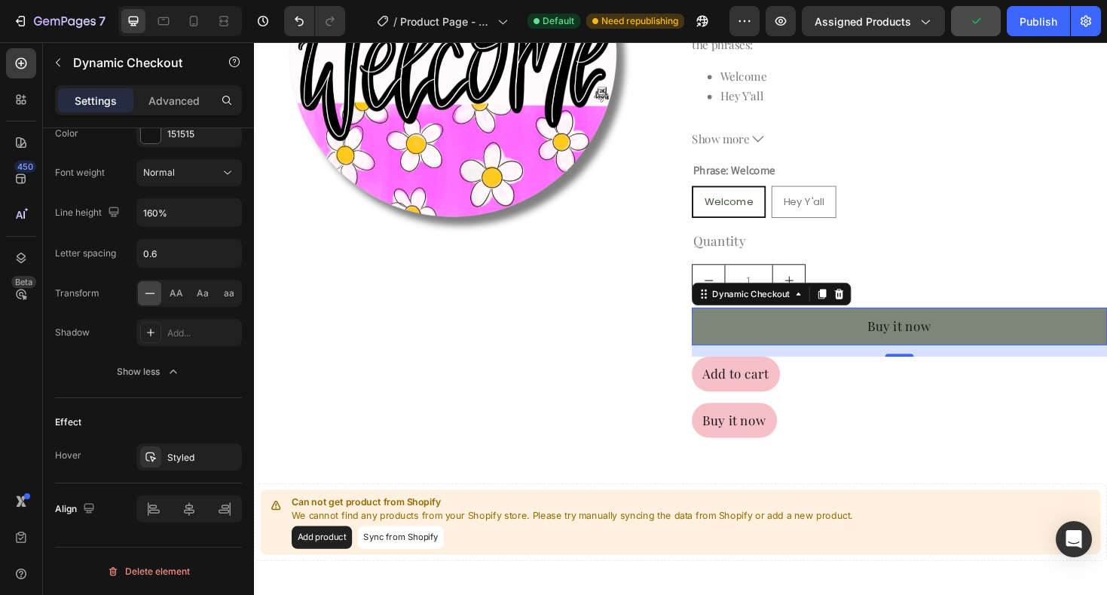
click at [778, 348] on button "Buy it now" at bounding box center [938, 343] width 440 height 40
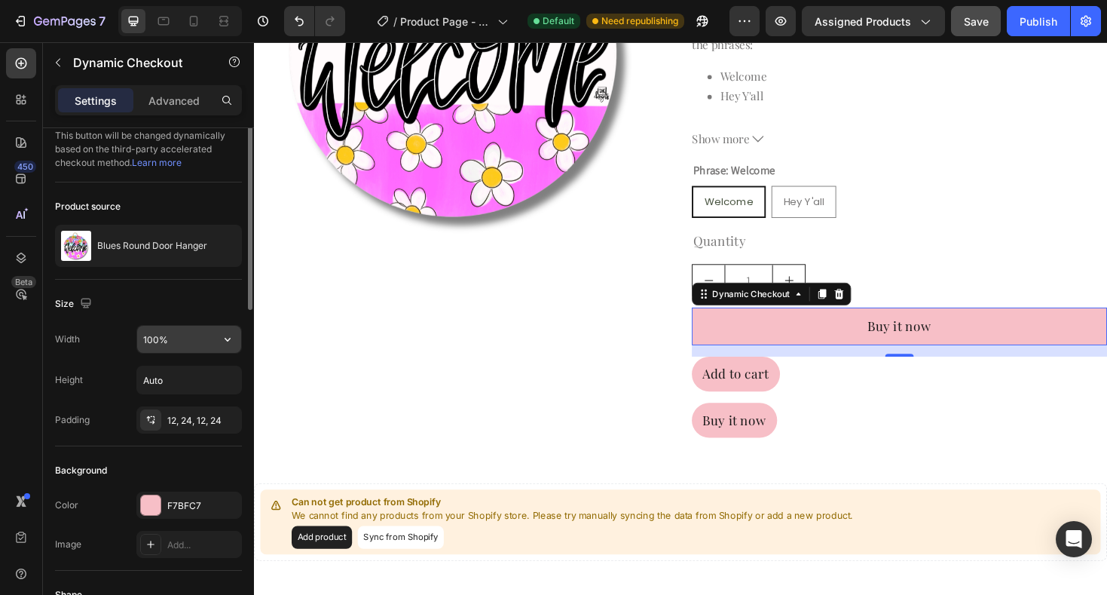
scroll to position [0, 0]
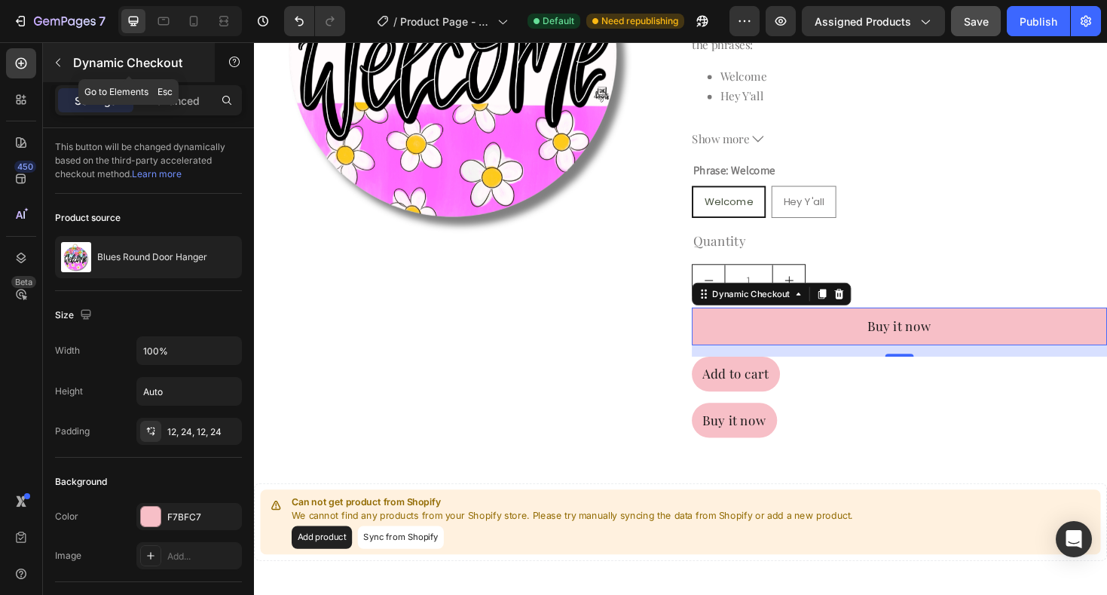
click at [62, 64] on icon "button" at bounding box center [58, 63] width 12 height 12
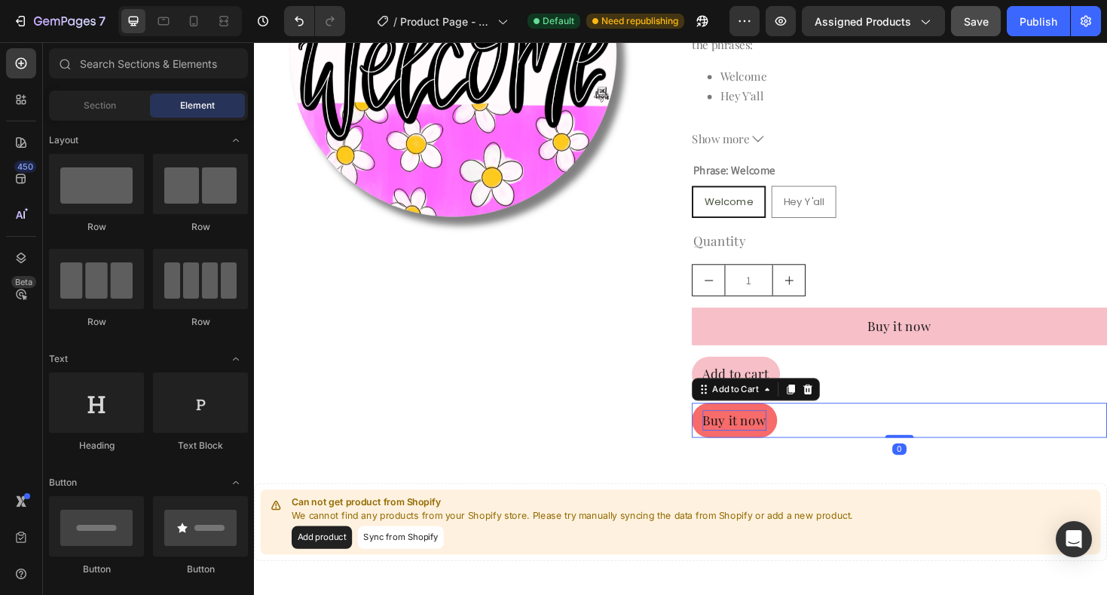
click at [764, 438] on div "Buy it now" at bounding box center [763, 443] width 68 height 22
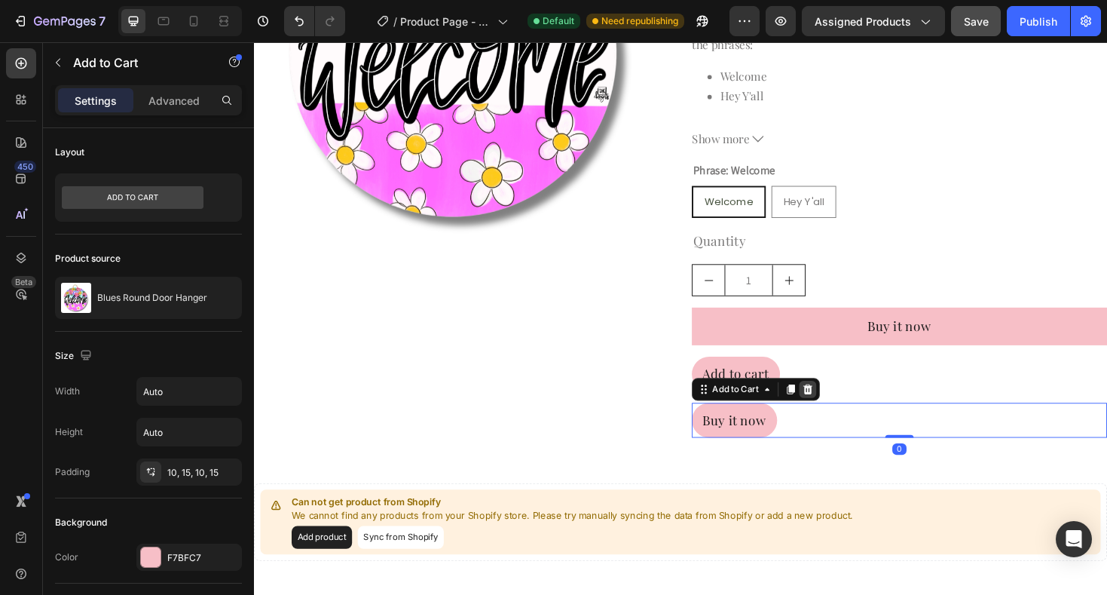
click at [843, 409] on icon at bounding box center [841, 410] width 10 height 11
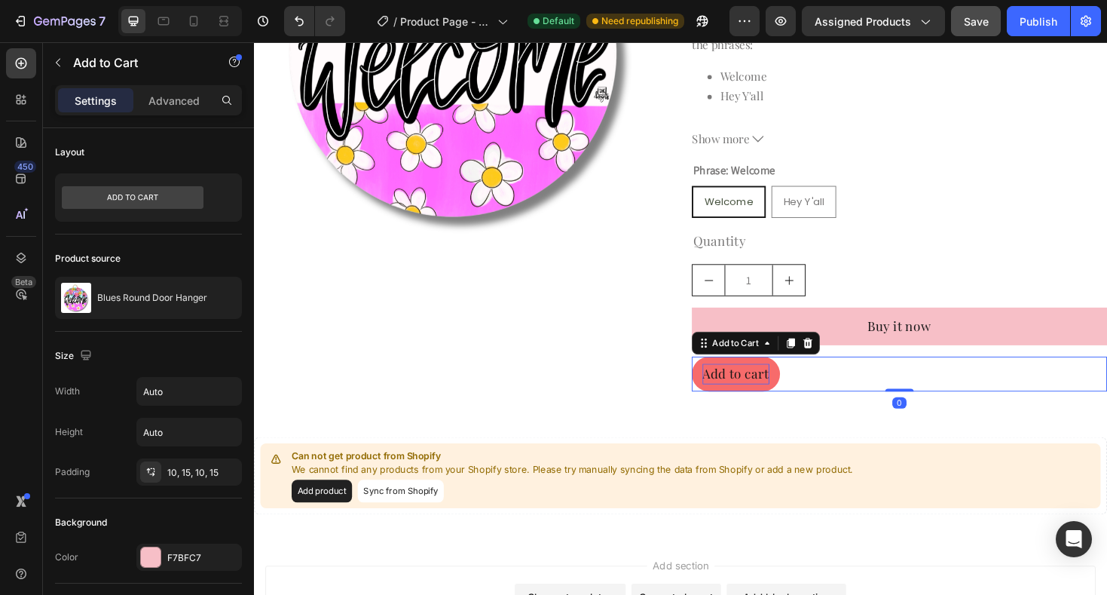
click at [776, 387] on div "Add to cart" at bounding box center [764, 394] width 71 height 22
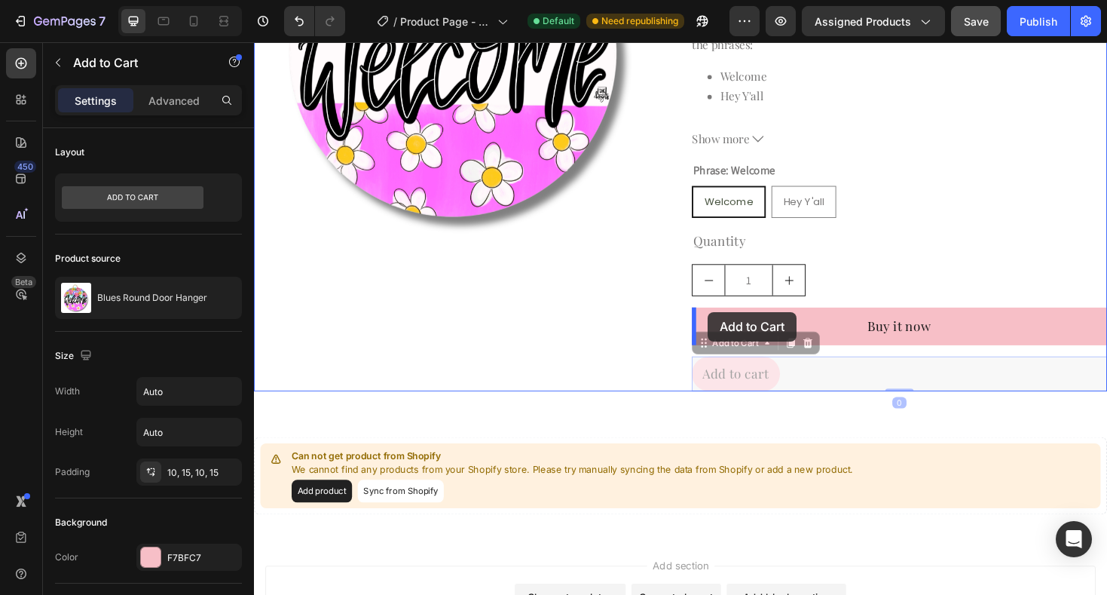
drag, startPoint x: 732, startPoint y: 363, endPoint x: 735, endPoint y: 328, distance: 35.5
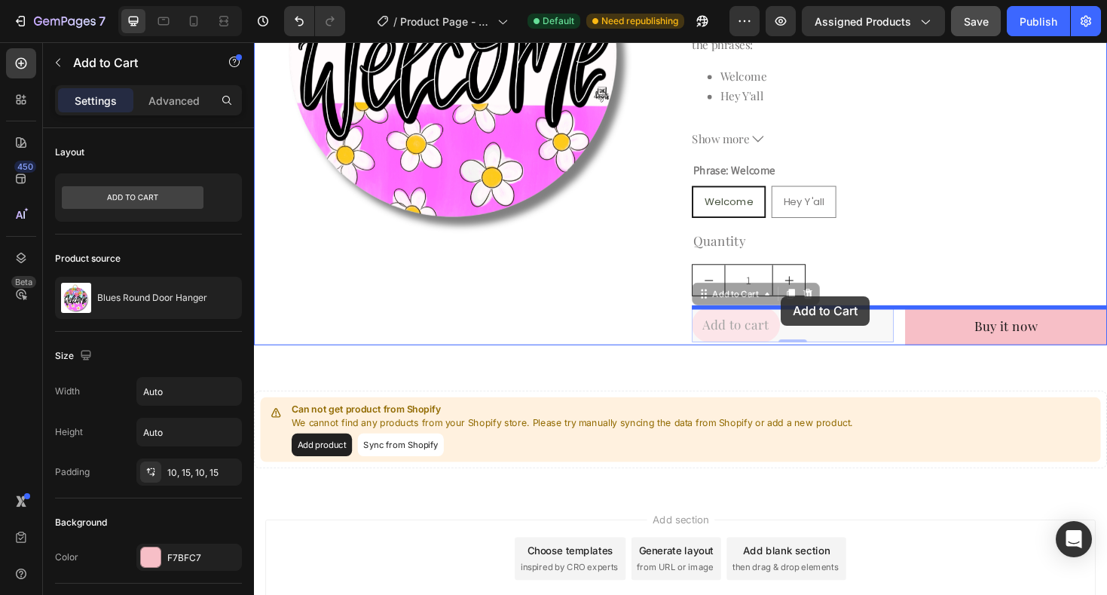
drag, startPoint x: 730, startPoint y: 307, endPoint x: 812, endPoint y: 311, distance: 82.2
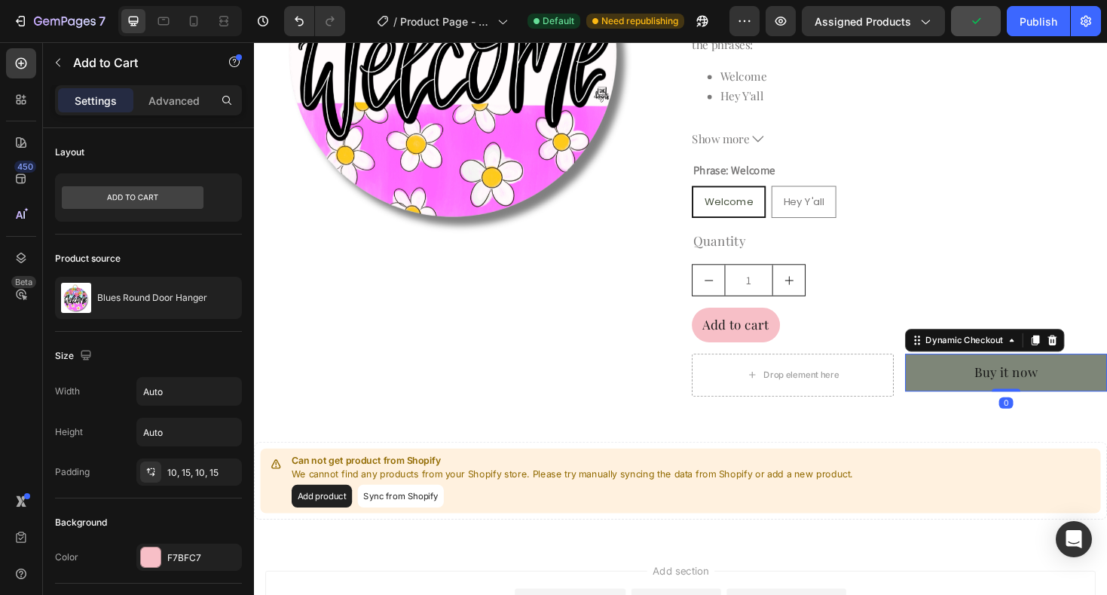
click at [1005, 404] on button "Buy it now" at bounding box center [1051, 392] width 214 height 40
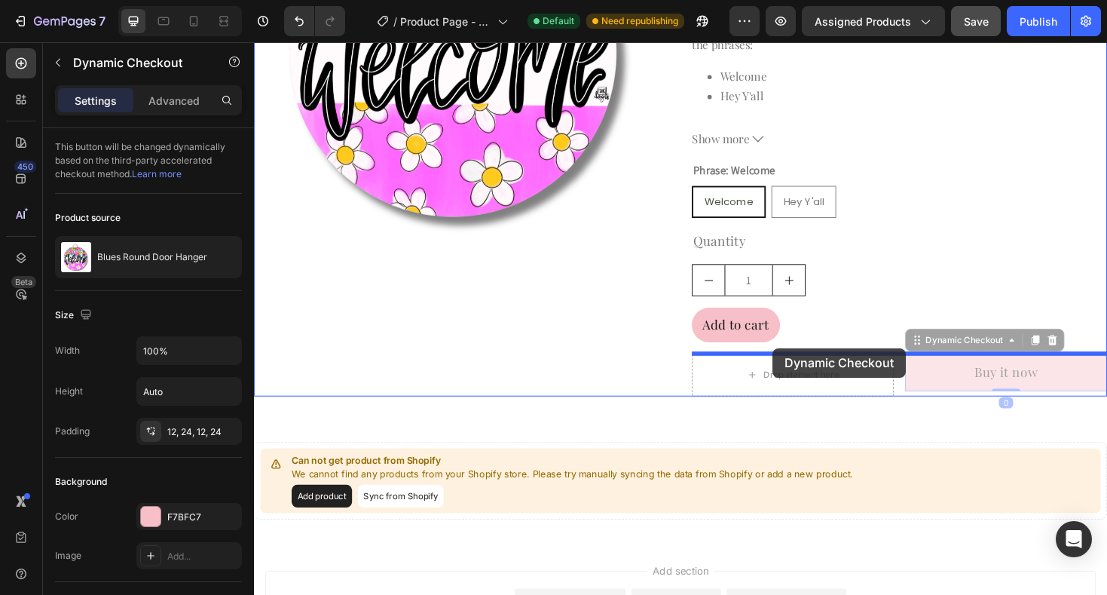
drag, startPoint x: 961, startPoint y: 362, endPoint x: 803, endPoint y: 366, distance: 157.6
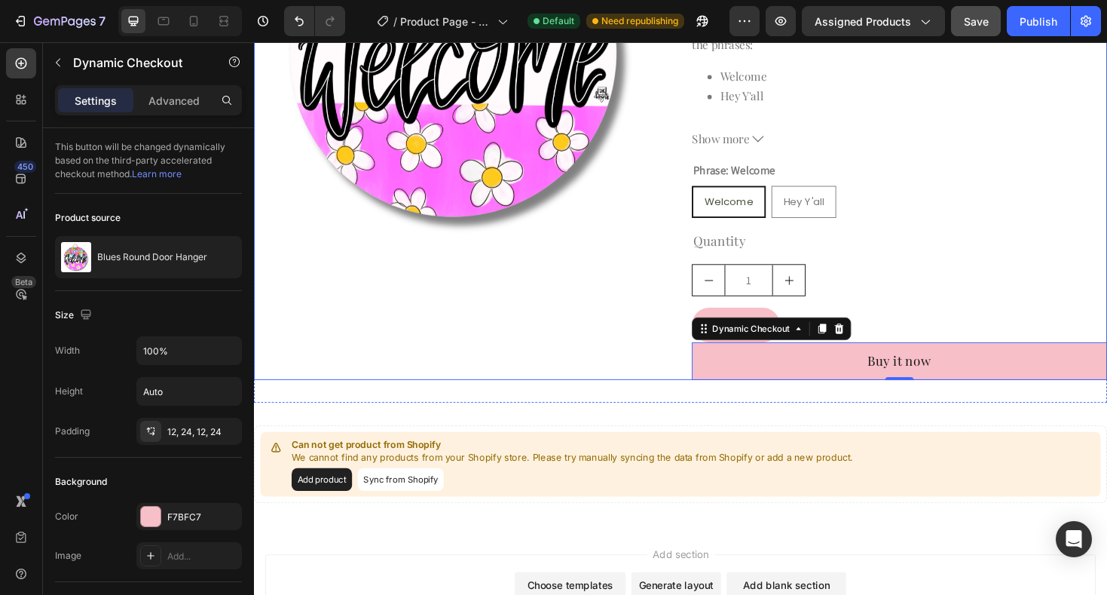
click at [675, 332] on div "Product Images" at bounding box center [474, 107] width 440 height 585
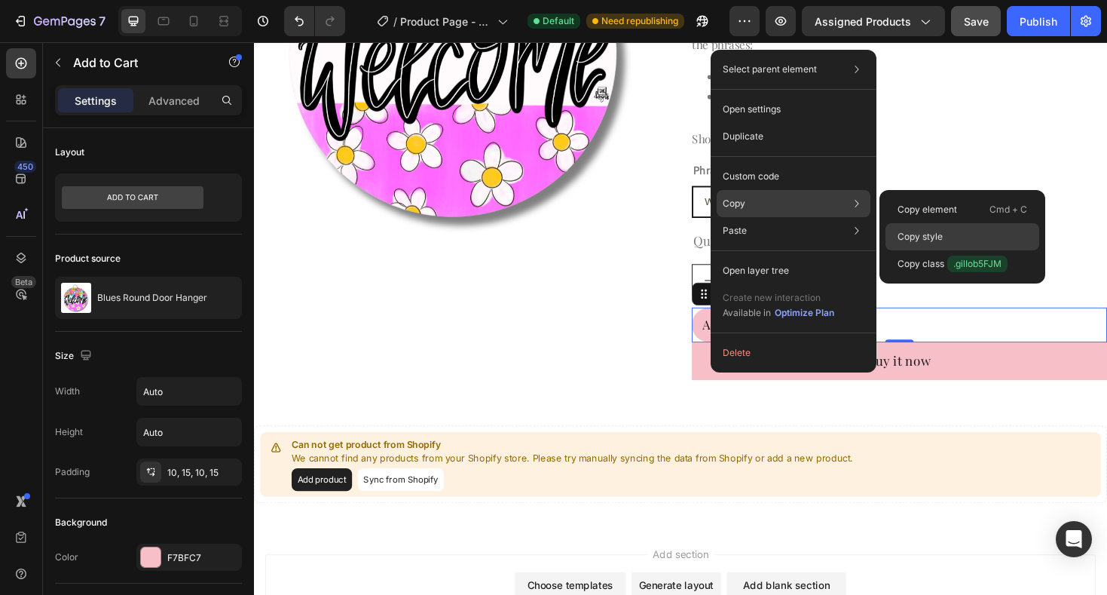
click at [928, 233] on p "Copy style" at bounding box center [920, 237] width 45 height 14
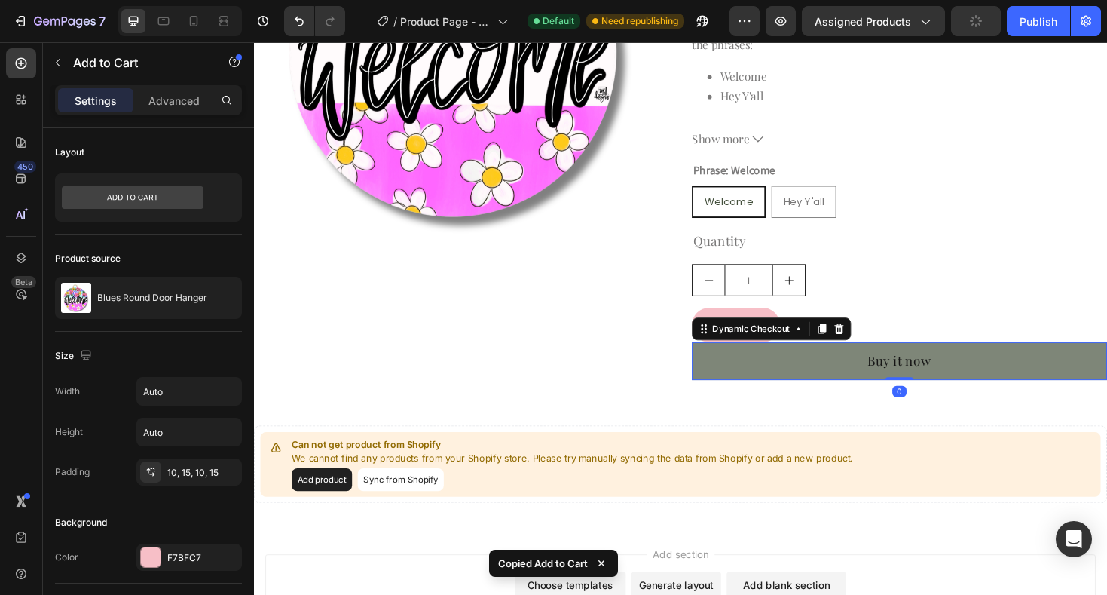
click at [779, 384] on button "Buy it now" at bounding box center [938, 380] width 440 height 40
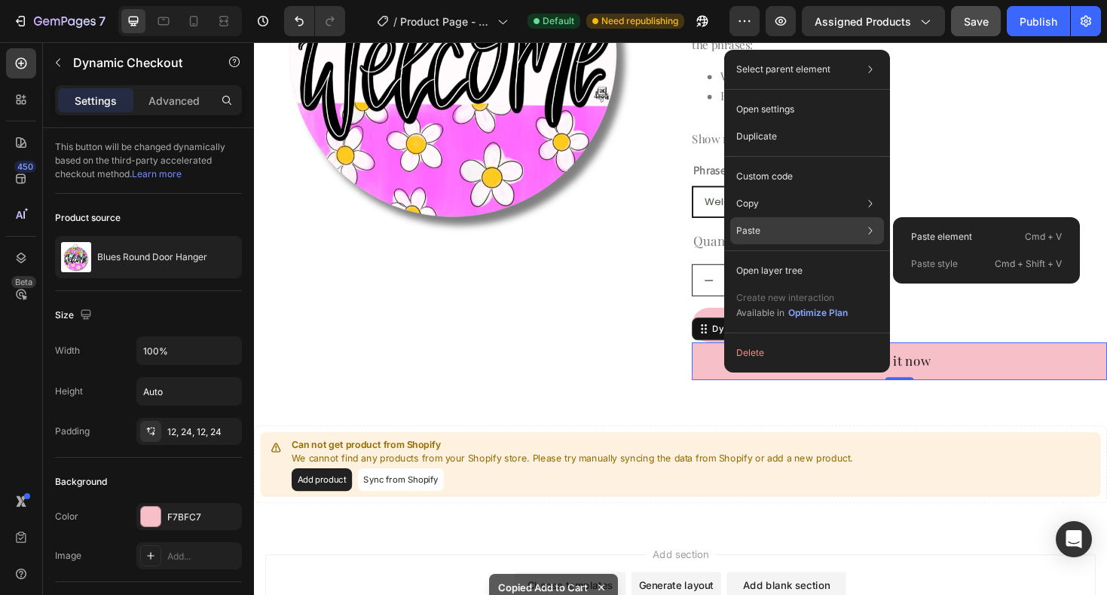
click at [956, 268] on p "Paste style" at bounding box center [934, 264] width 47 height 14
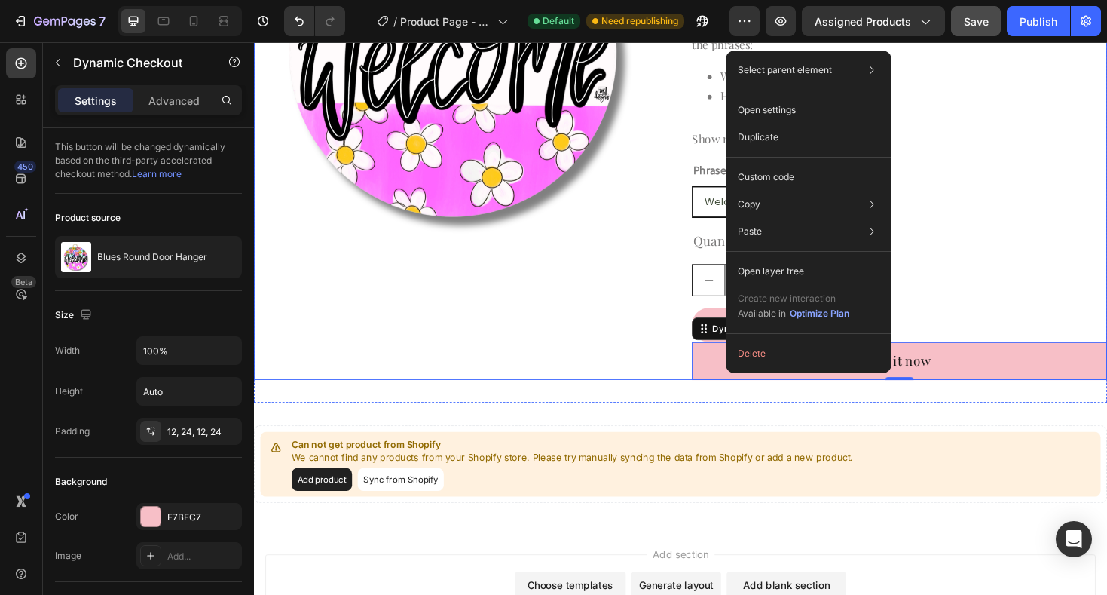
click at [666, 319] on div "Product Images" at bounding box center [474, 107] width 440 height 585
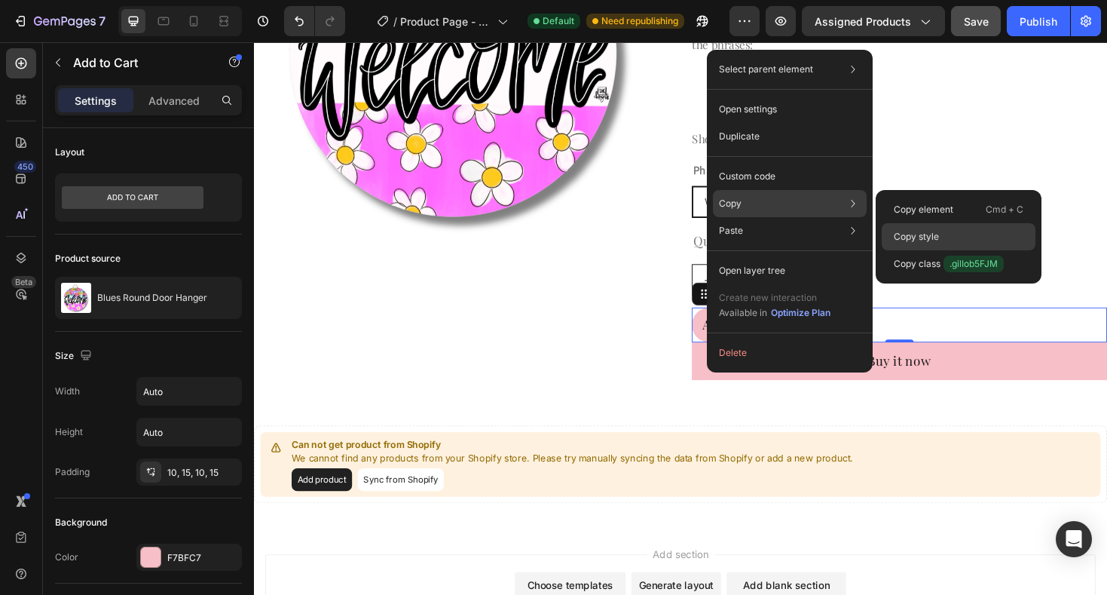
click at [956, 250] on div "Copy style" at bounding box center [959, 263] width 154 height 27
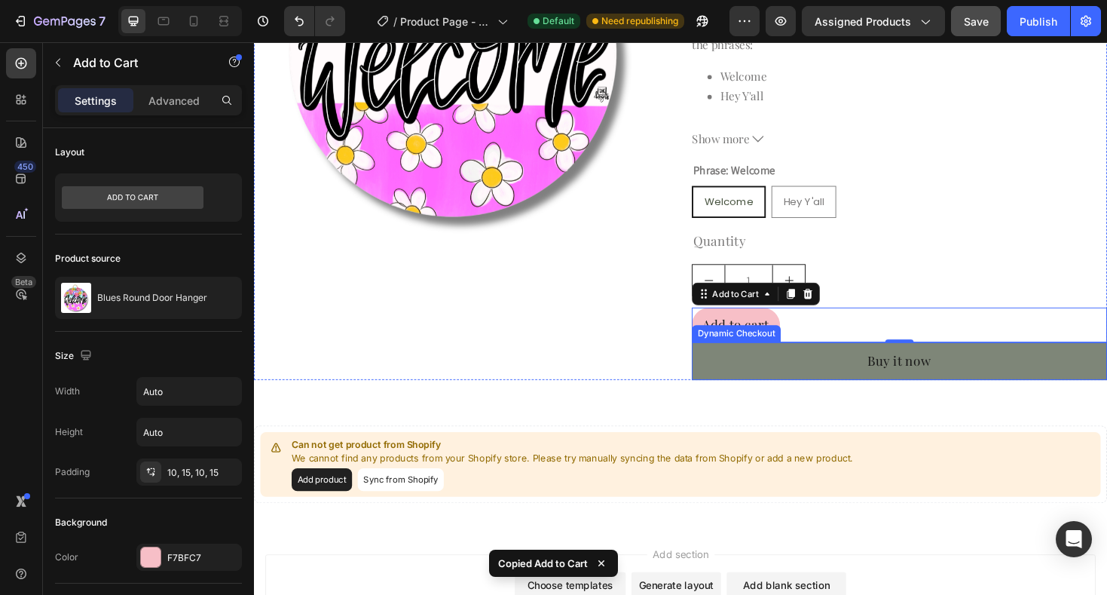
click at [794, 386] on button "Buy it now" at bounding box center [938, 380] width 440 height 40
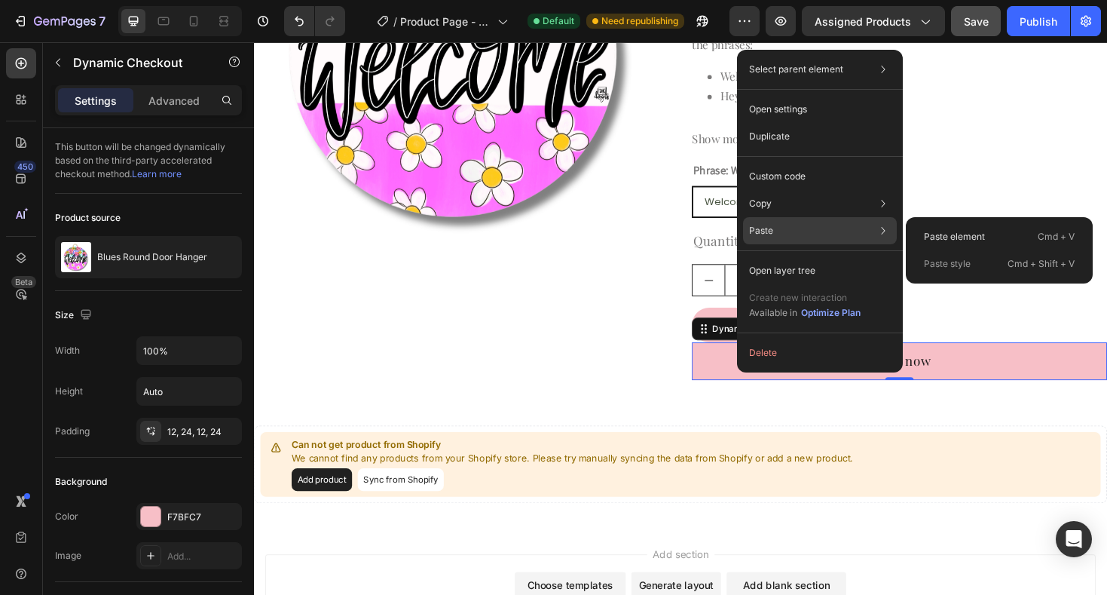
click at [948, 266] on p "Paste style" at bounding box center [947, 264] width 47 height 14
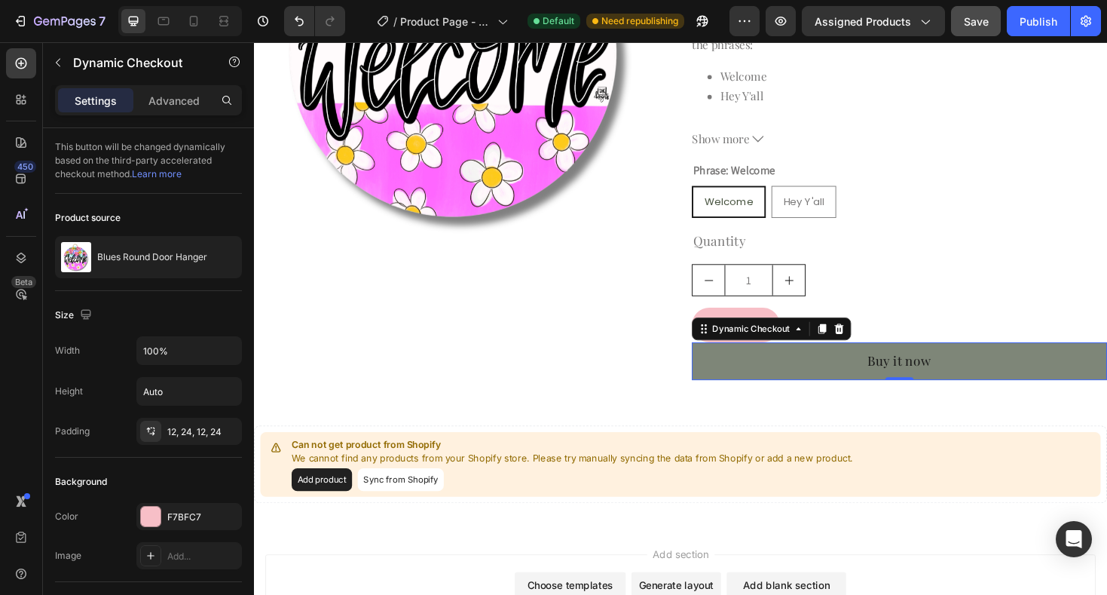
click at [770, 381] on button "Buy it now" at bounding box center [938, 380] width 440 height 40
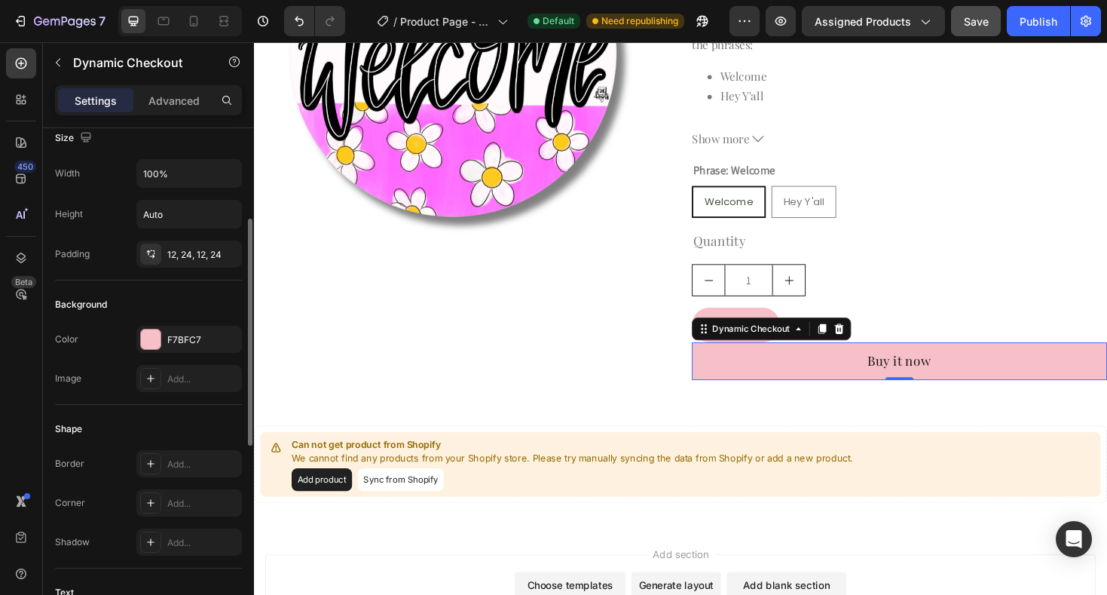
scroll to position [185, 0]
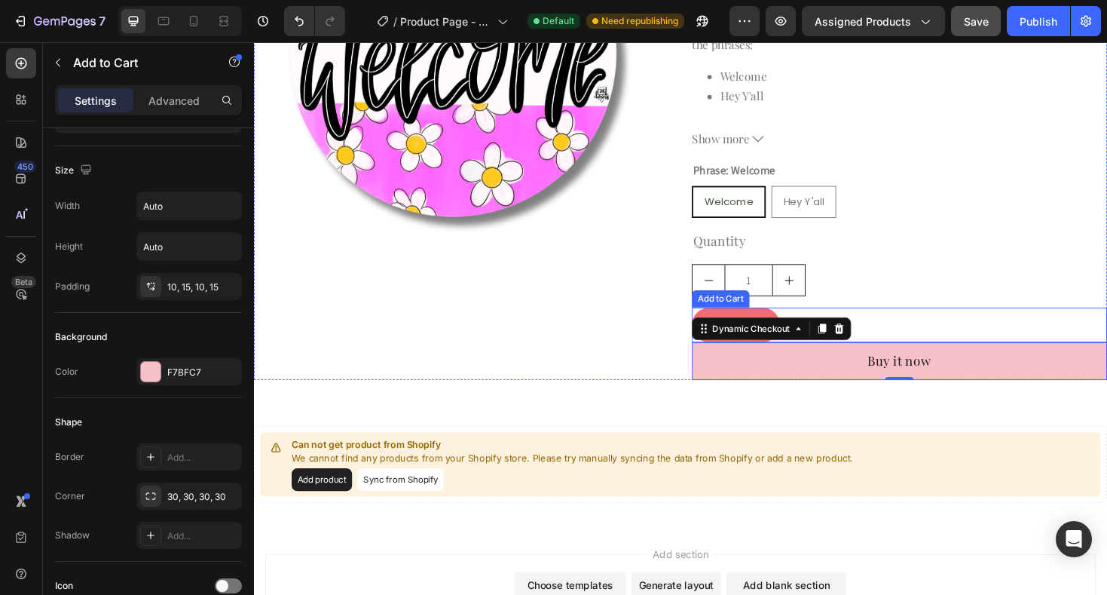
click at [774, 329] on button "Add to cart" at bounding box center [764, 341] width 93 height 37
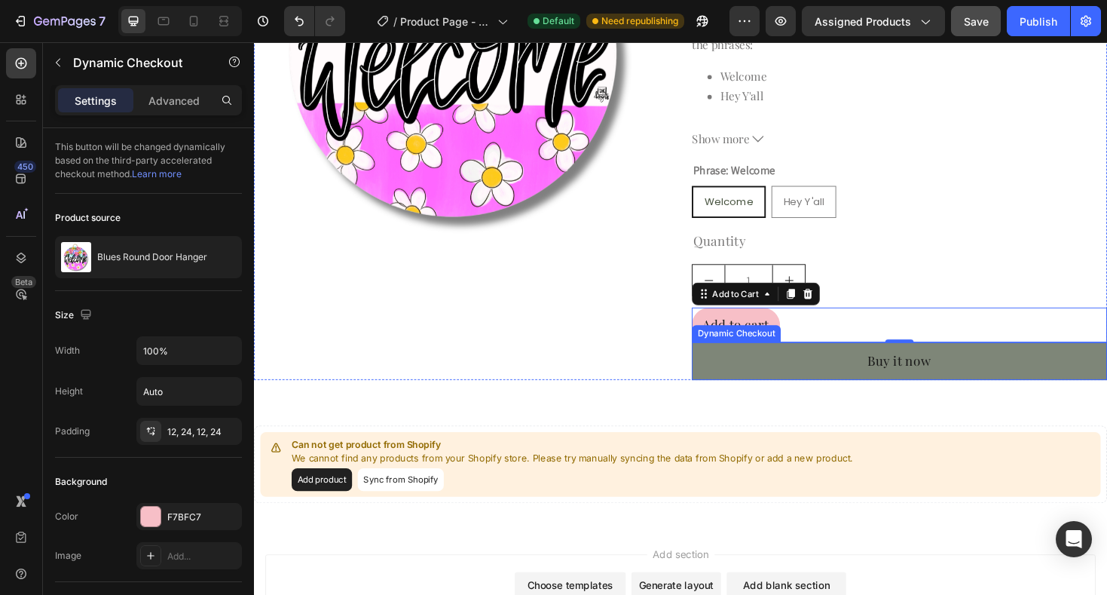
click at [812, 388] on button "Buy it now" at bounding box center [938, 380] width 440 height 40
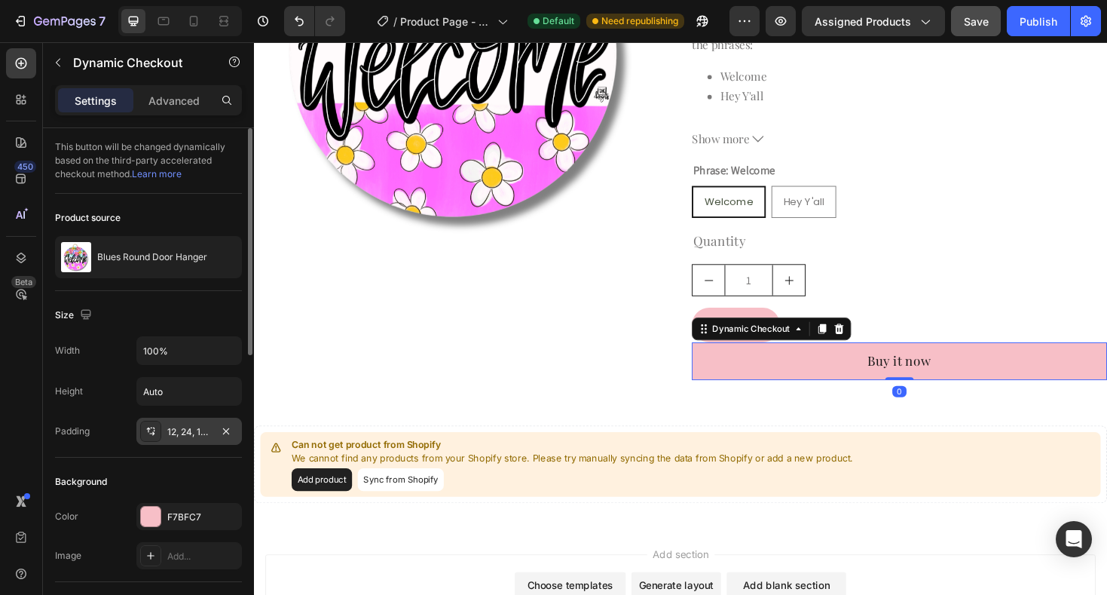
click at [168, 426] on div "12, 24, 12, 24" at bounding box center [189, 432] width 44 height 14
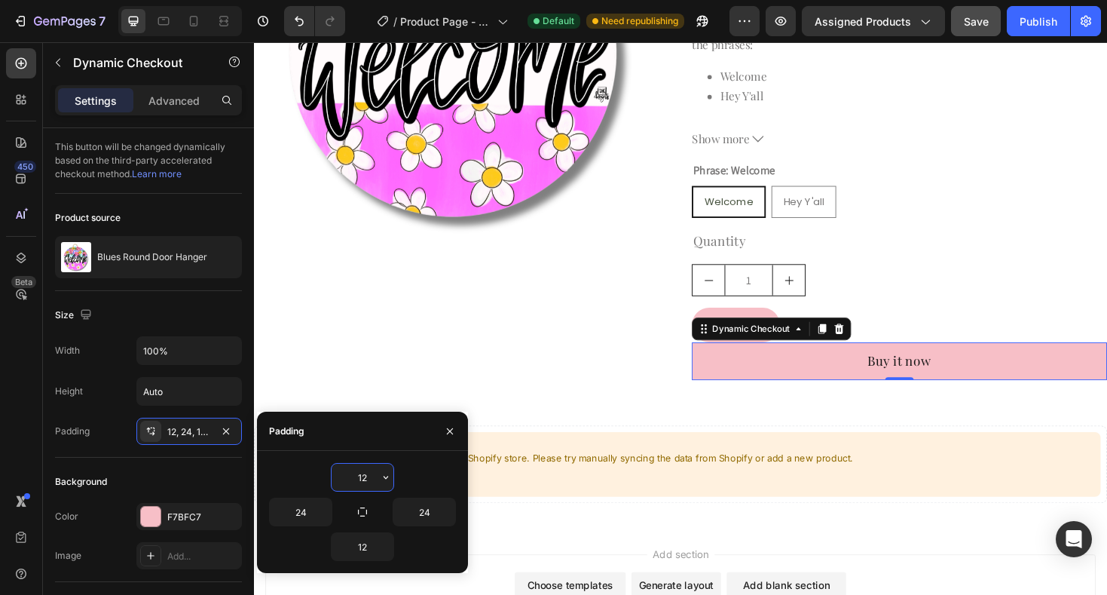
click at [371, 476] on input "12" at bounding box center [363, 476] width 62 height 27
type input "10"
click at [300, 518] on input "24" at bounding box center [301, 511] width 62 height 27
type input "15"
click at [420, 512] on input "24" at bounding box center [424, 511] width 62 height 27
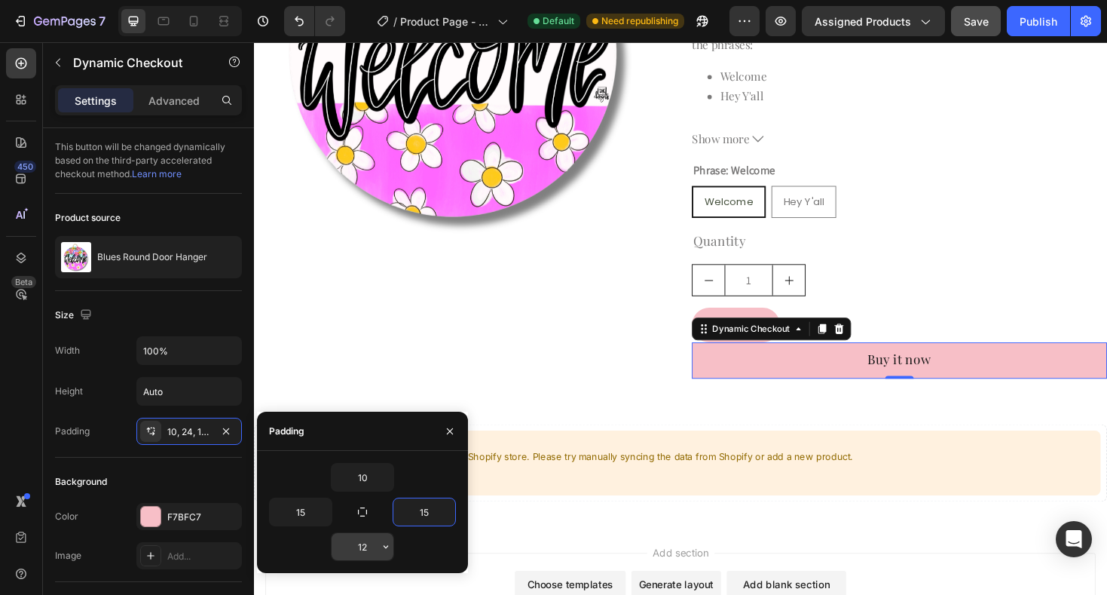
type input "15"
click at [372, 549] on input "12" at bounding box center [363, 546] width 62 height 27
type input "10"
click at [453, 432] on icon "button" at bounding box center [450, 431] width 12 height 12
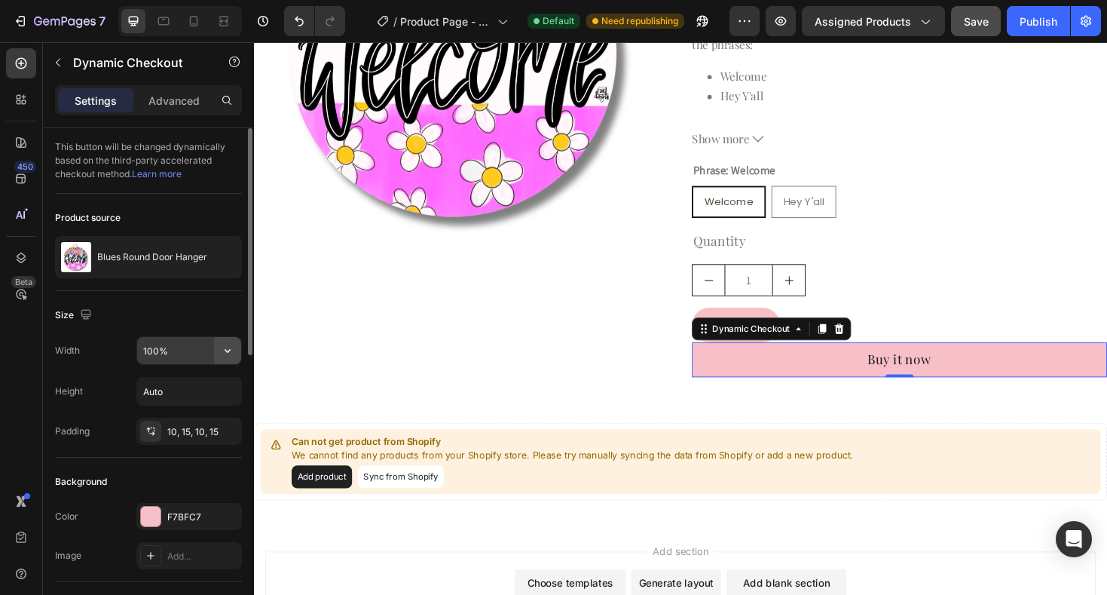
click at [225, 353] on icon "button" at bounding box center [227, 350] width 15 height 15
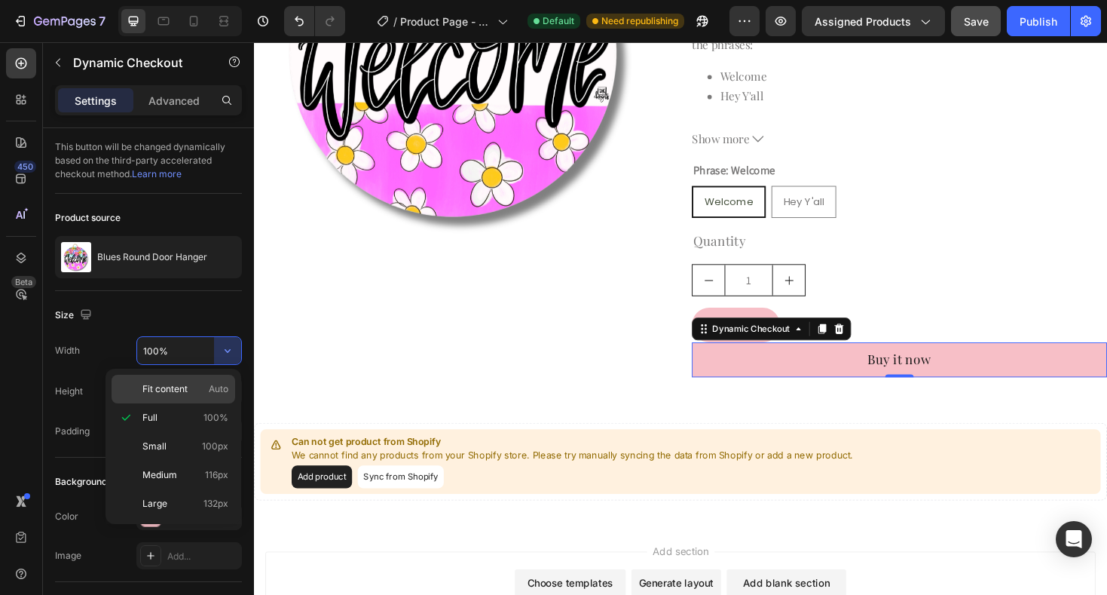
click at [202, 386] on p "Fit content Auto" at bounding box center [185, 389] width 86 height 14
type input "Auto"
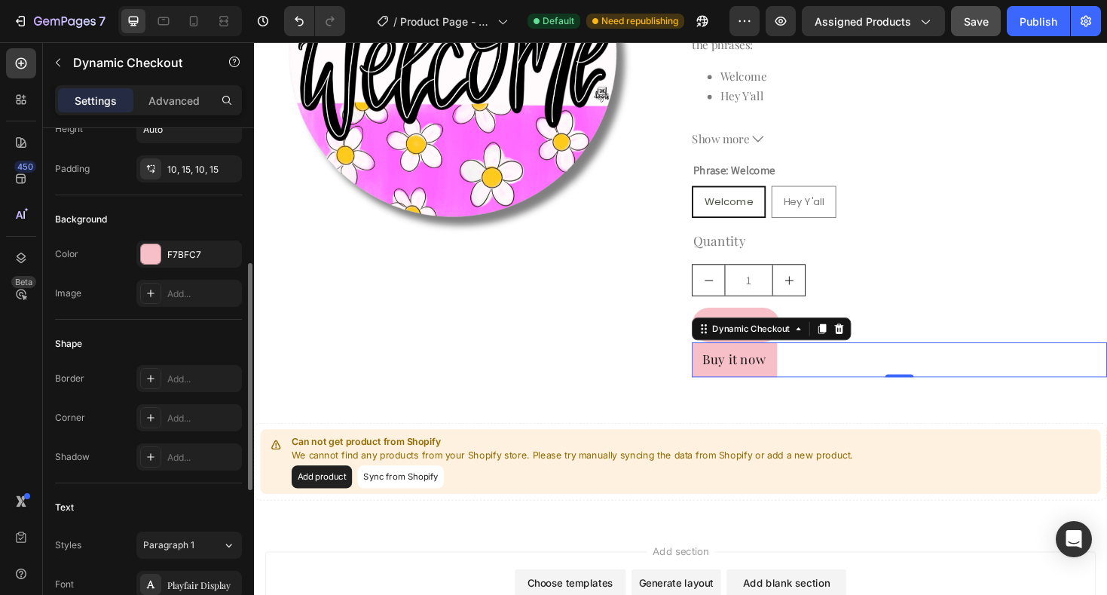
scroll to position [283, 0]
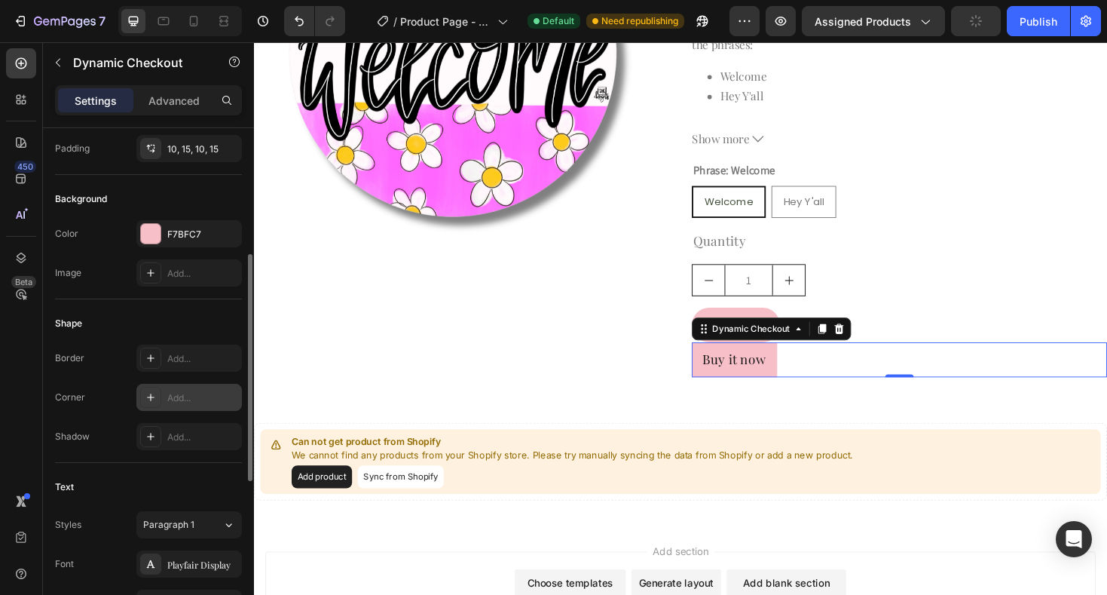
click at [169, 390] on div "Add..." at bounding box center [188, 397] width 105 height 27
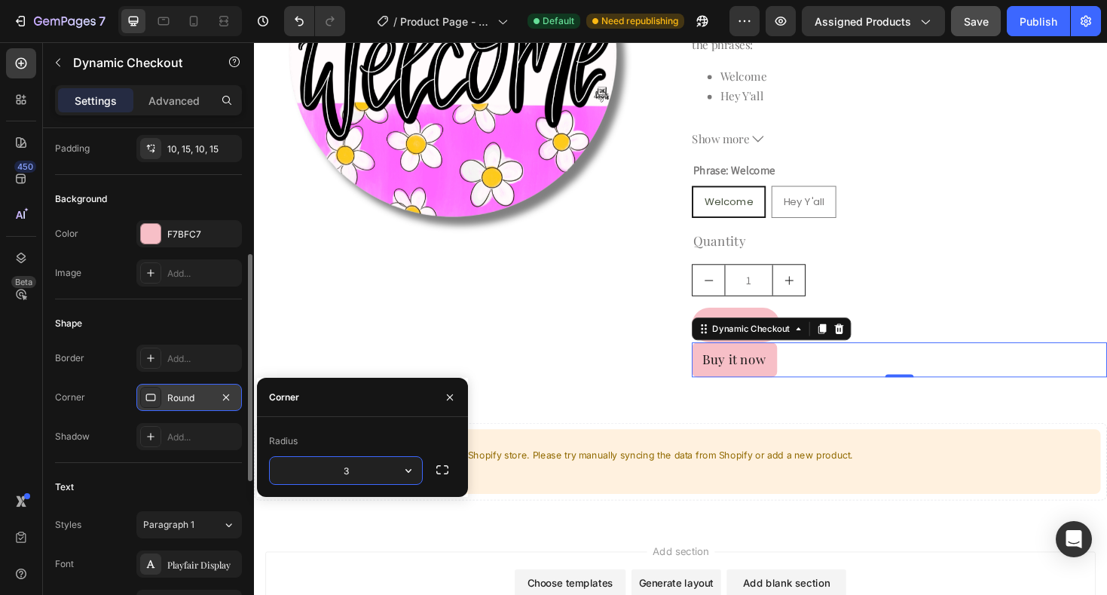
type input "30"
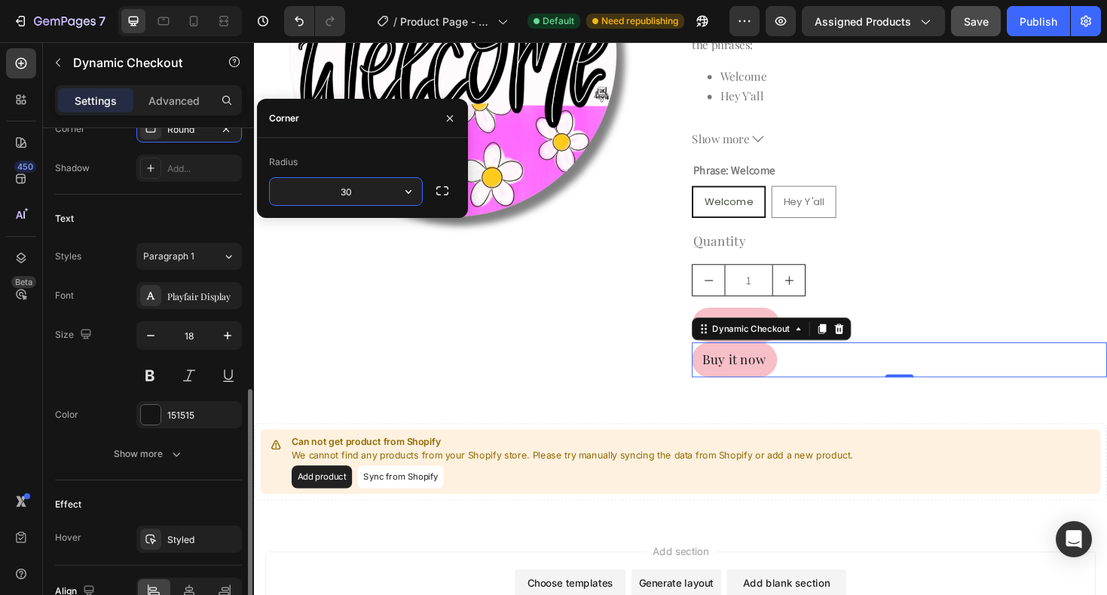
scroll to position [564, 0]
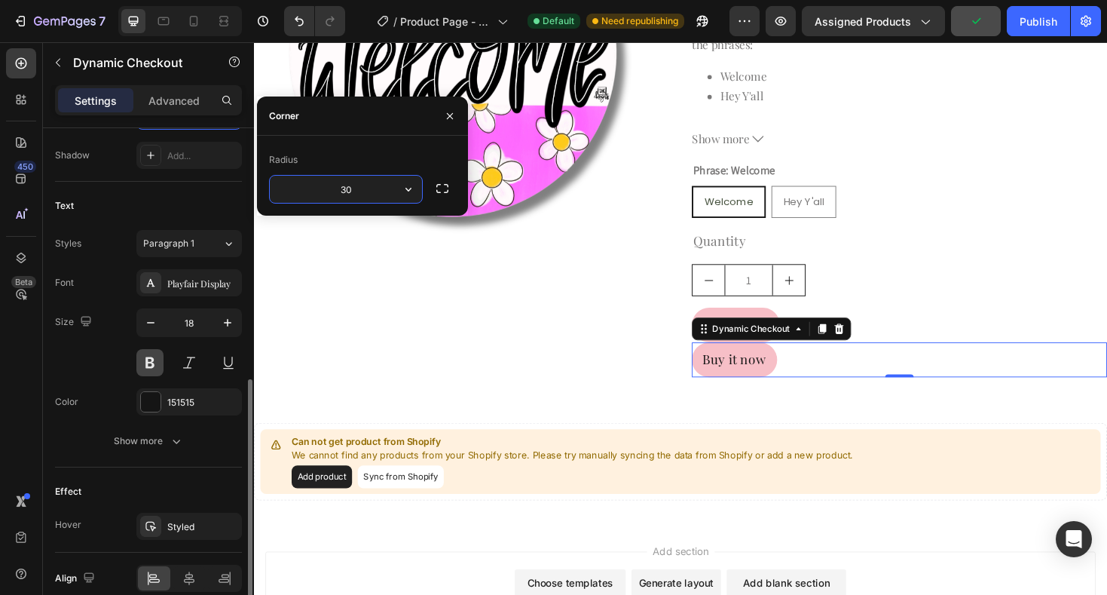
click at [157, 361] on button at bounding box center [149, 362] width 27 height 27
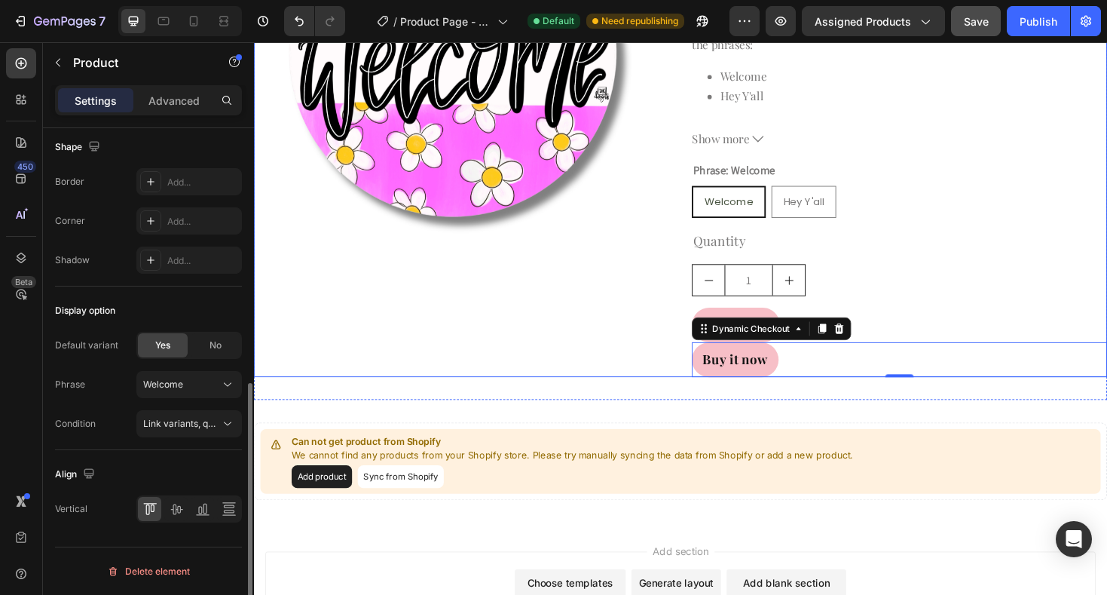
click at [584, 368] on div "Product Images" at bounding box center [474, 106] width 440 height 582
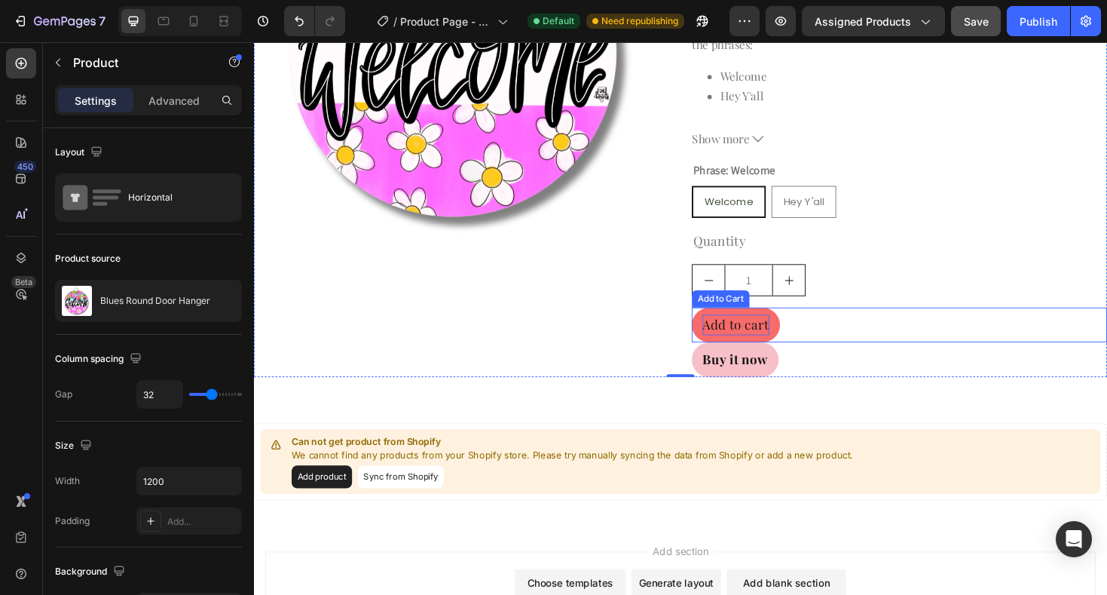
click at [775, 338] on div "Add to cart" at bounding box center [764, 342] width 71 height 22
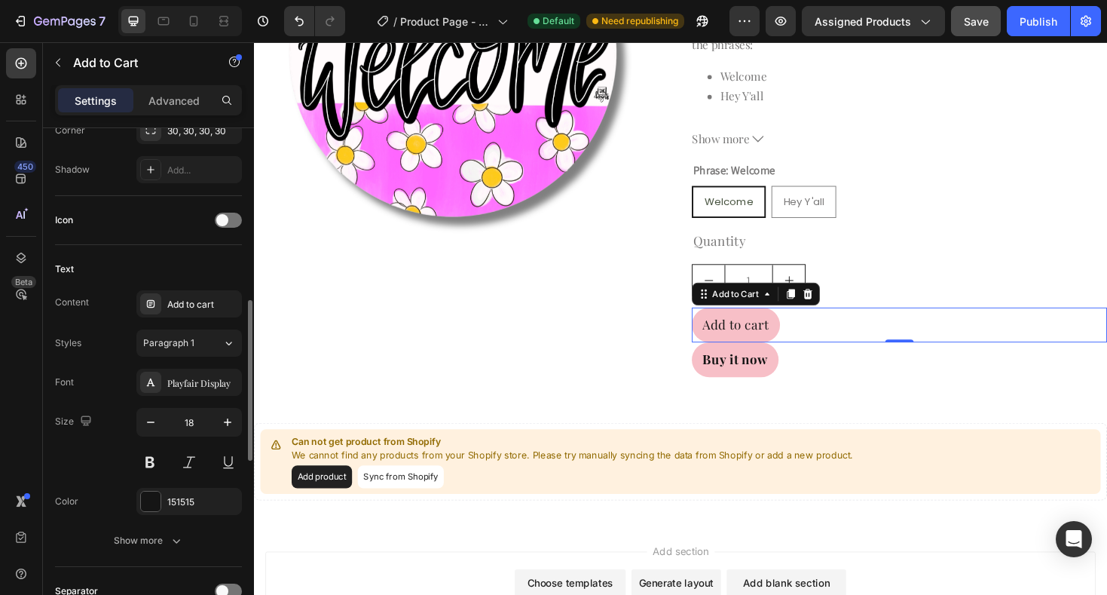
scroll to position [549, 0]
click at [154, 469] on button at bounding box center [149, 463] width 27 height 27
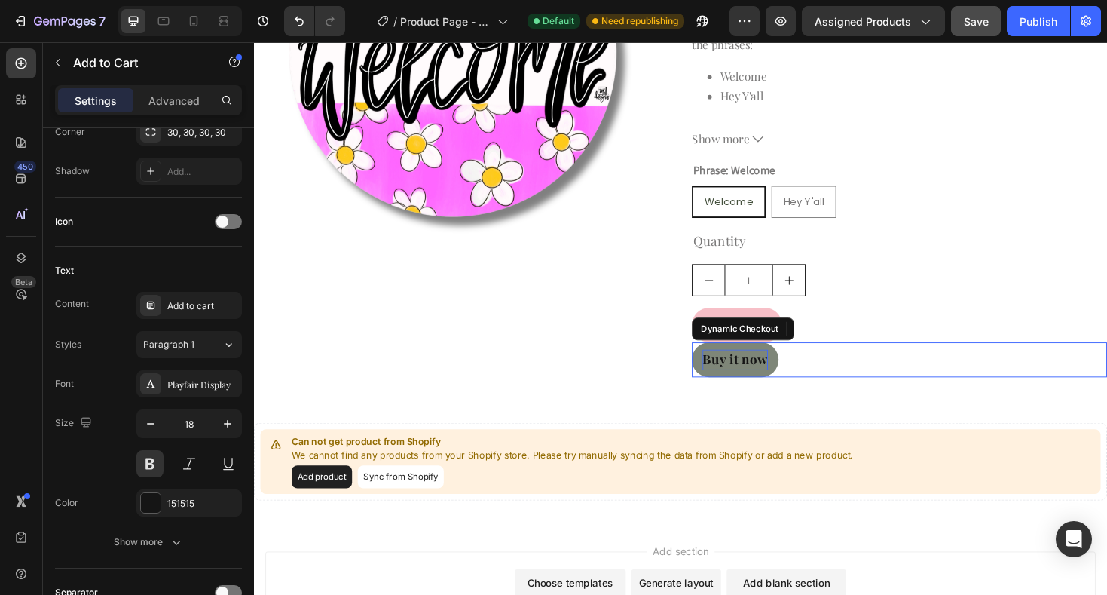
click at [795, 378] on div "Buy it now" at bounding box center [763, 379] width 69 height 22
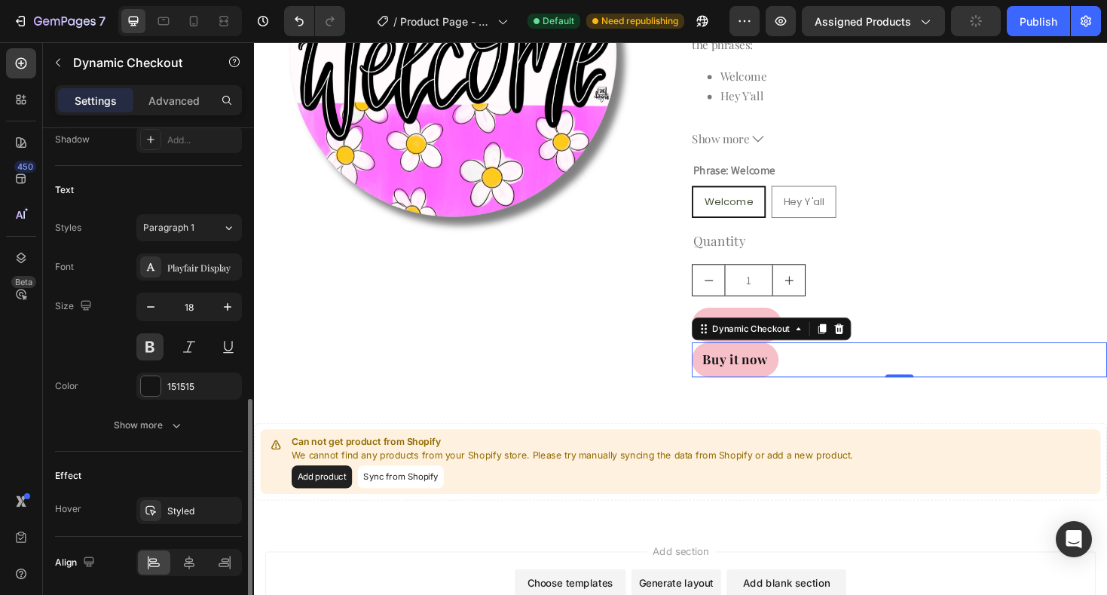
scroll to position [589, 0]
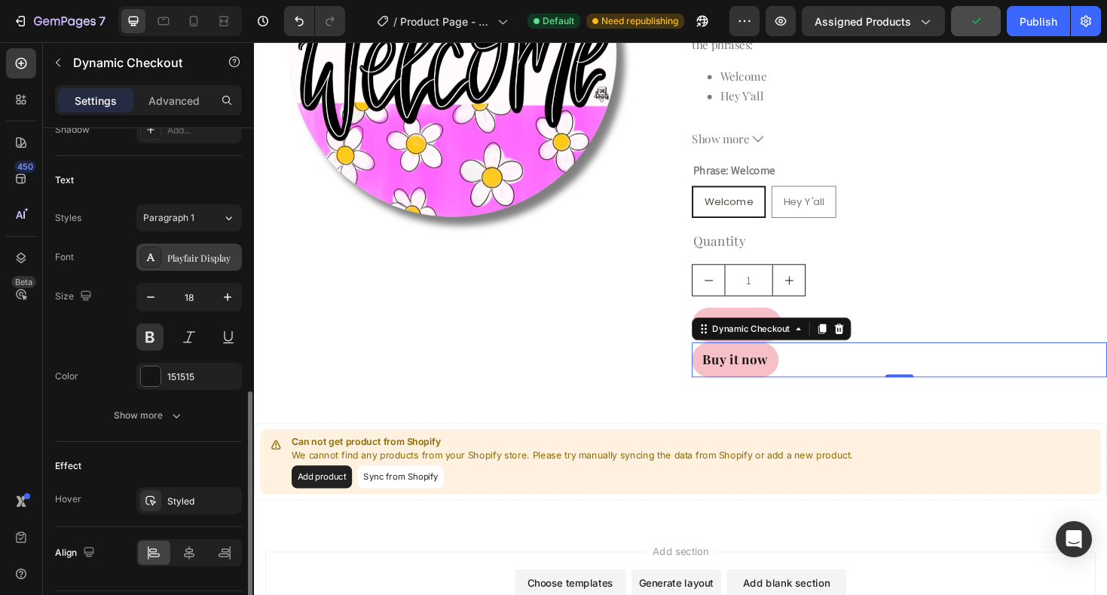
click at [221, 258] on div "Playfair Display" at bounding box center [202, 258] width 71 height 14
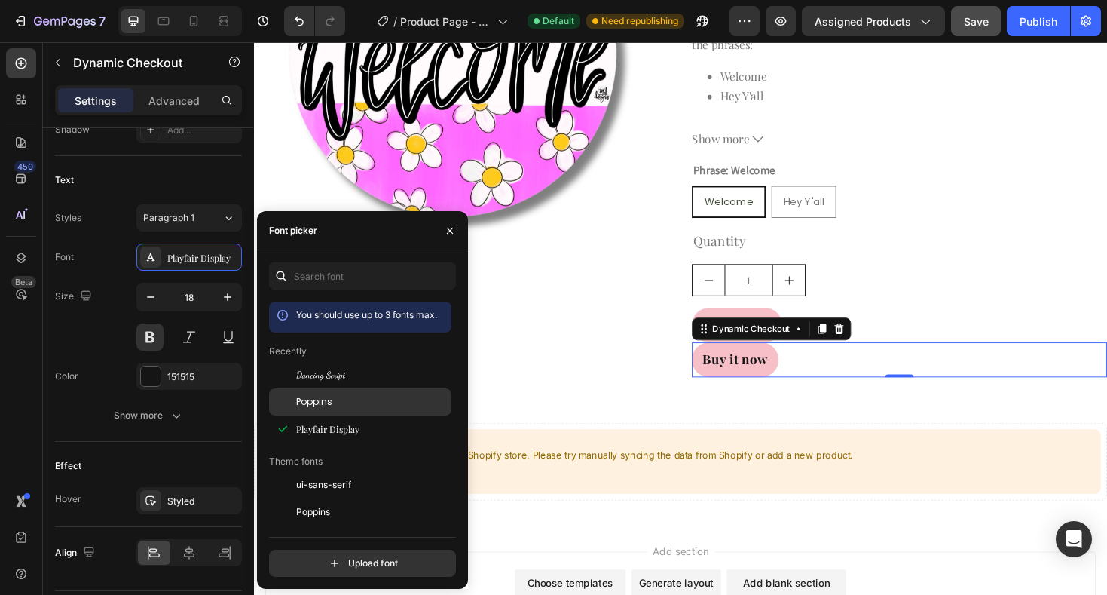
click at [320, 558] on div "Poppins" at bounding box center [360, 571] width 182 height 27
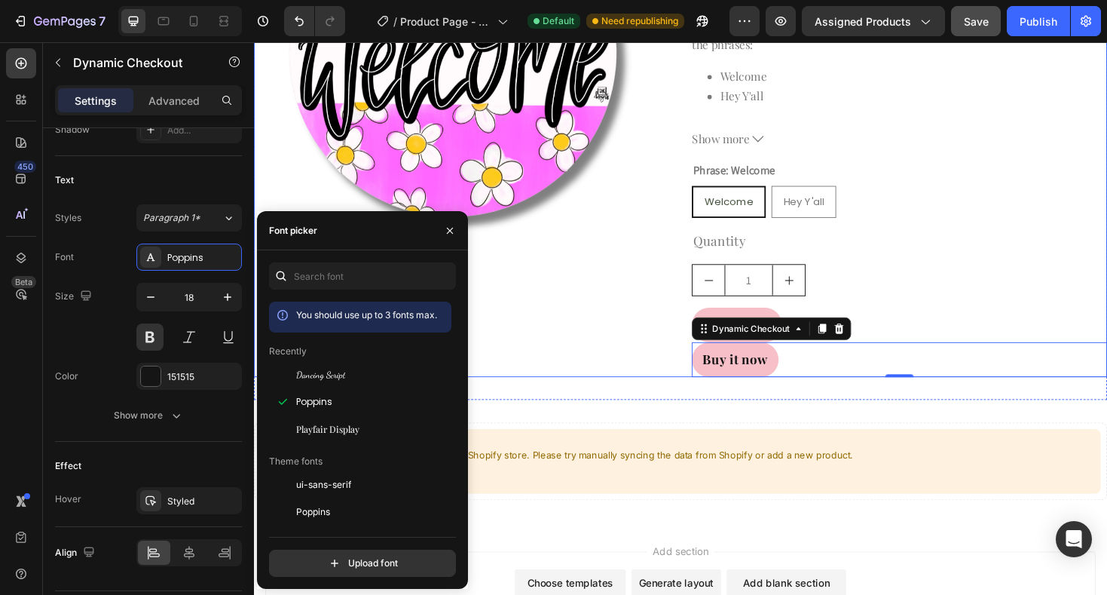
click at [679, 383] on div "Product Images" at bounding box center [474, 106] width 440 height 582
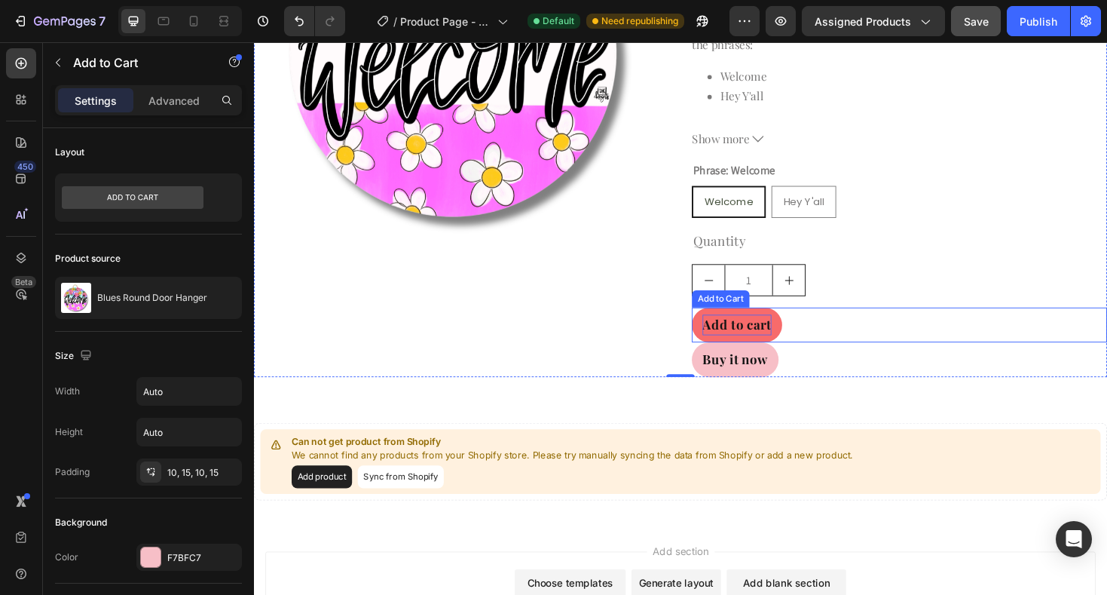
click at [769, 338] on div "Add to cart" at bounding box center [765, 342] width 73 height 22
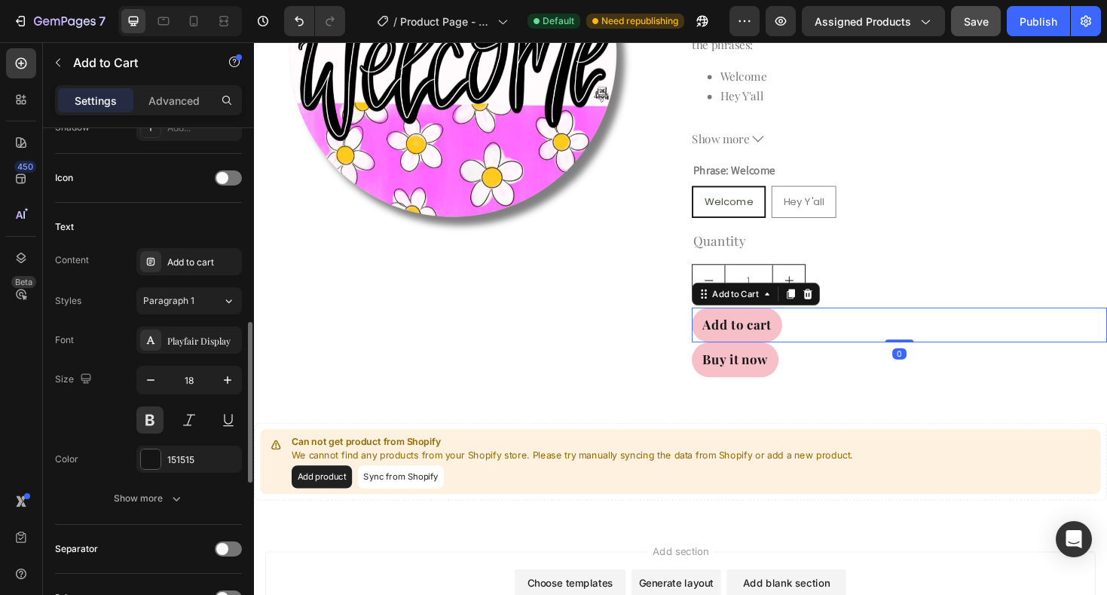
scroll to position [598, 0]
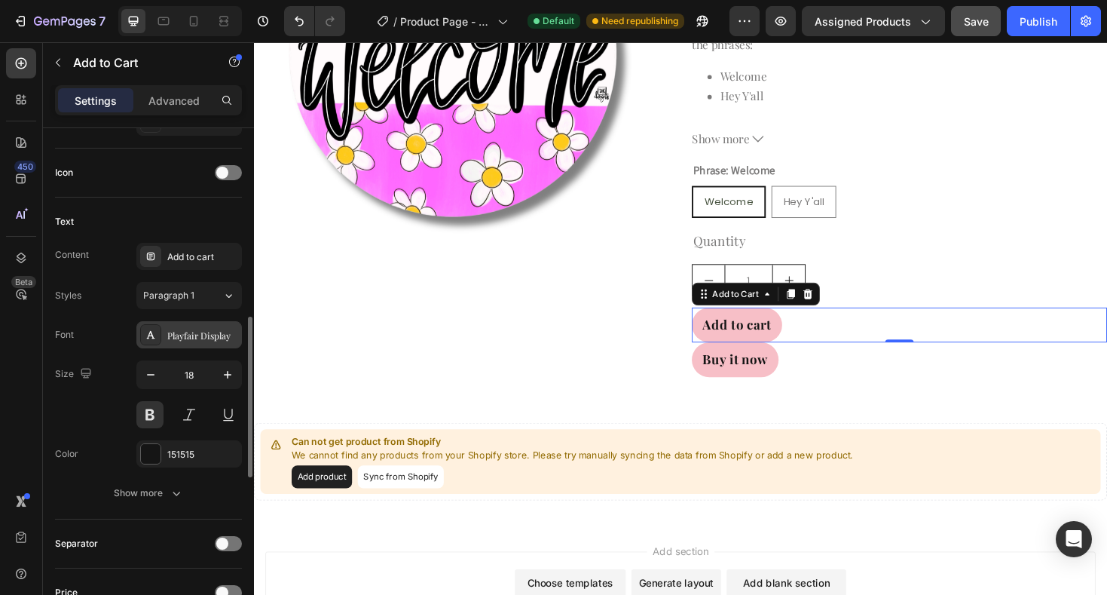
click at [192, 331] on div "Playfair Display" at bounding box center [202, 336] width 71 height 14
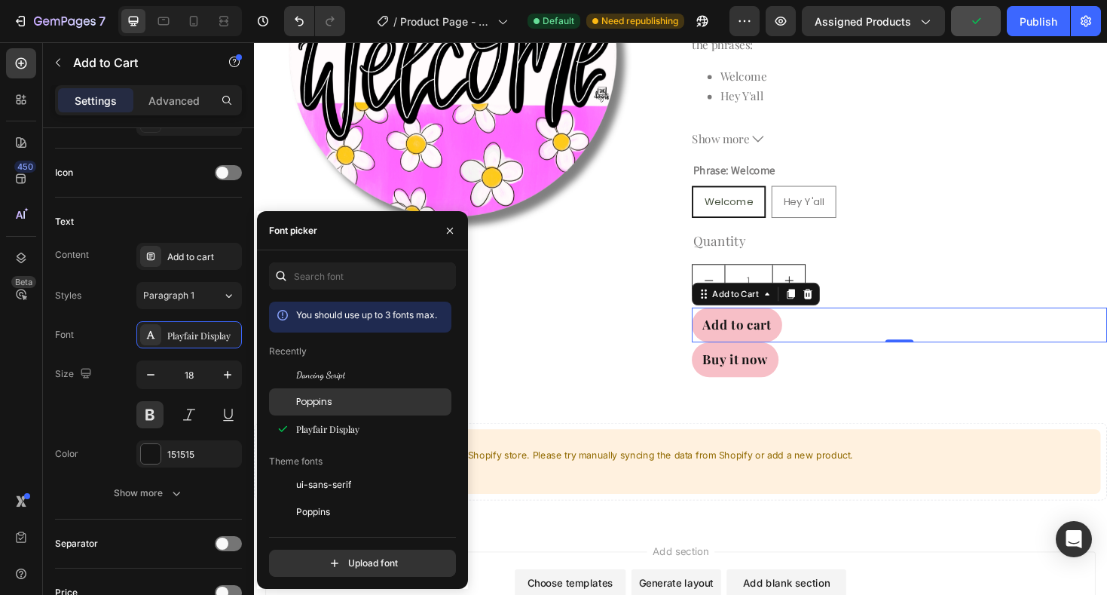
click at [339, 402] on div "Poppins" at bounding box center [372, 402] width 152 height 14
click at [454, 231] on icon "button" at bounding box center [450, 231] width 12 height 12
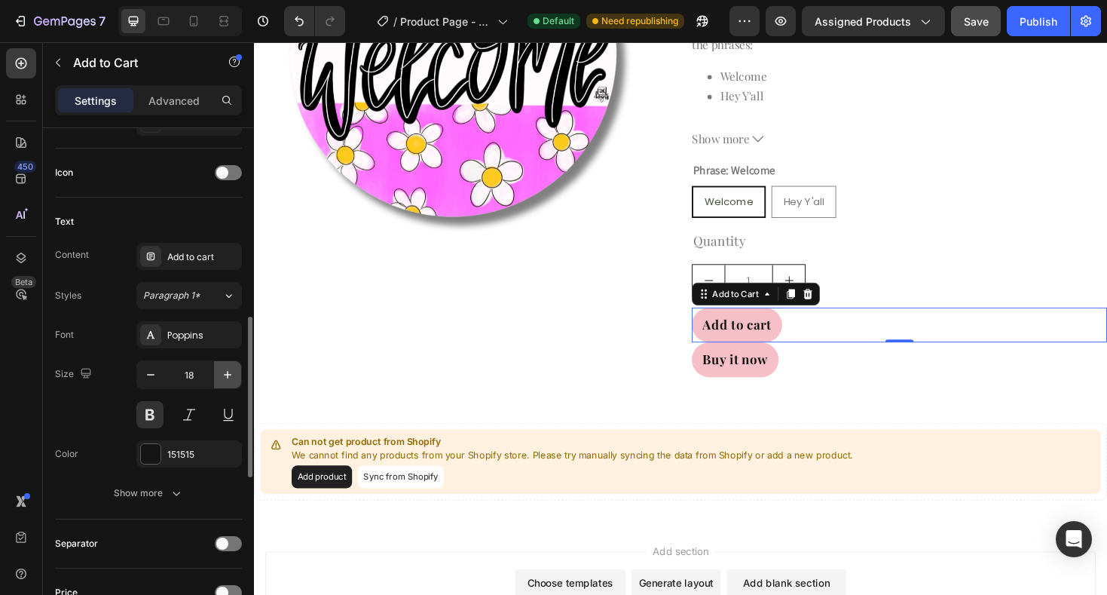
click at [223, 375] on icon "button" at bounding box center [227, 374] width 15 height 15
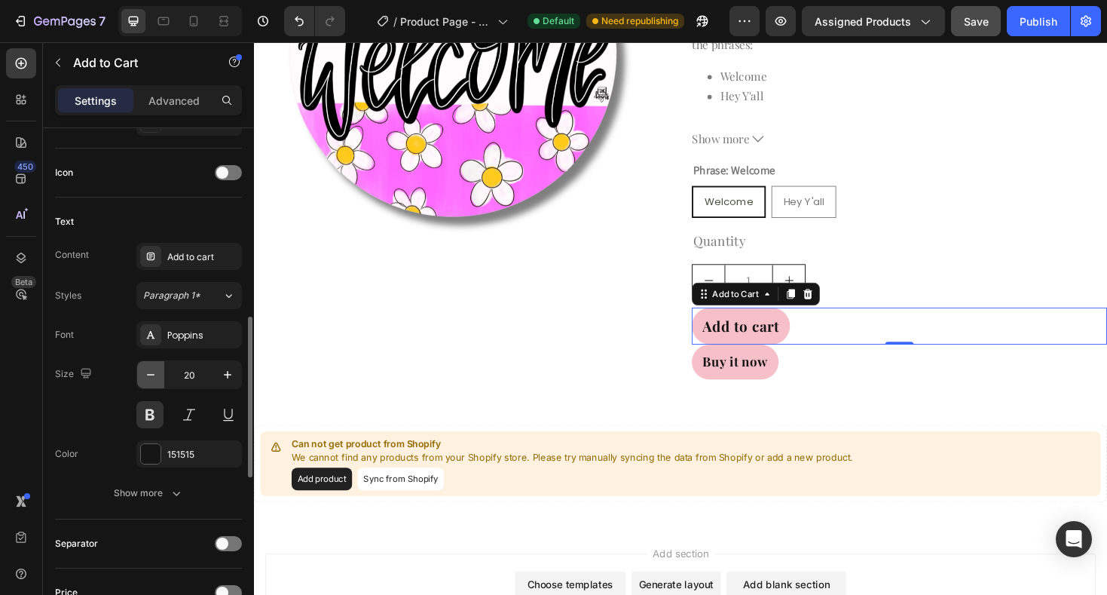
click at [151, 377] on icon "button" at bounding box center [150, 374] width 15 height 15
type input "18"
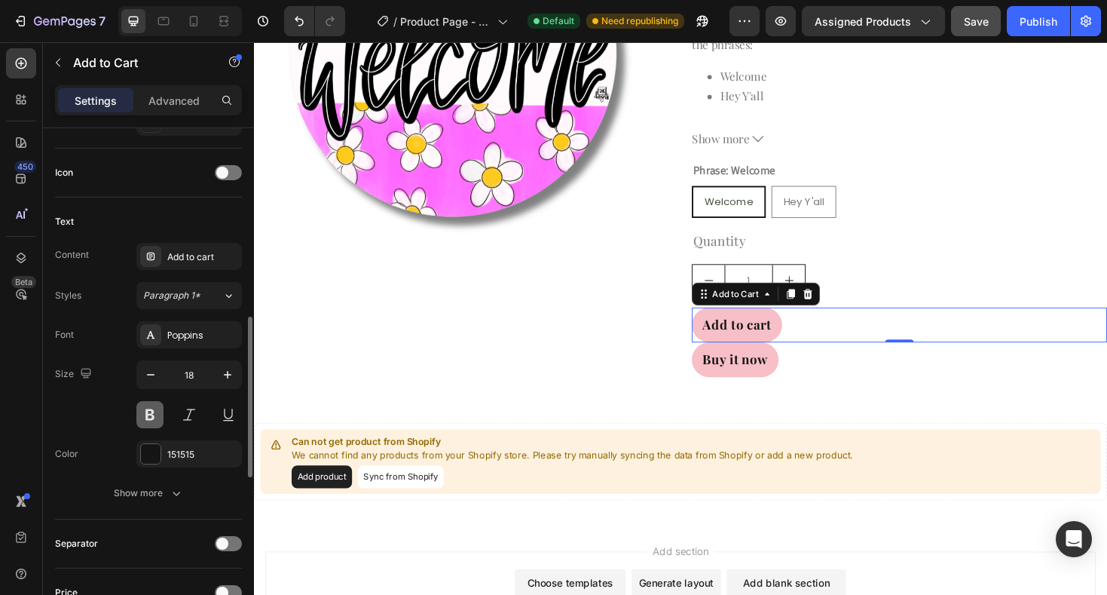
click at [150, 413] on button at bounding box center [149, 414] width 27 height 27
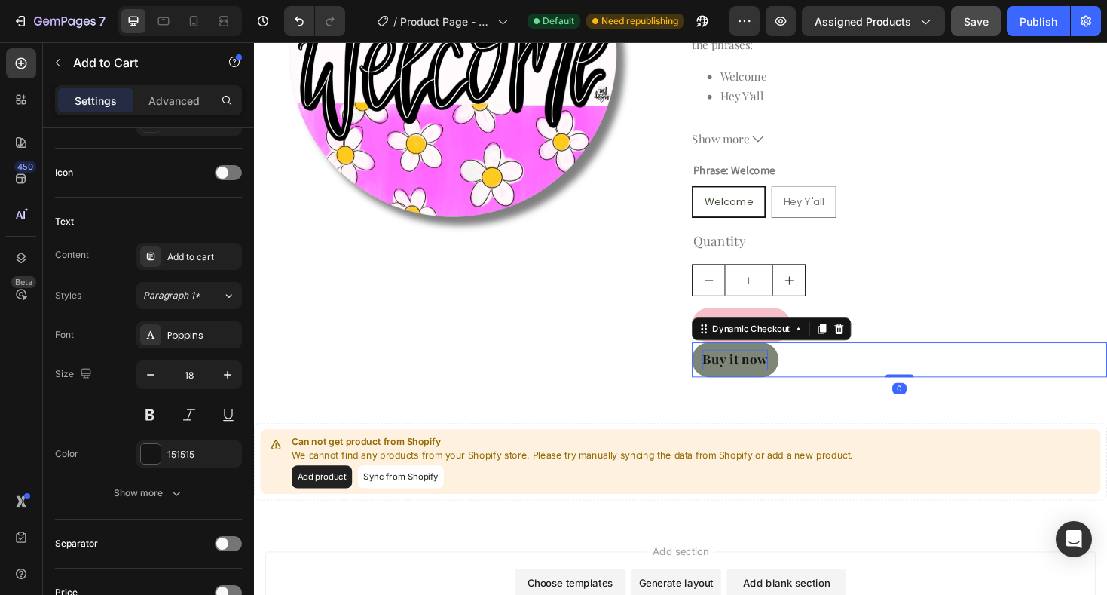
click at [741, 379] on div "Buy it now" at bounding box center [763, 379] width 69 height 22
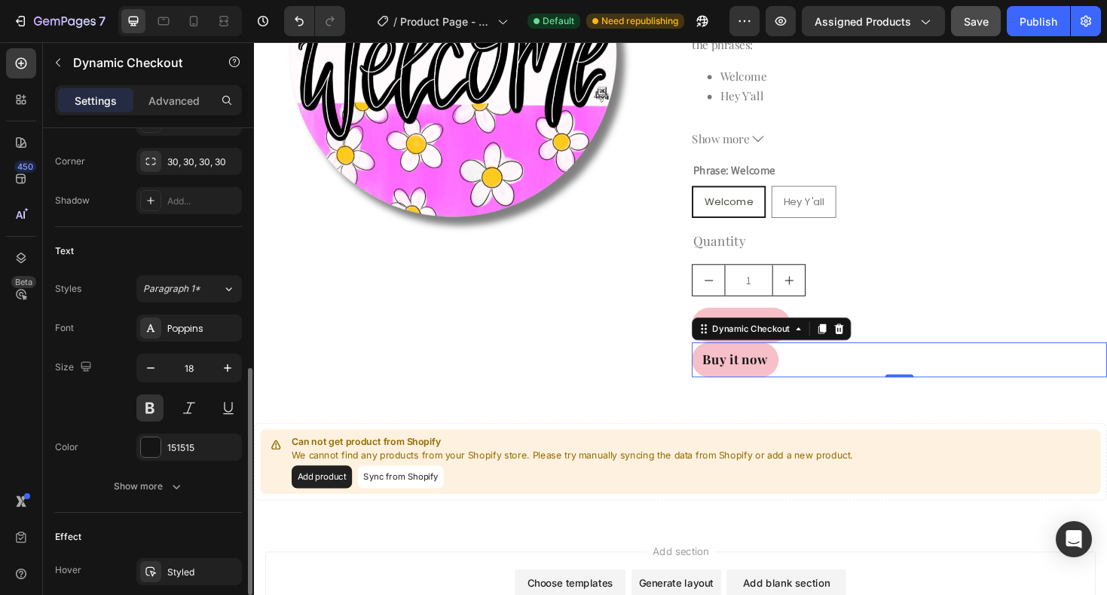
scroll to position [524, 0]
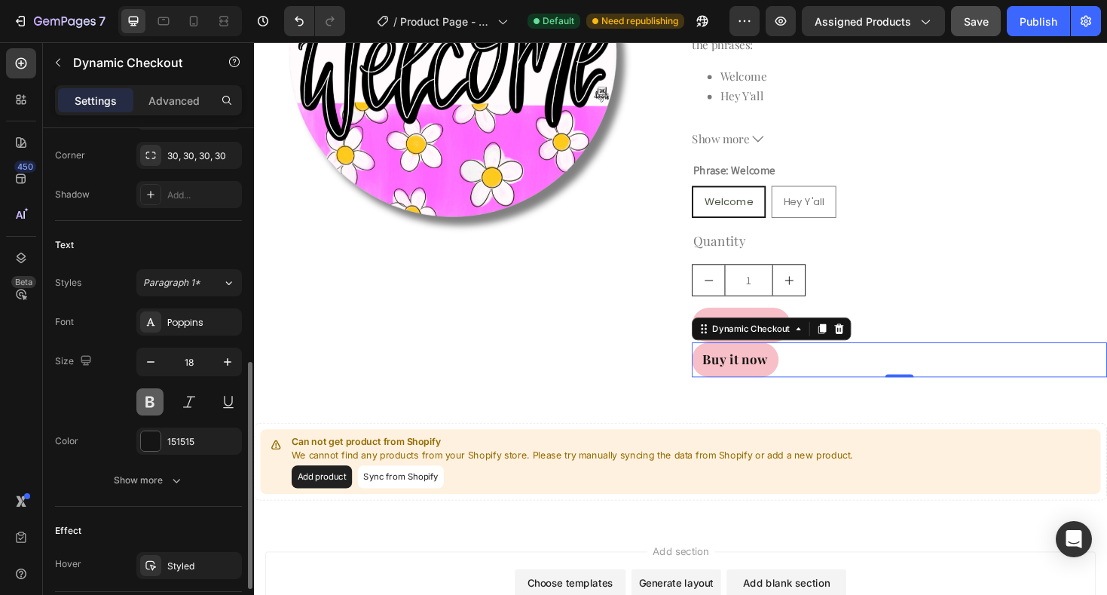
click at [142, 399] on button at bounding box center [149, 401] width 27 height 27
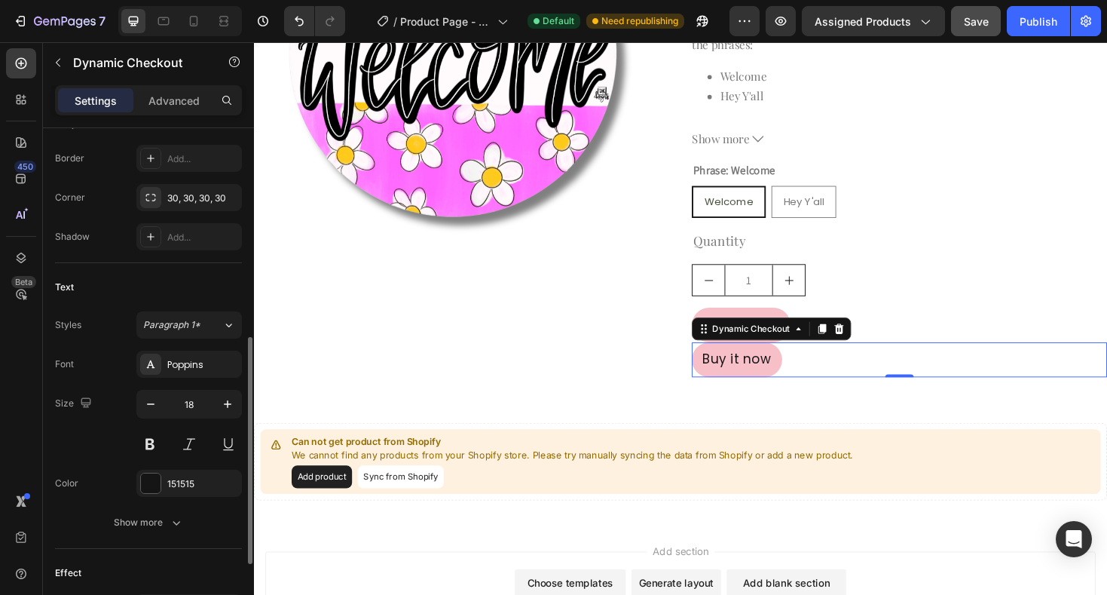
scroll to position [458, 0]
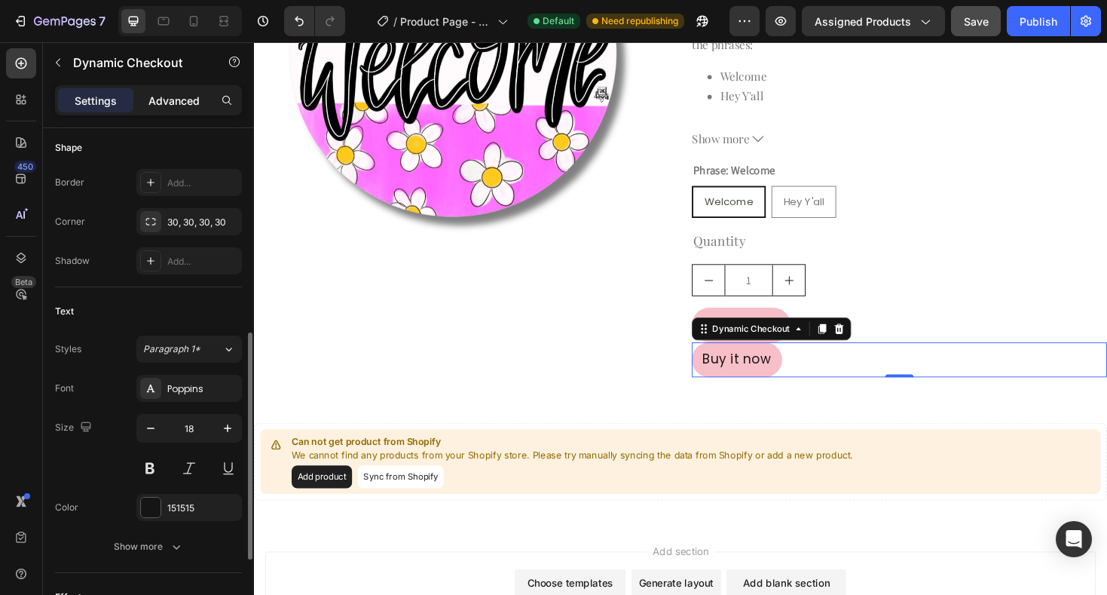
click at [179, 106] on p "Advanced" at bounding box center [173, 101] width 51 height 16
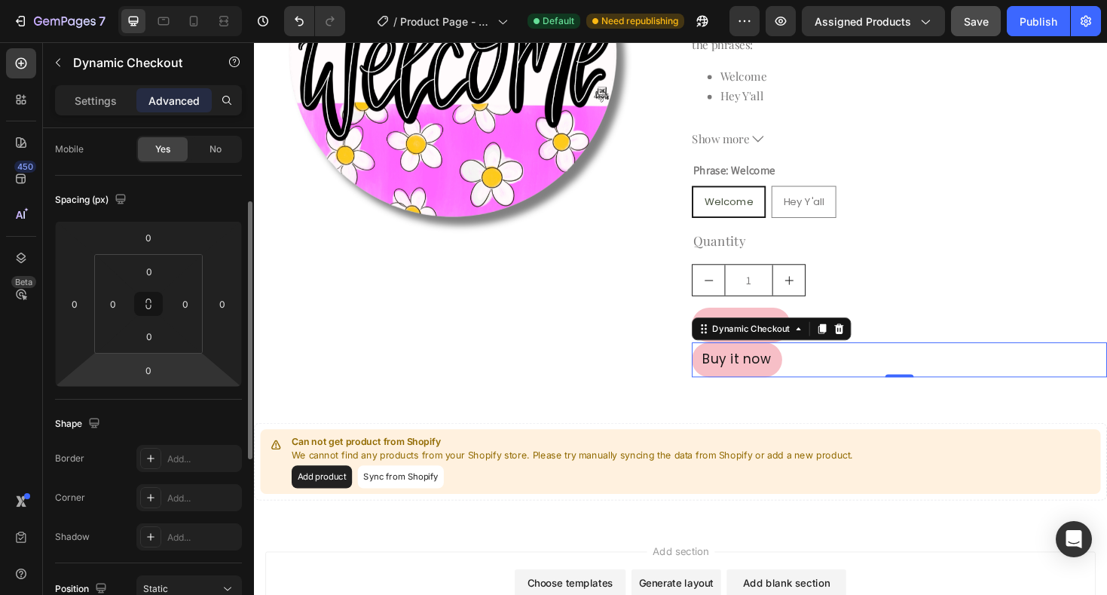
scroll to position [110, 0]
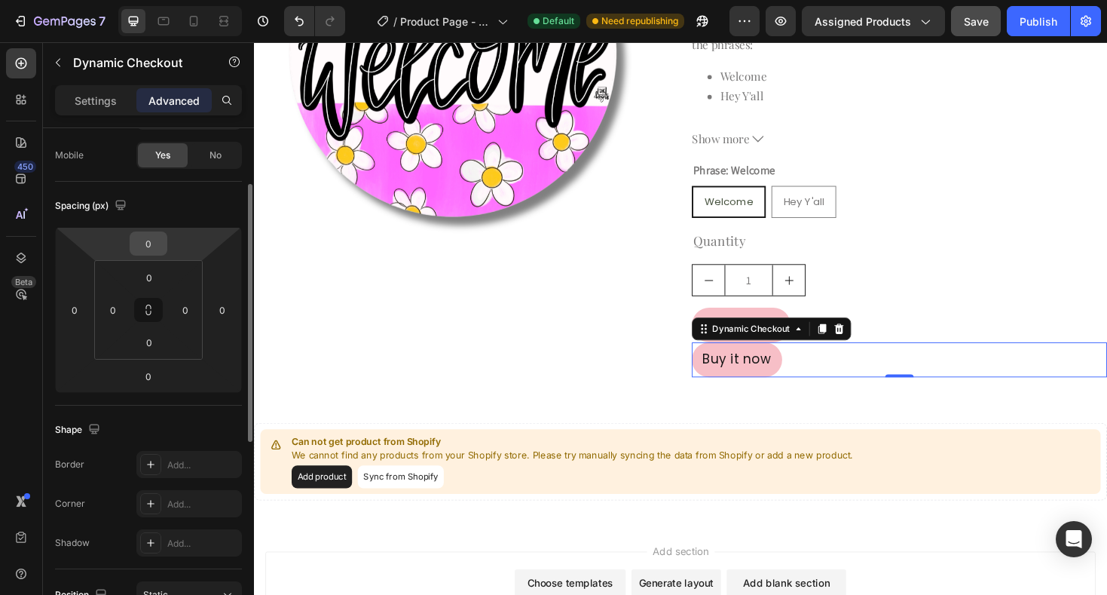
click at [152, 253] on input "0" at bounding box center [148, 243] width 30 height 23
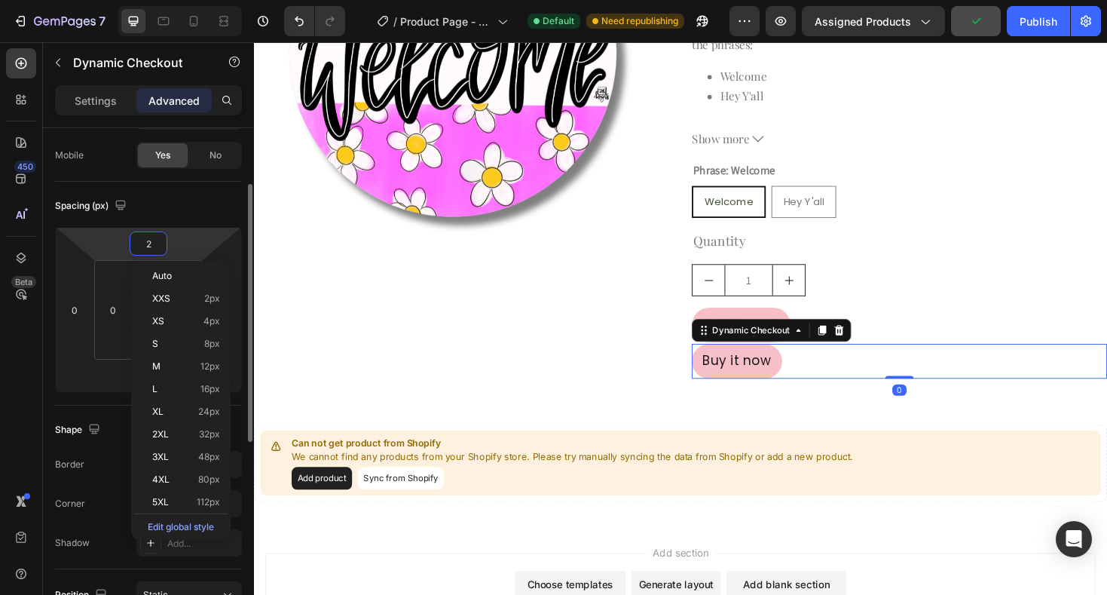
type input "20"
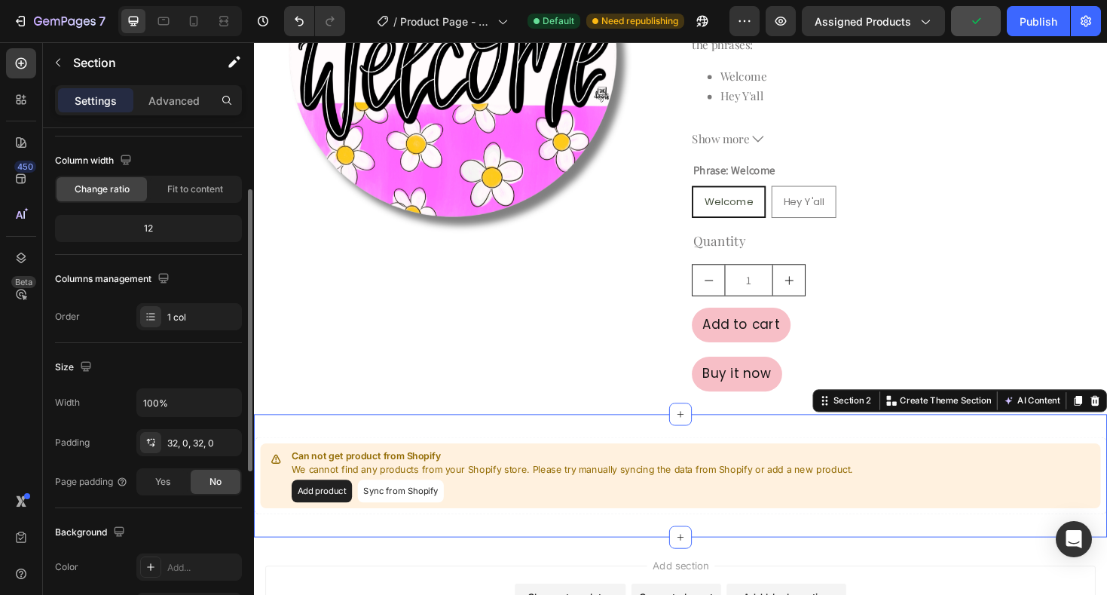
click at [491, 444] on div "Can not get product from Shopify We cannot find any products from your Shopify …" at bounding box center [706, 501] width 904 height 130
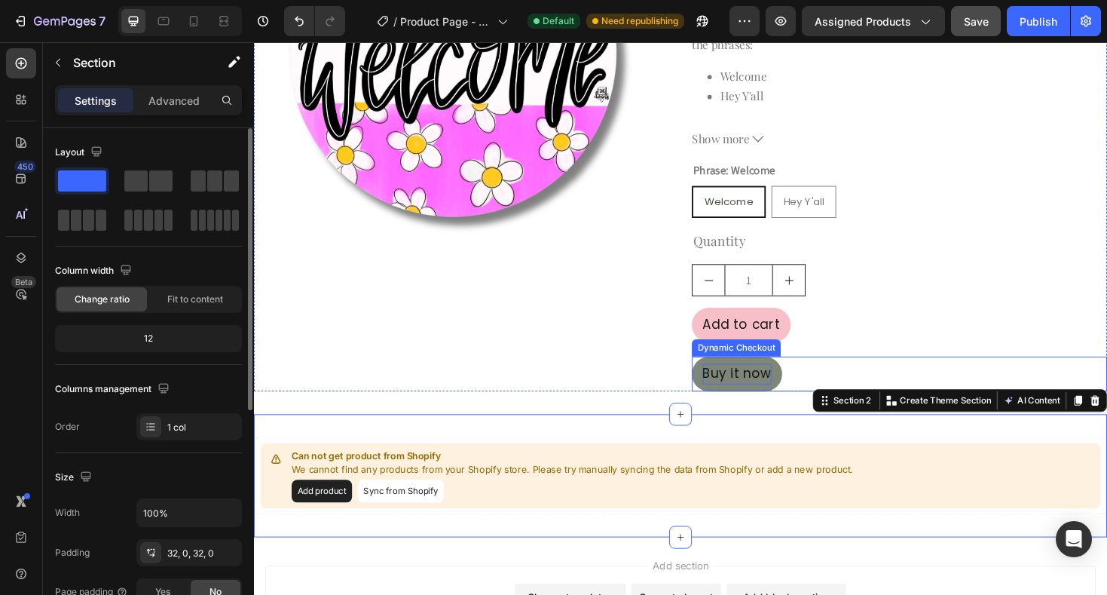
click at [745, 397] on div "Buy it now" at bounding box center [765, 394] width 73 height 22
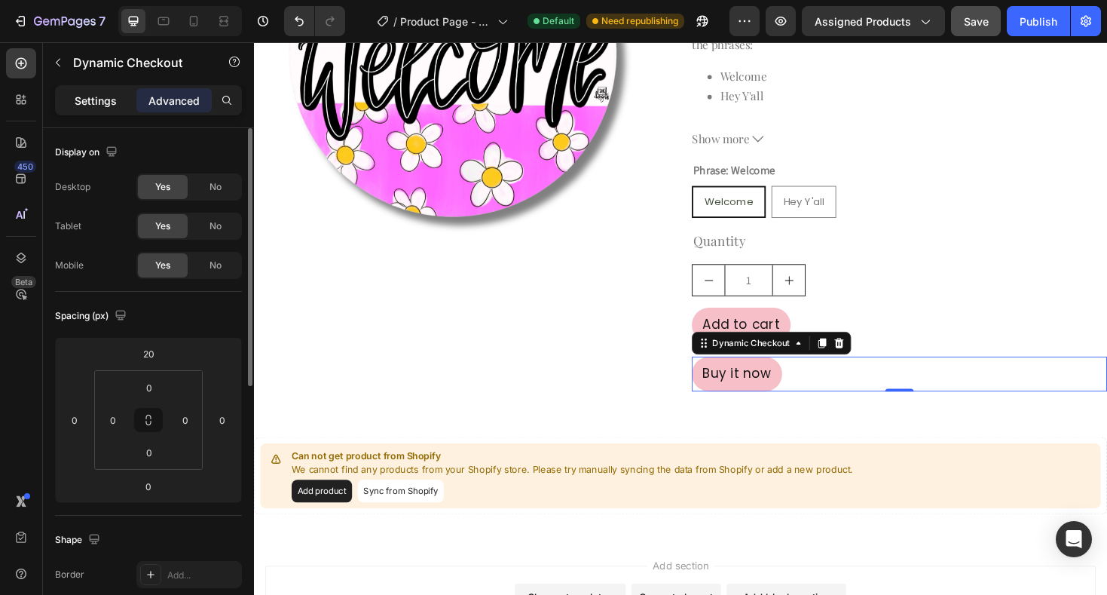
click at [93, 105] on p "Settings" at bounding box center [96, 101] width 42 height 16
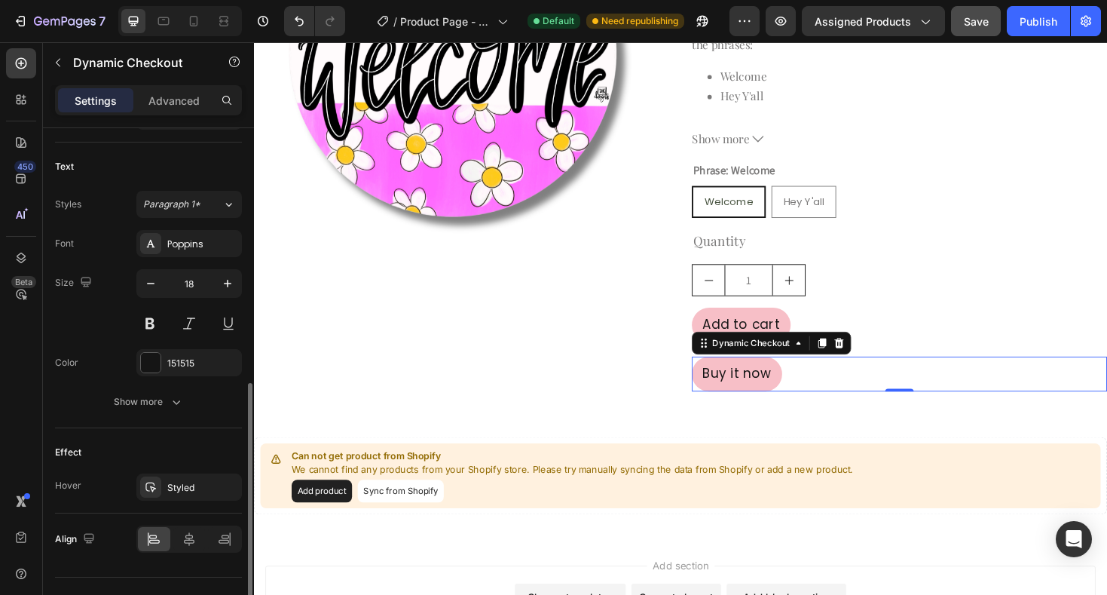
scroll to position [633, 0]
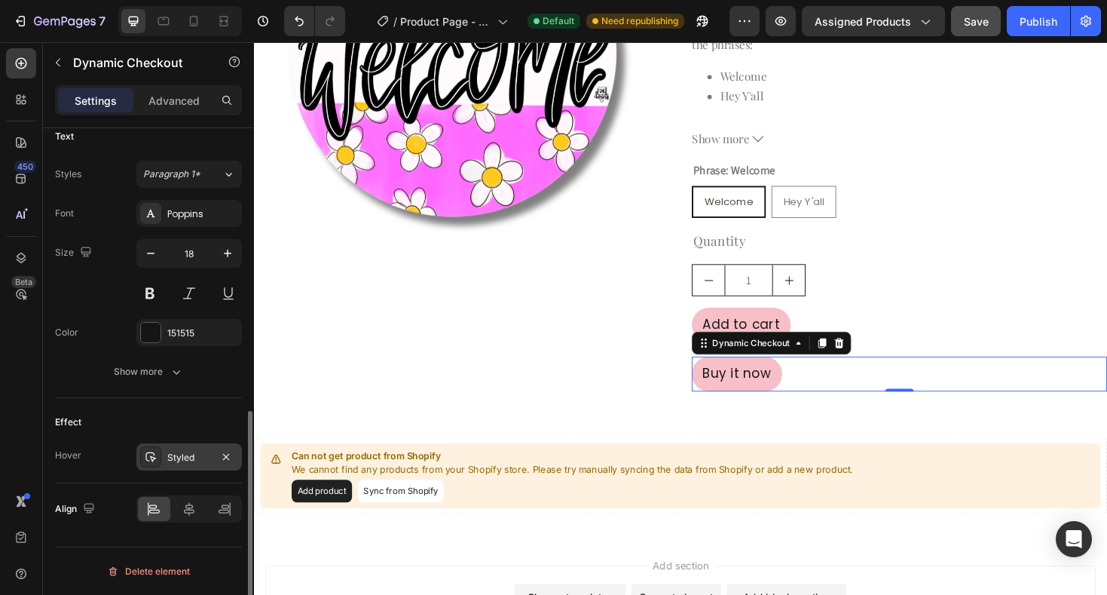
click at [161, 456] on div at bounding box center [150, 456] width 21 height 21
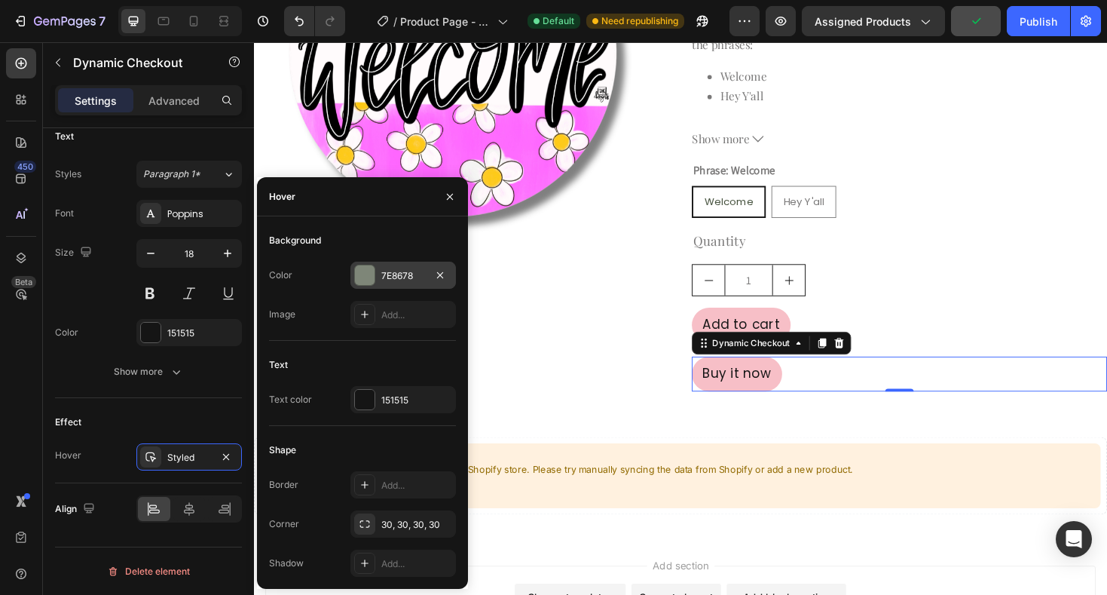
click at [363, 277] on div at bounding box center [365, 275] width 20 height 20
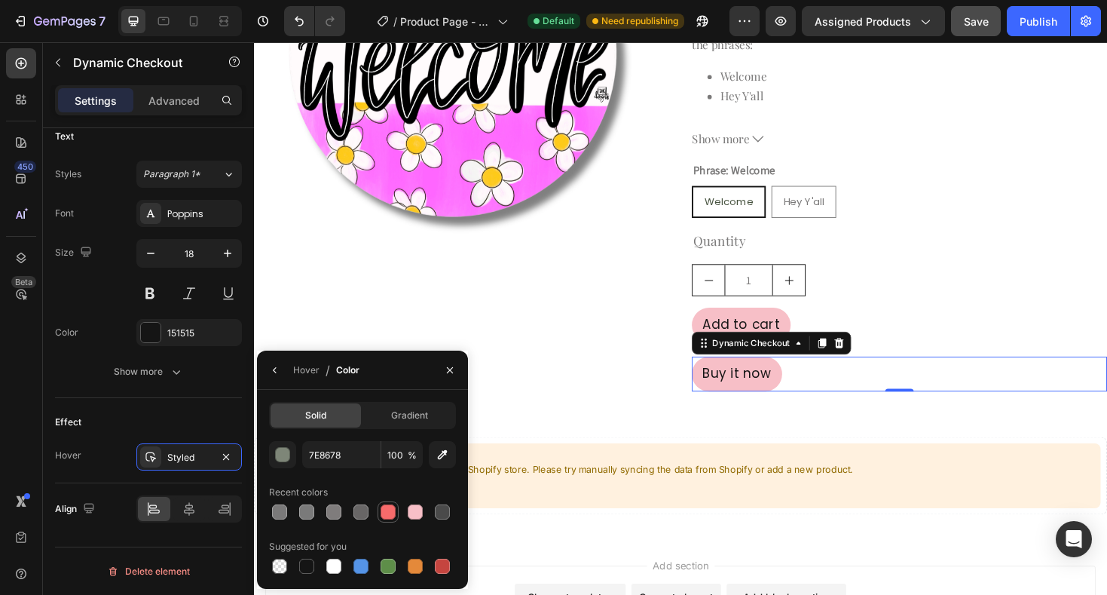
click at [388, 513] on div at bounding box center [388, 511] width 15 height 15
type input "F76B6B"
click at [442, 371] on button "button" at bounding box center [450, 370] width 24 height 24
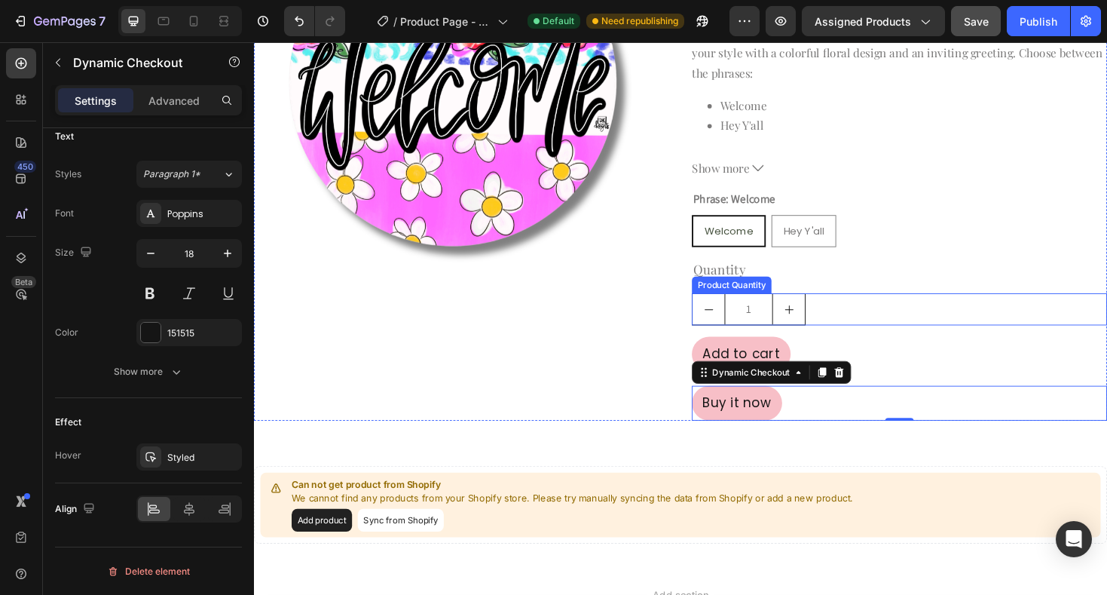
scroll to position [0, 0]
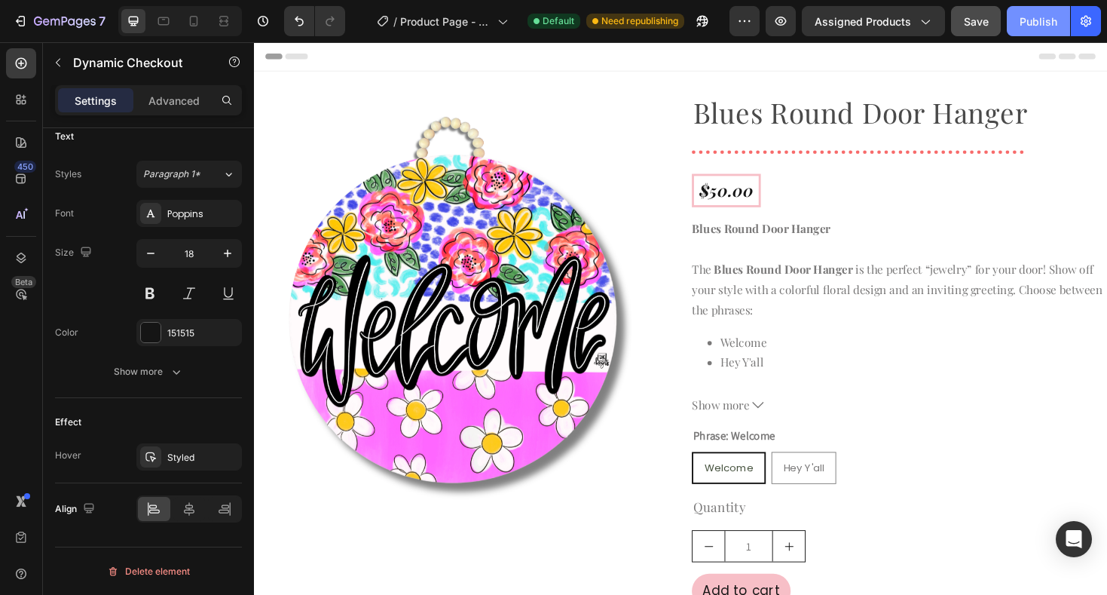
click at [1040, 25] on div "Publish" at bounding box center [1039, 22] width 38 height 16
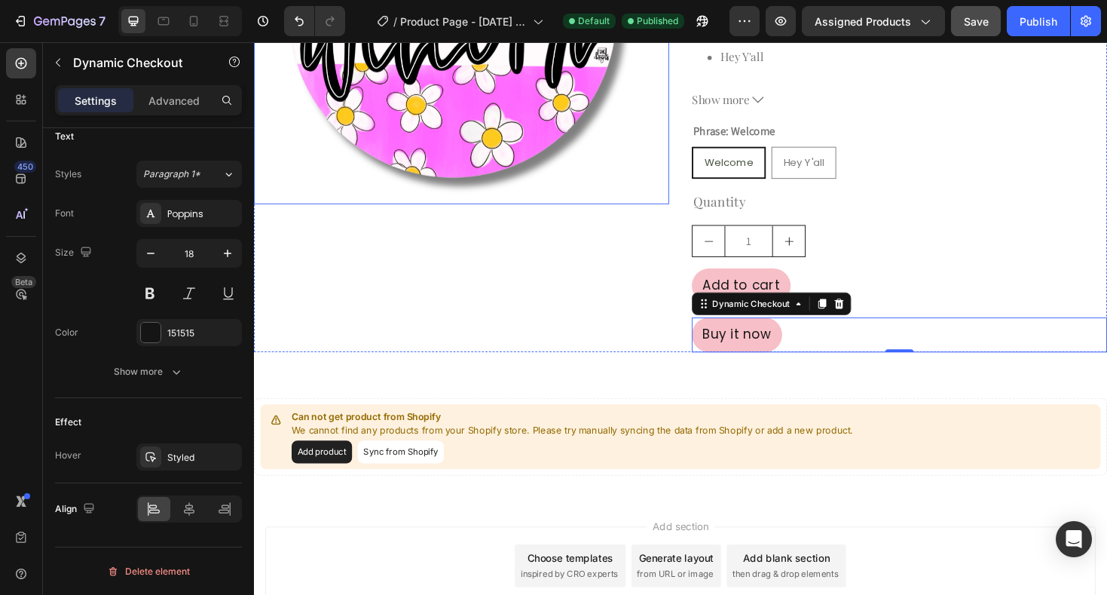
scroll to position [341, 0]
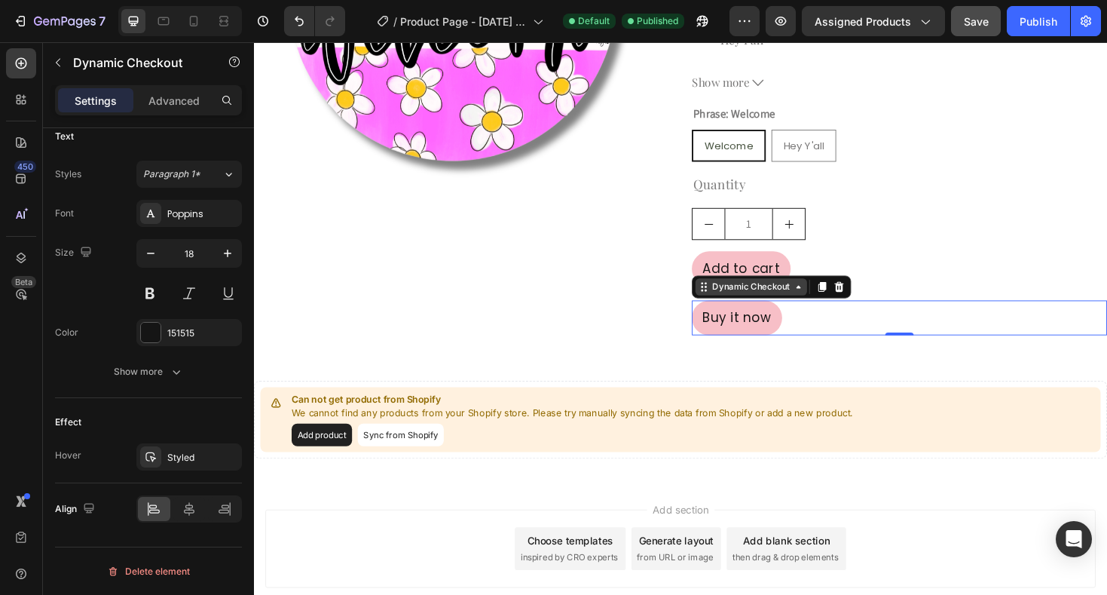
click at [816, 305] on div "Dynamic Checkout" at bounding box center [781, 302] width 88 height 14
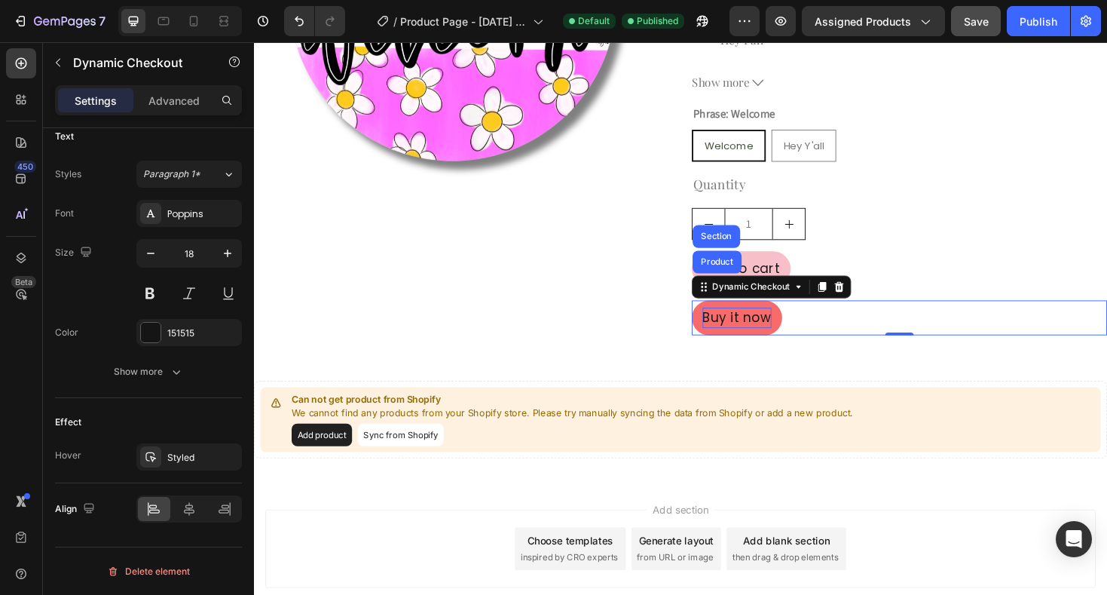
click at [776, 334] on div "Buy it now" at bounding box center [765, 334] width 73 height 22
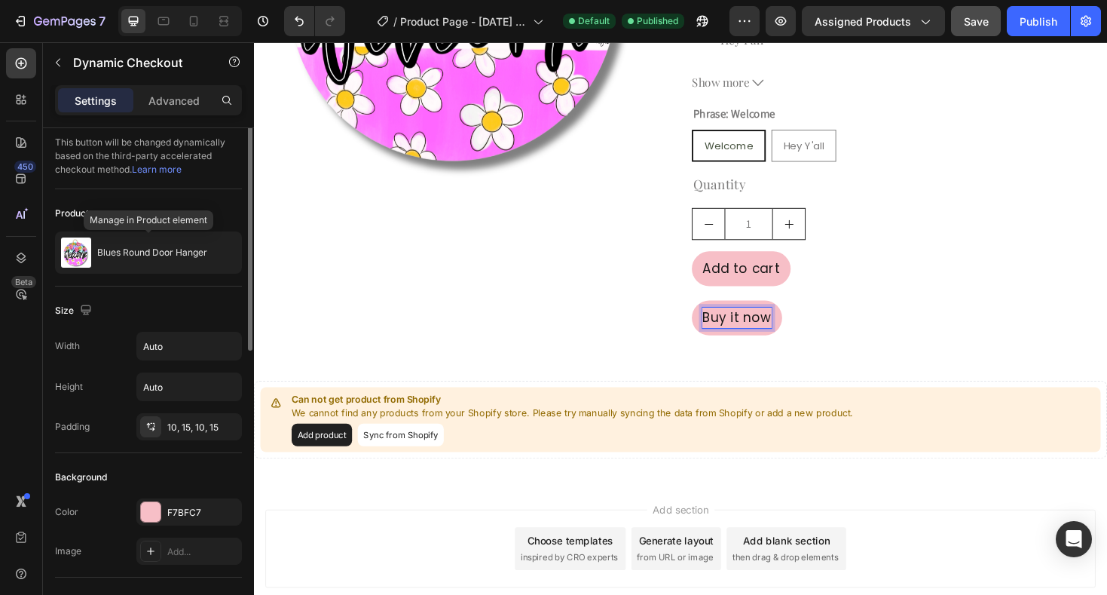
scroll to position [0, 0]
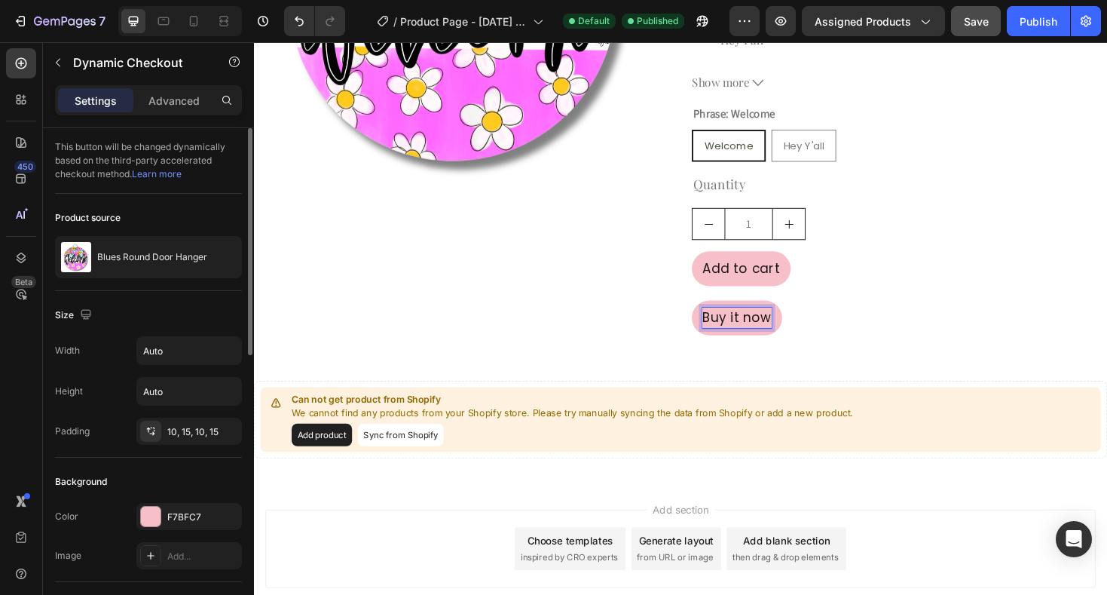
click at [177, 175] on link "Learn more" at bounding box center [157, 173] width 50 height 11
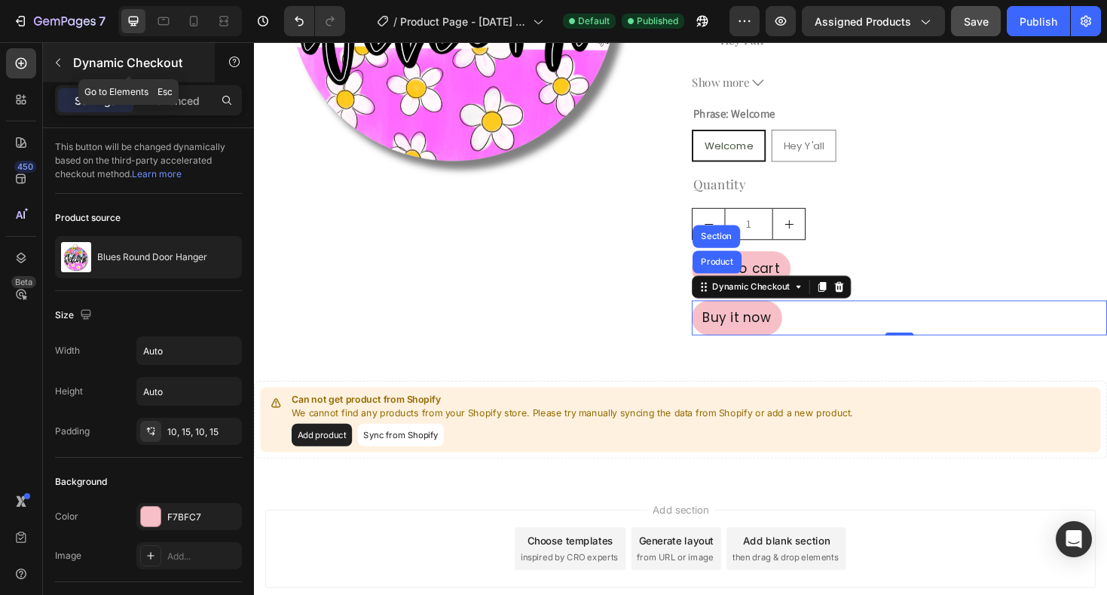
click at [60, 60] on icon "button" at bounding box center [58, 63] width 12 height 12
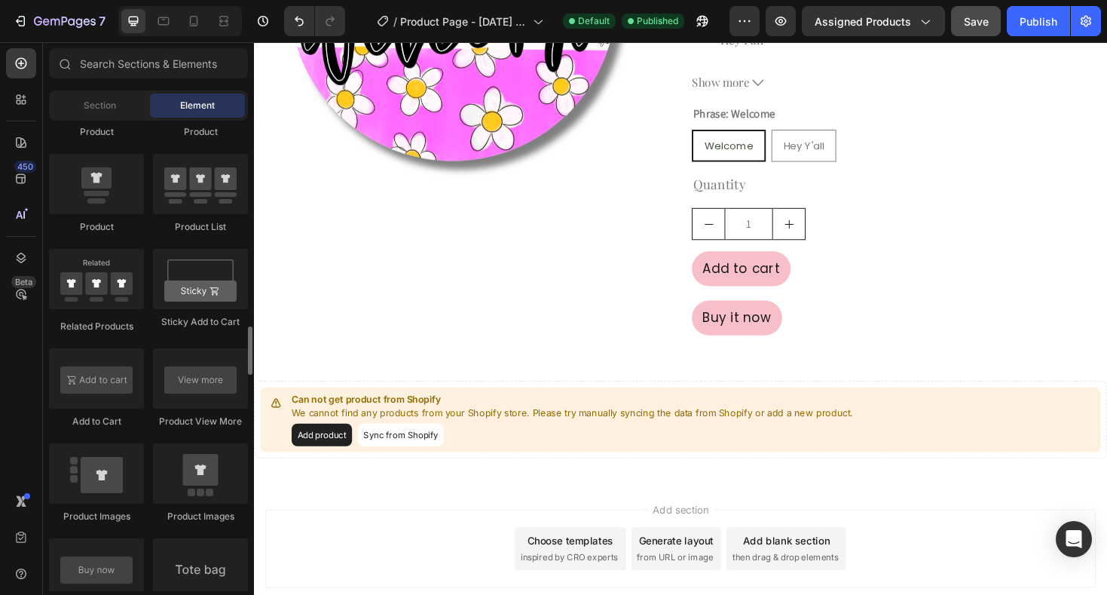
scroll to position [2012, 0]
click at [170, 69] on input "text" at bounding box center [148, 63] width 199 height 30
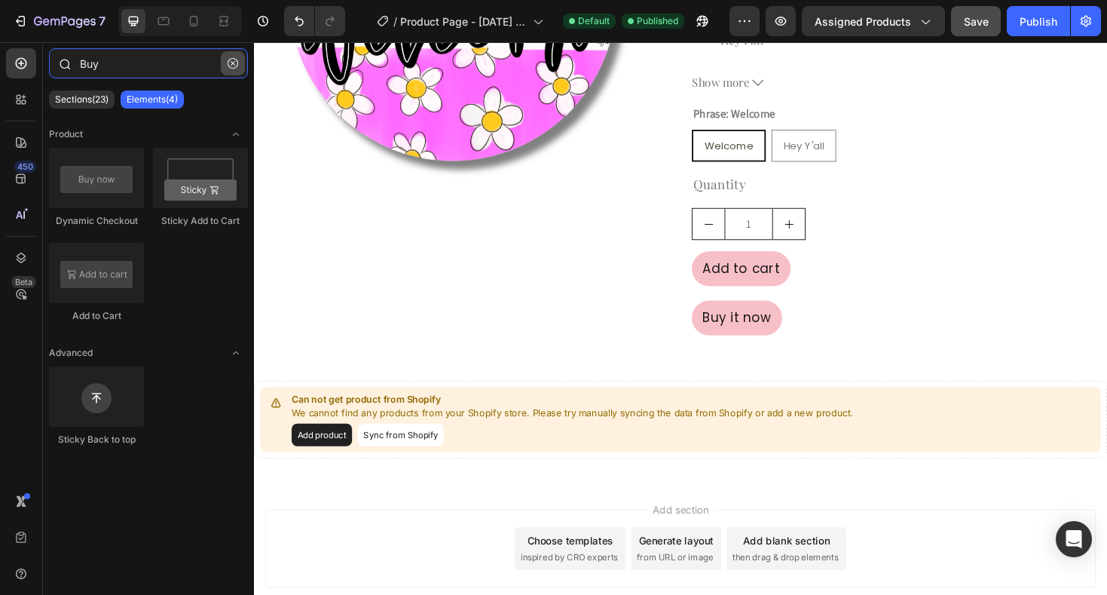
type input "Buy"
click at [232, 59] on icon "button" at bounding box center [233, 63] width 11 height 11
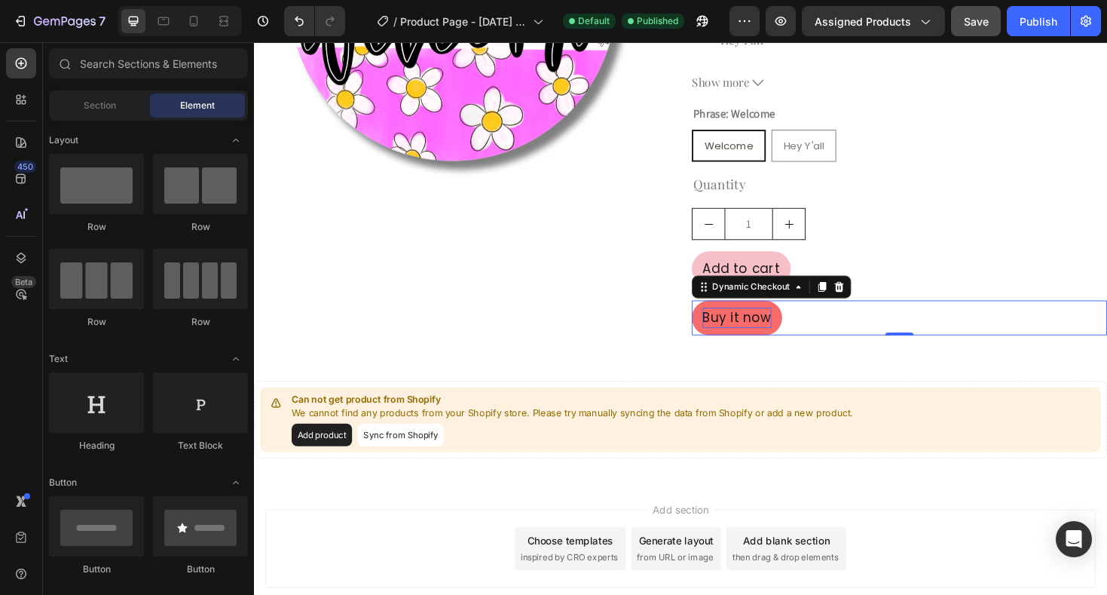
click at [781, 331] on p "Buy it now" at bounding box center [765, 334] width 73 height 22
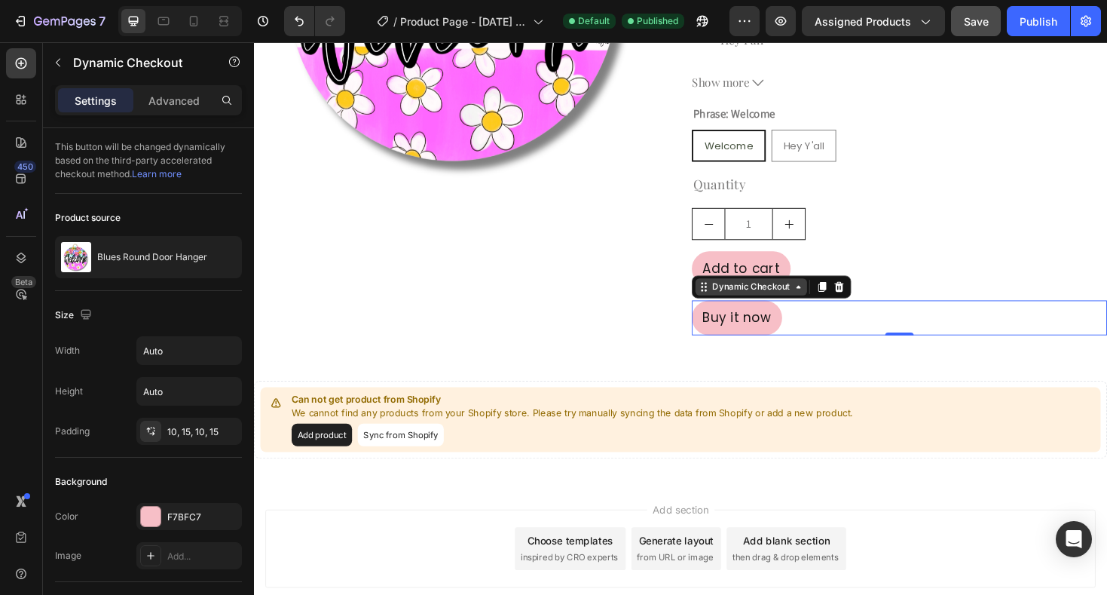
click at [832, 304] on icon at bounding box center [831, 301] width 12 height 12
click at [151, 175] on link "Learn more" at bounding box center [157, 173] width 50 height 11
click at [830, 304] on icon at bounding box center [831, 301] width 12 height 12
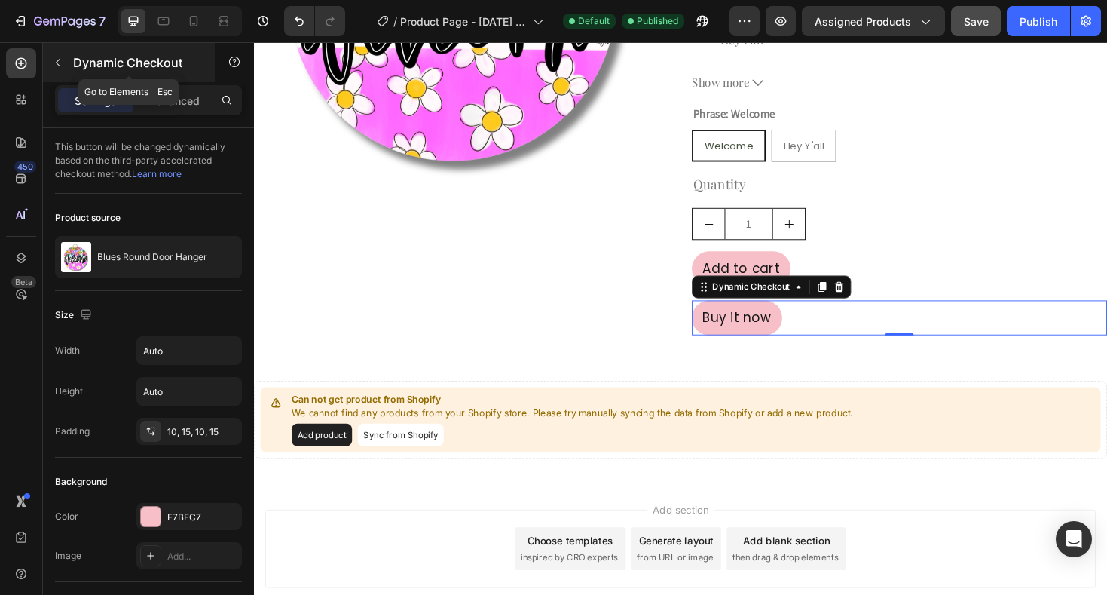
click at [60, 65] on icon "button" at bounding box center [58, 63] width 12 height 12
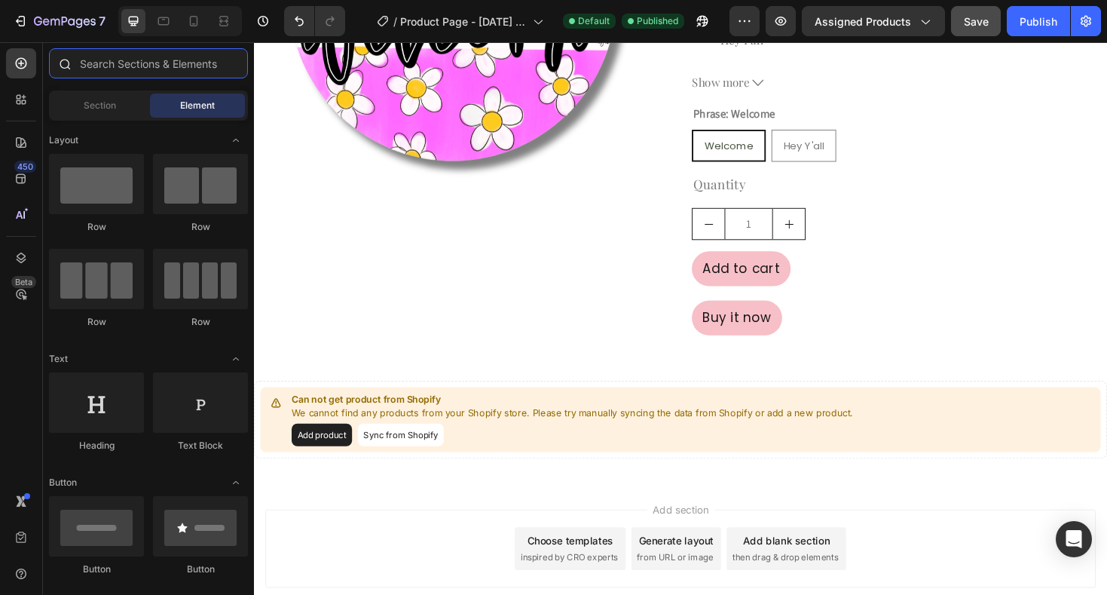
click at [115, 69] on input "text" at bounding box center [148, 63] width 199 height 30
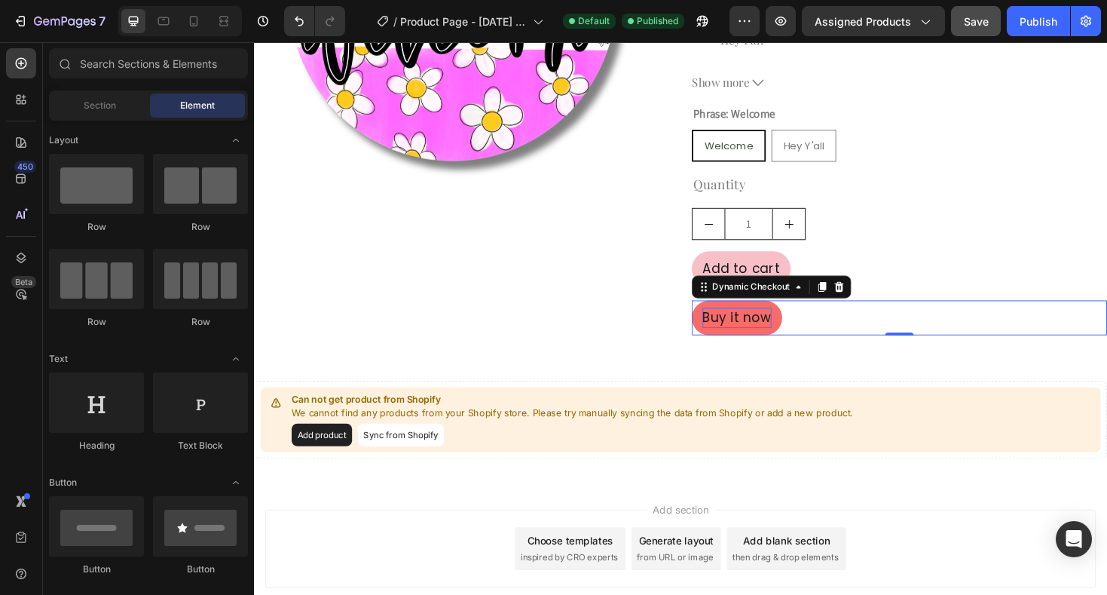
click at [758, 332] on p "Buy it now" at bounding box center [765, 334] width 73 height 22
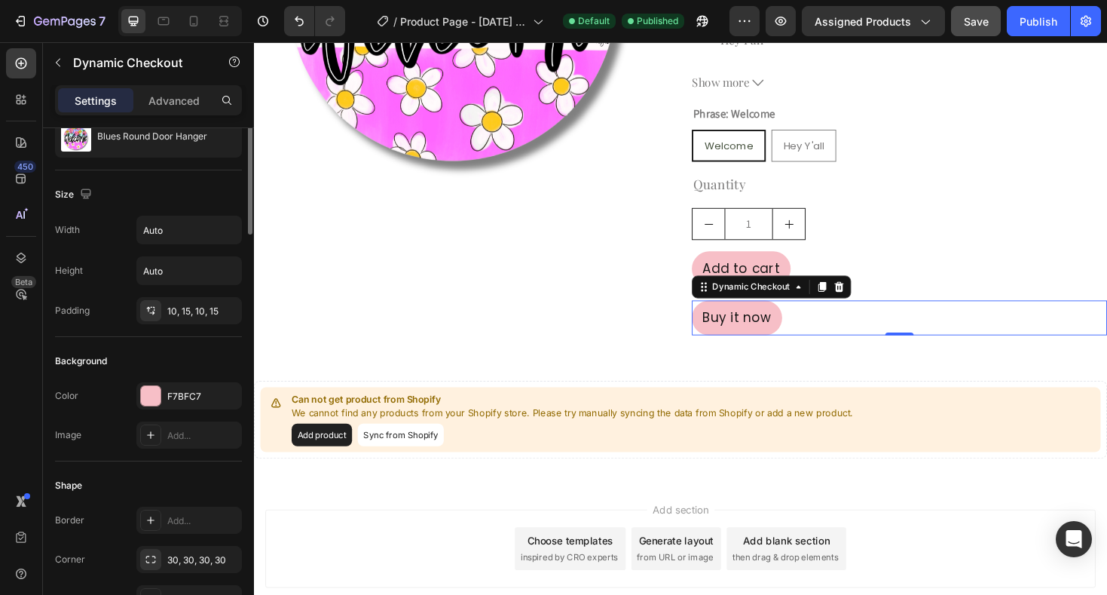
scroll to position [0, 0]
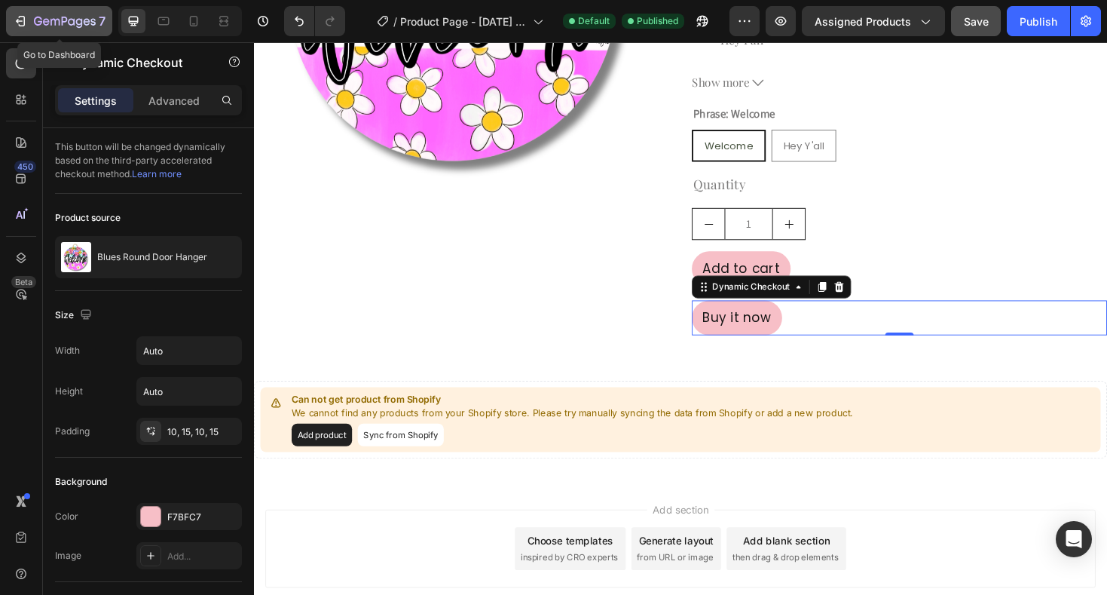
click at [60, 20] on icon "button" at bounding box center [65, 22] width 62 height 13
